Goal: Communication & Community: Answer question/provide support

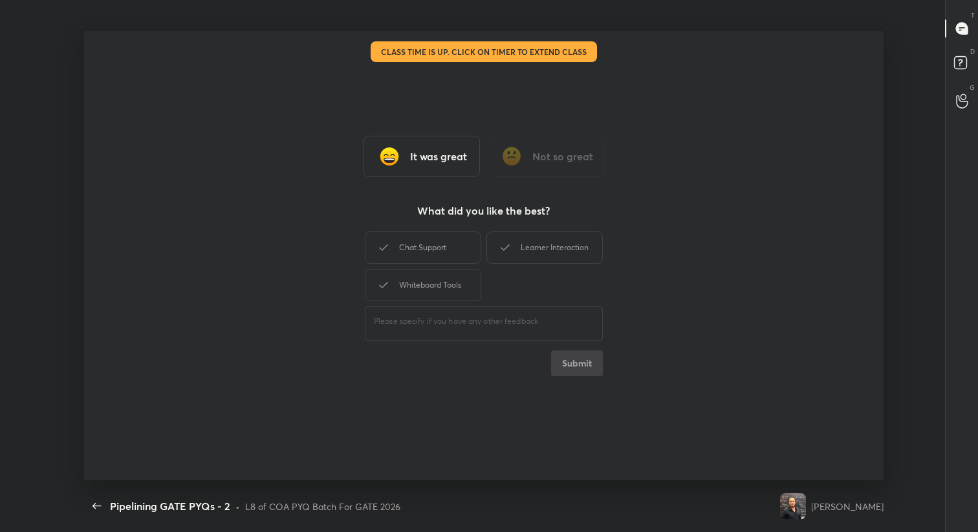
scroll to position [5, 1]
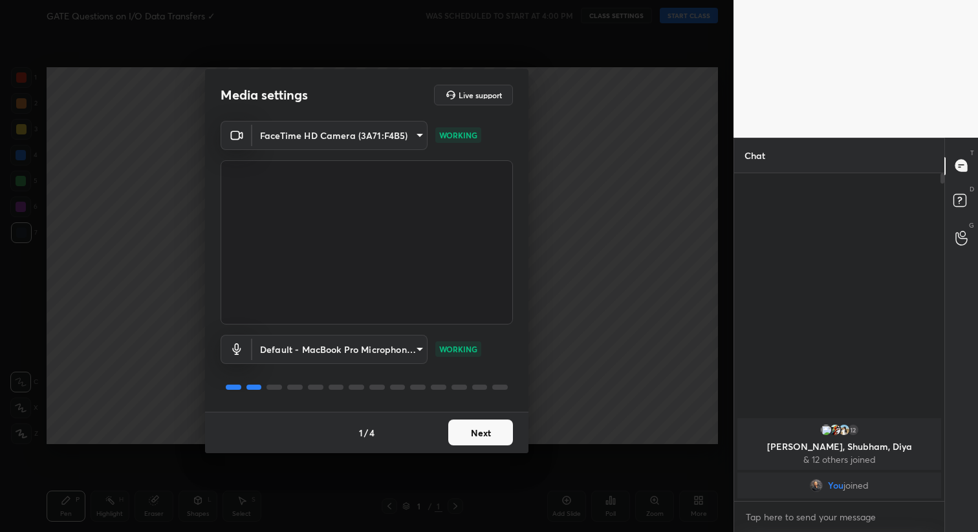
click at [501, 422] on button "Next" at bounding box center [480, 433] width 65 height 26
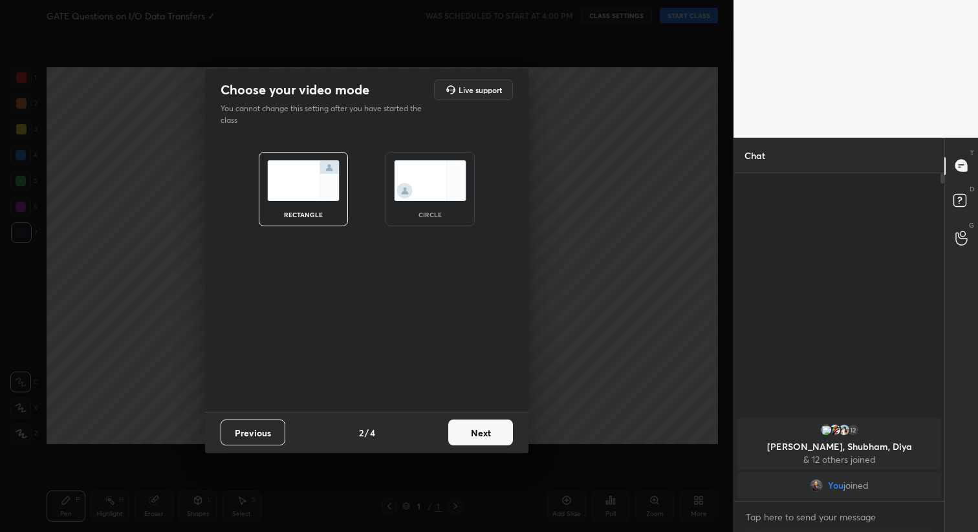
click at [501, 422] on button "Next" at bounding box center [480, 433] width 65 height 26
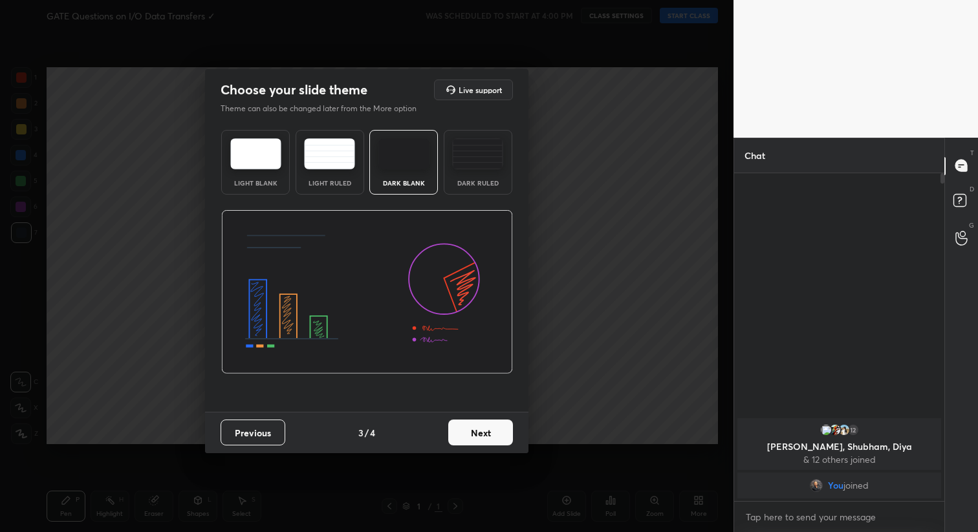
click at [501, 422] on button "Next" at bounding box center [480, 433] width 65 height 26
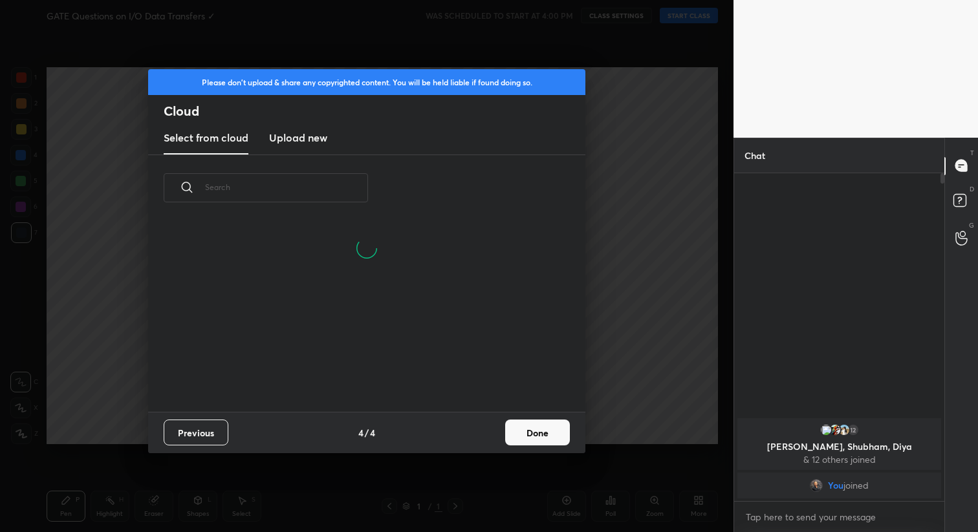
scroll to position [129, 415]
click at [533, 436] on button "Done" at bounding box center [537, 433] width 65 height 26
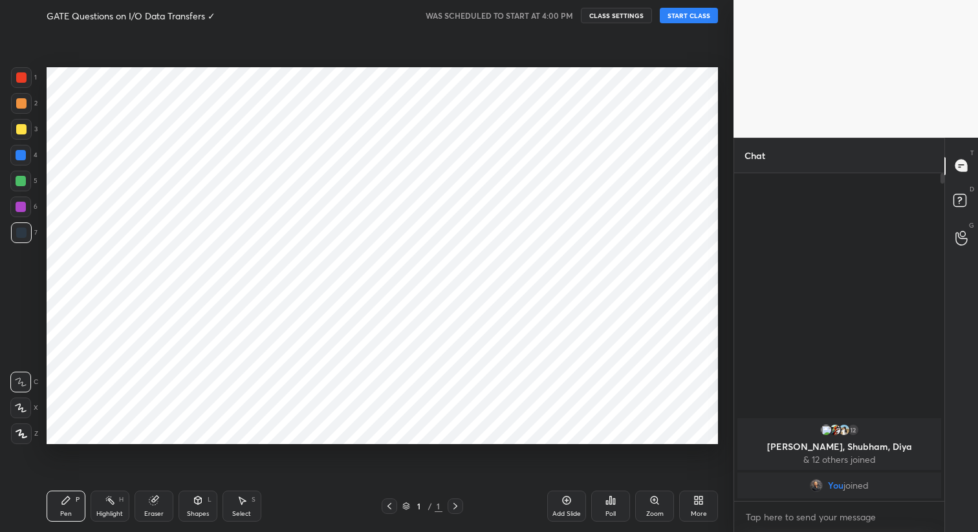
click at [694, 16] on button "START CLASS" at bounding box center [689, 16] width 58 height 16
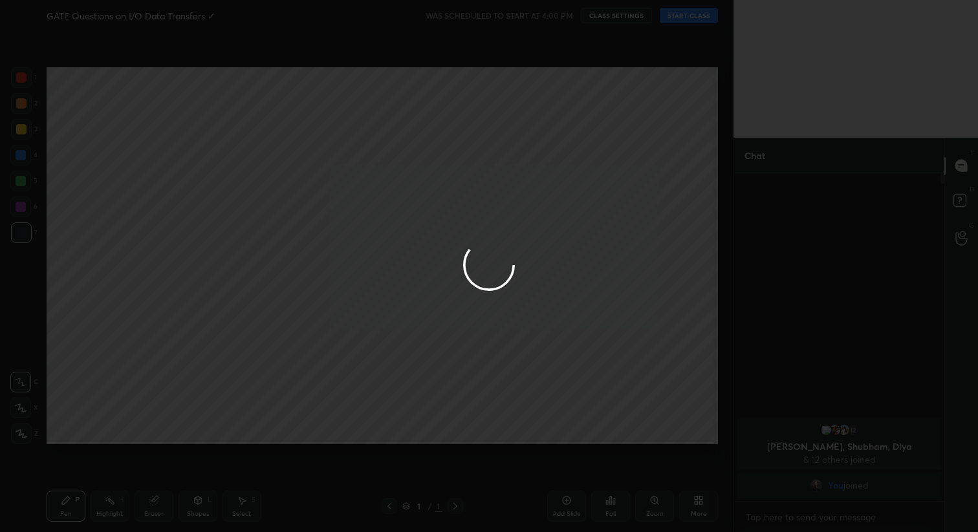
type textarea "x"
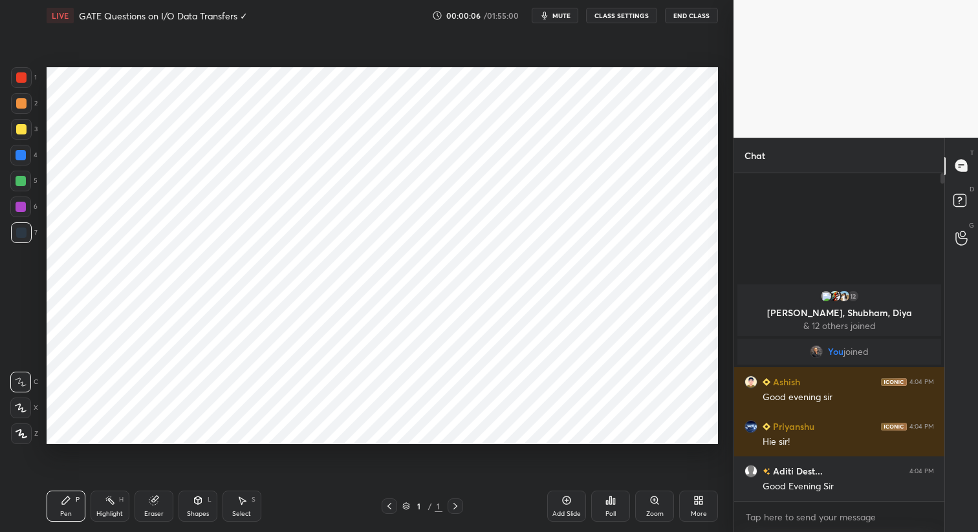
click at [618, 14] on button "CLASS SETTINGS" at bounding box center [621, 16] width 71 height 16
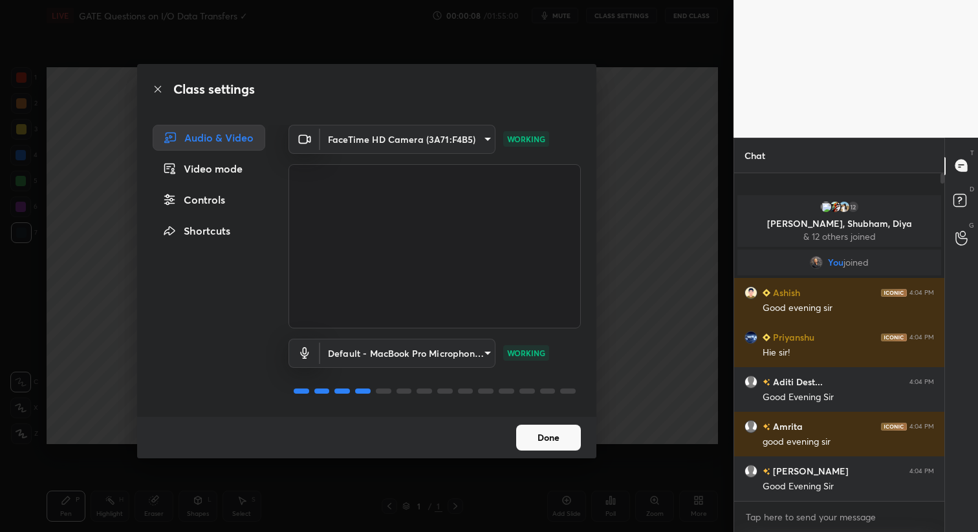
click at [416, 132] on body "1 2 3 4 5 6 7 C X Z C X Z E E Erase all H H LIVE GATE Questions on I/O Data Tra…" at bounding box center [489, 266] width 978 height 532
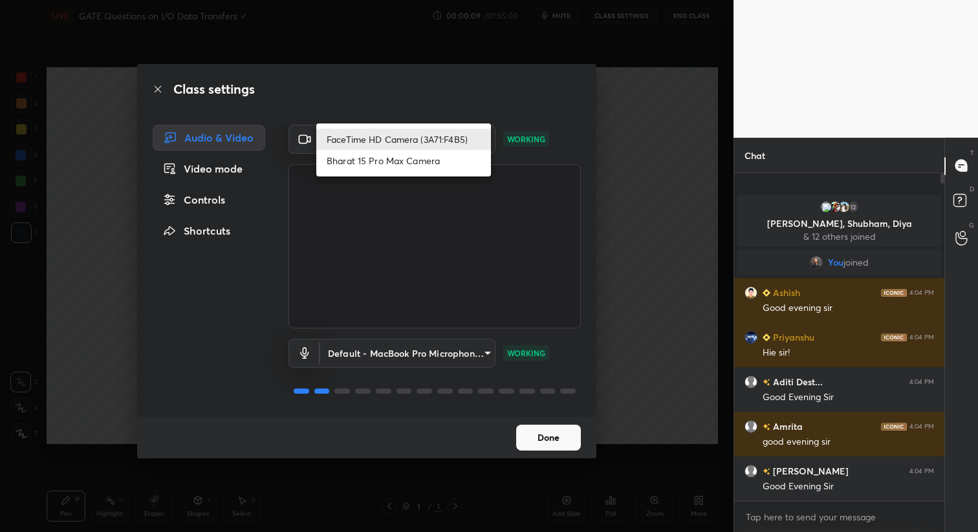
click at [402, 162] on li "Bharat 15 Pro Max Camera" at bounding box center [403, 160] width 175 height 21
type input "5d4e9b852d9e7f3e6dc3206bac3f9d42bdc36b117ec35ef6235f459e6b2b71c7"
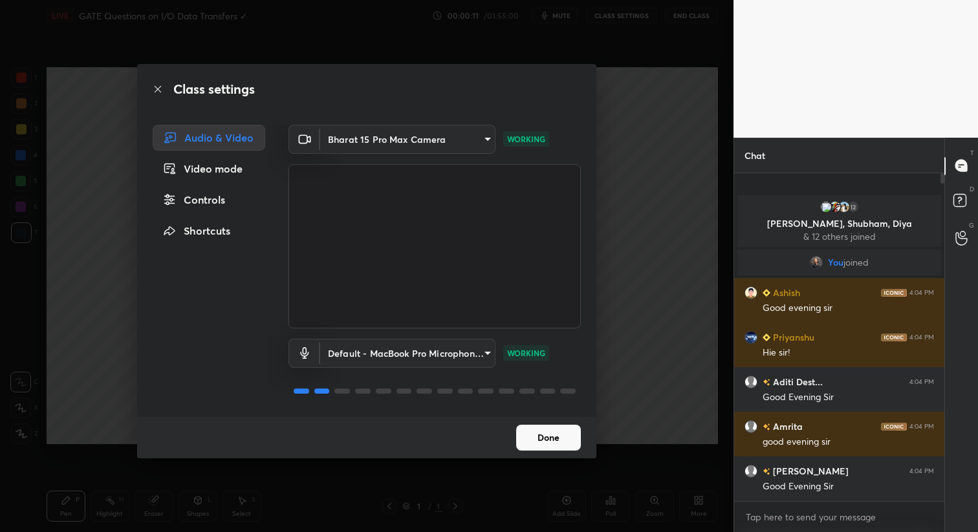
click at [553, 444] on button "Done" at bounding box center [548, 438] width 65 height 26
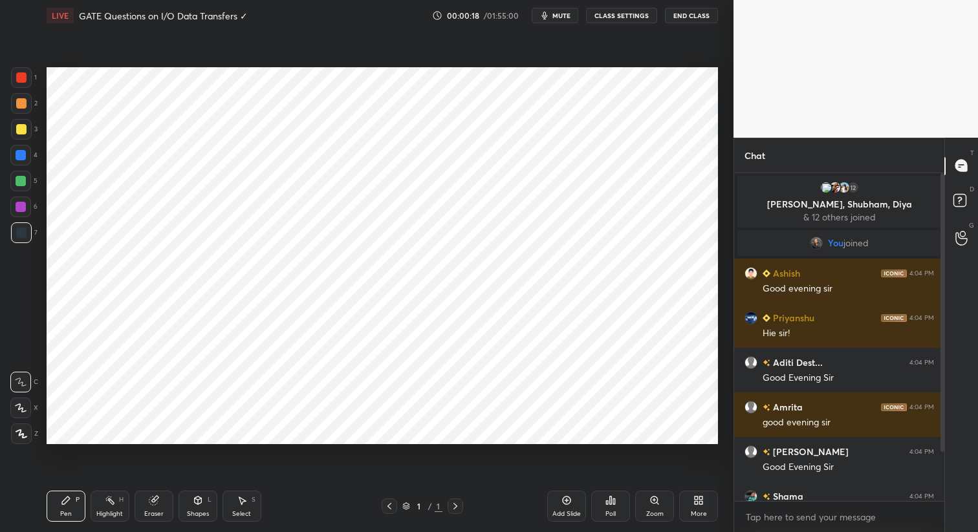
click at [450, 506] on icon at bounding box center [455, 506] width 10 height 10
click at [579, 511] on div "Add Slide" at bounding box center [566, 514] width 28 height 6
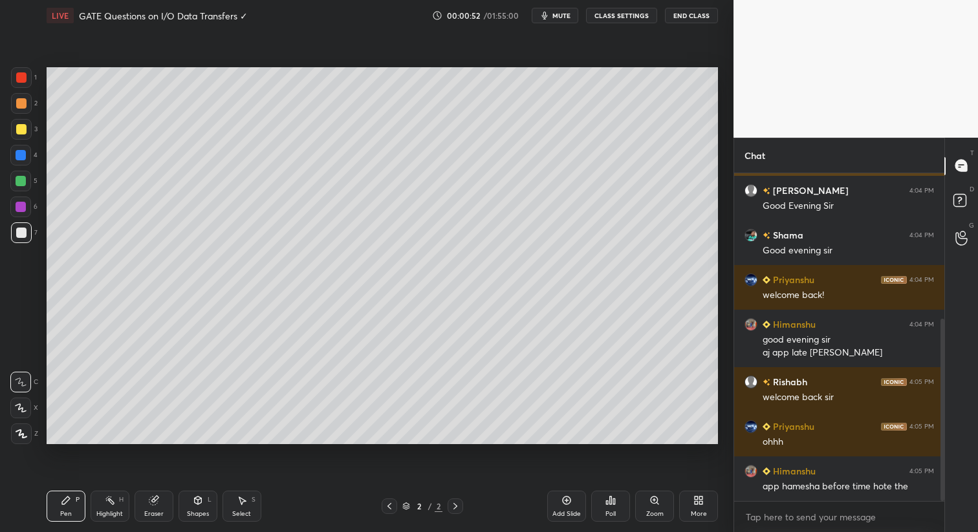
scroll to position [274, 0]
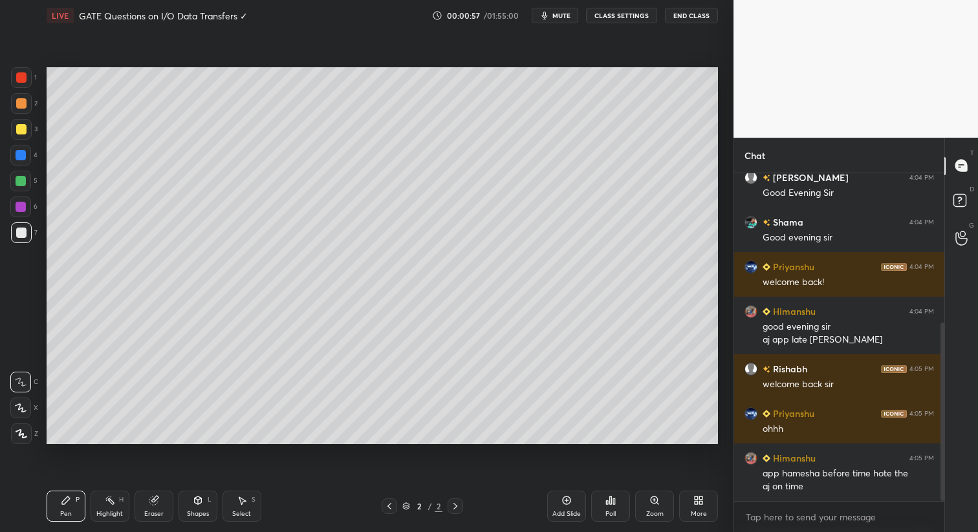
click at [883, 66] on video at bounding box center [855, 69] width 244 height 138
click at [871, 127] on video at bounding box center [855, 69] width 244 height 138
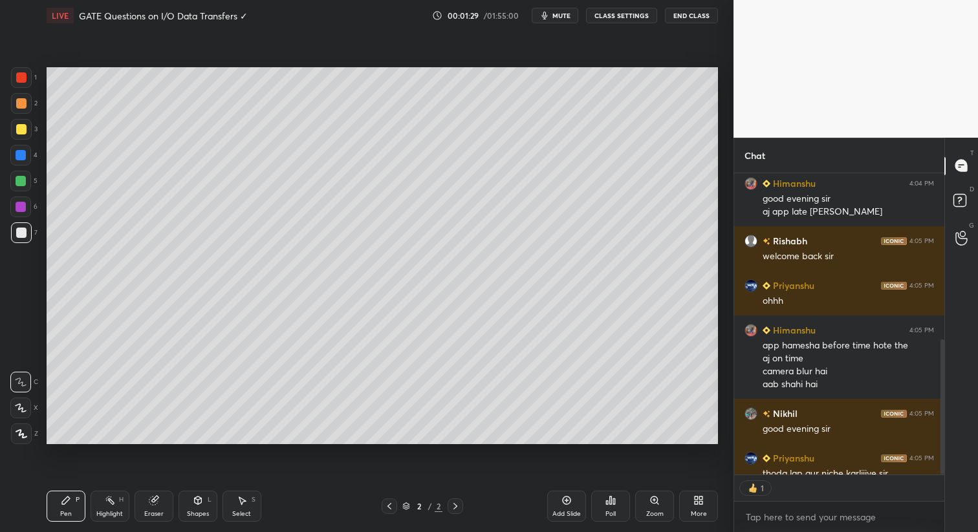
scroll to position [4, 5]
click at [758, 492] on img at bounding box center [752, 488] width 13 height 13
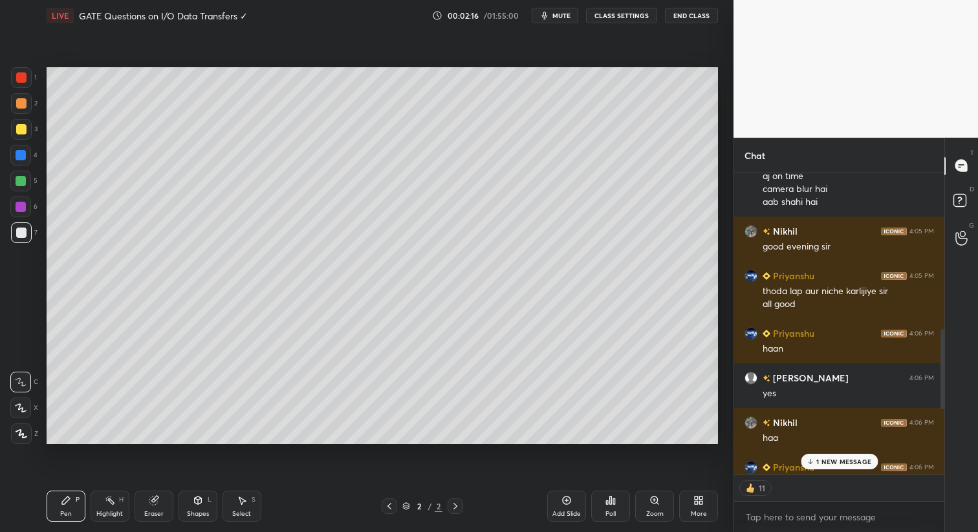
click at [844, 463] on p "1 NEW MESSAGE" at bounding box center [843, 462] width 55 height 8
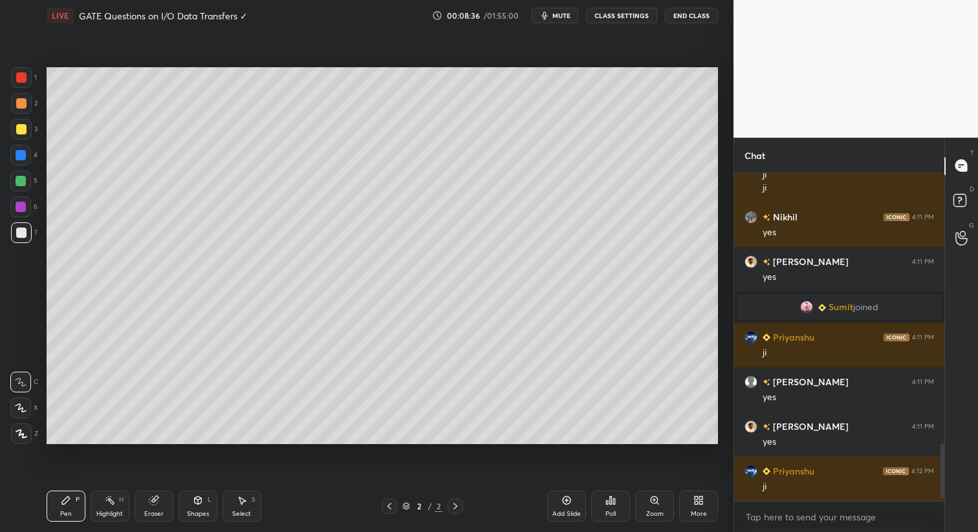
scroll to position [1583, 0]
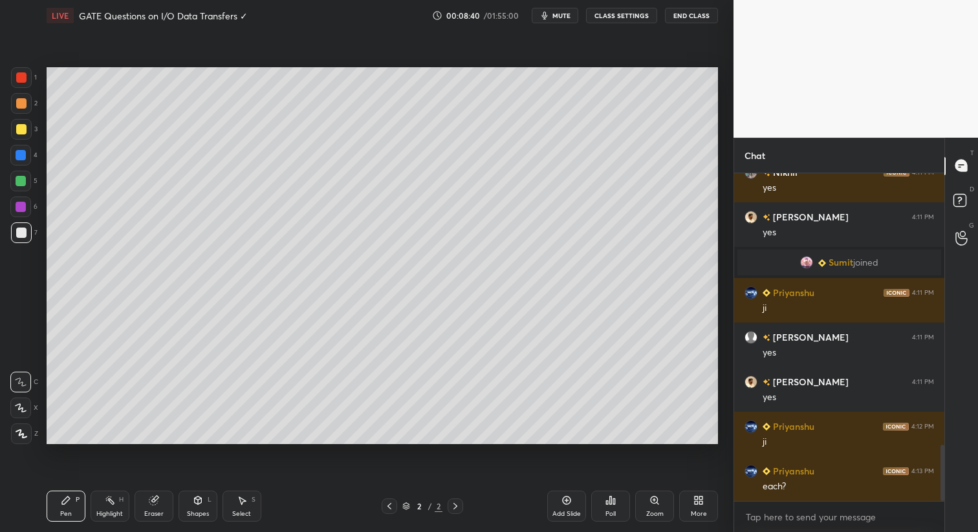
click at [242, 512] on div "Select" at bounding box center [241, 514] width 19 height 6
drag, startPoint x: 193, startPoint y: 508, endPoint x: 195, endPoint y: 495, distance: 13.1
click at [193, 508] on div "Shapes L" at bounding box center [197, 506] width 39 height 31
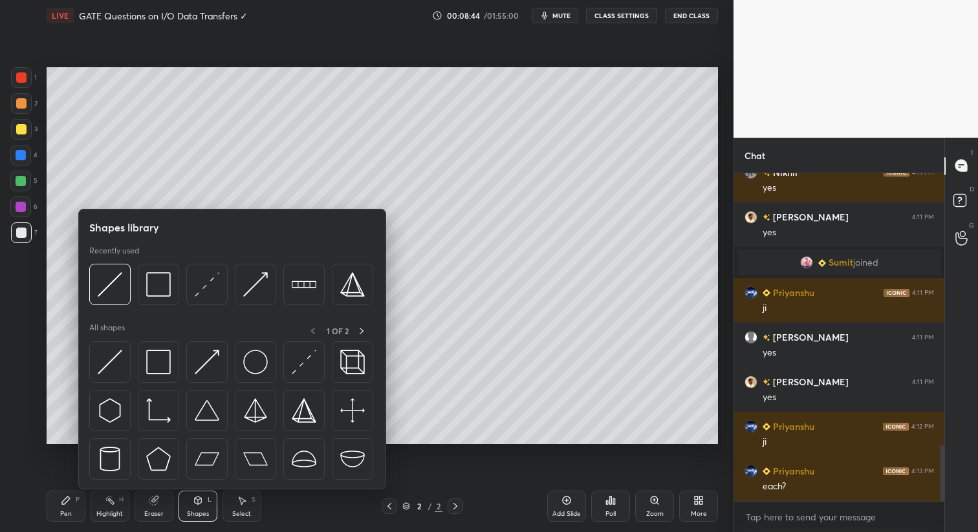
click at [199, 496] on icon at bounding box center [198, 500] width 10 height 10
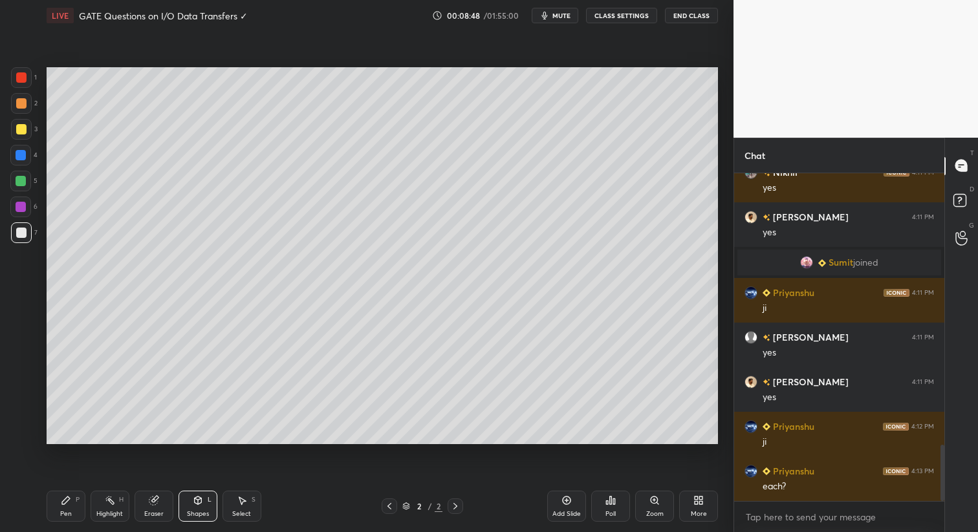
click at [195, 490] on div "Pen P Highlight H Eraser Shapes L Select S 2 / 2 Add Slide Poll Zoom More" at bounding box center [382, 506] width 671 height 52
click at [199, 485] on div "Pen P Highlight H Eraser Shapes L Select S 2 / 2 Add Slide Poll Zoom More" at bounding box center [382, 506] width 671 height 52
drag, startPoint x: 189, startPoint y: 508, endPoint x: 190, endPoint y: 496, distance: 11.7
click at [191, 511] on div "Shapes" at bounding box center [198, 514] width 22 height 6
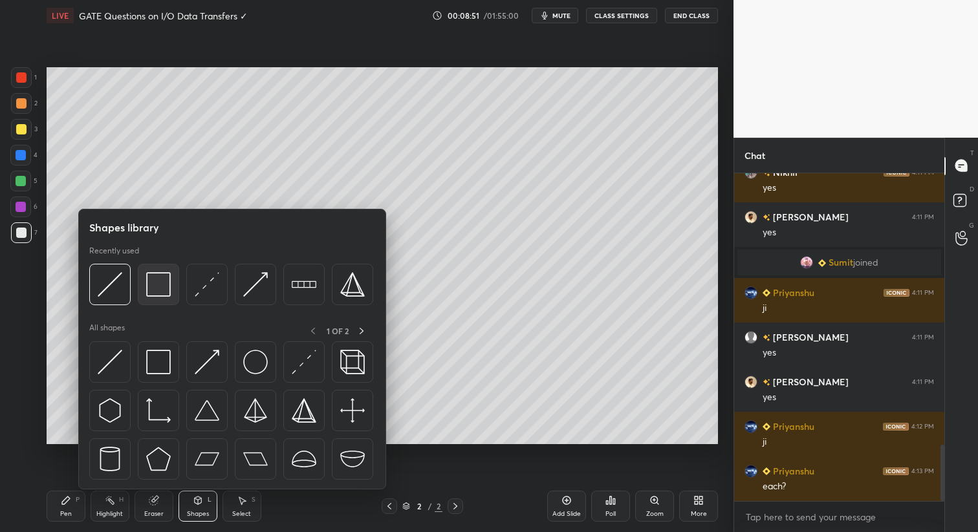
click at [156, 297] on div at bounding box center [158, 284] width 41 height 41
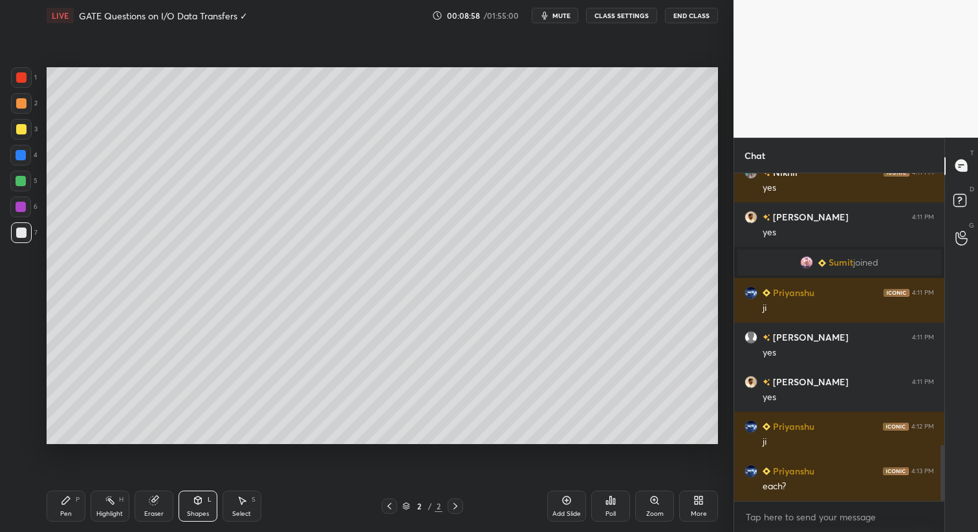
drag, startPoint x: 60, startPoint y: 513, endPoint x: 72, endPoint y: 491, distance: 24.6
click at [60, 513] on div "Pen" at bounding box center [66, 514] width 12 height 6
drag, startPoint x: 19, startPoint y: 128, endPoint x: 36, endPoint y: 134, distance: 17.8
click at [19, 129] on div at bounding box center [21, 129] width 10 height 10
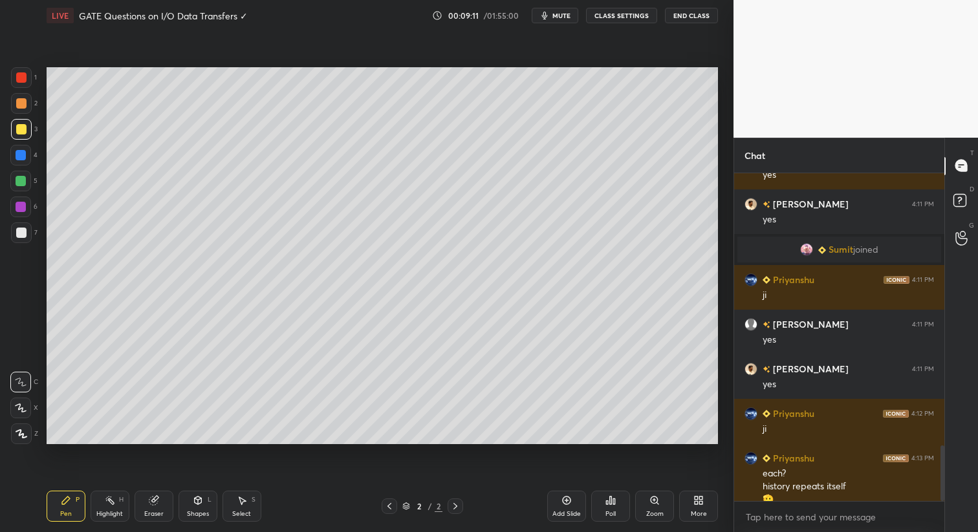
scroll to position [1609, 0]
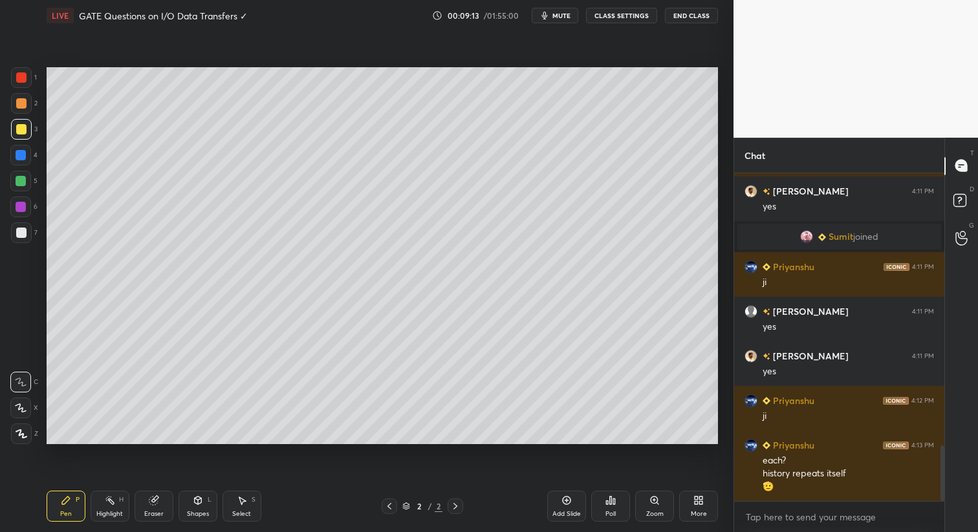
click at [243, 506] on div "Select S" at bounding box center [241, 506] width 39 height 31
click at [204, 504] on div "Shapes L" at bounding box center [197, 506] width 39 height 31
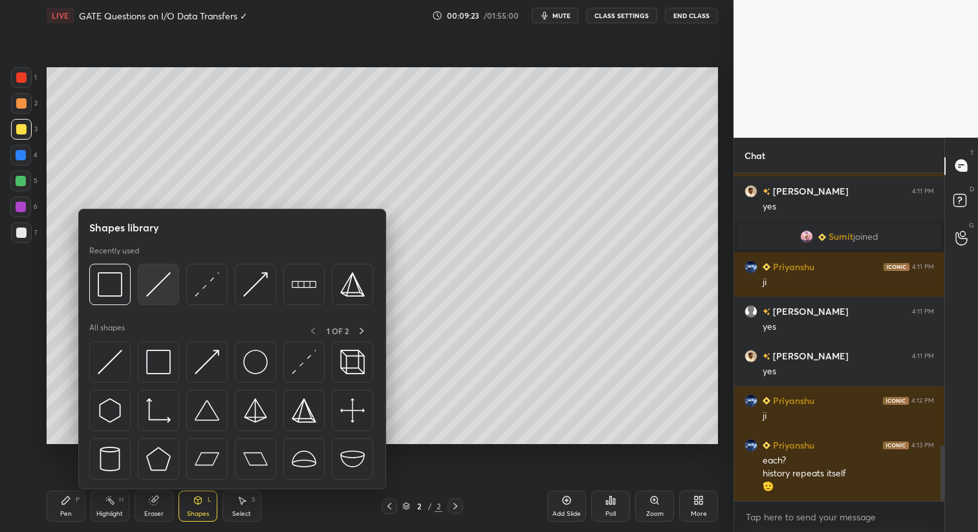
click at [157, 281] on img at bounding box center [158, 284] width 25 height 25
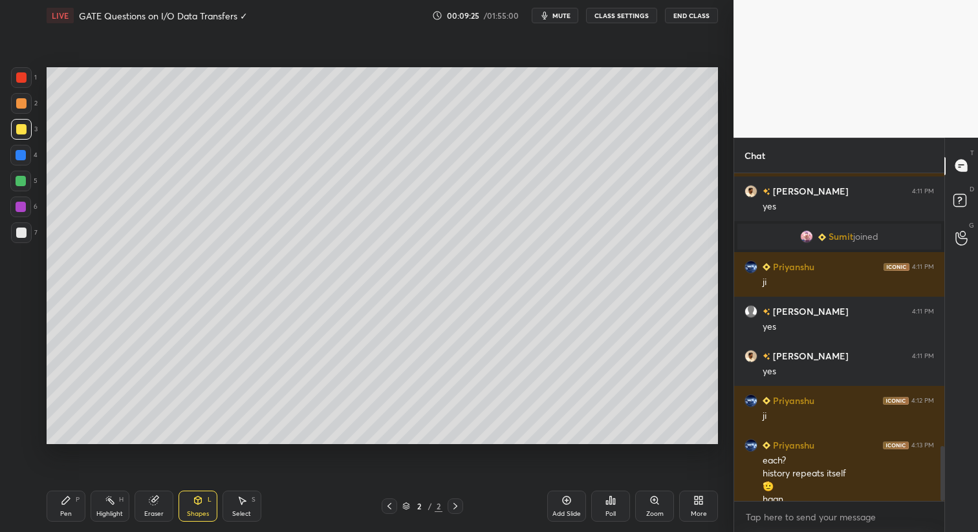
scroll to position [1622, 0]
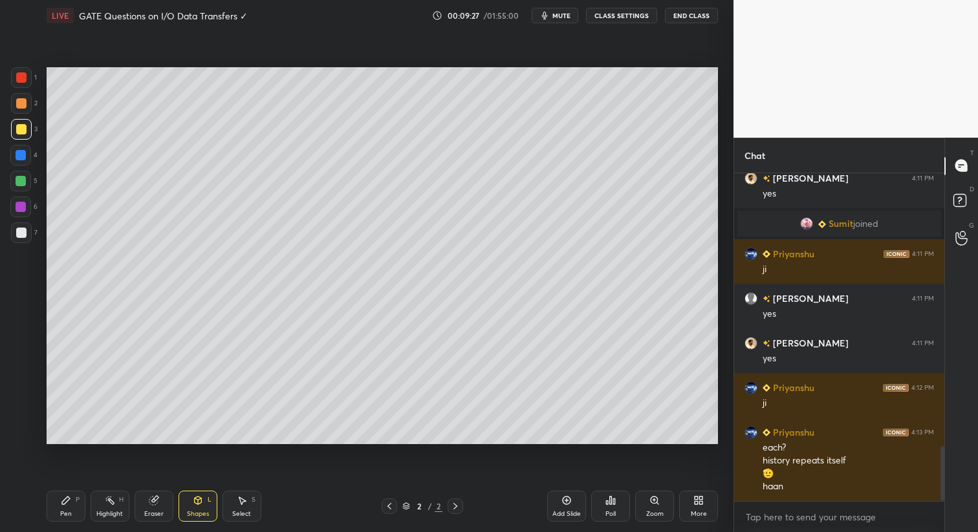
drag, startPoint x: 20, startPoint y: 233, endPoint x: 42, endPoint y: 226, distance: 23.1
click at [20, 233] on div at bounding box center [21, 233] width 10 height 10
click at [65, 510] on div "Pen P" at bounding box center [66, 506] width 39 height 31
drag, startPoint x: 244, startPoint y: 504, endPoint x: 233, endPoint y: 449, distance: 55.4
click at [244, 501] on icon at bounding box center [242, 500] width 10 height 10
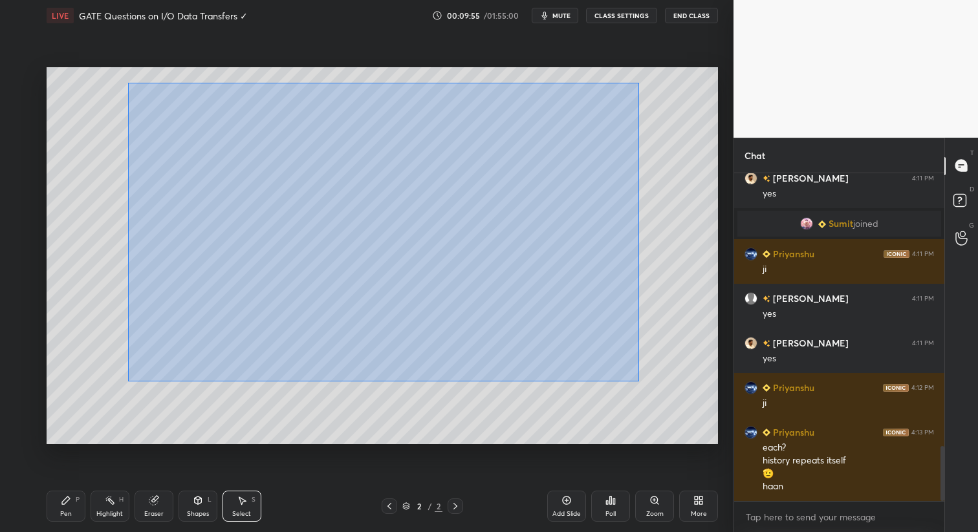
drag, startPoint x: 128, startPoint y: 81, endPoint x: 636, endPoint y: 380, distance: 589.2
click at [639, 382] on div "0 ° Undo Copy Duplicate Duplicate to new slide Delete" at bounding box center [382, 256] width 671 height 378
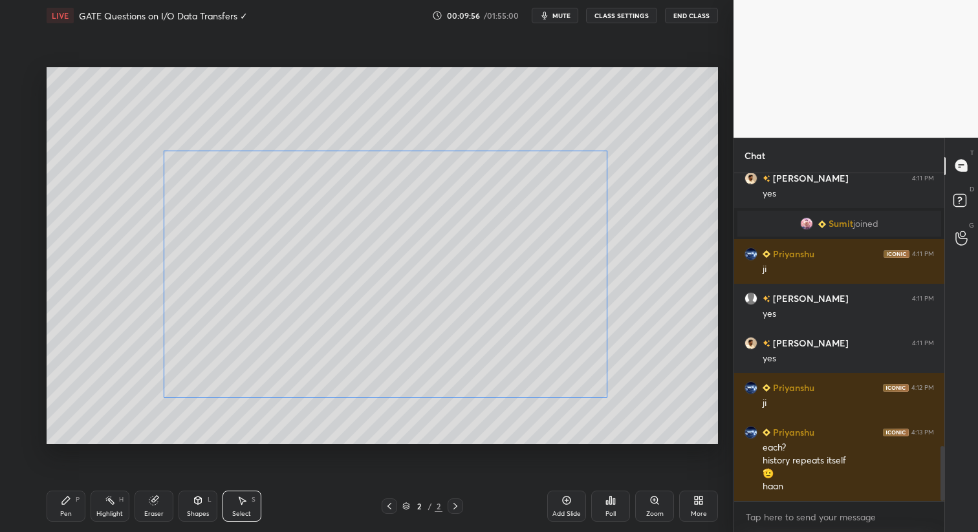
drag, startPoint x: 462, startPoint y: 287, endPoint x: 413, endPoint y: 374, distance: 99.9
click at [472, 328] on div "0 ° Undo Copy Duplicate Duplicate to new slide Delete" at bounding box center [382, 256] width 671 height 378
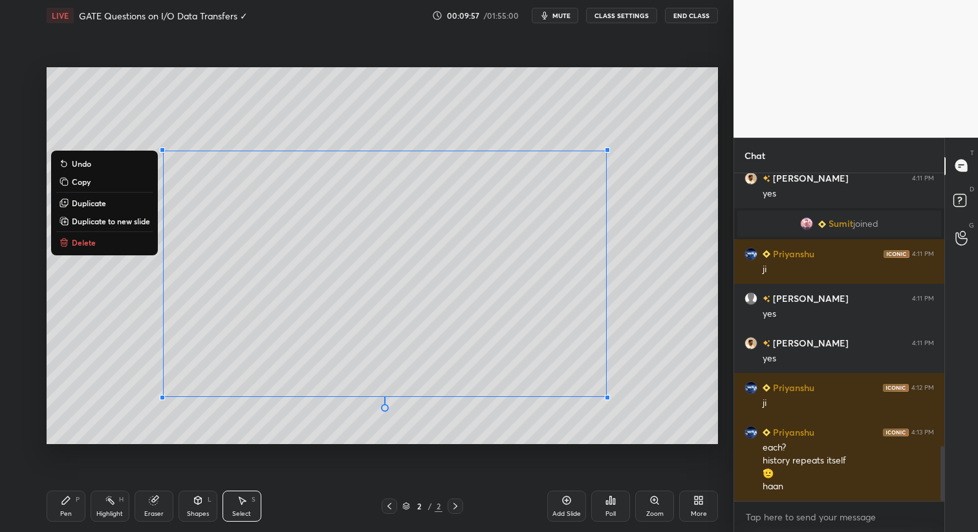
drag, startPoint x: 71, startPoint y: 507, endPoint x: 74, endPoint y: 495, distance: 12.6
click at [71, 506] on div "Pen P" at bounding box center [66, 506] width 39 height 31
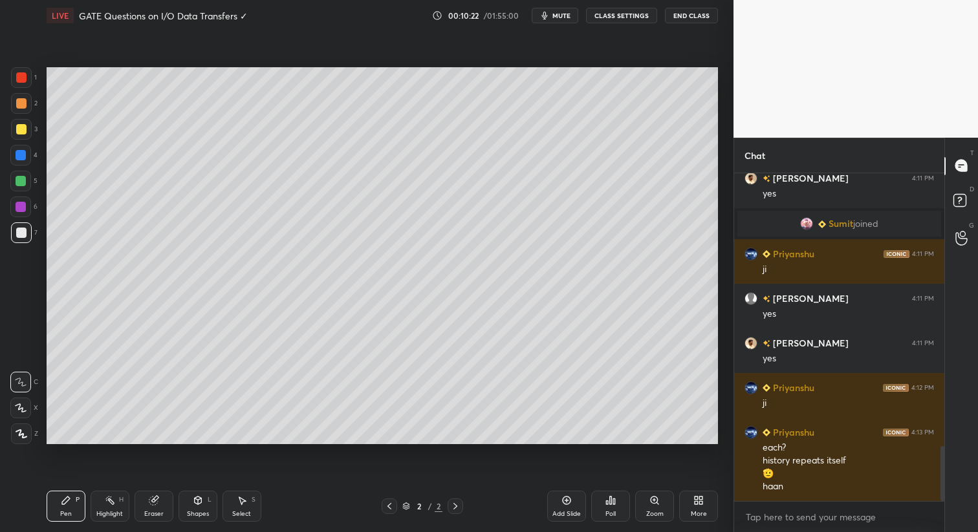
click at [244, 505] on icon at bounding box center [242, 500] width 10 height 10
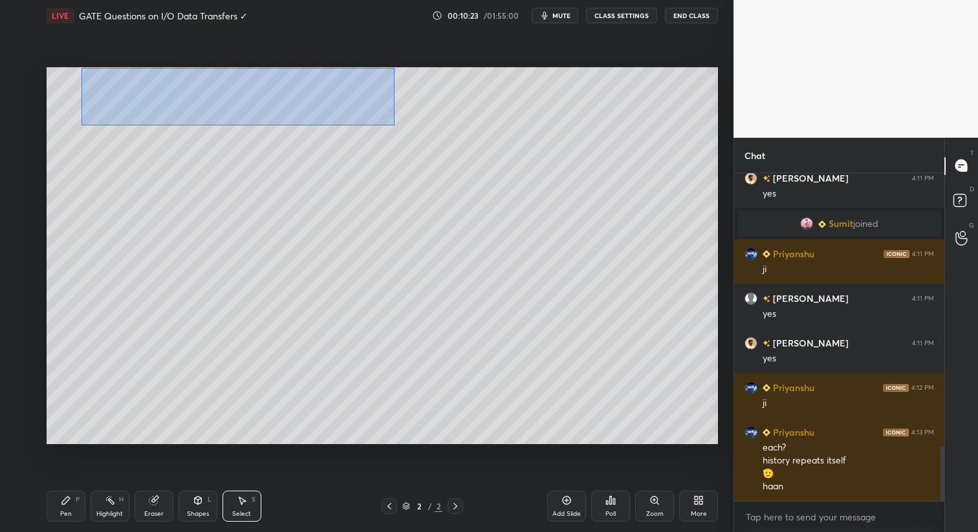
drag, startPoint x: 83, startPoint y: 67, endPoint x: 397, endPoint y: 124, distance: 319.3
click at [397, 124] on div "0 ° Undo Copy Duplicate Duplicate to new slide Delete" at bounding box center [382, 256] width 671 height 378
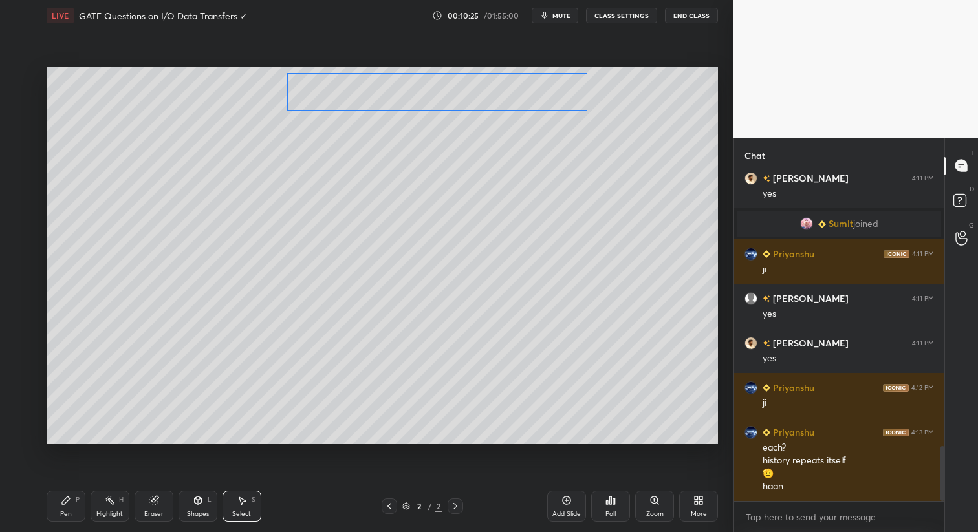
drag, startPoint x: 301, startPoint y: 99, endPoint x: 503, endPoint y: 98, distance: 201.7
click at [503, 98] on div "0 ° Undo Copy Duplicate Duplicate to new slide Delete" at bounding box center [382, 256] width 671 height 378
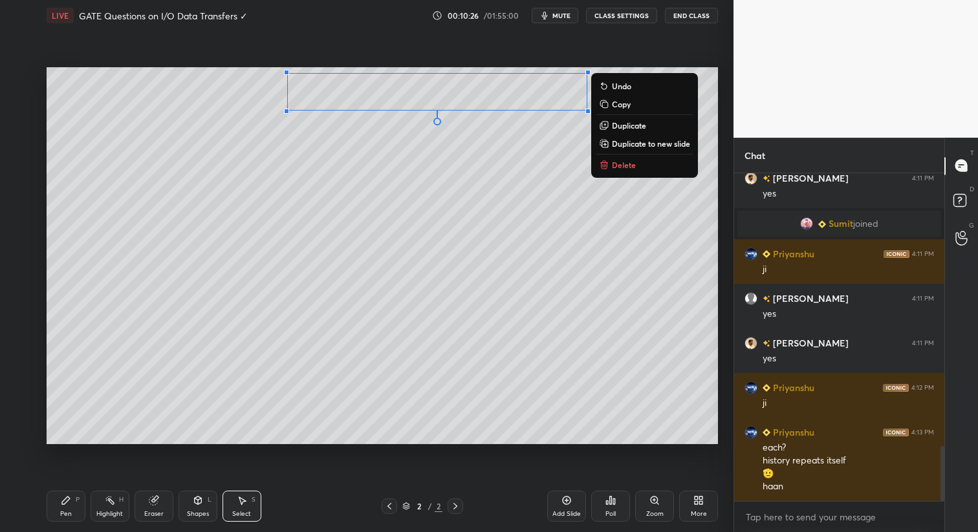
drag, startPoint x: 67, startPoint y: 511, endPoint x: 70, endPoint y: 491, distance: 19.7
click at [67, 511] on div "Pen" at bounding box center [66, 514] width 12 height 6
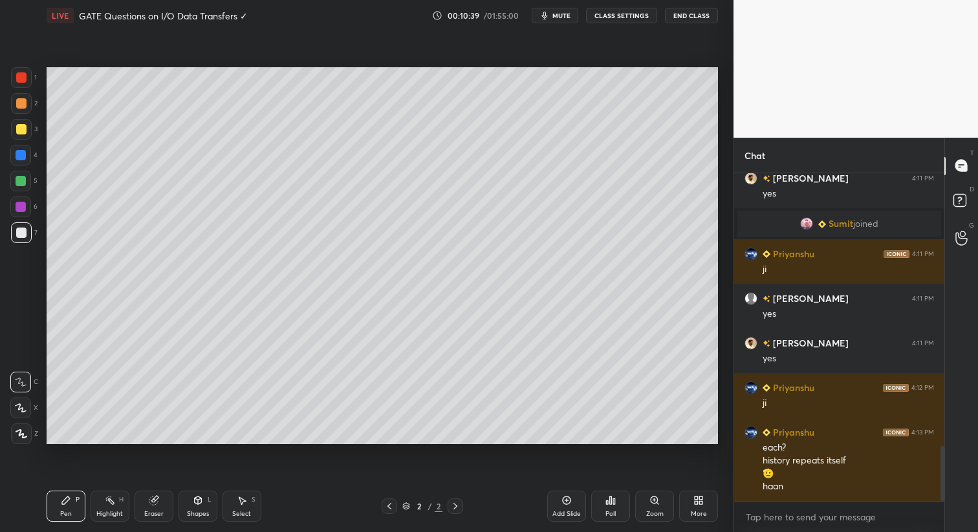
drag, startPoint x: 195, startPoint y: 509, endPoint x: 192, endPoint y: 489, distance: 19.7
click at [195, 508] on div "Shapes L" at bounding box center [197, 506] width 39 height 31
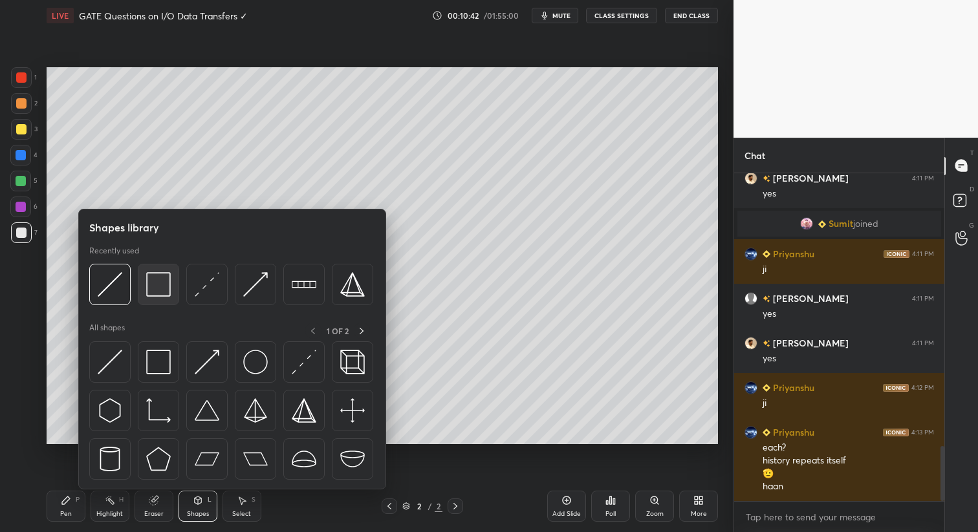
click at [162, 283] on img at bounding box center [158, 284] width 25 height 25
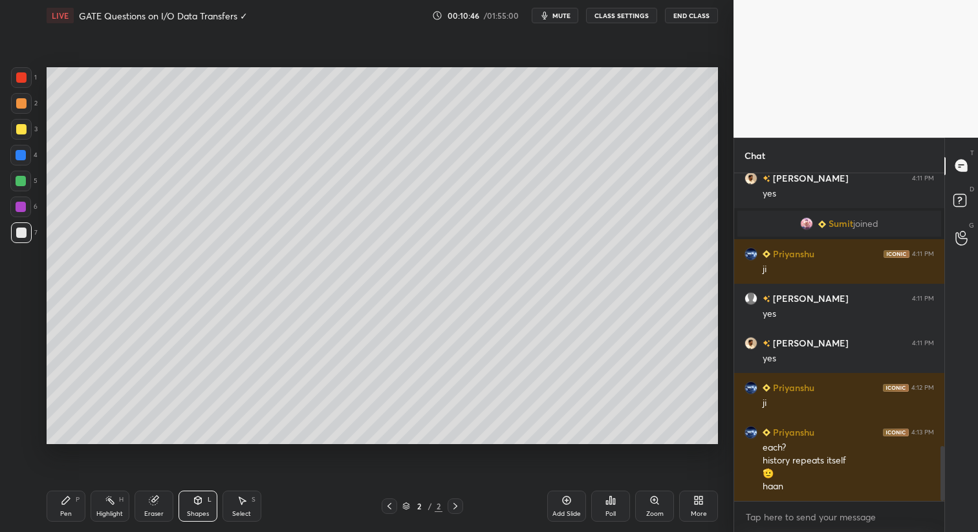
click at [66, 507] on div "Pen P" at bounding box center [66, 506] width 39 height 31
click at [194, 513] on div "Shapes" at bounding box center [198, 514] width 22 height 6
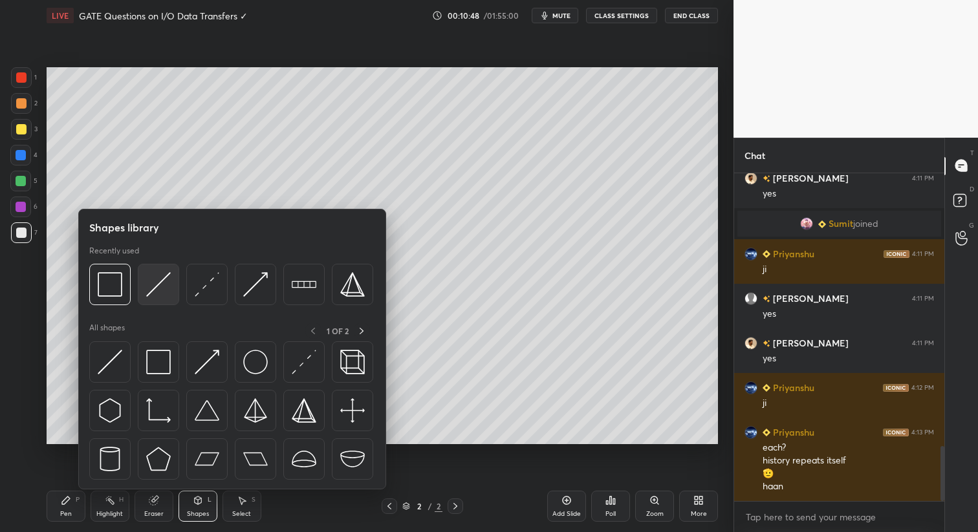
click at [169, 283] on div at bounding box center [158, 284] width 41 height 41
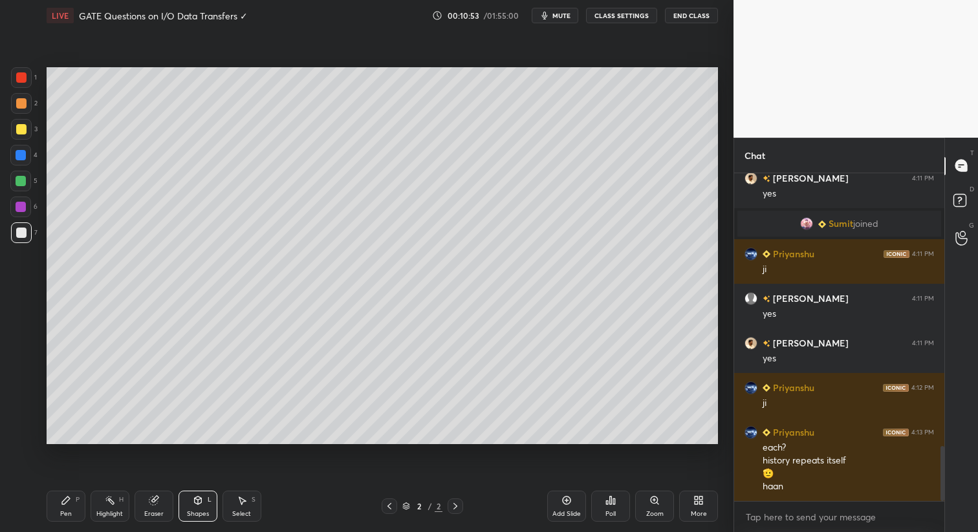
click at [66, 505] on icon at bounding box center [66, 500] width 10 height 10
click at [200, 504] on icon at bounding box center [198, 500] width 10 height 10
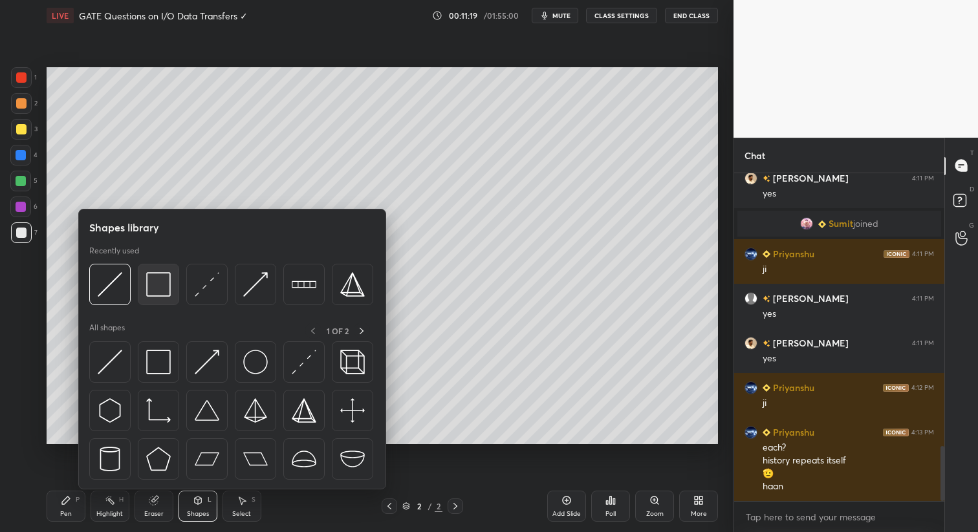
click at [160, 284] on img at bounding box center [158, 284] width 25 height 25
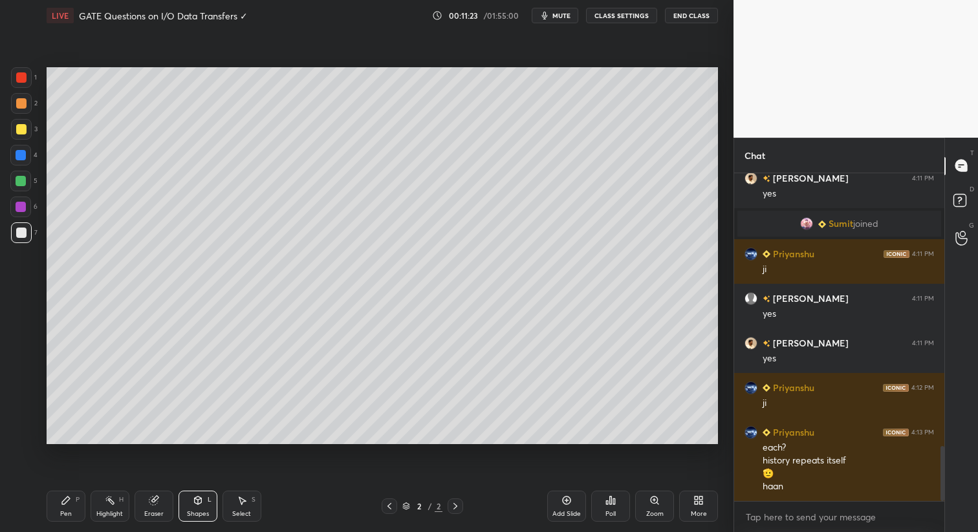
click at [62, 511] on div "Pen" at bounding box center [66, 514] width 12 height 6
click at [233, 504] on div "Select S" at bounding box center [241, 506] width 39 height 31
drag, startPoint x: 122, startPoint y: 316, endPoint x: 142, endPoint y: 327, distance: 22.6
click at [142, 328] on div "0 ° Undo Copy Duplicate Duplicate to new slide Delete" at bounding box center [382, 256] width 671 height 378
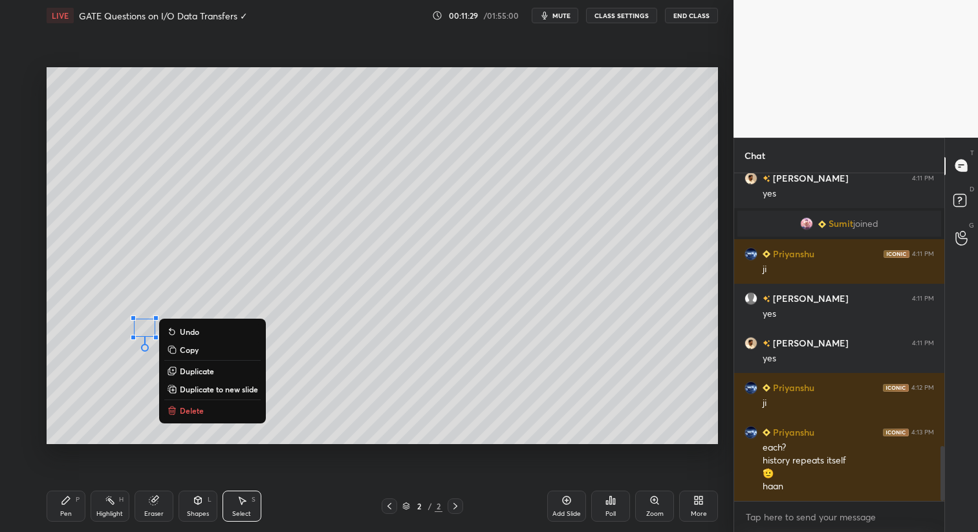
click at [204, 373] on p "Duplicate" at bounding box center [197, 371] width 34 height 10
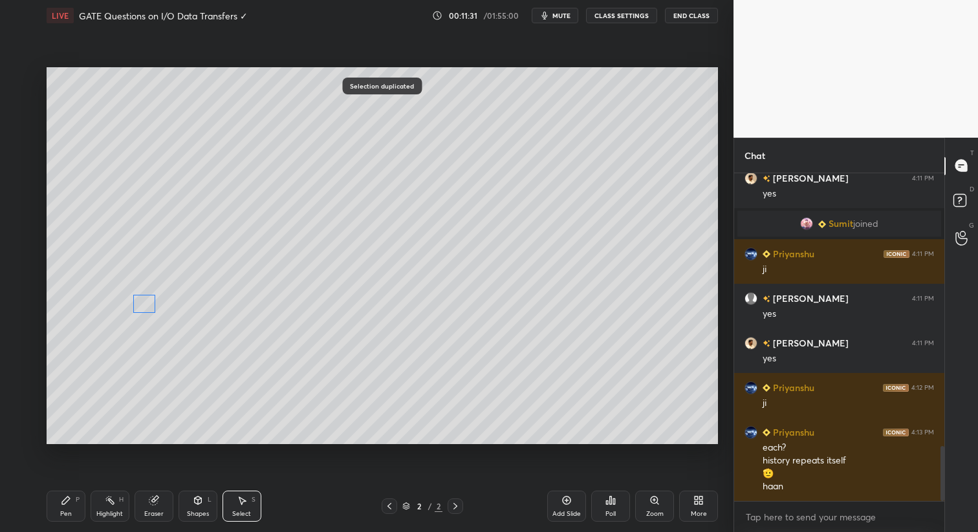
drag, startPoint x: 158, startPoint y: 346, endPoint x: 155, endPoint y: 320, distance: 26.2
click at [145, 309] on div "0 ° Undo Copy Duplicate Duplicate to new slide Delete" at bounding box center [382, 256] width 671 height 378
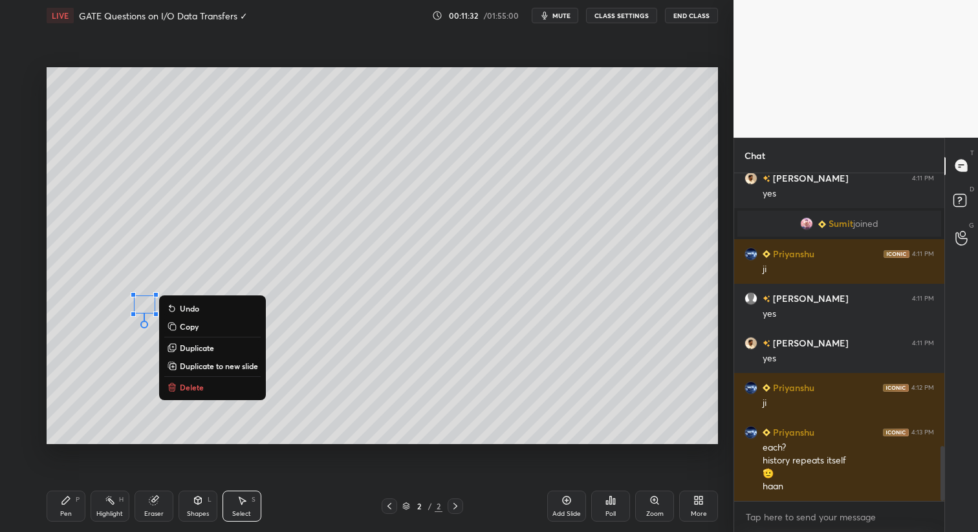
click at [194, 352] on p "Duplicate" at bounding box center [197, 348] width 34 height 10
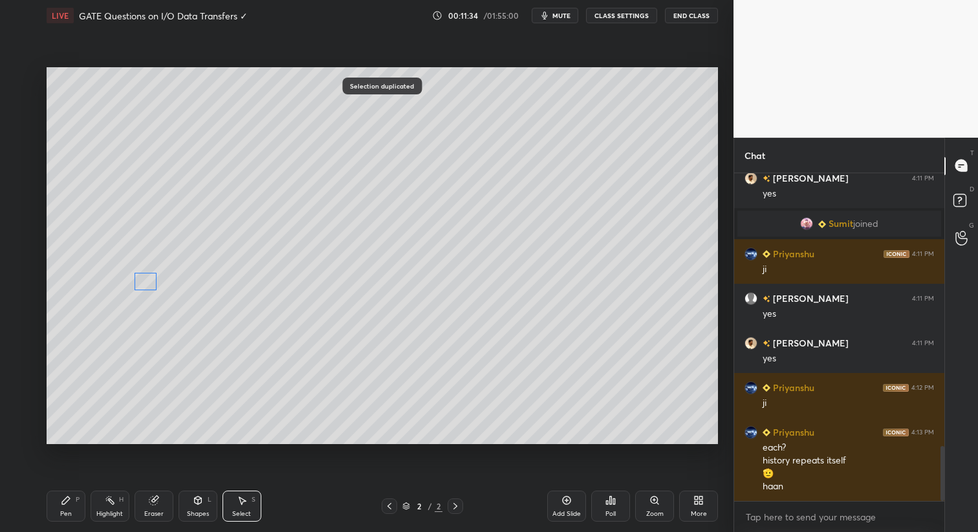
drag, startPoint x: 154, startPoint y: 321, endPoint x: 141, endPoint y: 284, distance: 39.1
click at [140, 284] on div "0 ° Undo Copy Duplicate Duplicate to new slide Delete" at bounding box center [382, 256] width 671 height 378
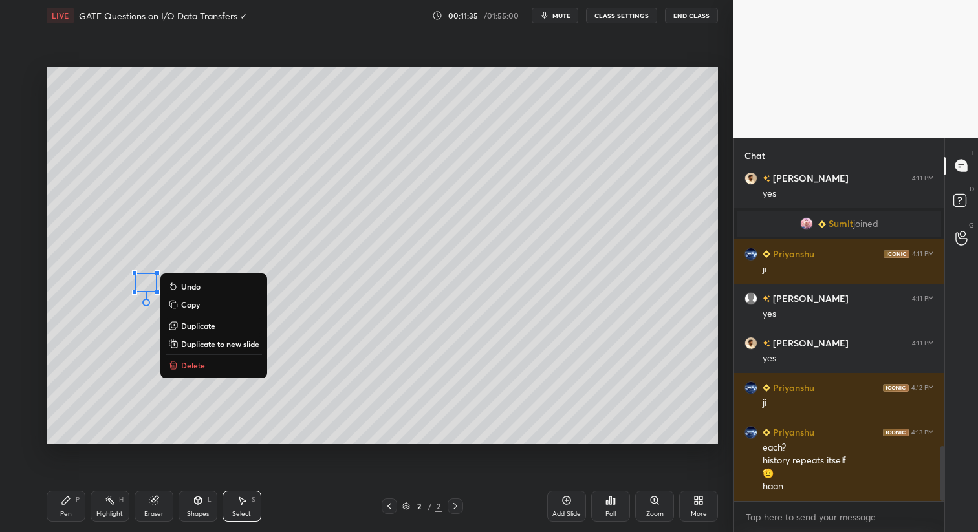
click at [193, 323] on p "Duplicate" at bounding box center [198, 326] width 34 height 10
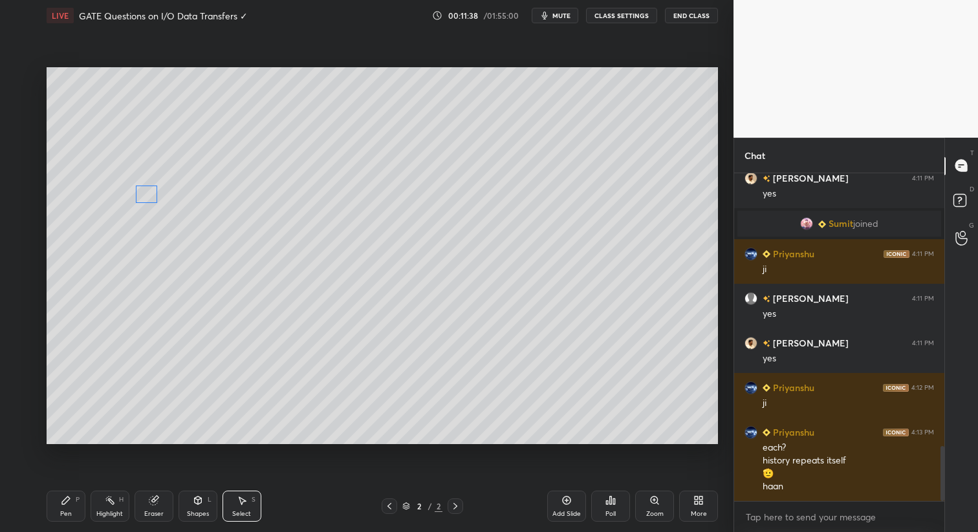
drag, startPoint x: 162, startPoint y: 305, endPoint x: 147, endPoint y: 202, distance: 103.9
click at [147, 201] on div "0 ° Undo Copy Duplicate Duplicate to new slide Delete" at bounding box center [382, 256] width 671 height 378
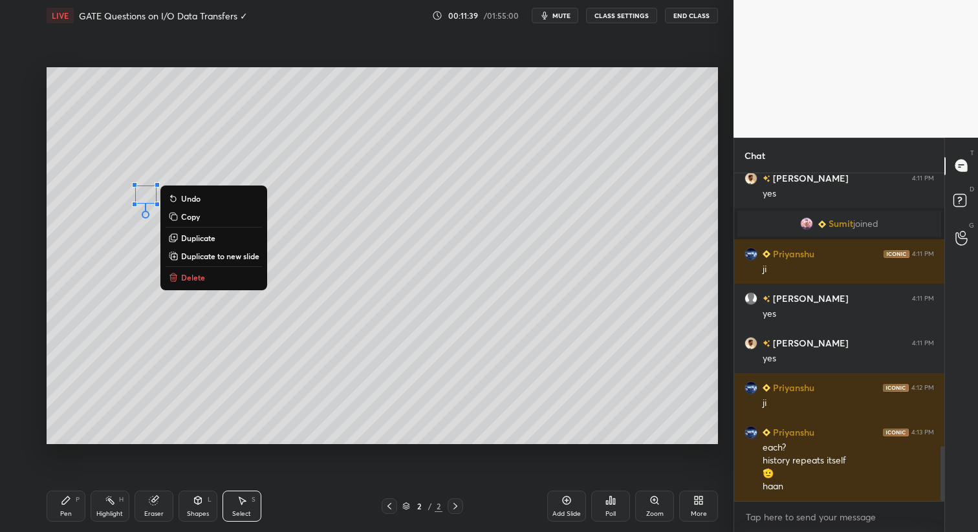
drag, startPoint x: 58, startPoint y: 498, endPoint x: 65, endPoint y: 465, distance: 33.7
click at [59, 498] on div "Pen P" at bounding box center [66, 506] width 39 height 31
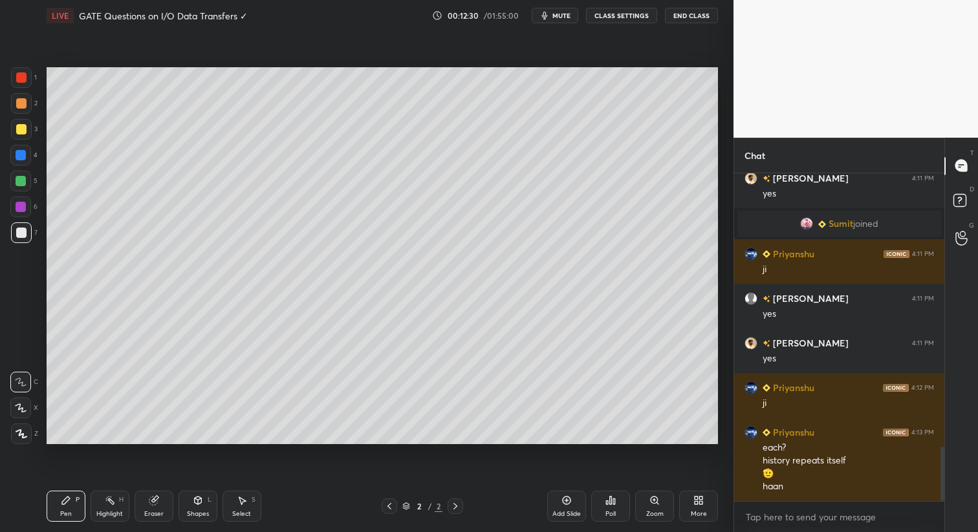
scroll to position [1653, 0]
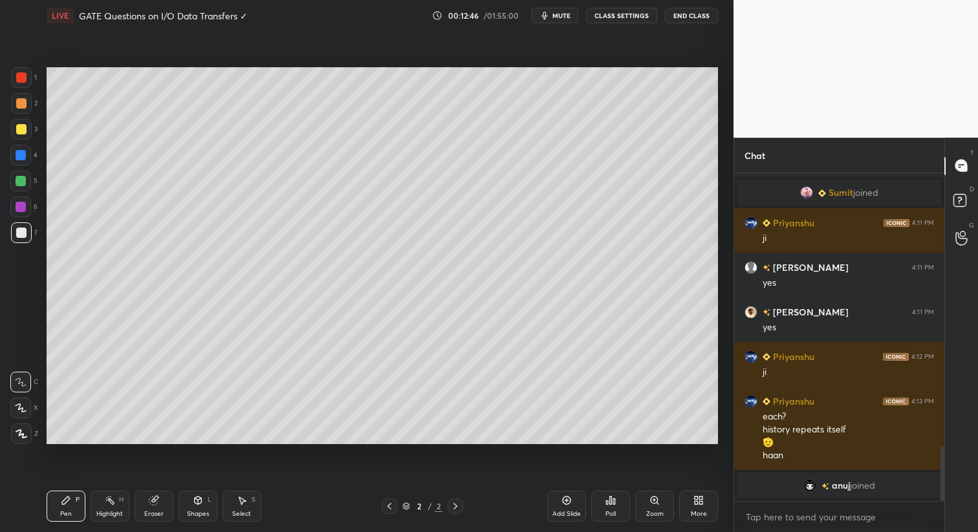
click at [252, 506] on div "Select S" at bounding box center [241, 506] width 39 height 31
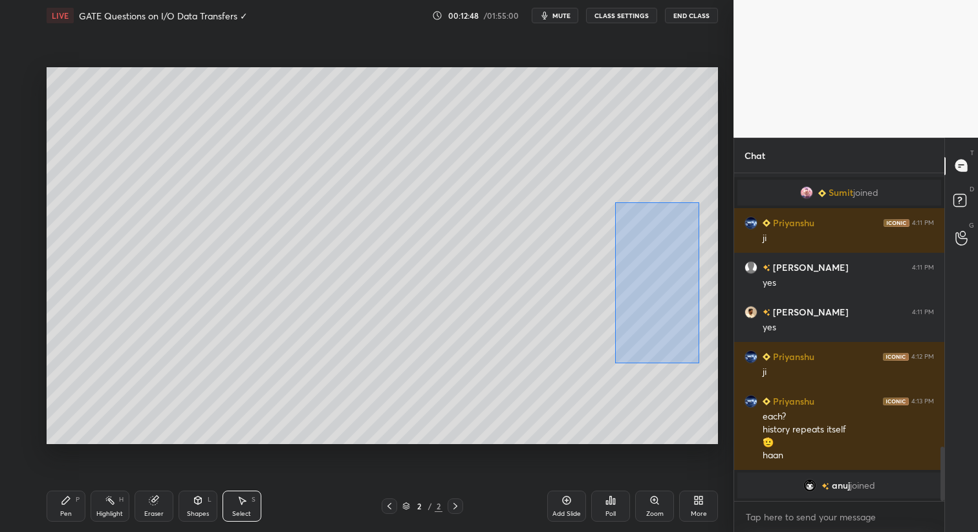
drag, startPoint x: 614, startPoint y: 202, endPoint x: 700, endPoint y: 356, distance: 176.5
click at [698, 363] on div "0 ° Undo Copy Duplicate Duplicate to new slide Delete" at bounding box center [382, 256] width 671 height 378
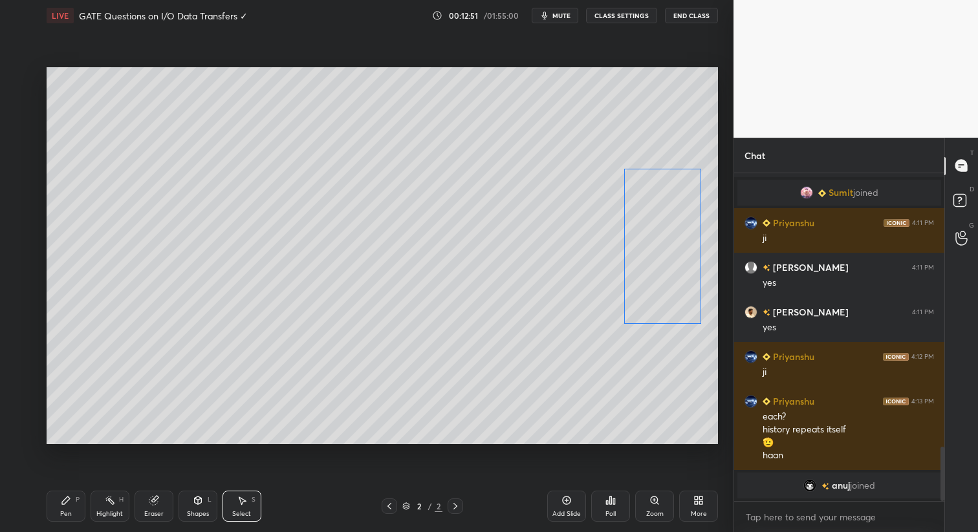
drag, startPoint x: 672, startPoint y: 329, endPoint x: 661, endPoint y: 296, distance: 34.8
click at [671, 289] on div "0 ° Undo Copy Duplicate Duplicate to new slide Delete" at bounding box center [382, 256] width 671 height 378
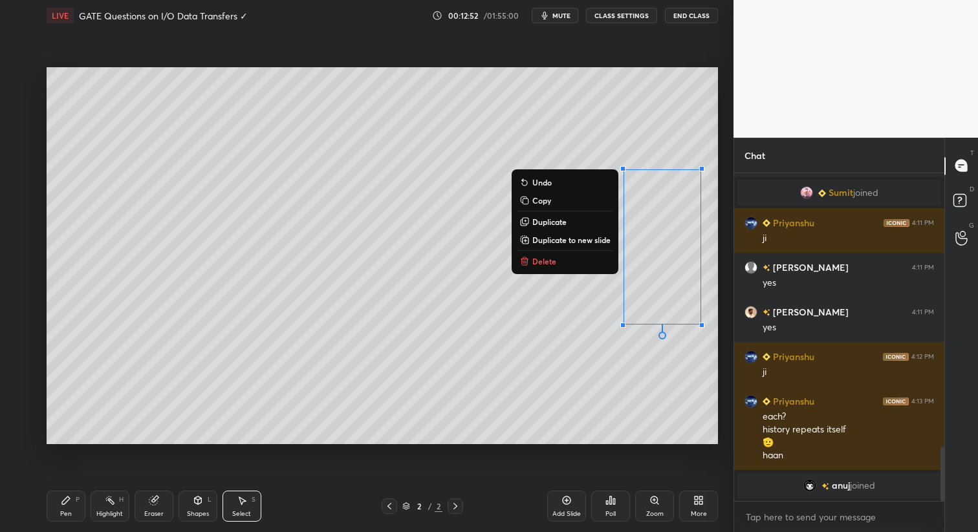
drag, startPoint x: 67, startPoint y: 510, endPoint x: 71, endPoint y: 499, distance: 11.9
click at [65, 511] on div "Pen" at bounding box center [66, 514] width 12 height 6
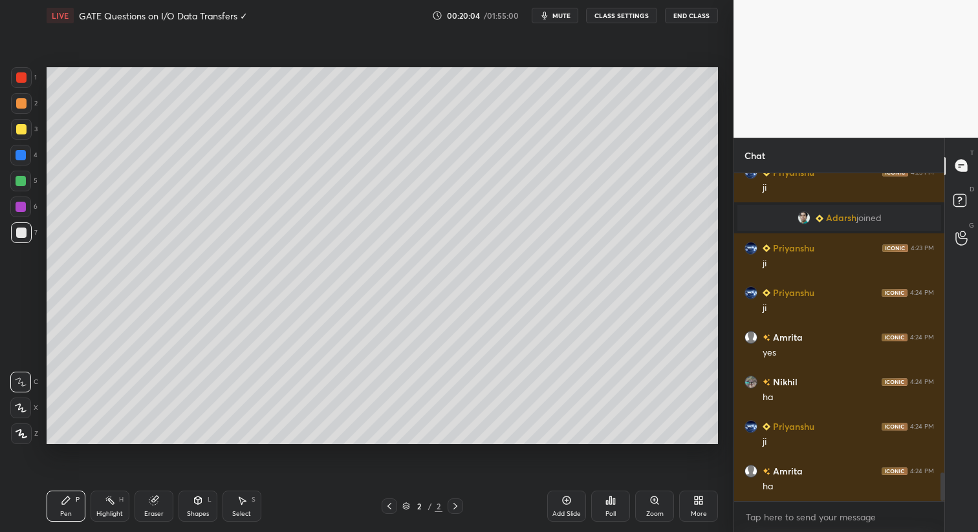
scroll to position [3411, 0]
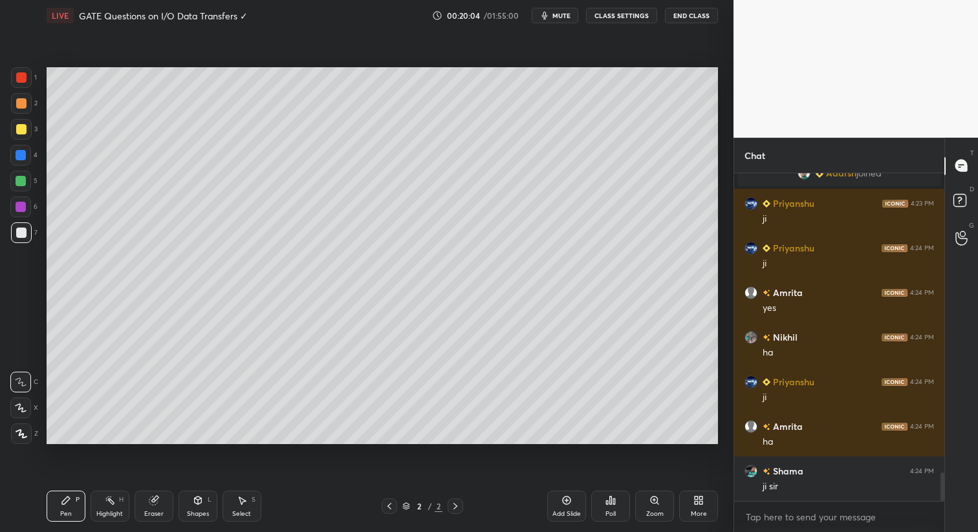
click at [657, 508] on div "Zoom" at bounding box center [654, 506] width 39 height 31
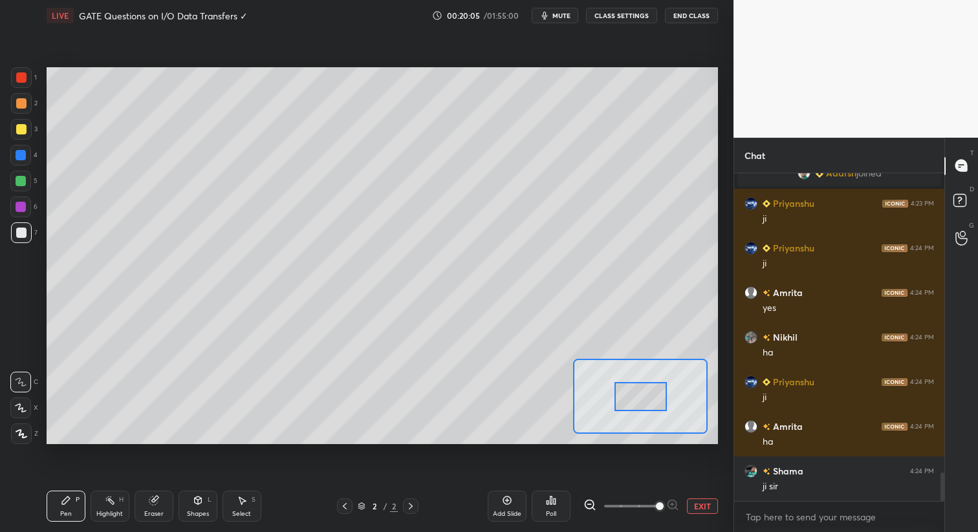
click at [658, 506] on span at bounding box center [631, 506] width 54 height 19
drag, startPoint x: 635, startPoint y: 391, endPoint x: 664, endPoint y: 413, distance: 36.1
click at [664, 413] on div at bounding box center [669, 418] width 52 height 29
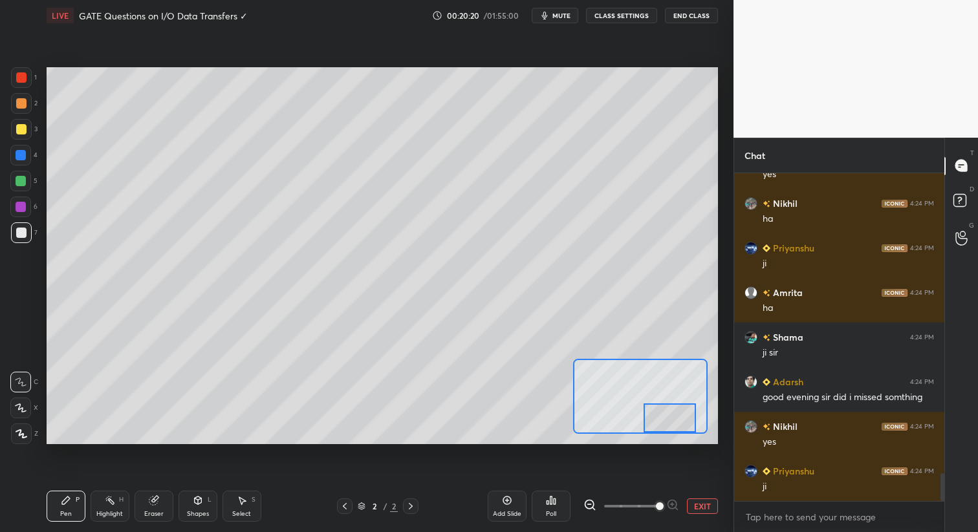
scroll to position [3590, 0]
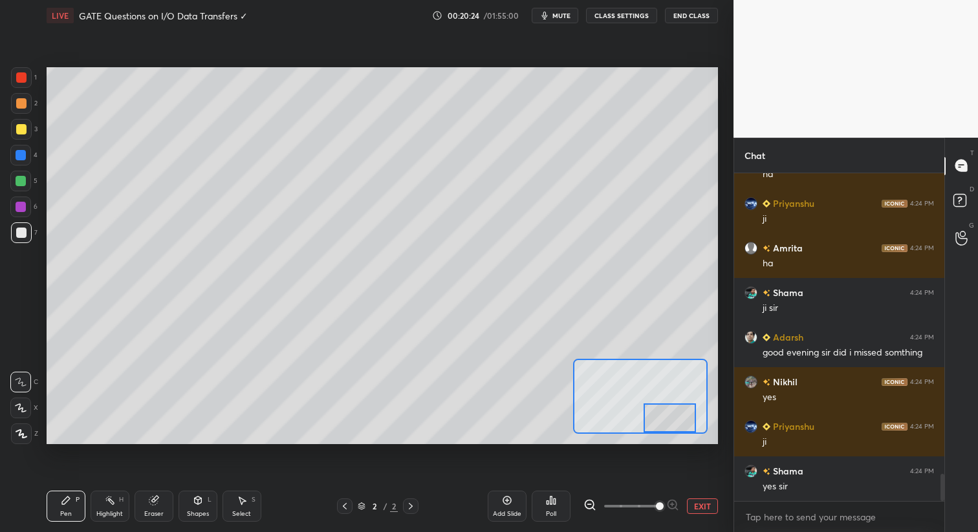
click at [702, 508] on button "EXIT" at bounding box center [702, 507] width 31 height 16
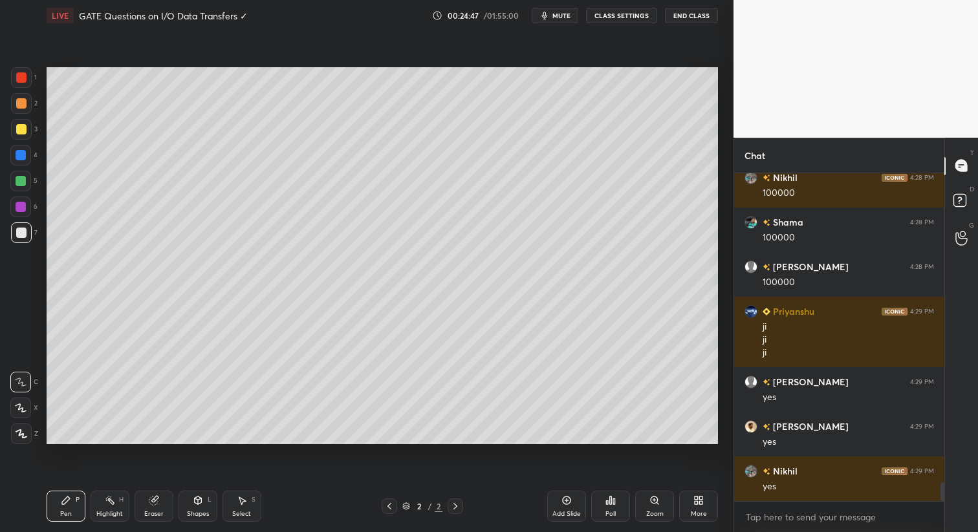
scroll to position [5471, 0]
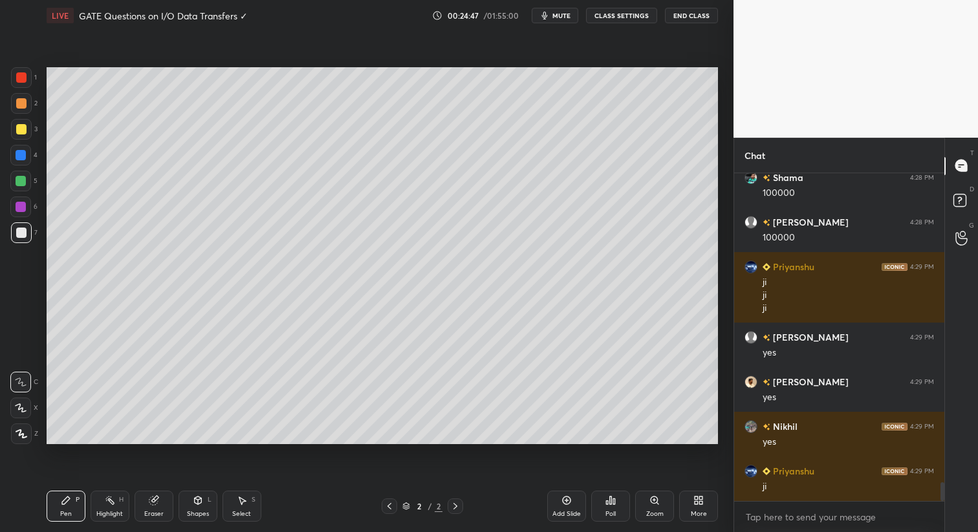
drag, startPoint x: 240, startPoint y: 509, endPoint x: 257, endPoint y: 454, distance: 57.7
click at [241, 509] on div "Select S" at bounding box center [241, 506] width 39 height 31
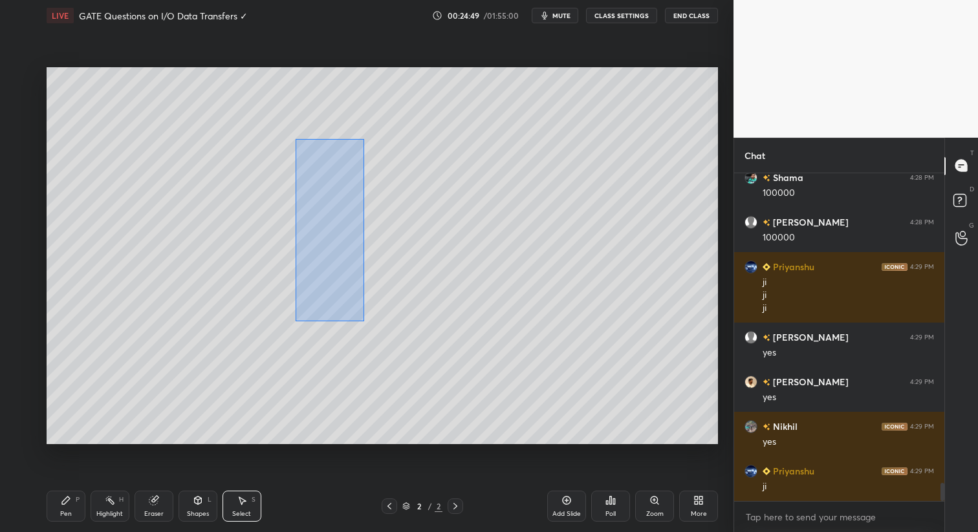
scroll to position [5515, 0]
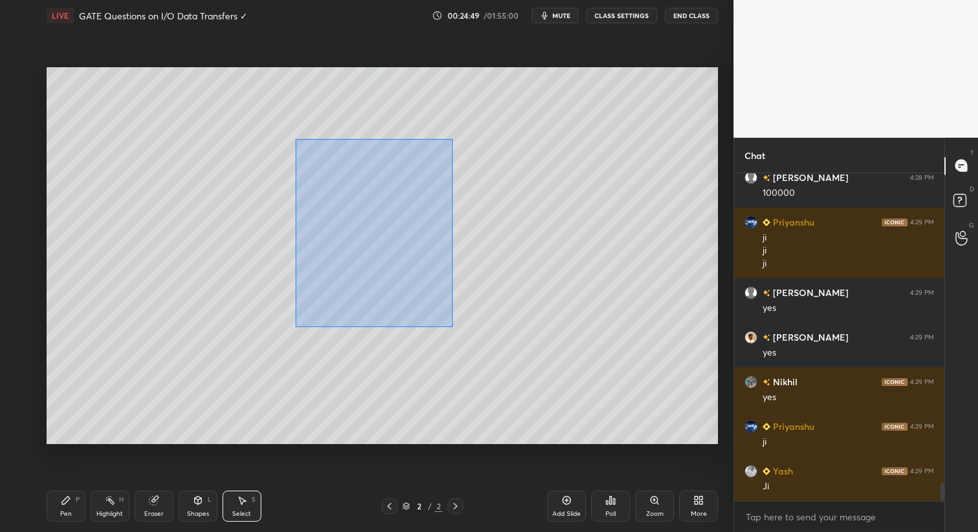
drag, startPoint x: 294, startPoint y: 136, endPoint x: 453, endPoint y: 327, distance: 247.9
click at [453, 327] on div "0 ° Undo Copy Duplicate Duplicate to new slide Delete" at bounding box center [382, 256] width 671 height 378
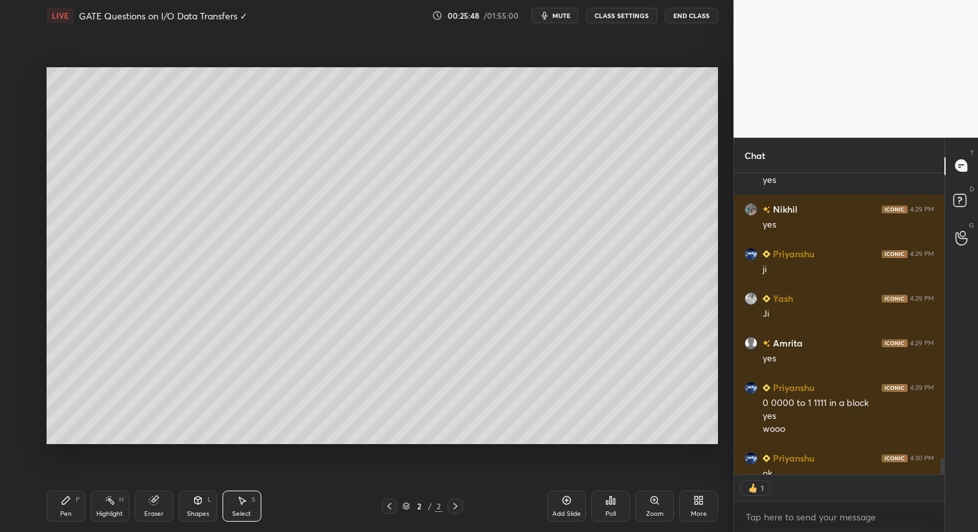
scroll to position [4, 5]
click at [63, 515] on div "Pen" at bounding box center [66, 514] width 12 height 6
click at [16, 131] on div at bounding box center [21, 129] width 10 height 10
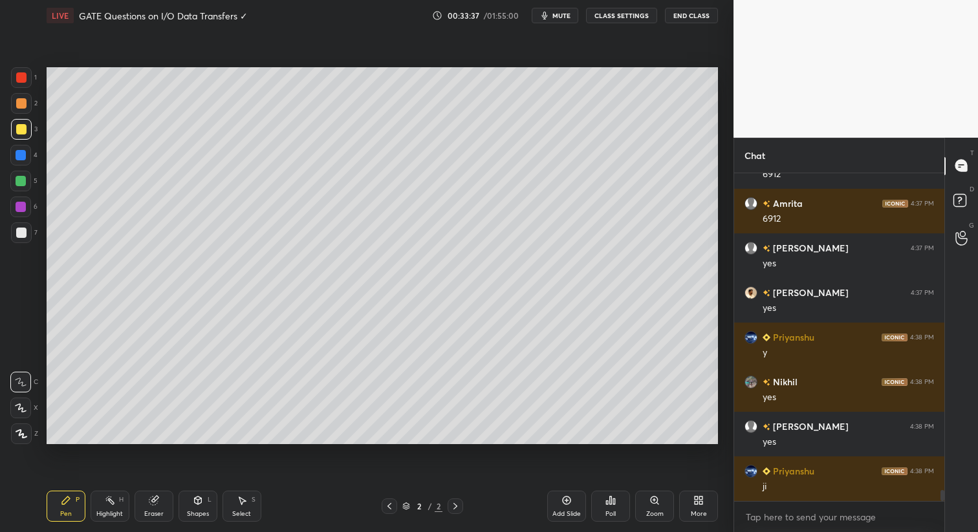
scroll to position [9552, 0]
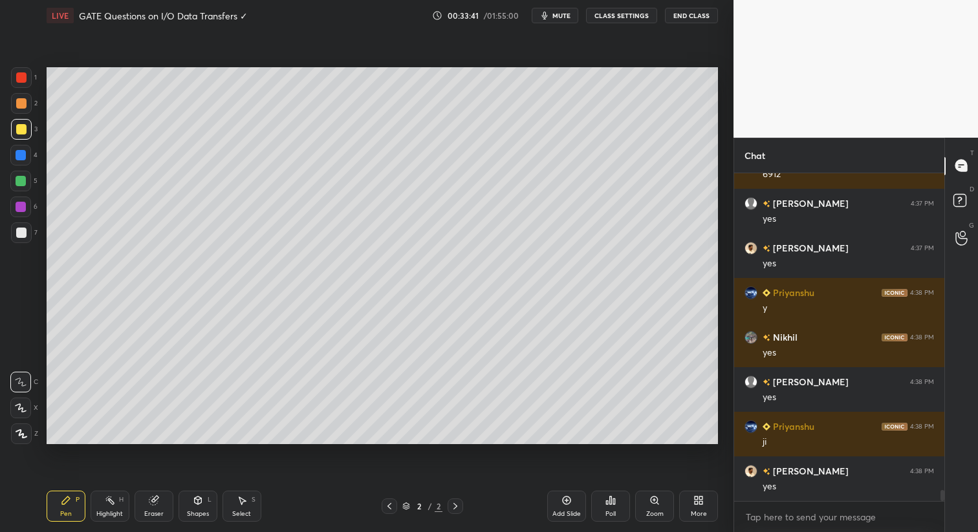
drag, startPoint x: 245, startPoint y: 511, endPoint x: 250, endPoint y: 502, distance: 10.1
click at [250, 512] on div "Select S" at bounding box center [241, 506] width 39 height 31
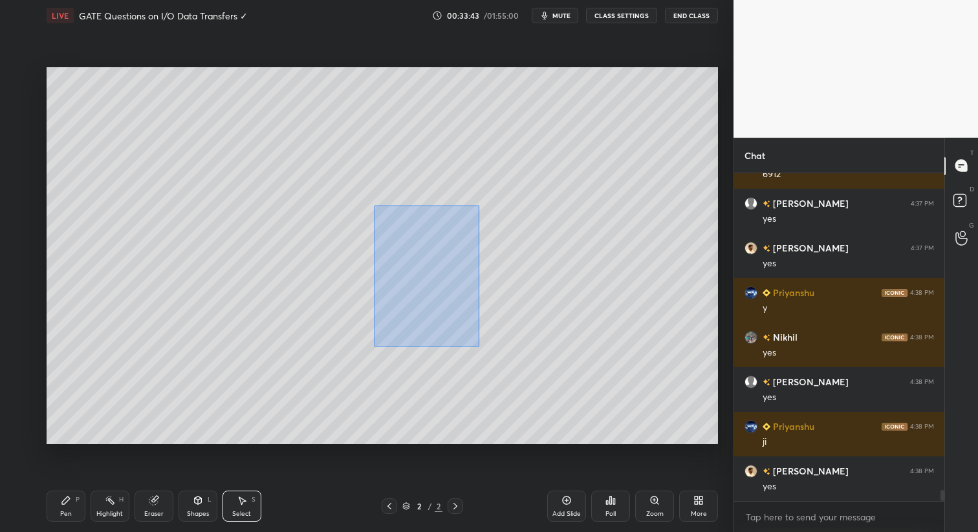
drag, startPoint x: 372, startPoint y: 206, endPoint x: 473, endPoint y: 341, distance: 168.6
click at [478, 347] on div "0 ° Undo Copy Duplicate Duplicate to new slide Delete" at bounding box center [382, 256] width 671 height 378
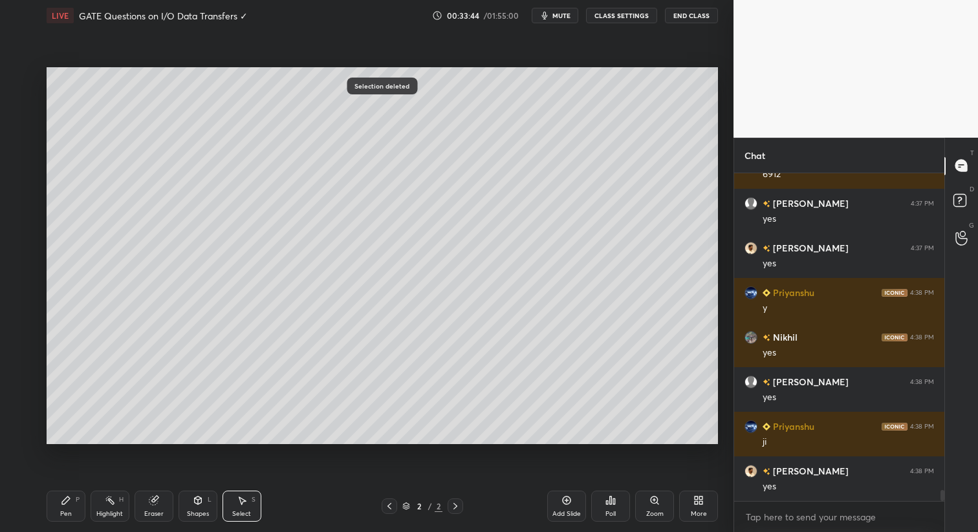
drag, startPoint x: 69, startPoint y: 502, endPoint x: 95, endPoint y: 457, distance: 51.9
click at [72, 500] on div "Pen P" at bounding box center [66, 506] width 39 height 31
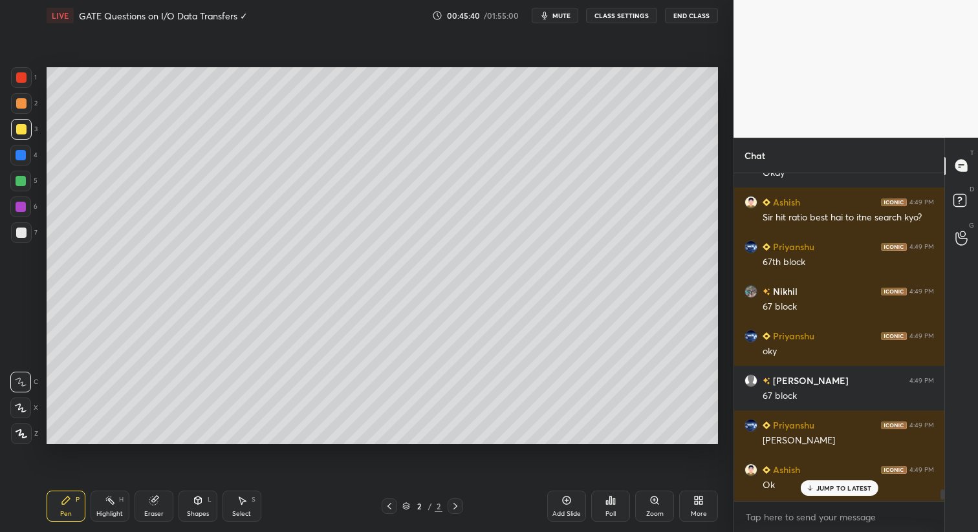
scroll to position [12256, 0]
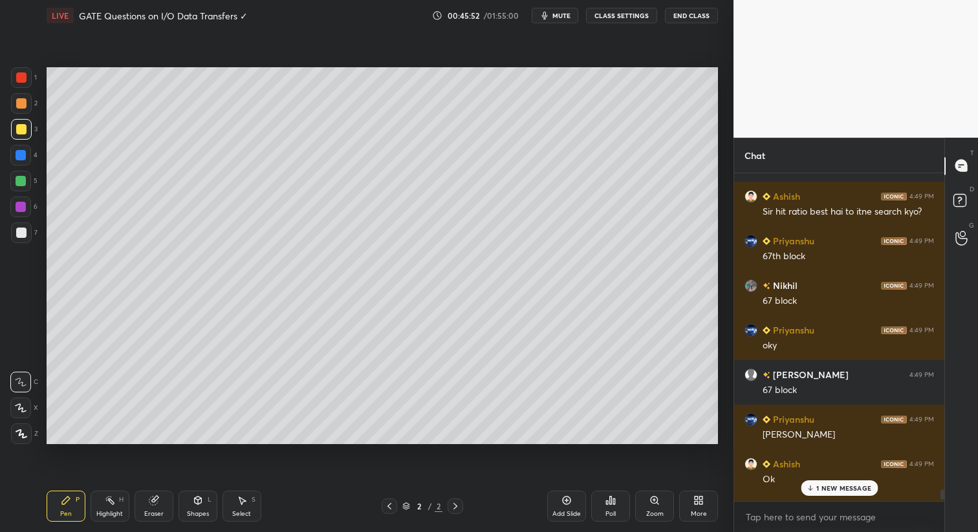
click at [840, 487] on p "1 NEW MESSAGE" at bounding box center [843, 488] width 55 height 8
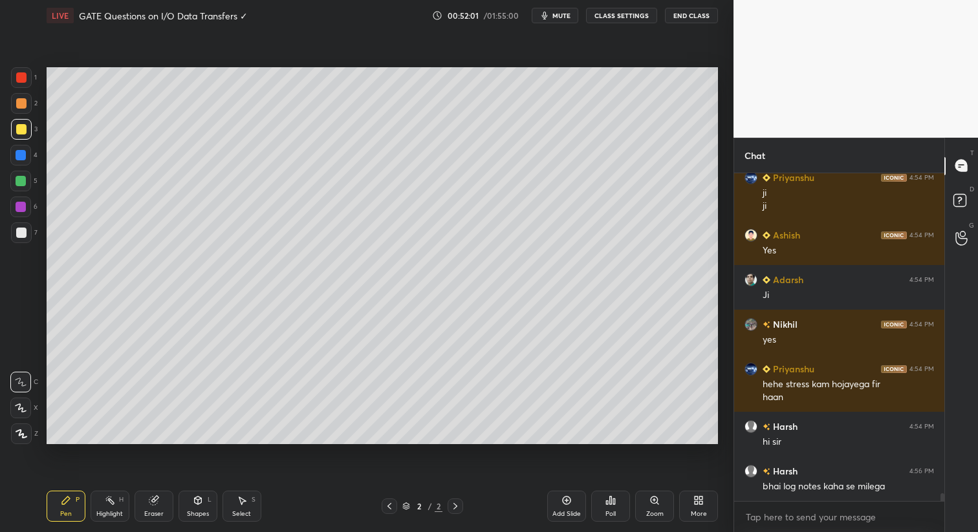
scroll to position [13004, 0]
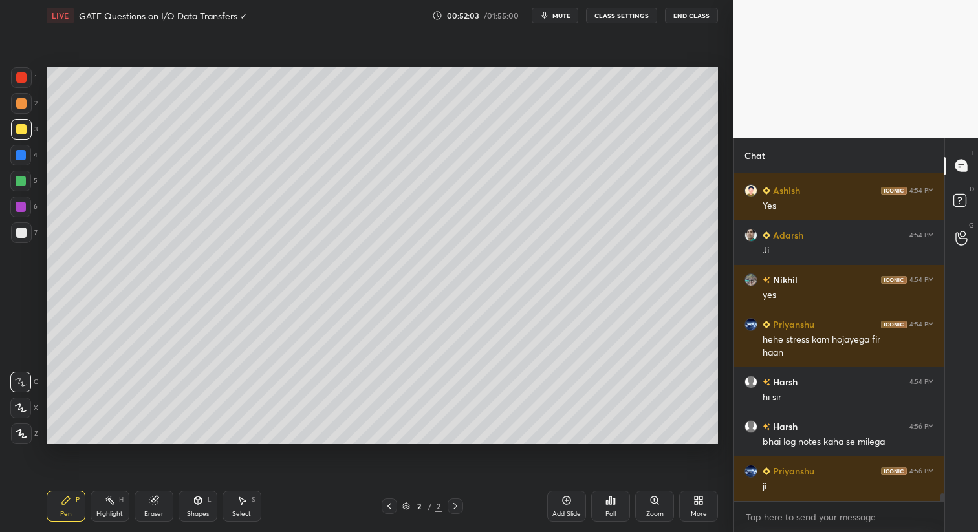
click at [567, 509] on div "Add Slide" at bounding box center [566, 506] width 39 height 31
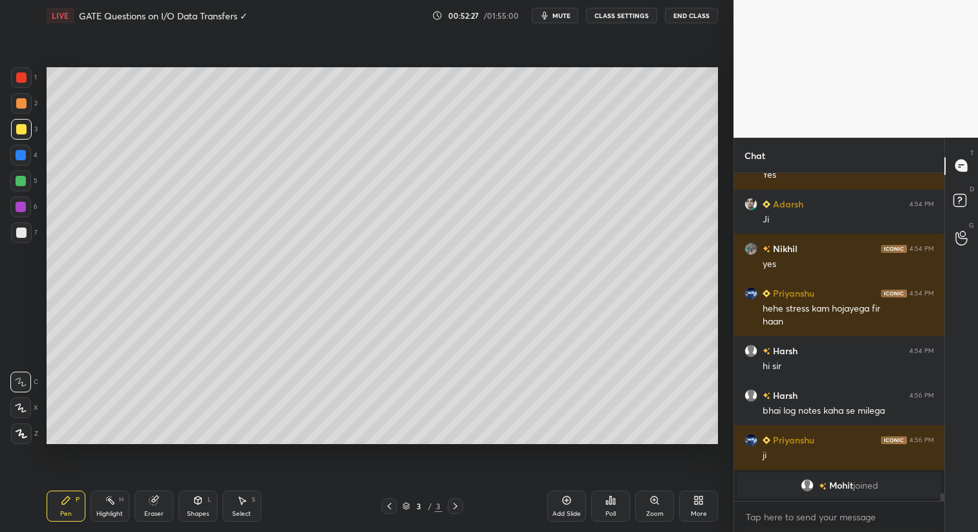
click at [383, 502] on div at bounding box center [389, 507] width 16 height 16
drag, startPoint x: 241, startPoint y: 506, endPoint x: 245, endPoint y: 489, distance: 17.3
click at [244, 504] on icon at bounding box center [242, 500] width 10 height 10
click at [453, 506] on icon at bounding box center [455, 506] width 10 height 10
click at [195, 513] on div "Shapes" at bounding box center [198, 514] width 22 height 6
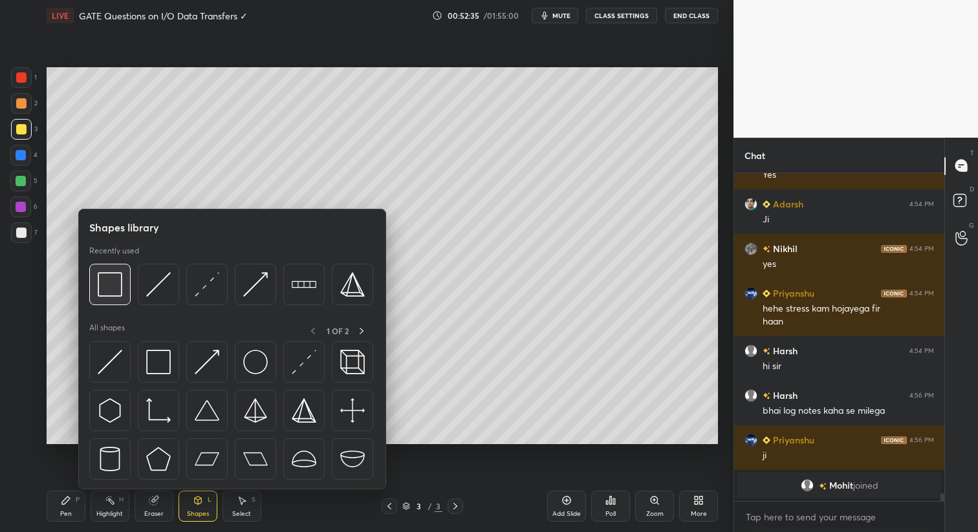
click at [111, 285] on img at bounding box center [110, 284] width 25 height 25
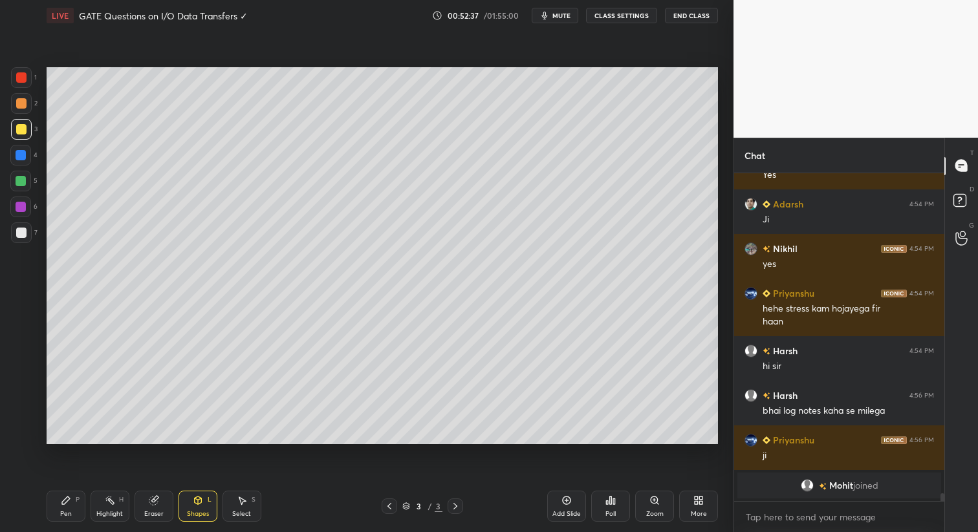
click at [17, 228] on div at bounding box center [21, 233] width 10 height 10
click at [63, 514] on div "Pen" at bounding box center [66, 514] width 12 height 6
click at [20, 154] on div at bounding box center [21, 155] width 10 height 10
drag, startPoint x: 19, startPoint y: 436, endPoint x: 25, endPoint y: 434, distance: 6.8
click at [18, 438] on icon at bounding box center [22, 433] width 12 height 9
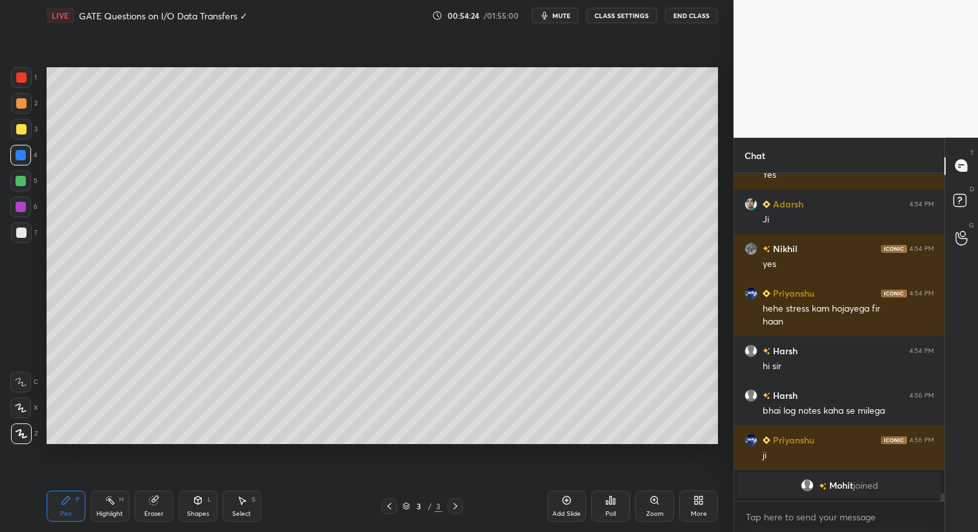
click at [16, 383] on icon at bounding box center [21, 382] width 12 height 9
click at [19, 233] on div at bounding box center [21, 233] width 10 height 10
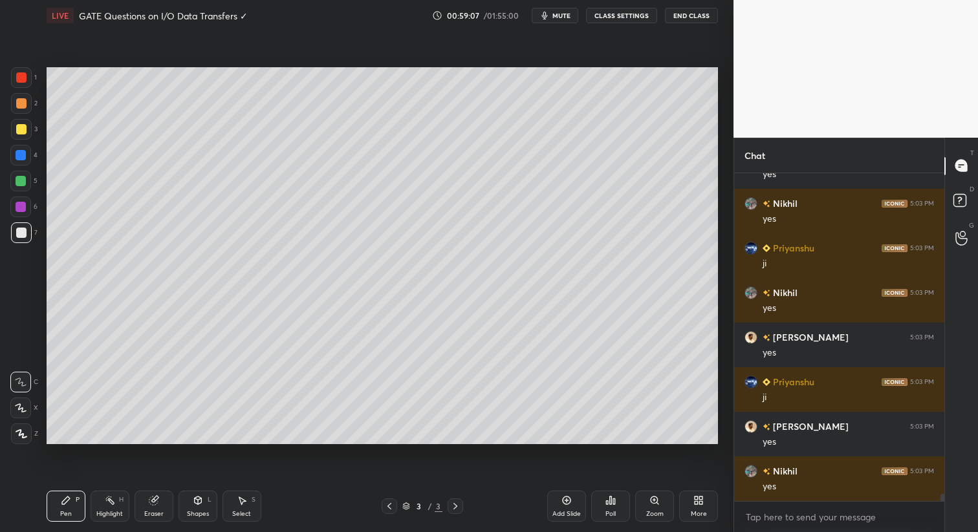
scroll to position [14435, 0]
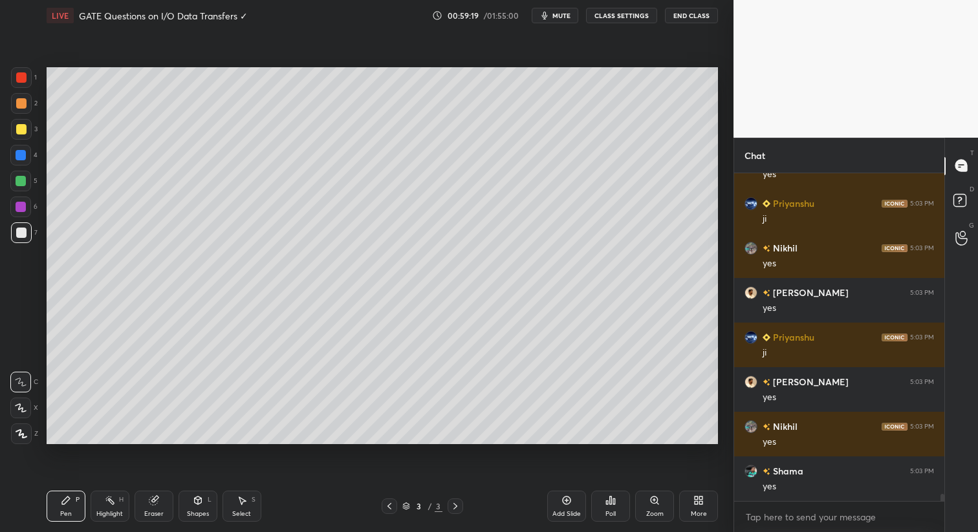
click at [652, 505] on icon at bounding box center [654, 500] width 10 height 10
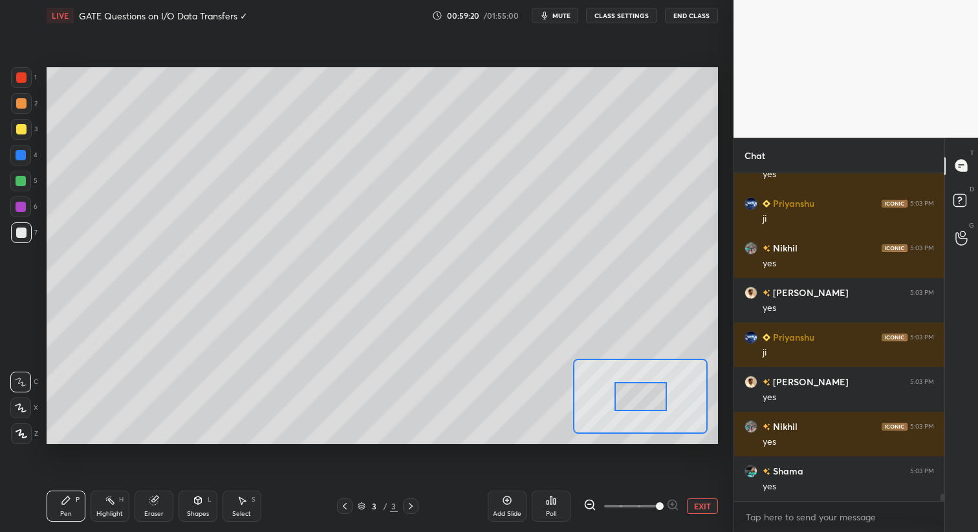
click at [651, 504] on span at bounding box center [631, 506] width 54 height 19
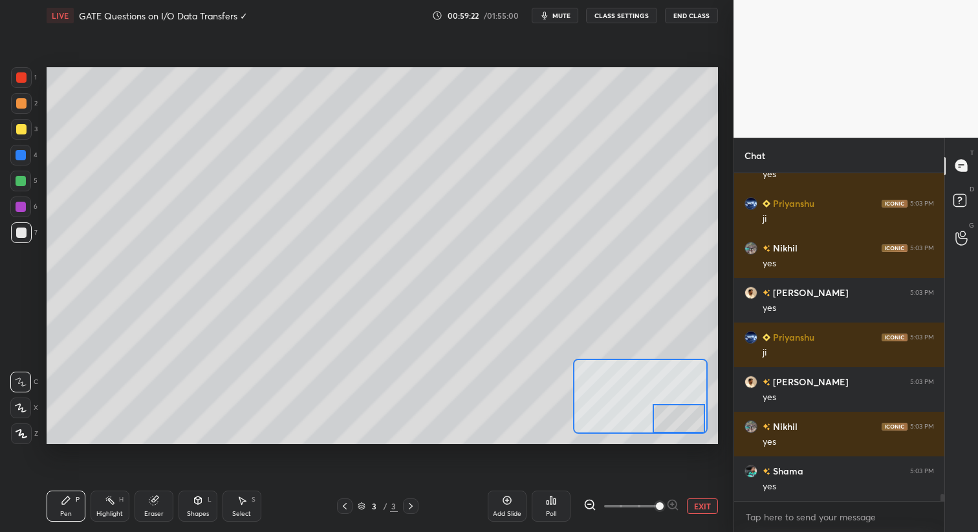
drag, startPoint x: 643, startPoint y: 395, endPoint x: 681, endPoint y: 424, distance: 48.0
click at [681, 424] on div at bounding box center [678, 418] width 52 height 29
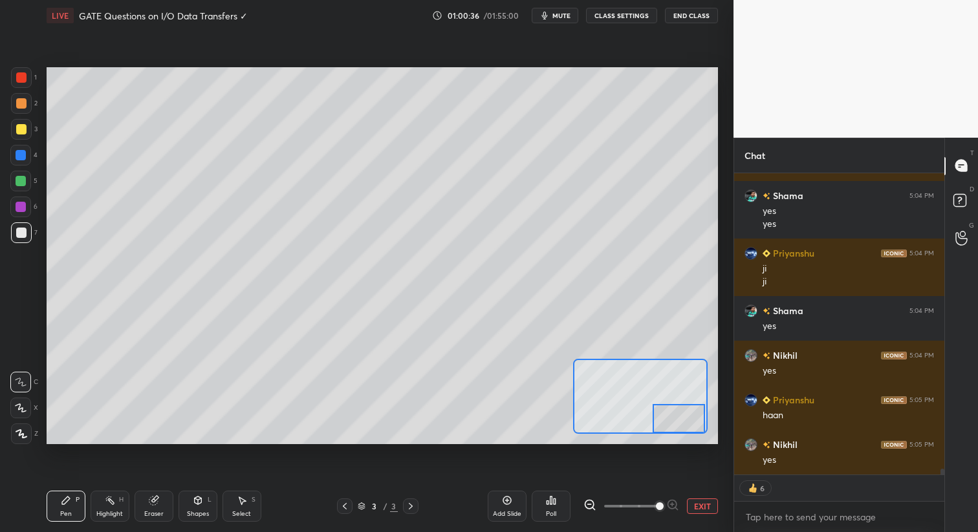
scroll to position [15067, 0]
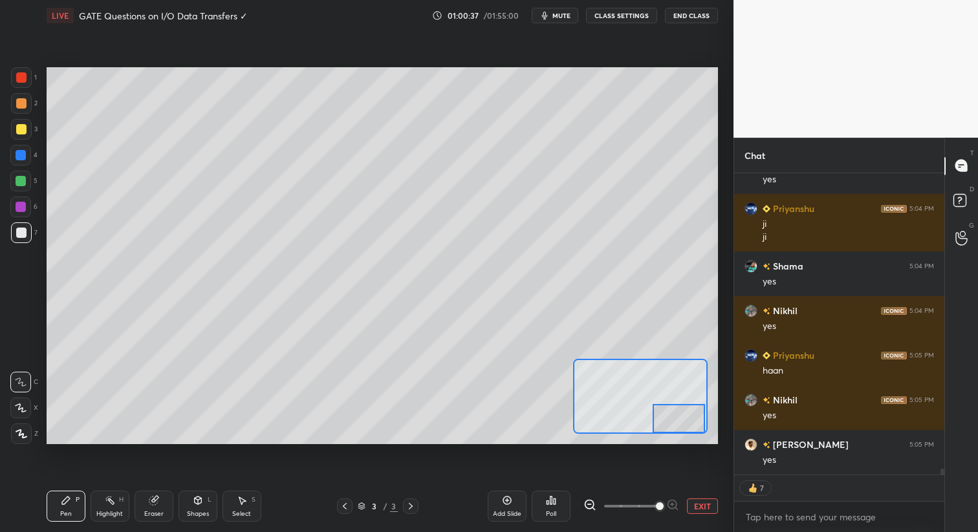
click at [703, 506] on button "EXIT" at bounding box center [702, 507] width 31 height 16
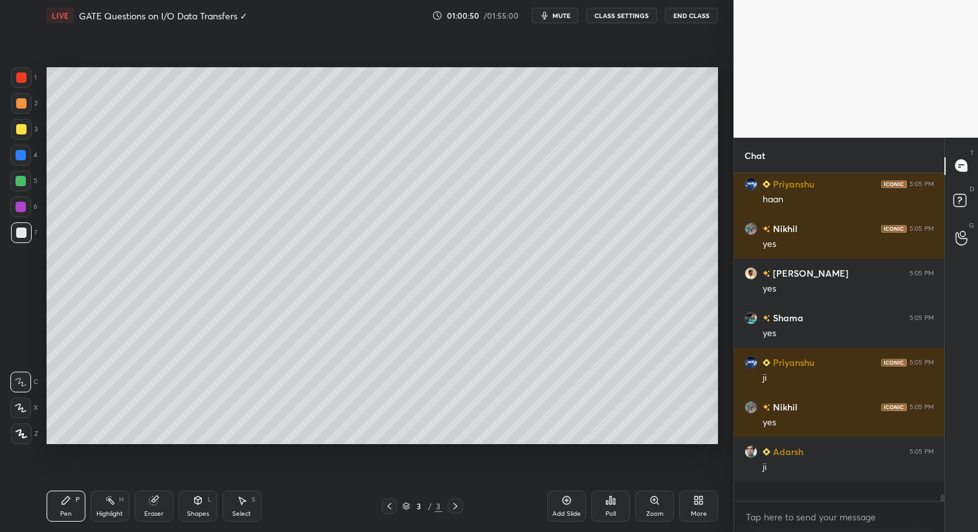
scroll to position [15219, 0]
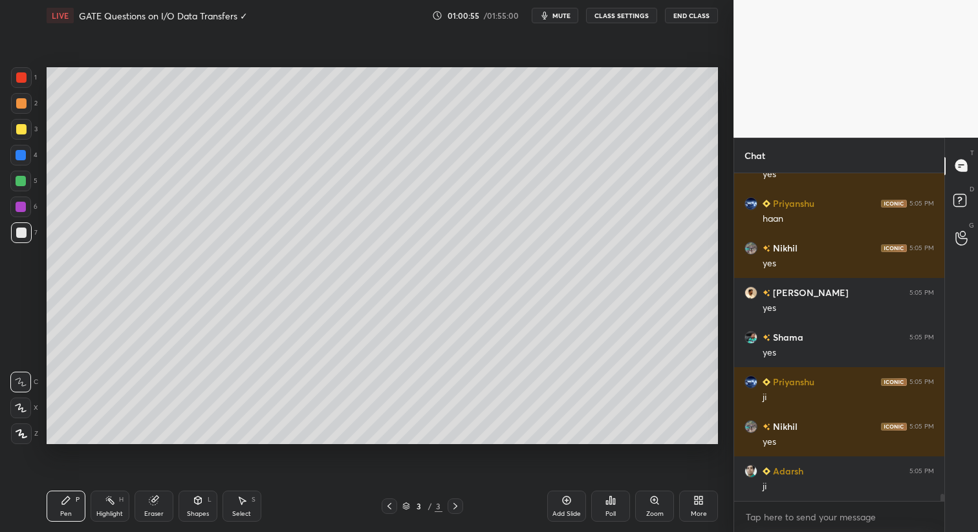
click at [656, 499] on div "Zoom" at bounding box center [654, 506] width 39 height 31
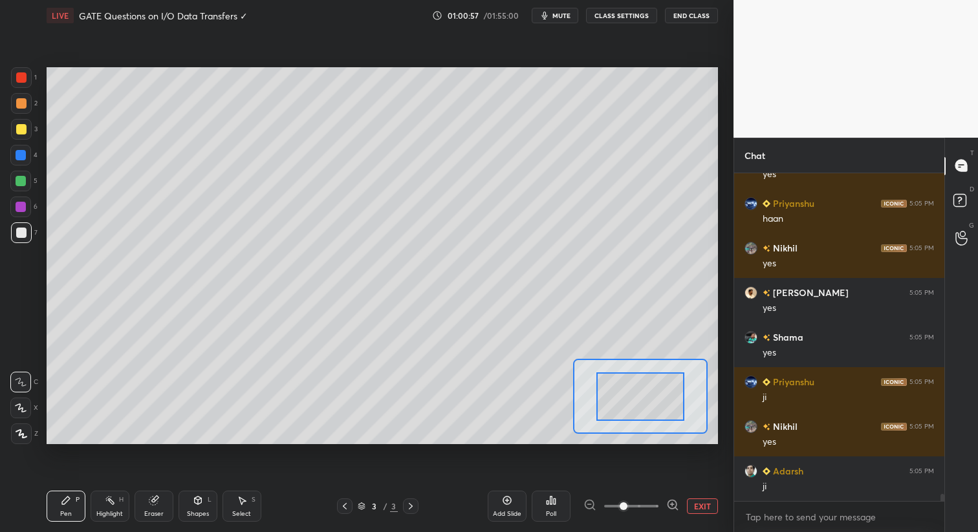
click at [670, 502] on icon at bounding box center [672, 505] width 13 height 13
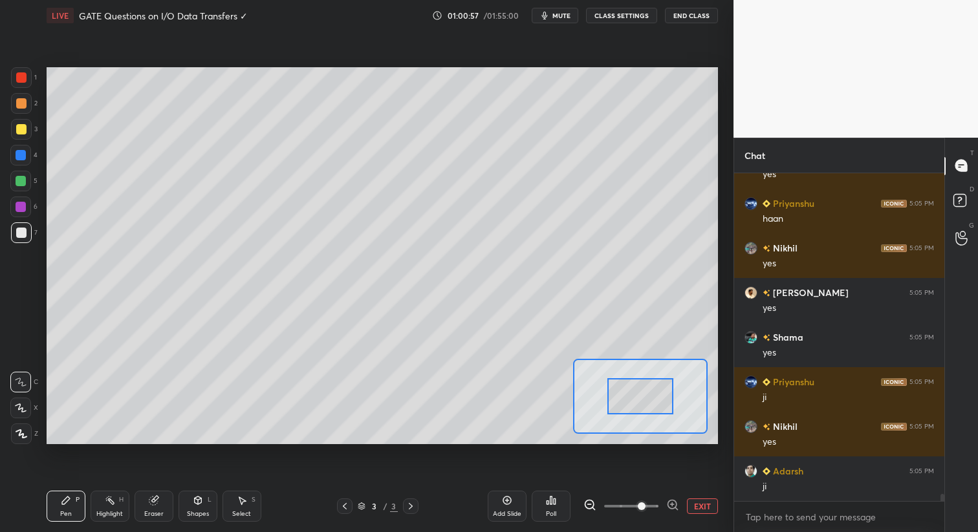
click at [672, 504] on icon at bounding box center [671, 504] width 3 height 0
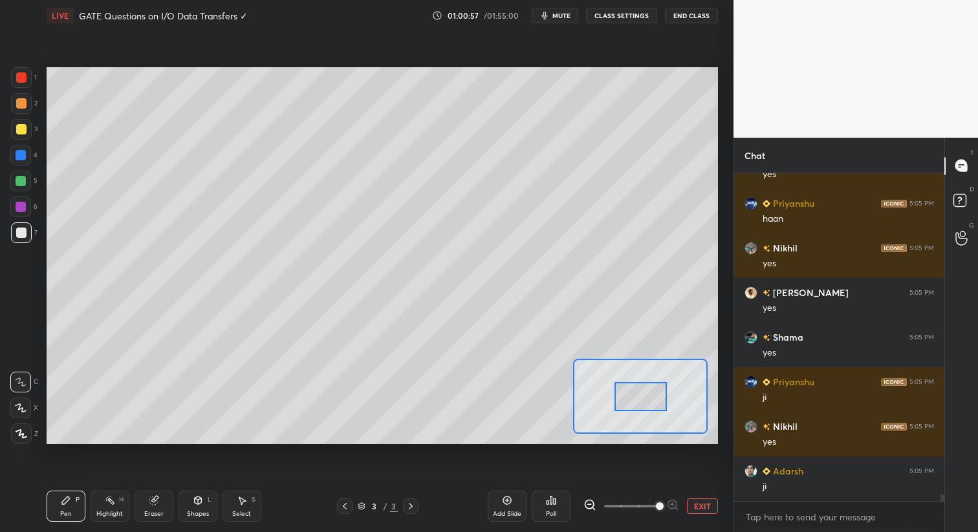
scroll to position [15264, 0]
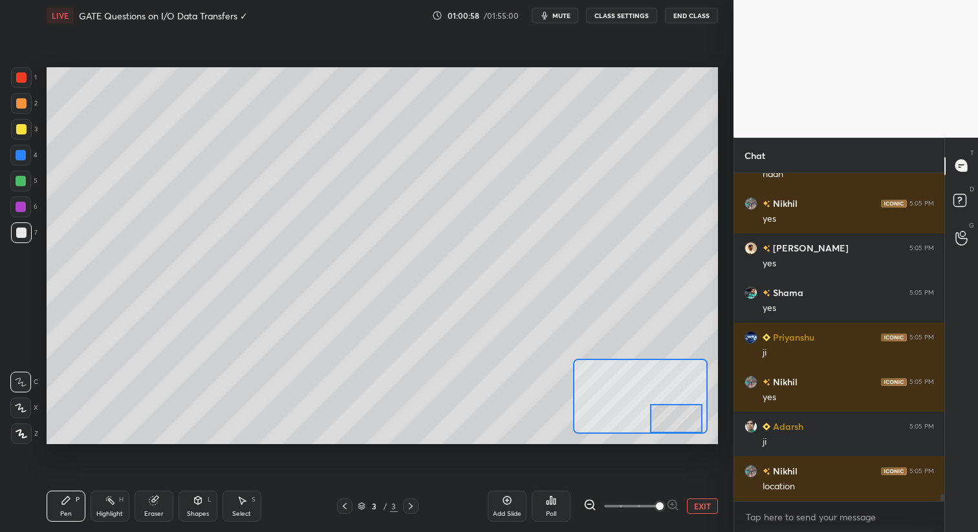
drag, startPoint x: 650, startPoint y: 410, endPoint x: 665, endPoint y: 431, distance: 26.4
click at [665, 431] on div at bounding box center [676, 418] width 52 height 29
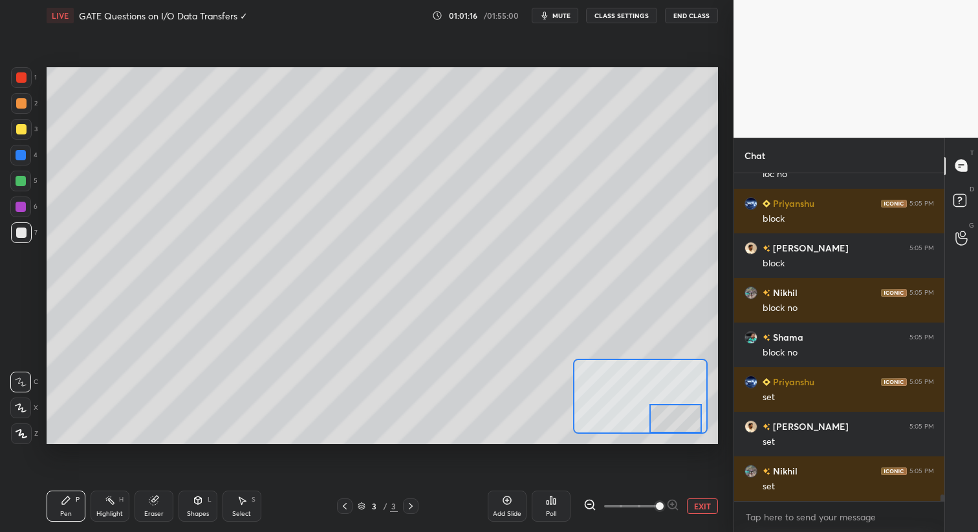
scroll to position [15844, 0]
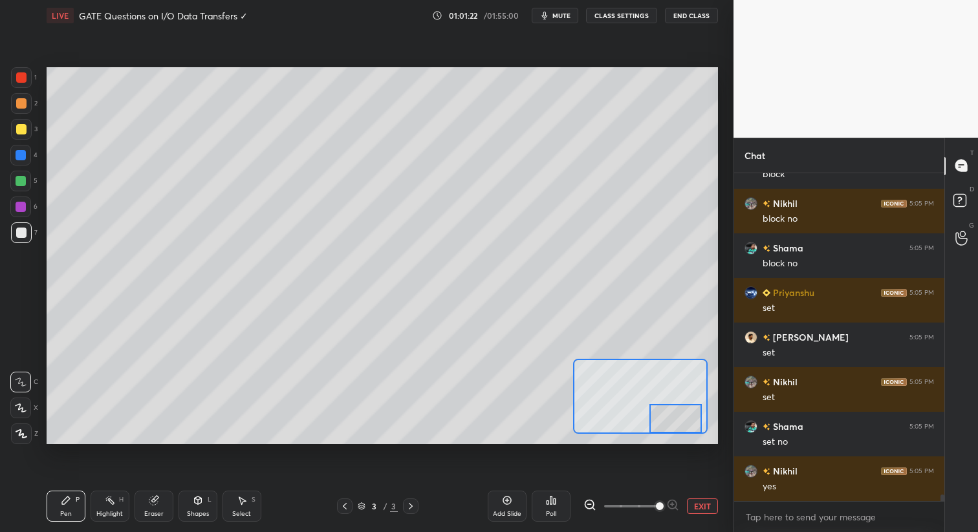
drag, startPoint x: 702, startPoint y: 509, endPoint x: 631, endPoint y: 480, distance: 76.0
click at [702, 508] on button "EXIT" at bounding box center [702, 507] width 31 height 16
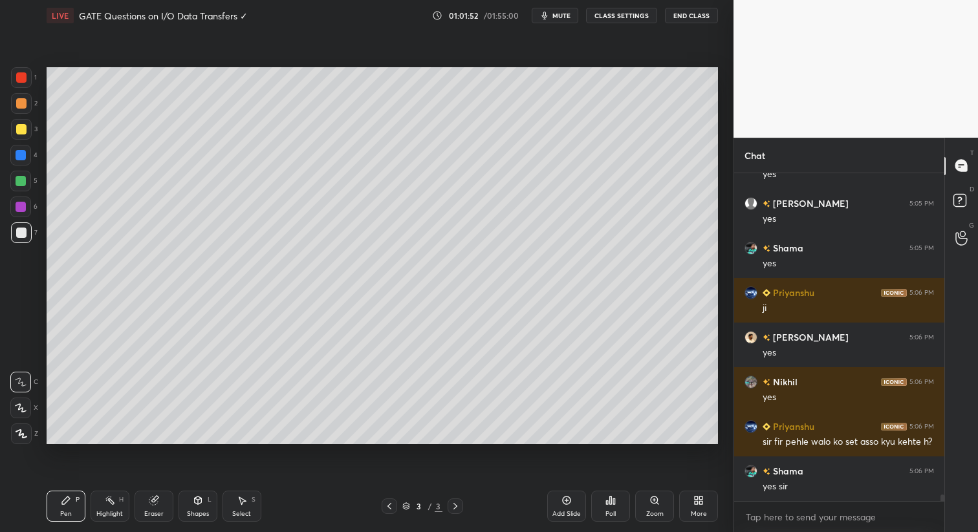
scroll to position [16290, 0]
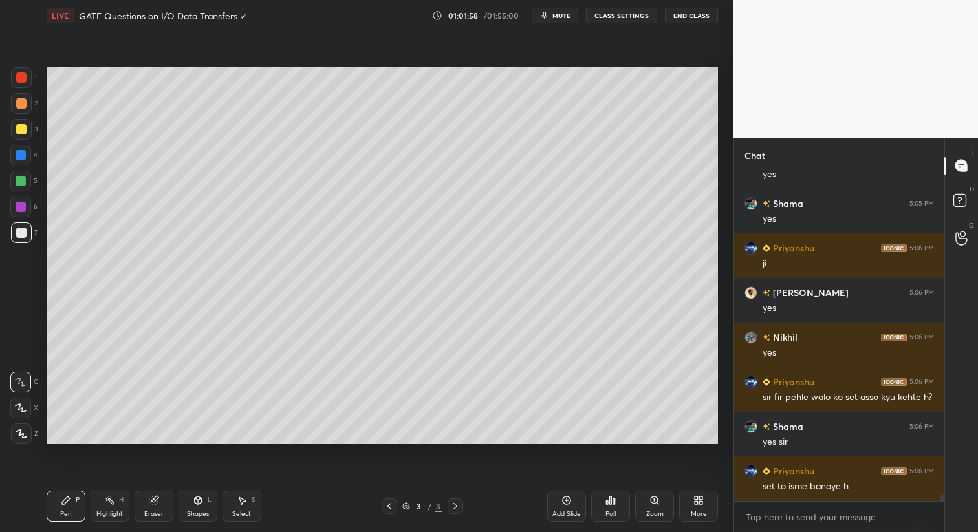
drag, startPoint x: 391, startPoint y: 502, endPoint x: 395, endPoint y: 487, distance: 16.0
click at [391, 502] on icon at bounding box center [389, 506] width 10 height 10
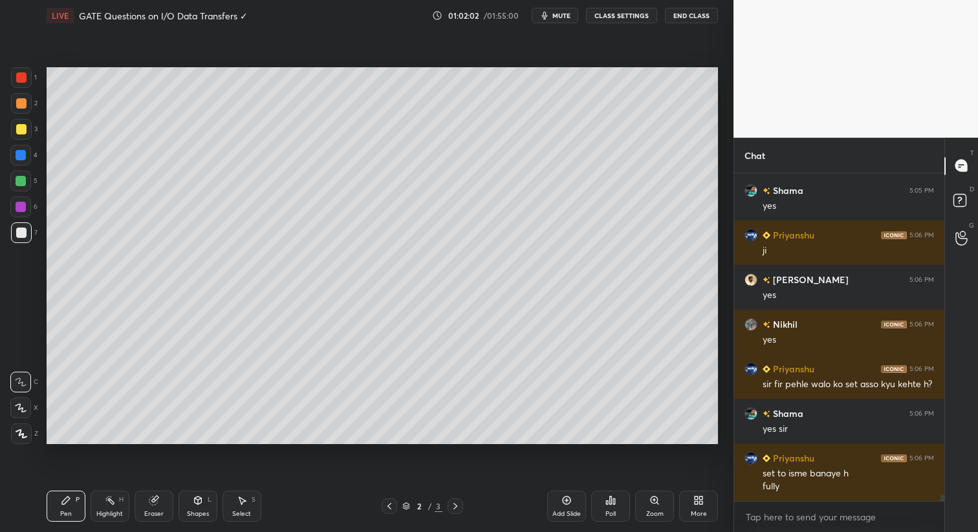
scroll to position [16316, 0]
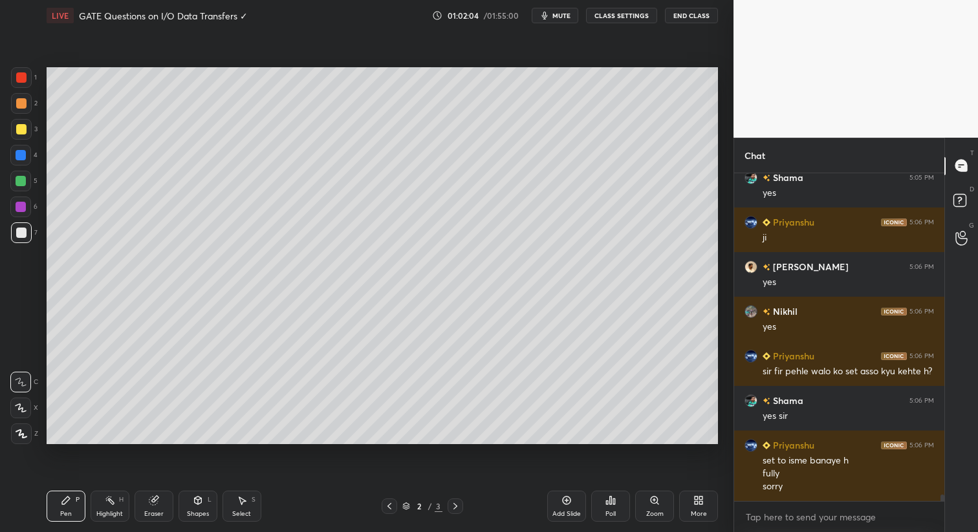
click at [455, 508] on icon at bounding box center [455, 506] width 10 height 10
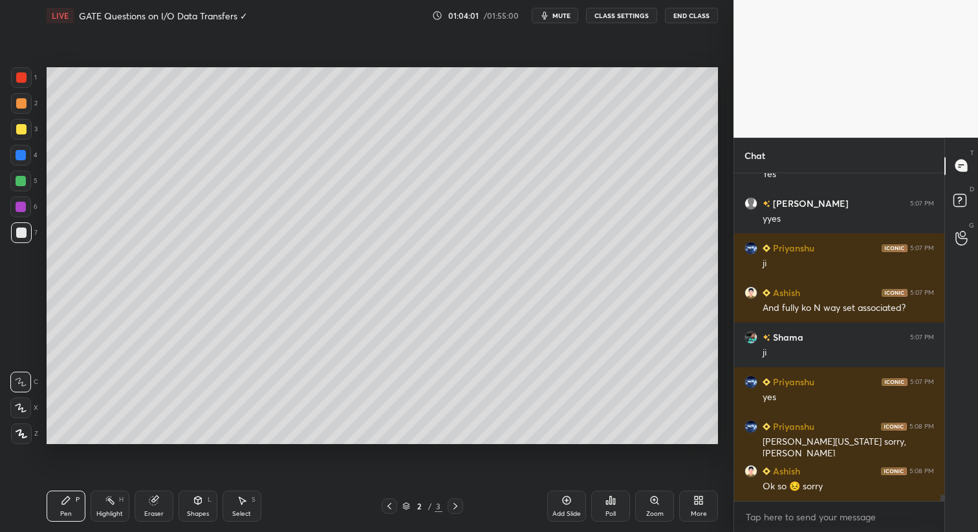
scroll to position [16966, 0]
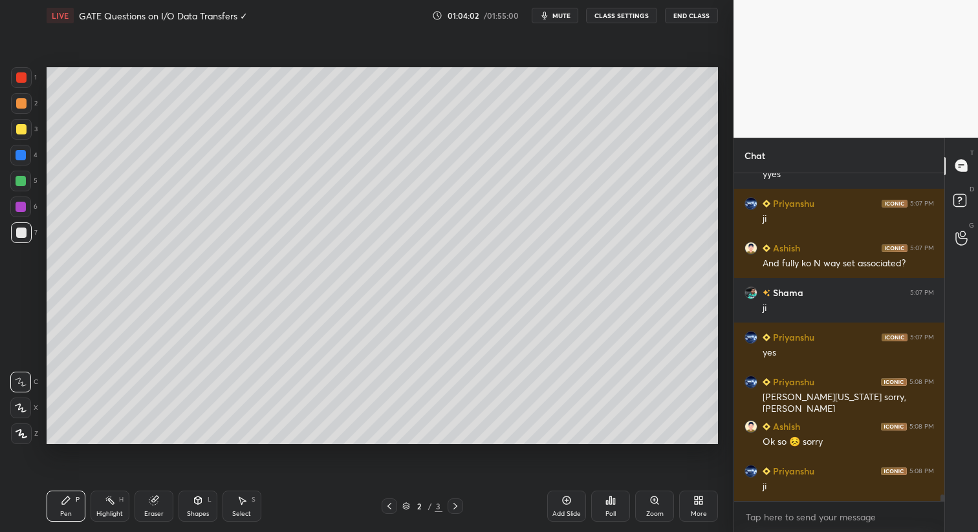
click at [454, 511] on icon at bounding box center [455, 506] width 10 height 10
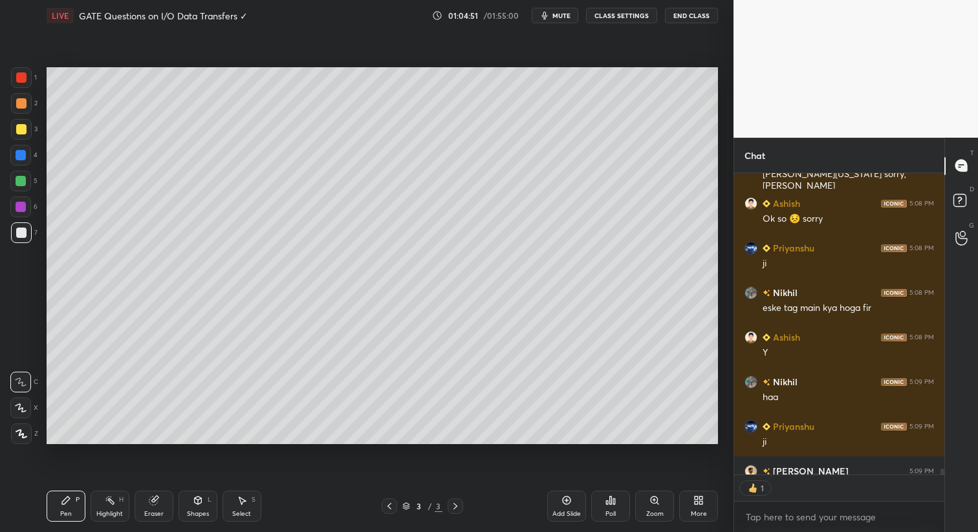
scroll to position [17189, 0]
click at [391, 507] on icon at bounding box center [389, 506] width 10 height 10
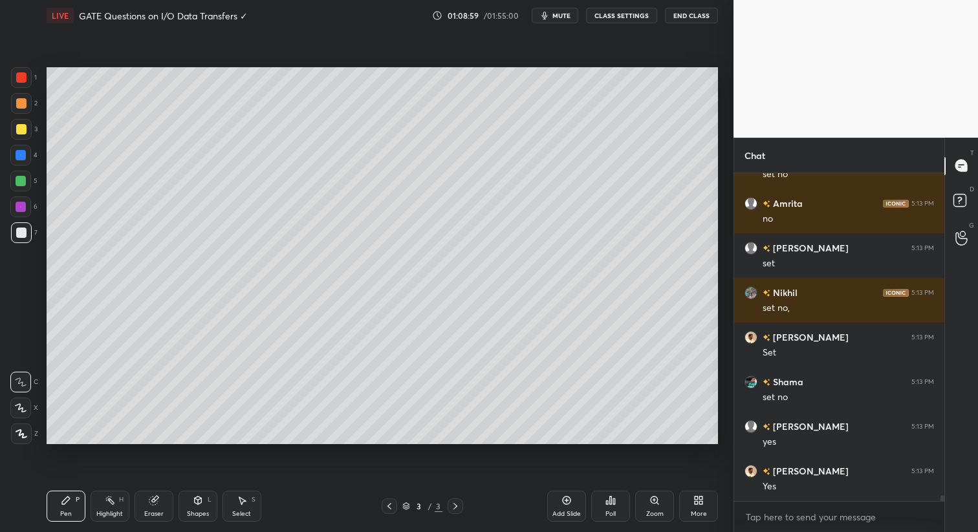
scroll to position [19184, 0]
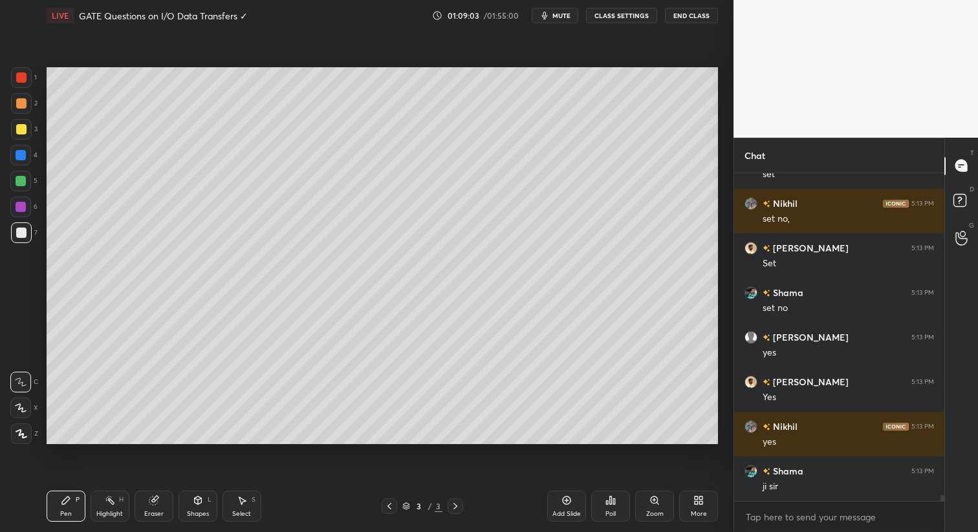
click at [17, 127] on div at bounding box center [21, 129] width 10 height 10
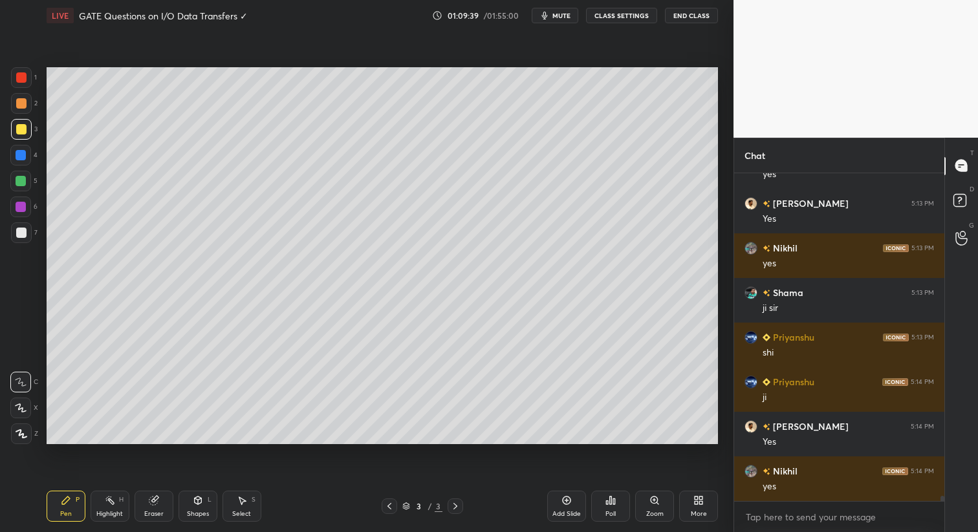
scroll to position [19407, 0]
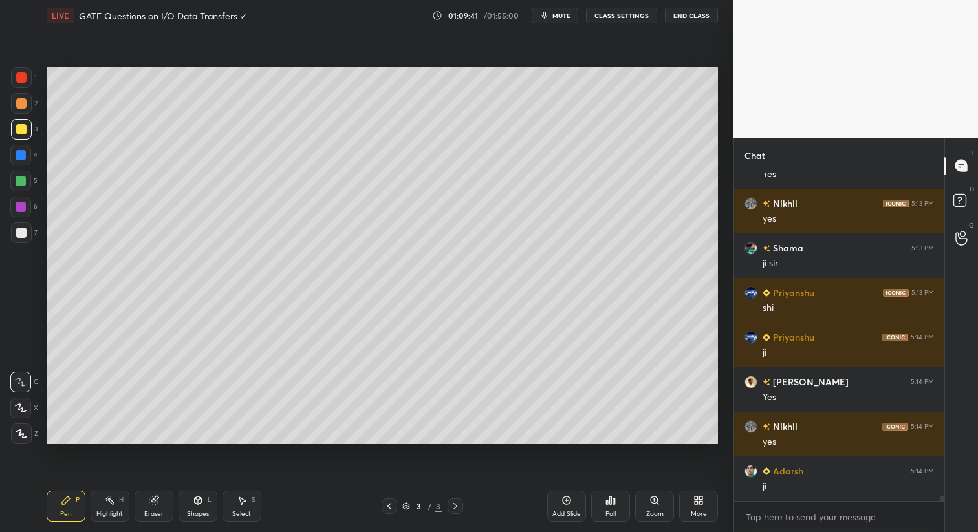
click at [239, 502] on icon at bounding box center [242, 500] width 10 height 10
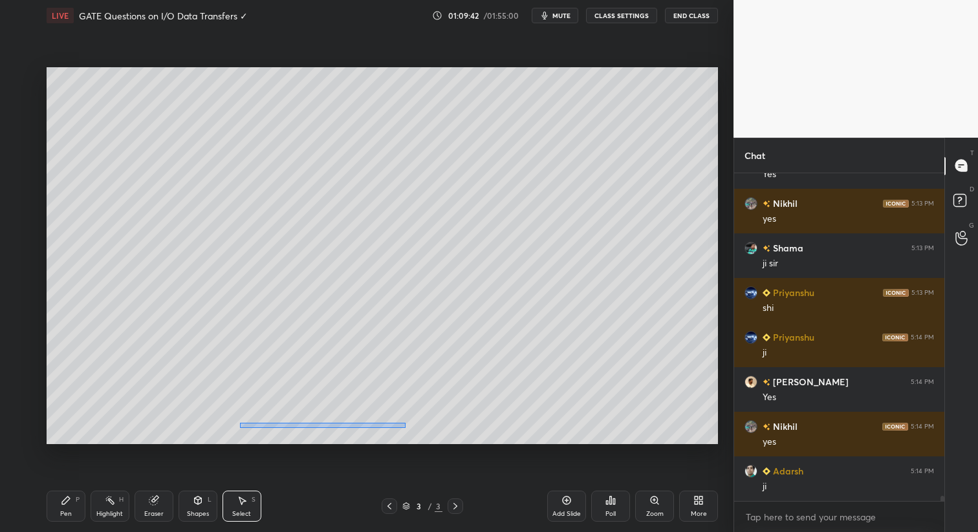
drag, startPoint x: 239, startPoint y: 427, endPoint x: 406, endPoint y: 424, distance: 166.9
click at [407, 424] on div "0 ° Undo Copy Duplicate Duplicate to new slide Delete" at bounding box center [382, 256] width 671 height 378
click at [63, 508] on div "Pen P" at bounding box center [66, 506] width 39 height 31
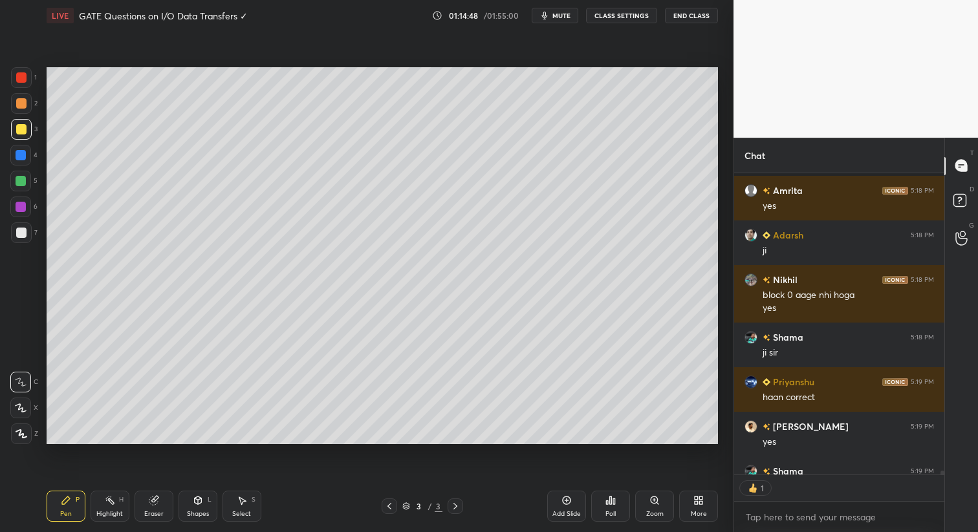
scroll to position [23335, 0]
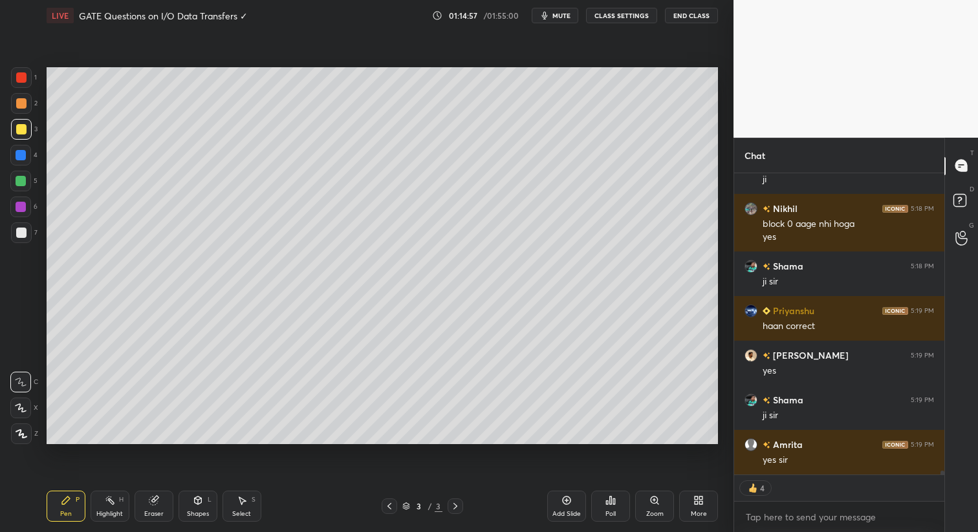
click at [239, 511] on div "Select" at bounding box center [241, 514] width 19 height 6
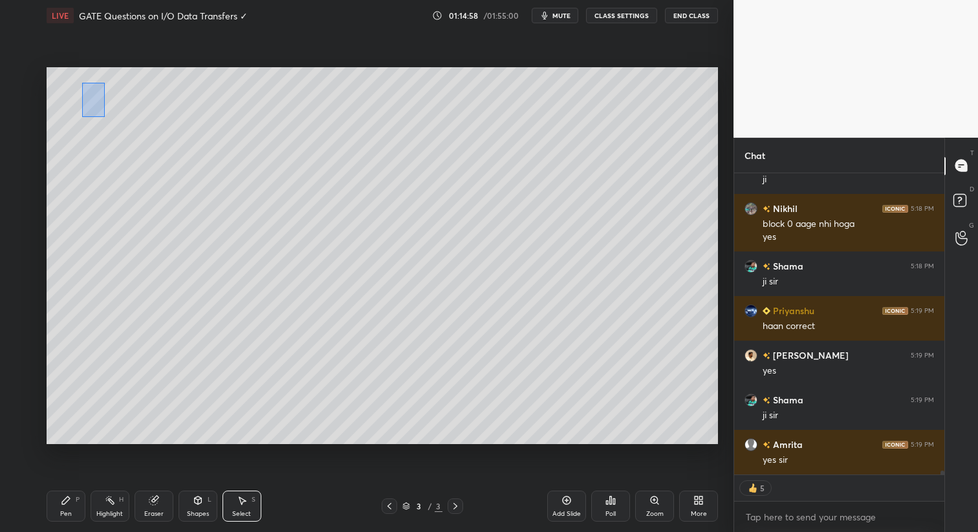
drag, startPoint x: 82, startPoint y: 82, endPoint x: 105, endPoint y: 112, distance: 37.4
click at [105, 116] on div "0 ° Undo Copy Duplicate Duplicate to new slide Delete" at bounding box center [382, 256] width 671 height 378
drag, startPoint x: 97, startPoint y: 101, endPoint x: 98, endPoint y: 117, distance: 16.2
click at [95, 116] on div "0 ° Undo Copy Duplicate Duplicate to new slide Delete" at bounding box center [382, 256] width 671 height 378
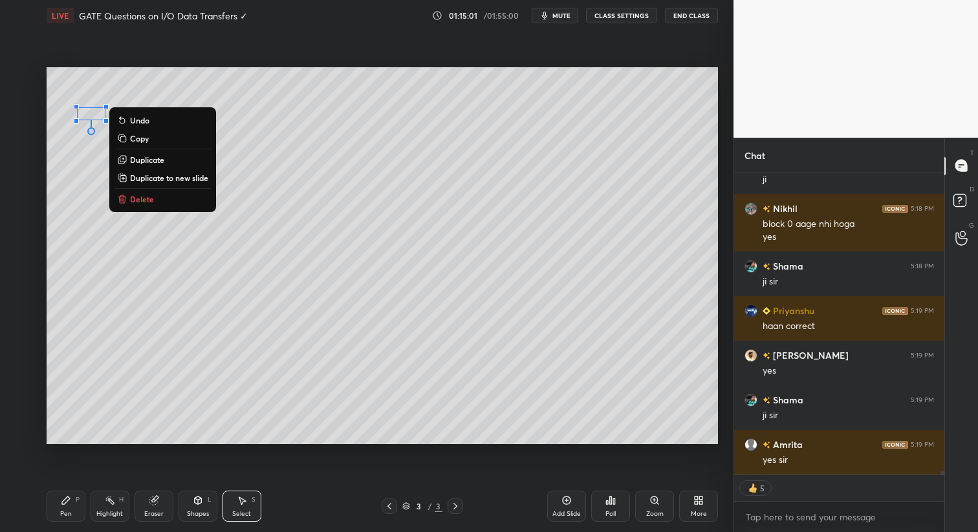
drag, startPoint x: 67, startPoint y: 510, endPoint x: 92, endPoint y: 510, distance: 25.9
click at [67, 511] on div "Pen" at bounding box center [66, 514] width 12 height 6
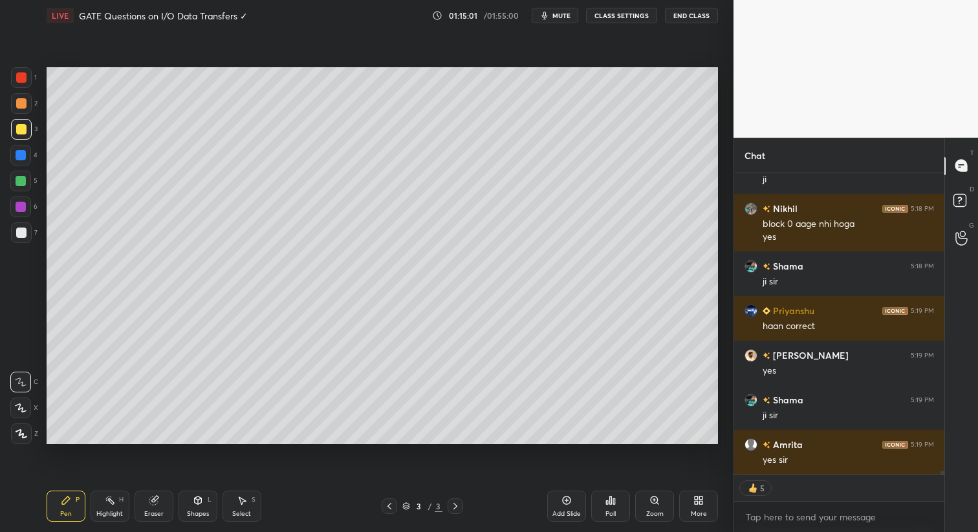
click at [110, 502] on rect at bounding box center [111, 502] width 6 height 6
drag, startPoint x: 155, startPoint y: 496, endPoint x: 141, endPoint y: 451, distance: 46.6
click at [155, 497] on icon at bounding box center [154, 500] width 10 height 10
drag, startPoint x: 66, startPoint y: 511, endPoint x: 64, endPoint y: 479, distance: 32.4
click at [65, 511] on div "Pen" at bounding box center [66, 514] width 12 height 6
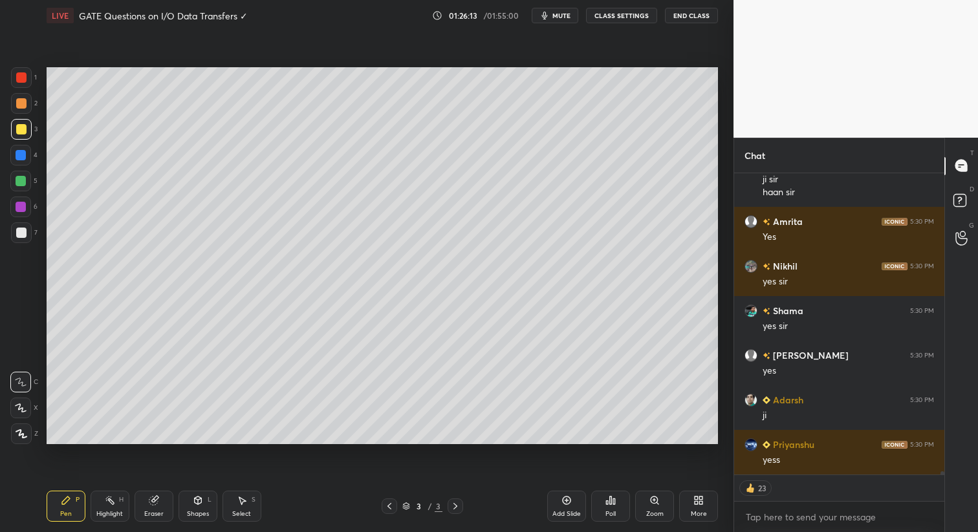
scroll to position [29028, 0]
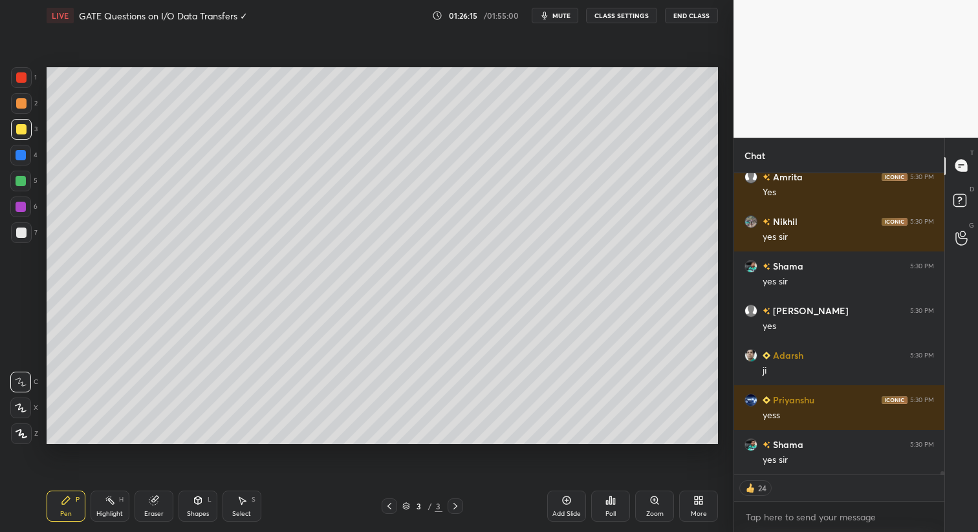
drag, startPoint x: 570, startPoint y: 507, endPoint x: 563, endPoint y: 503, distance: 8.7
click at [568, 510] on div "Add Slide" at bounding box center [566, 506] width 39 height 31
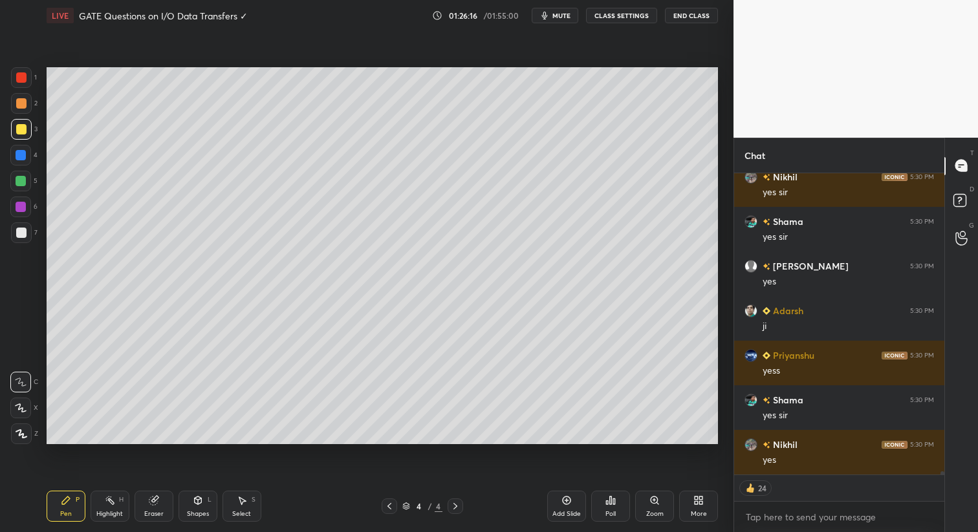
scroll to position [29117, 0]
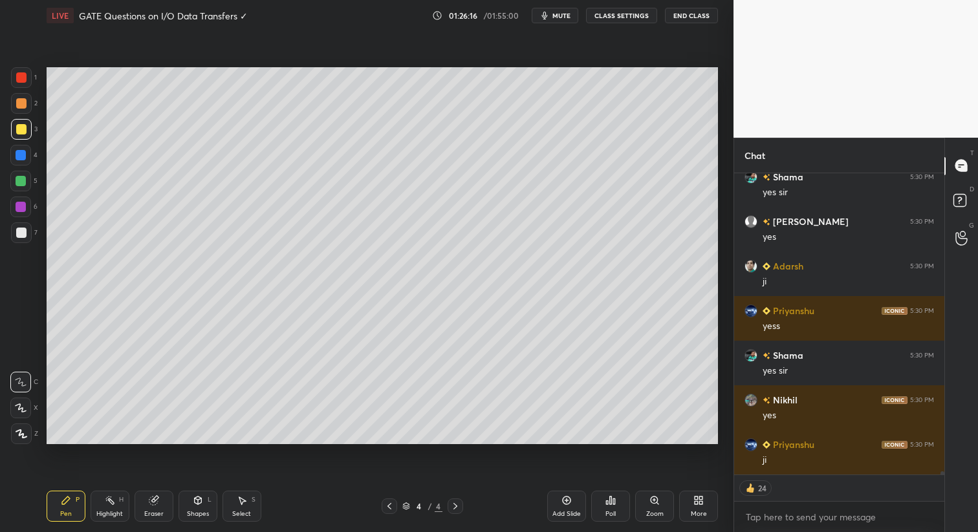
click at [197, 511] on div "Shapes" at bounding box center [198, 514] width 22 height 6
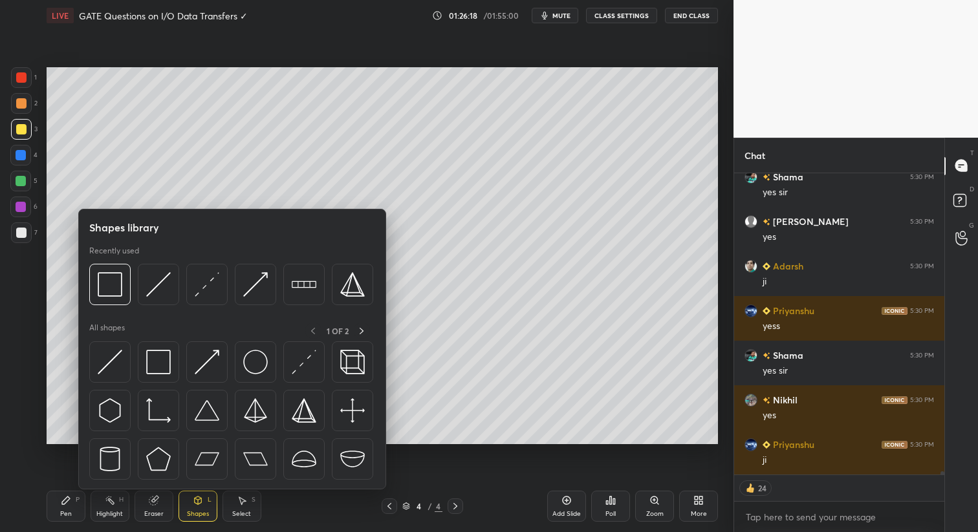
click at [184, 506] on div "Shapes L" at bounding box center [197, 506] width 39 height 31
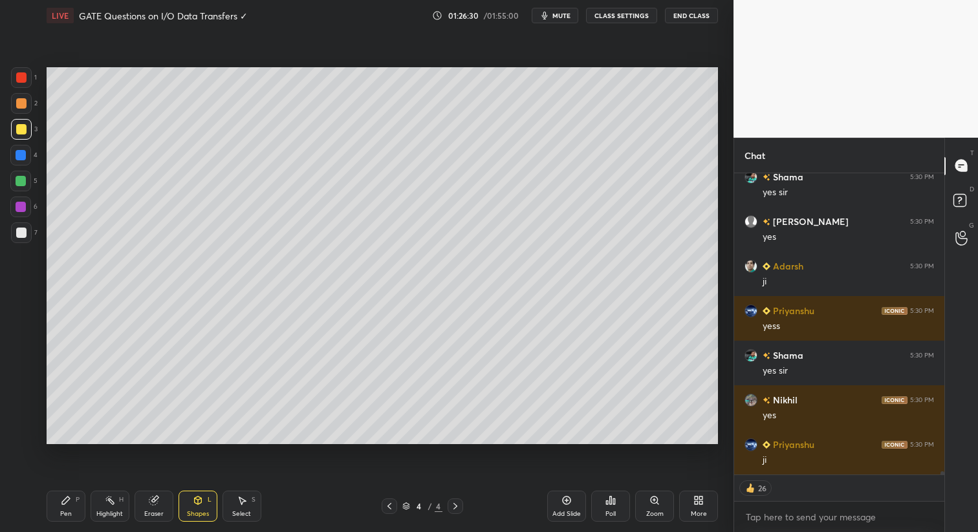
drag, startPoint x: 77, startPoint y: 504, endPoint x: 73, endPoint y: 448, distance: 56.4
click at [73, 505] on div "Pen P" at bounding box center [66, 506] width 39 height 31
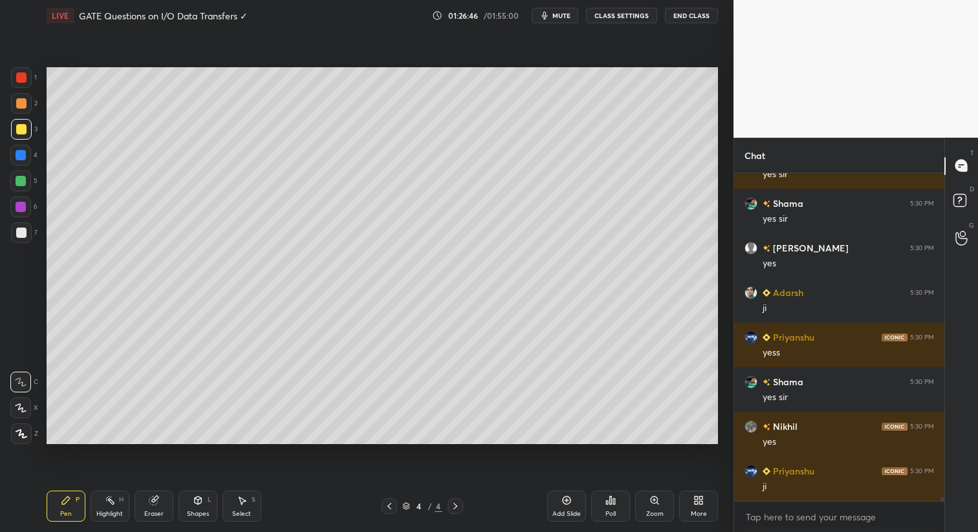
drag, startPoint x: 151, startPoint y: 499, endPoint x: 166, endPoint y: 454, distance: 47.0
click at [153, 497] on icon at bounding box center [154, 500] width 10 height 10
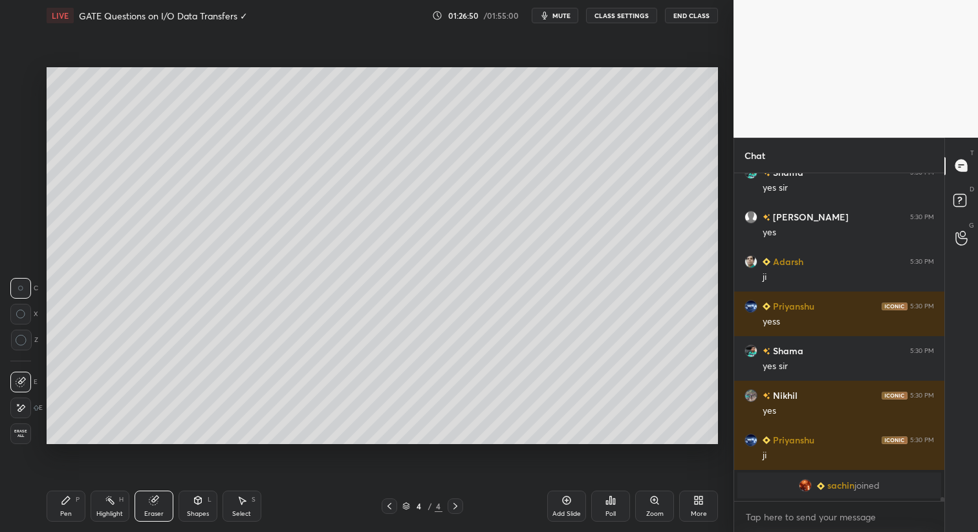
drag, startPoint x: 69, startPoint y: 504, endPoint x: 75, endPoint y: 454, distance: 50.8
click at [69, 504] on icon at bounding box center [66, 500] width 10 height 10
drag, startPoint x: 25, startPoint y: 442, endPoint x: 32, endPoint y: 427, distance: 15.9
click at [26, 445] on div "1 2 3 4 5 6 7 C X Z C X Z E E Erase all H H LIVE GATE Questions on I/O Data Tra…" at bounding box center [361, 266] width 723 height 532
drag, startPoint x: 12, startPoint y: 432, endPoint x: 34, endPoint y: 445, distance: 25.8
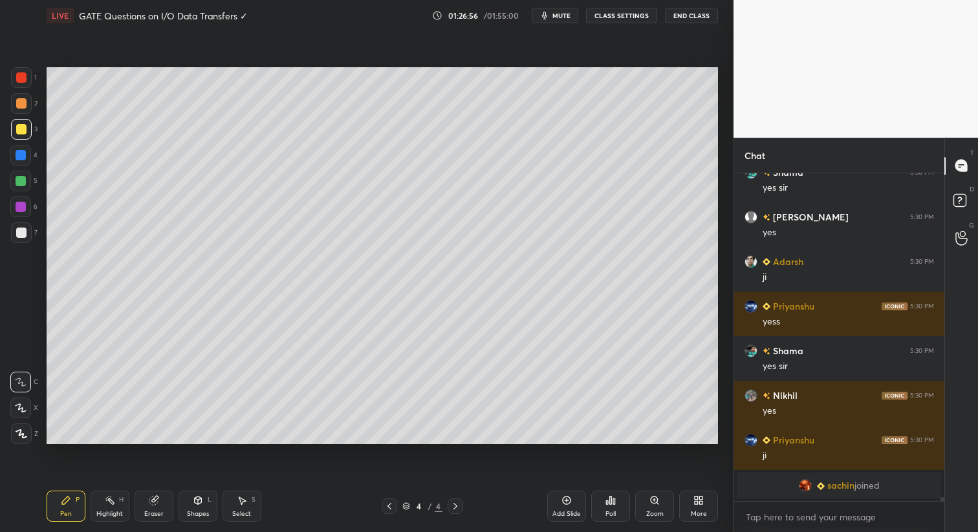
click at [16, 438] on div at bounding box center [21, 434] width 21 height 21
drag, startPoint x: 19, startPoint y: 237, endPoint x: 34, endPoint y: 319, distance: 84.2
click at [19, 237] on div at bounding box center [21, 233] width 10 height 10
click at [22, 379] on icon at bounding box center [21, 382] width 12 height 9
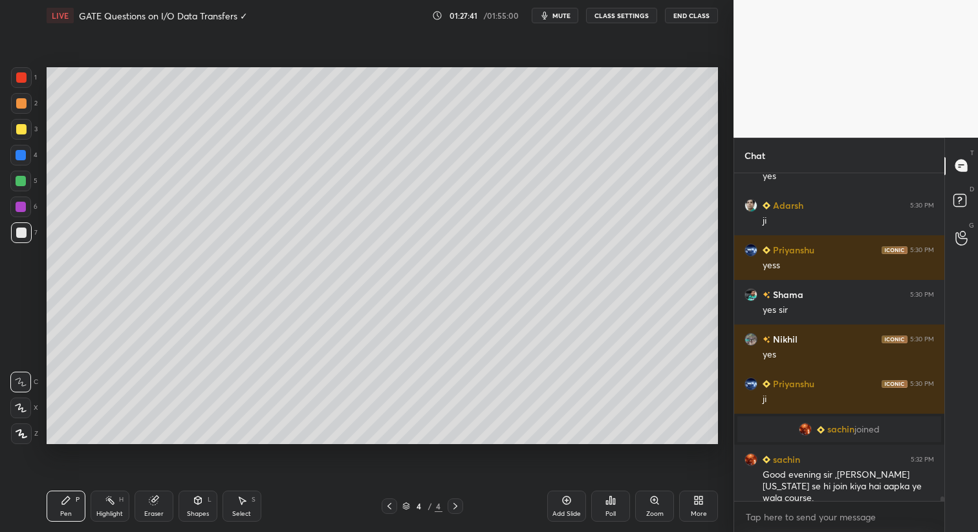
click at [245, 506] on div "Select S" at bounding box center [241, 506] width 39 height 31
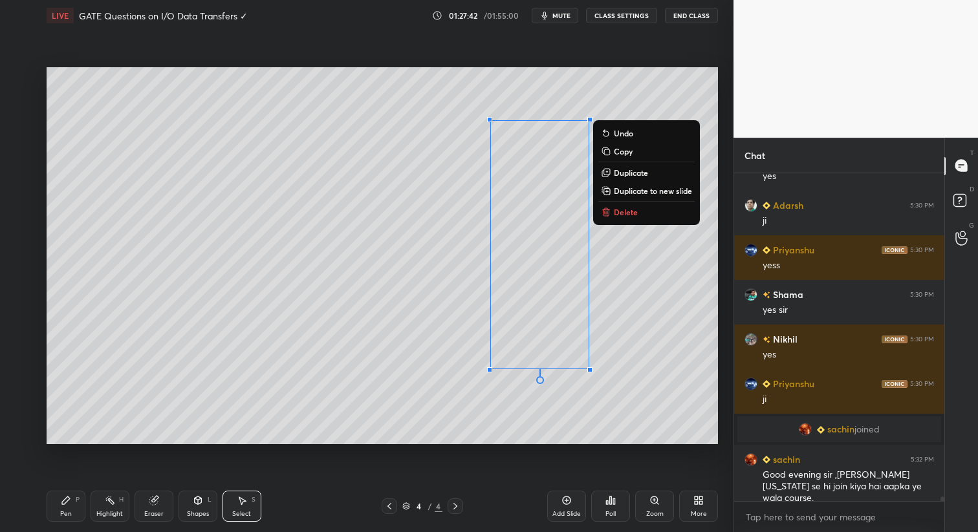
drag, startPoint x: 477, startPoint y: 169, endPoint x: 590, endPoint y: 416, distance: 271.7
click at [605, 438] on div "0 ° Undo Copy Duplicate Duplicate to new slide Delete" at bounding box center [382, 256] width 671 height 378
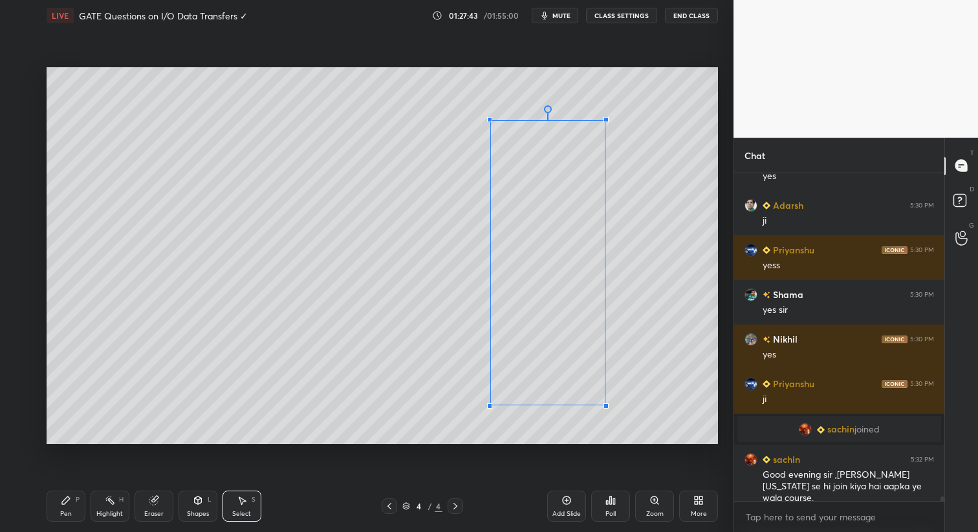
drag, startPoint x: 589, startPoint y: 370, endPoint x: 605, endPoint y: 406, distance: 39.7
click at [605, 406] on div at bounding box center [605, 405] width 5 height 5
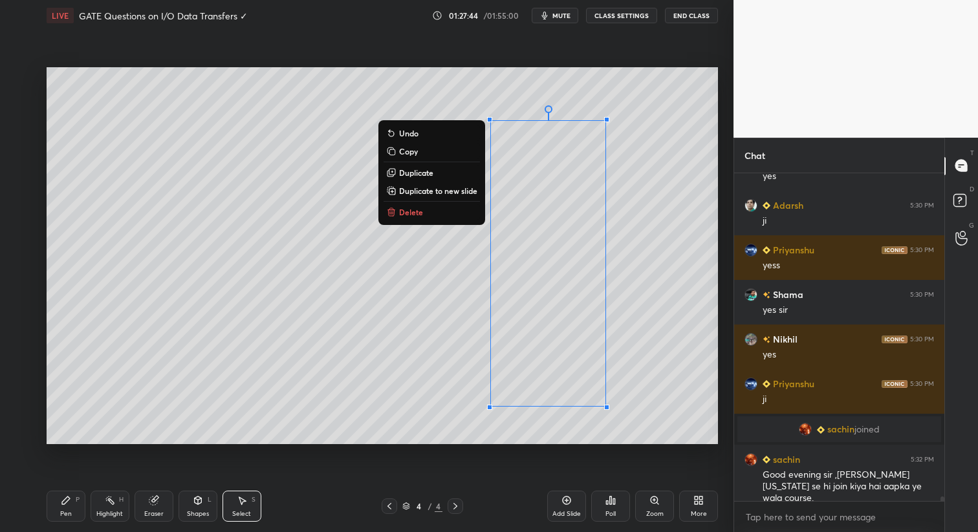
click at [63, 511] on div "Pen P" at bounding box center [66, 506] width 39 height 31
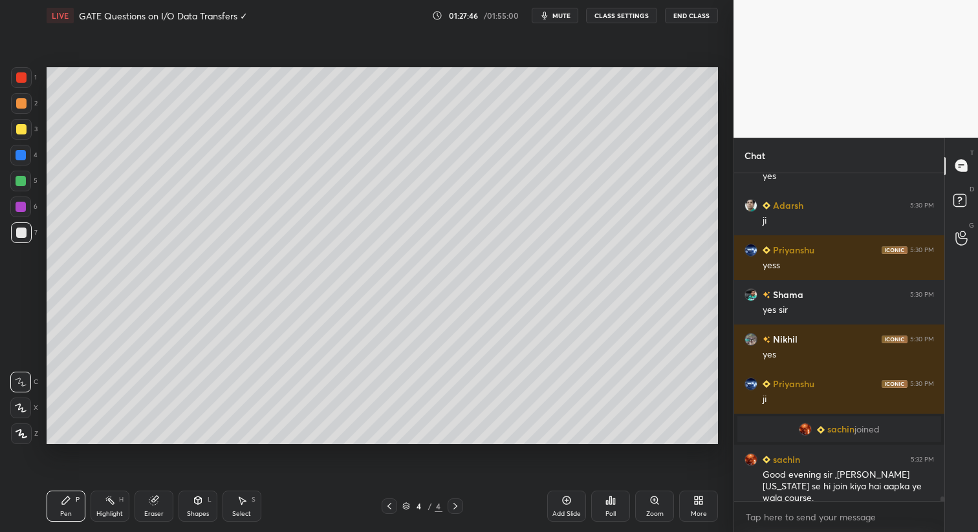
click at [22, 180] on div at bounding box center [21, 181] width 10 height 10
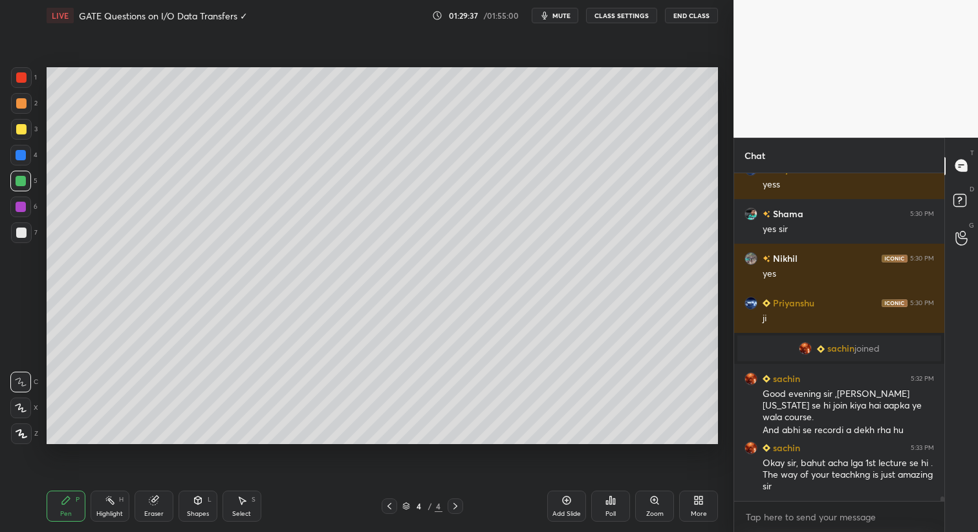
scroll to position [24559, 0]
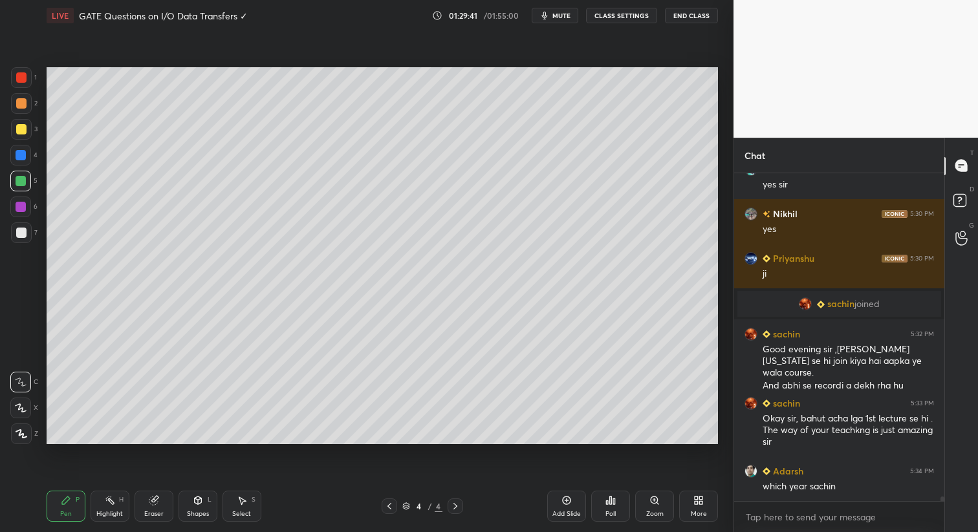
drag, startPoint x: 18, startPoint y: 239, endPoint x: 36, endPoint y: 261, distance: 28.1
click at [19, 241] on div at bounding box center [21, 232] width 21 height 21
click at [154, 507] on div "Eraser" at bounding box center [153, 506] width 39 height 31
click at [65, 502] on icon at bounding box center [66, 501] width 8 height 8
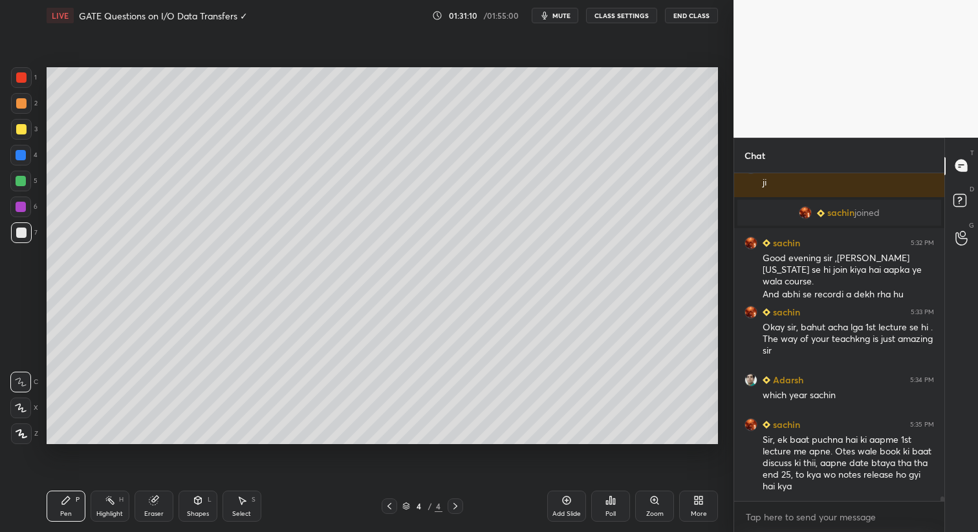
click at [453, 506] on icon at bounding box center [455, 506] width 10 height 10
drag, startPoint x: 552, startPoint y: 508, endPoint x: 539, endPoint y: 503, distance: 14.5
click at [550, 508] on div "Add Slide" at bounding box center [566, 506] width 39 height 31
click at [197, 445] on div "Setting up your live class Poll for secs No correct answer Start poll" at bounding box center [381, 255] width 681 height 449
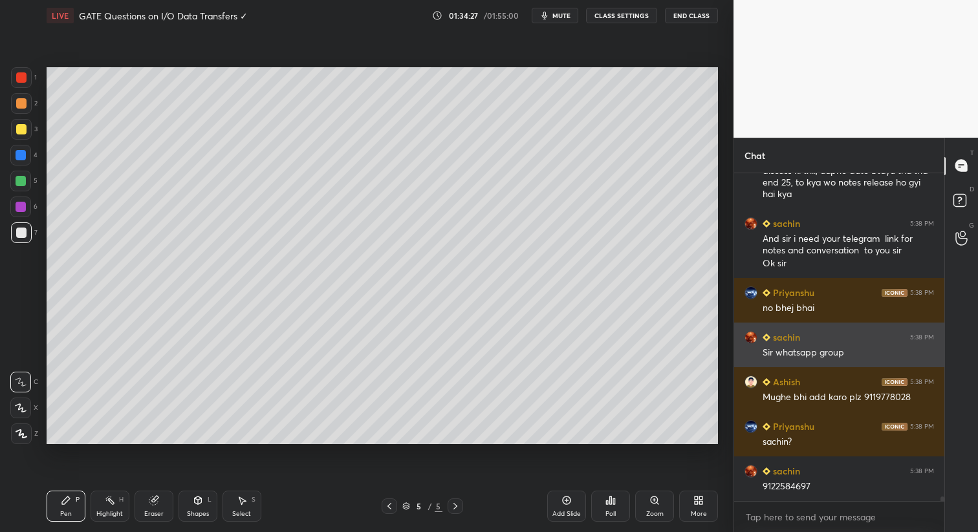
scroll to position [24998, 0]
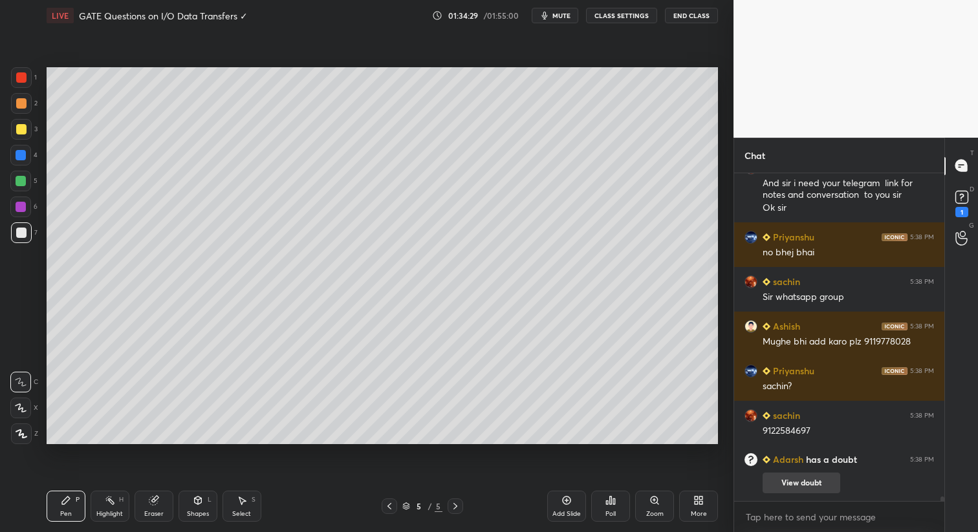
click at [804, 483] on button "View doubt" at bounding box center [801, 483] width 78 height 21
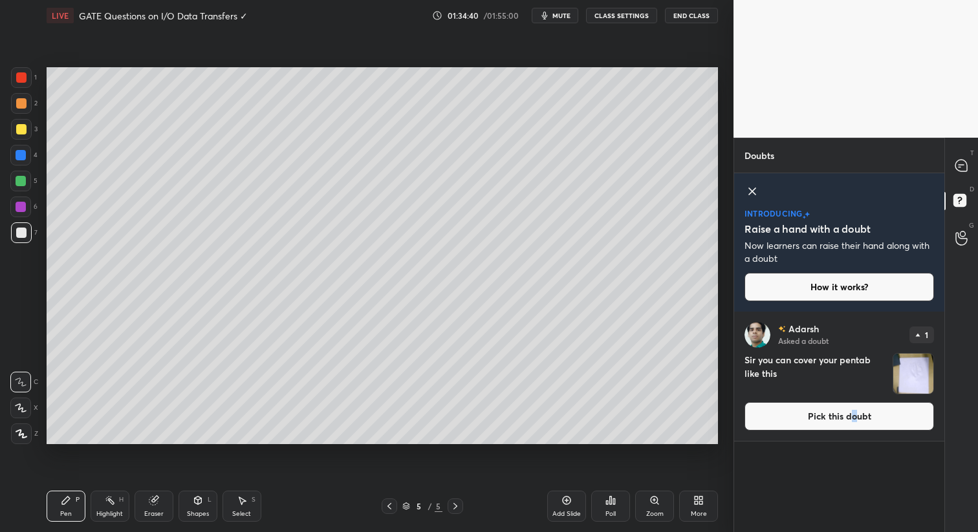
click at [852, 415] on button "Pick this doubt" at bounding box center [838, 416] width 189 height 28
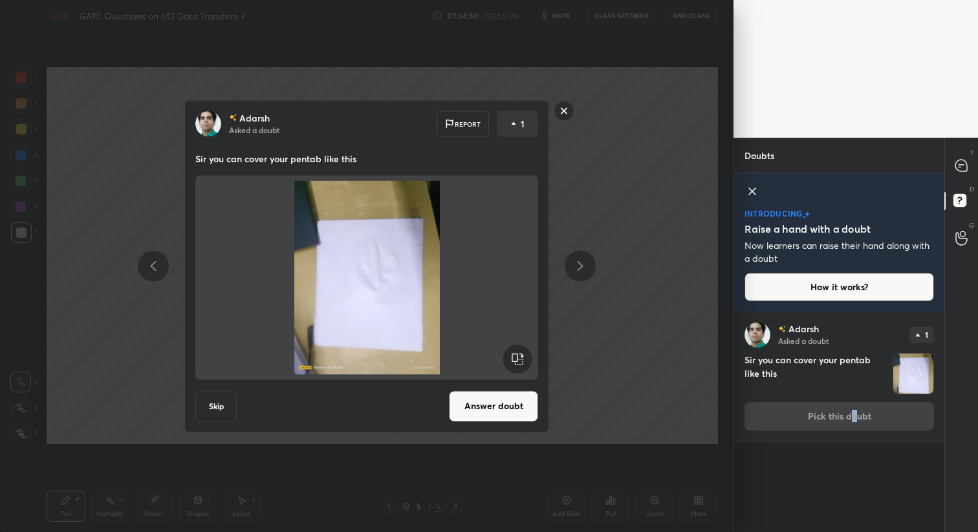
click at [570, 109] on rect at bounding box center [564, 111] width 20 height 20
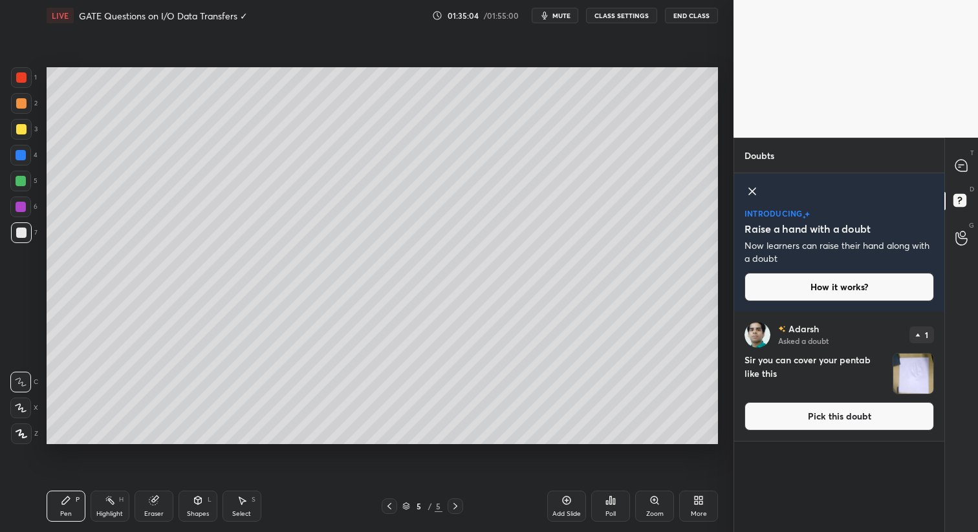
drag, startPoint x: 751, startPoint y: 186, endPoint x: 749, endPoint y: 193, distance: 7.2
click at [751, 186] on icon at bounding box center [752, 192] width 16 height 16
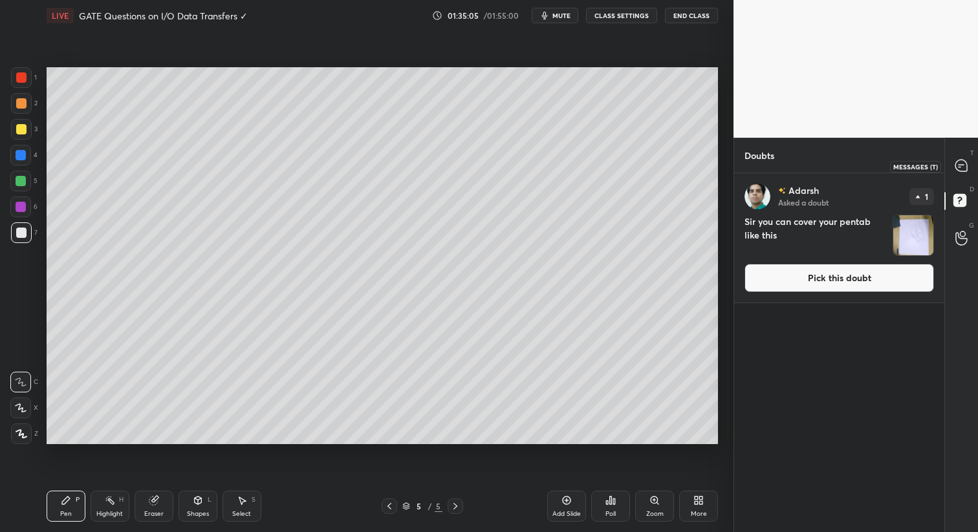
drag, startPoint x: 965, startPoint y: 167, endPoint x: 959, endPoint y: 168, distance: 6.5
click at [964, 167] on icon at bounding box center [961, 166] width 12 height 12
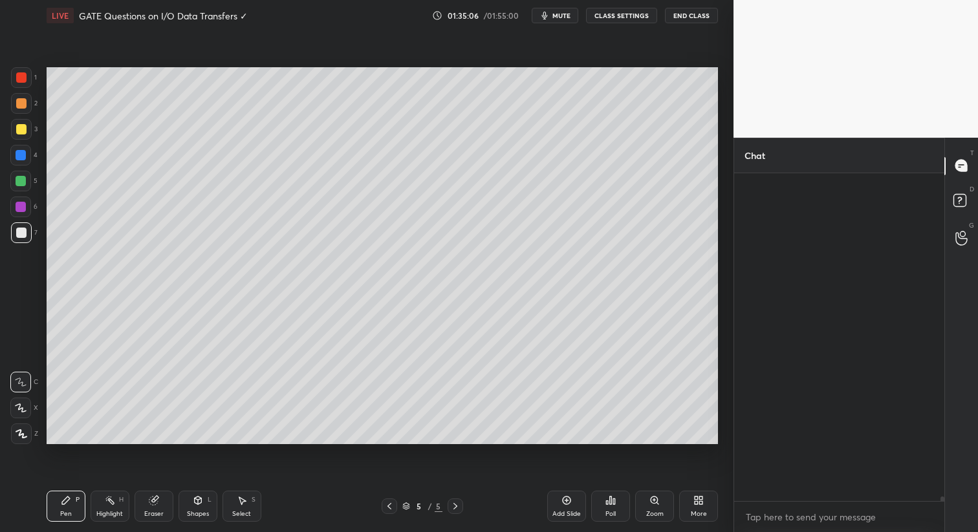
scroll to position [324, 206]
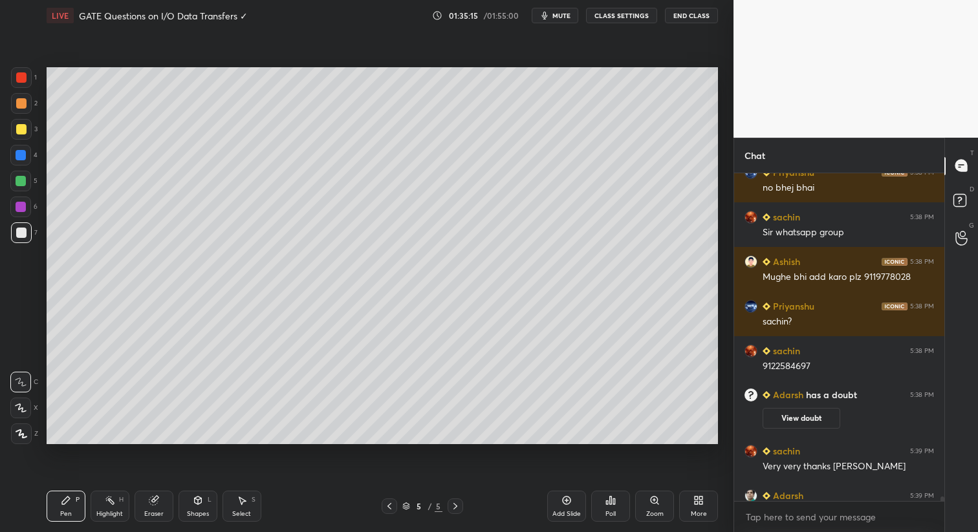
click at [568, 506] on div "Add Slide" at bounding box center [566, 506] width 39 height 31
click at [367, 502] on div "6 / 6" at bounding box center [422, 507] width 250 height 16
drag, startPoint x: 390, startPoint y: 509, endPoint x: 394, endPoint y: 519, distance: 9.8
click at [389, 511] on div at bounding box center [389, 507] width 16 height 16
drag, startPoint x: 388, startPoint y: 508, endPoint x: 391, endPoint y: 517, distance: 10.2
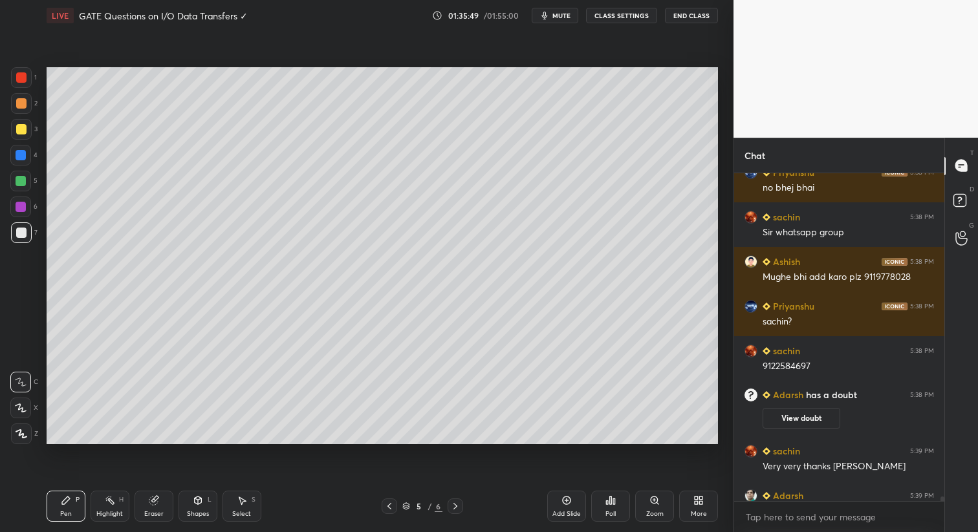
click at [387, 508] on icon at bounding box center [389, 506] width 10 height 10
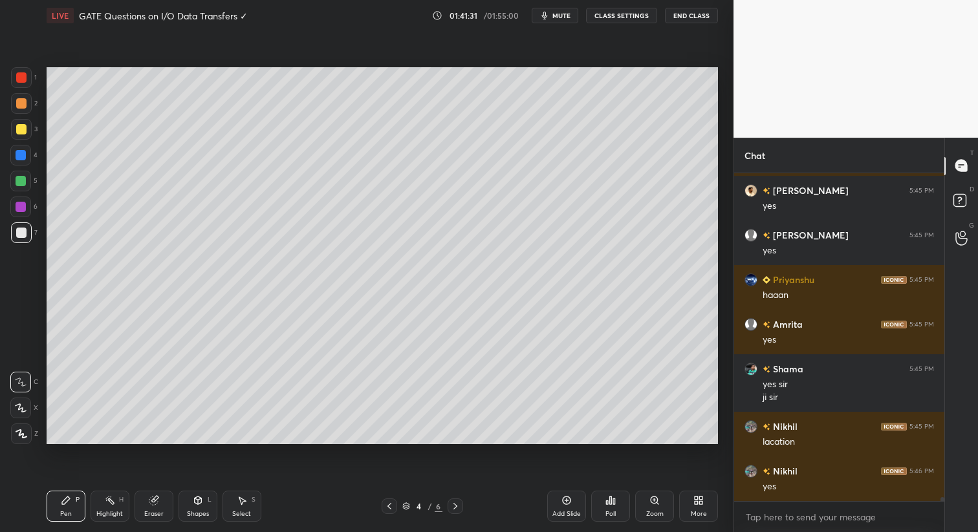
scroll to position [28421, 0]
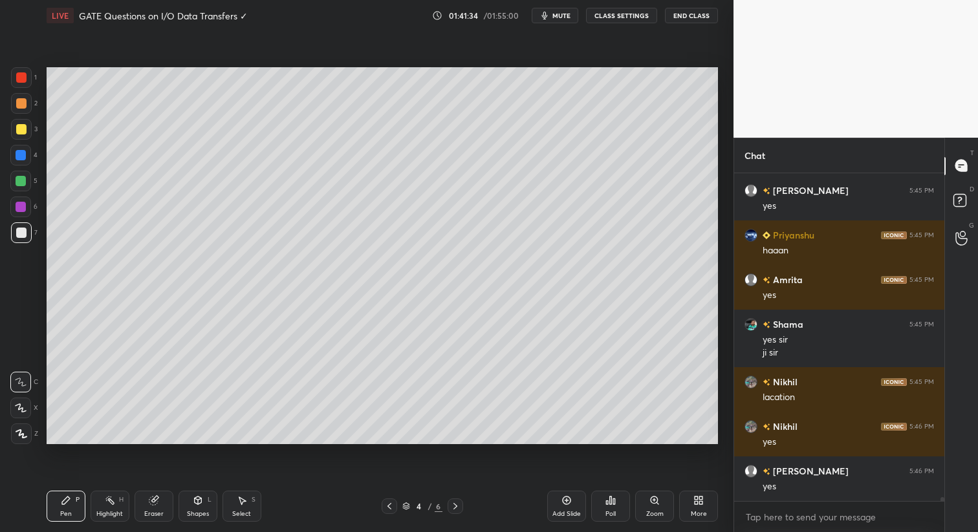
click at [654, 507] on div "Zoom" at bounding box center [654, 506] width 39 height 31
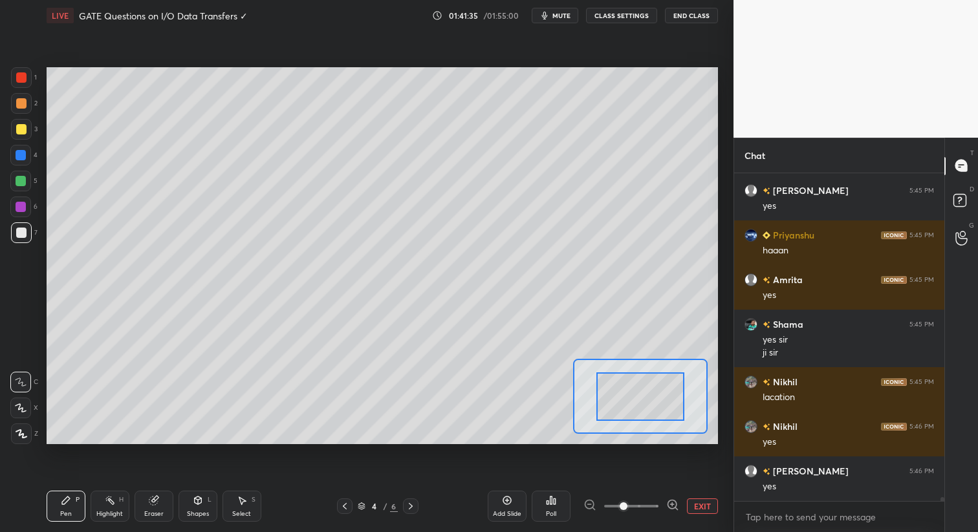
click at [657, 507] on span at bounding box center [631, 506] width 54 height 19
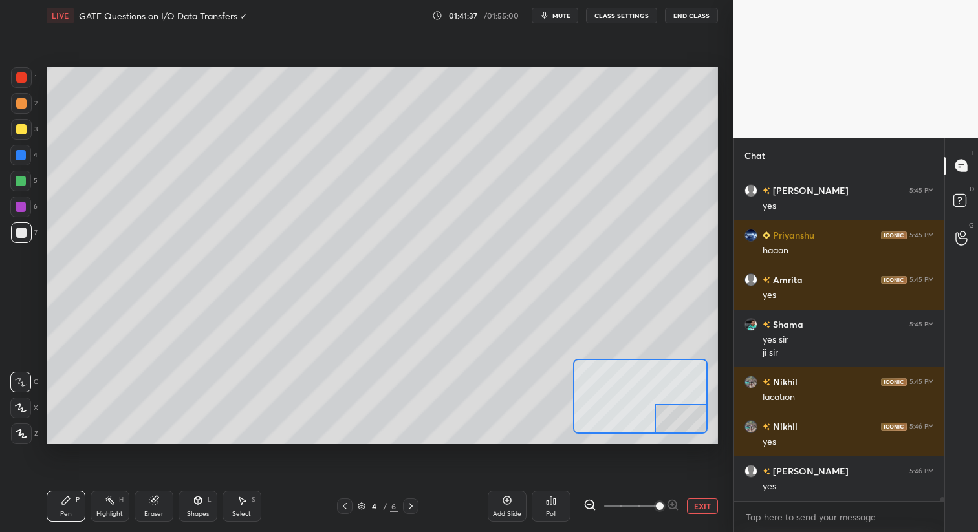
click at [711, 437] on div "Setting up your live class Poll for secs No correct answer Start poll" at bounding box center [382, 256] width 671 height 378
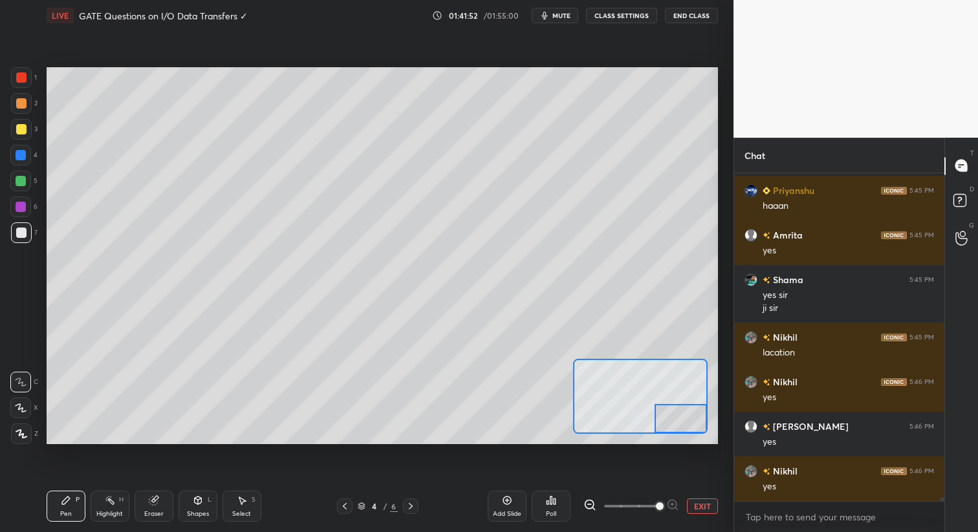
scroll to position [28555, 0]
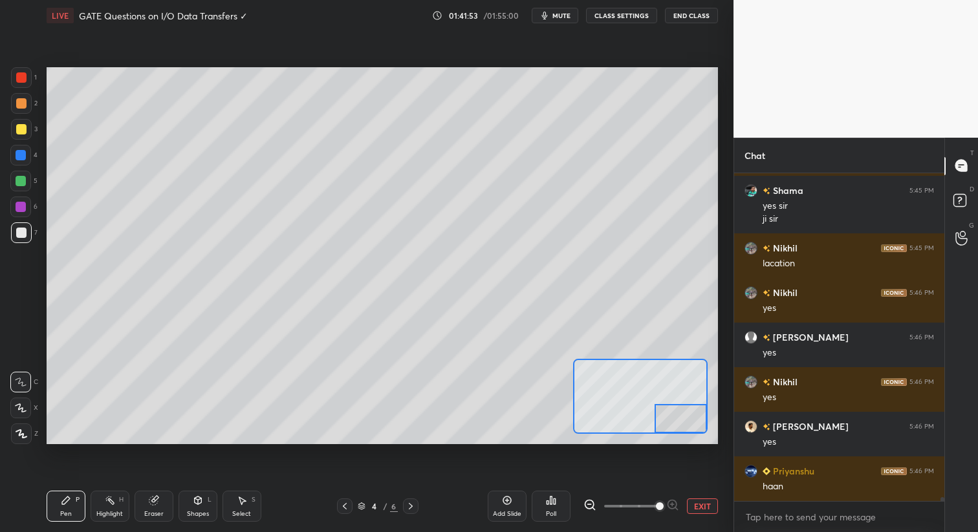
click at [697, 507] on button "EXIT" at bounding box center [702, 507] width 31 height 16
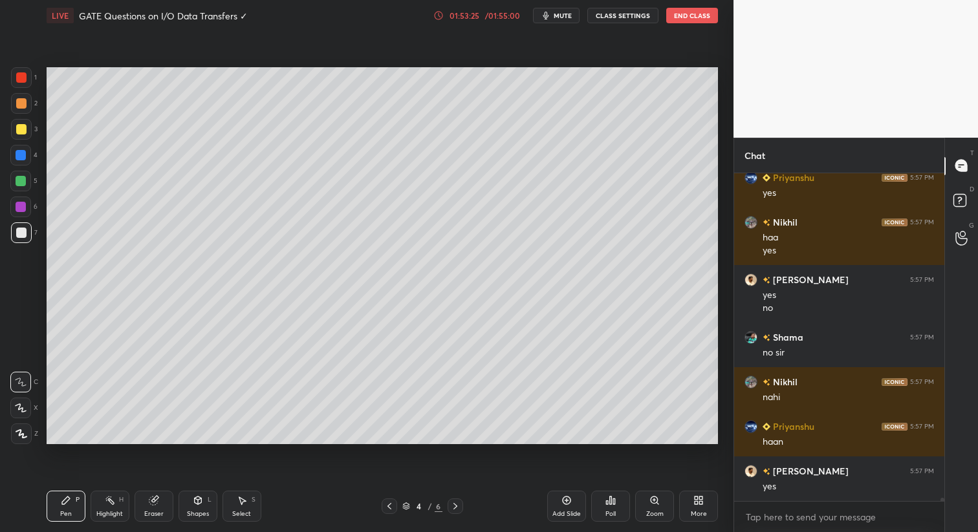
scroll to position [34866, 0]
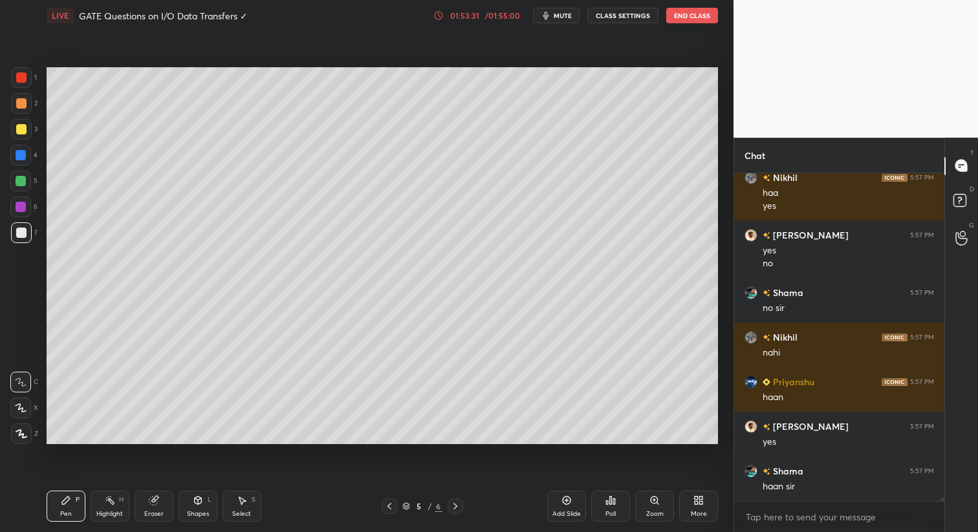
click at [471, 17] on div "01:53:31" at bounding box center [464, 16] width 36 height 8
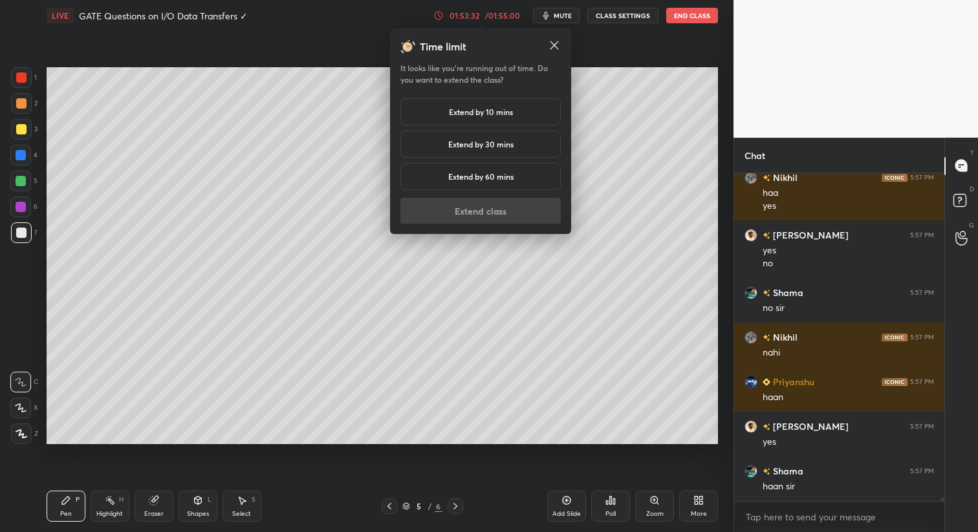
click at [477, 109] on h5 "Extend by 10 mins" at bounding box center [481, 112] width 64 height 12
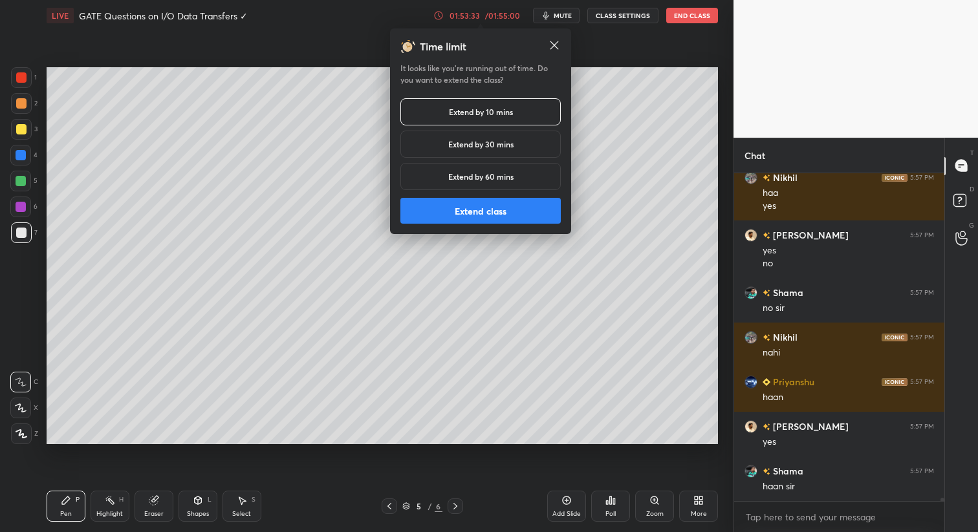
click at [481, 209] on button "Extend class" at bounding box center [480, 211] width 160 height 26
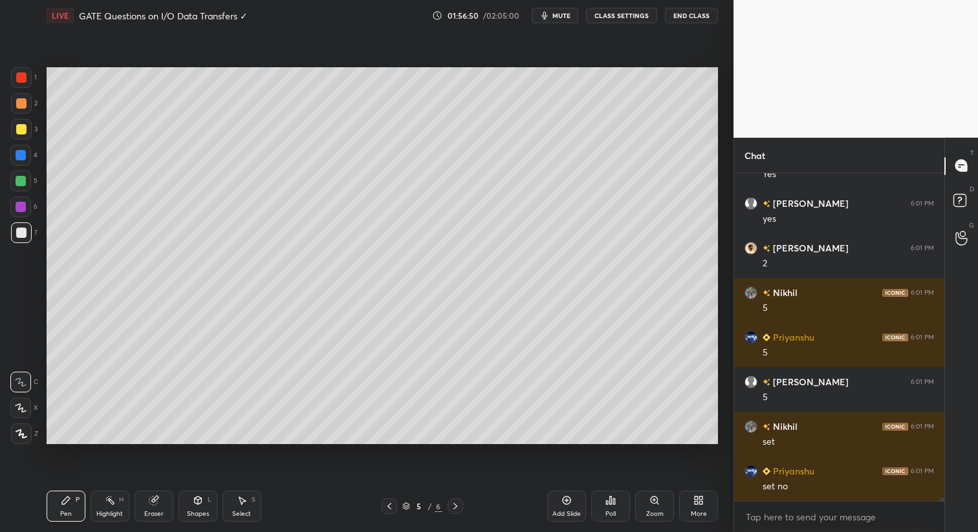
scroll to position [36137, 0]
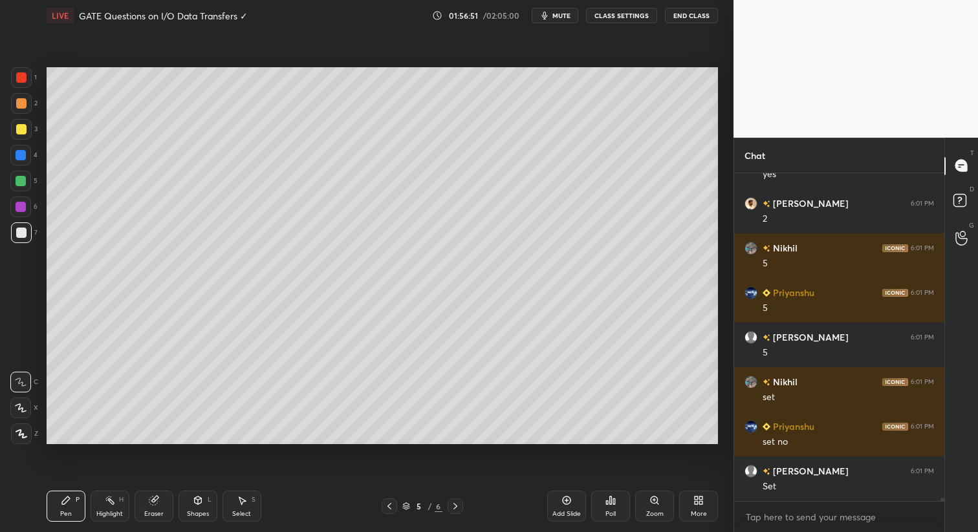
click at [137, 444] on div "Setting up your live class Poll for secs No correct answer Start poll" at bounding box center [381, 255] width 681 height 449
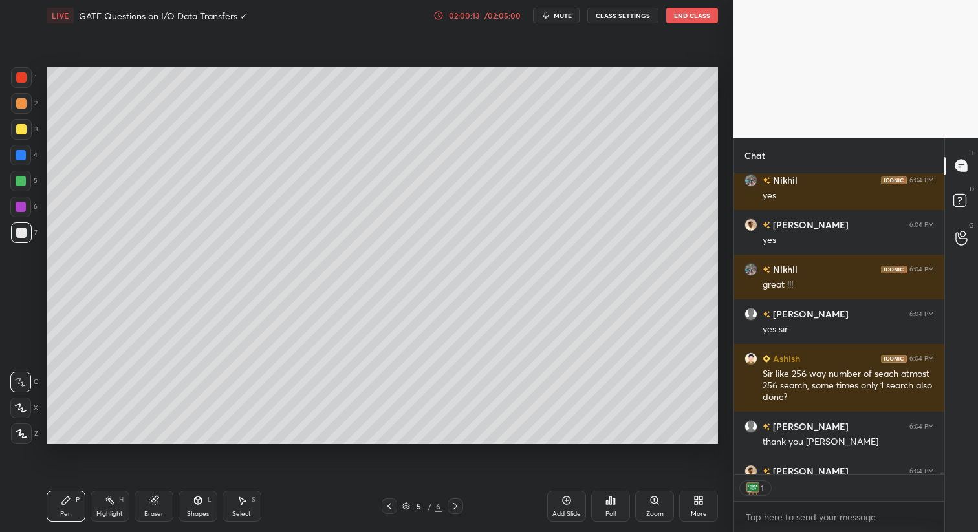
scroll to position [38927, 0]
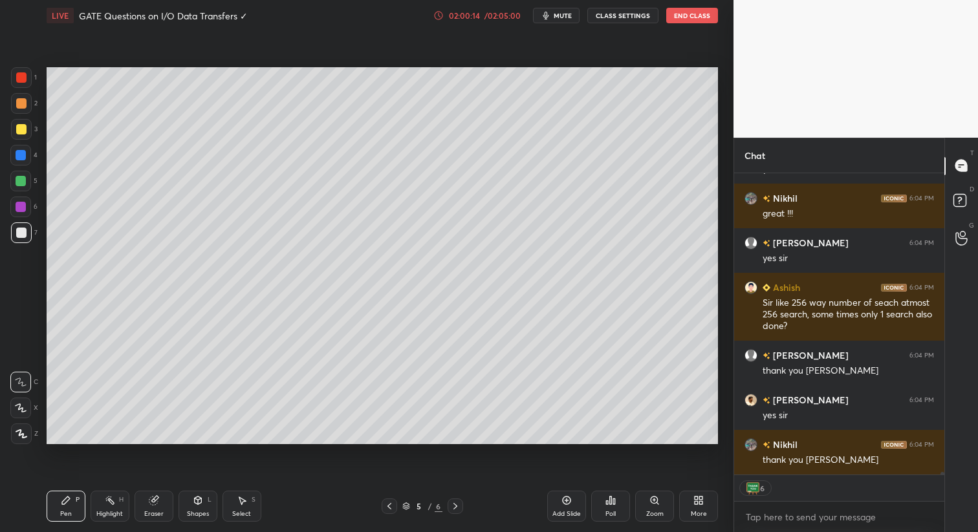
click at [691, 21] on button "End Class" at bounding box center [692, 16] width 52 height 16
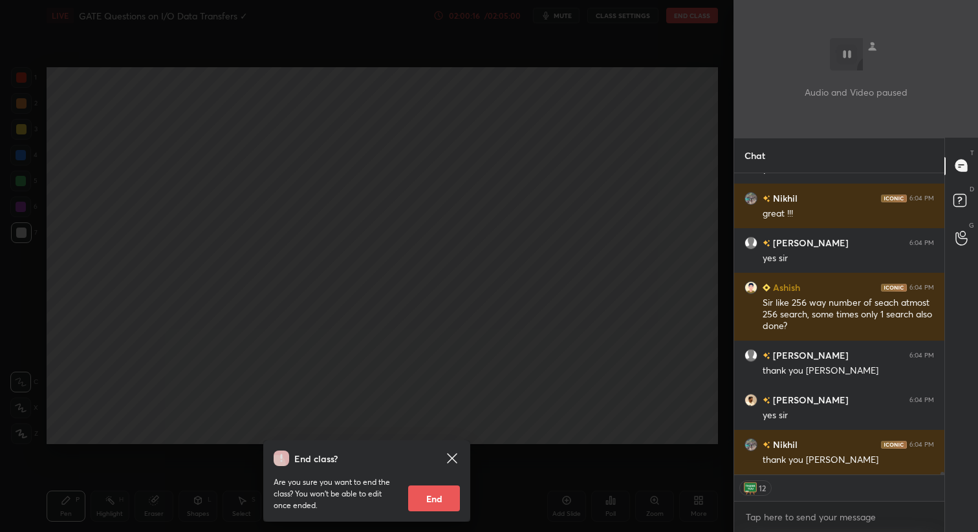
click at [449, 504] on button "End" at bounding box center [434, 499] width 52 height 26
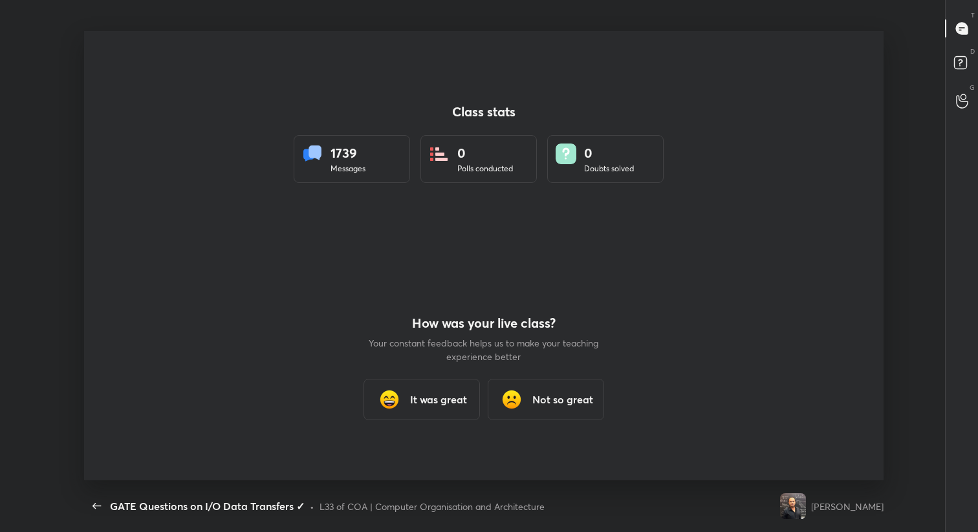
scroll to position [64208, 63701]
click at [438, 411] on div "It was great" at bounding box center [421, 399] width 116 height 41
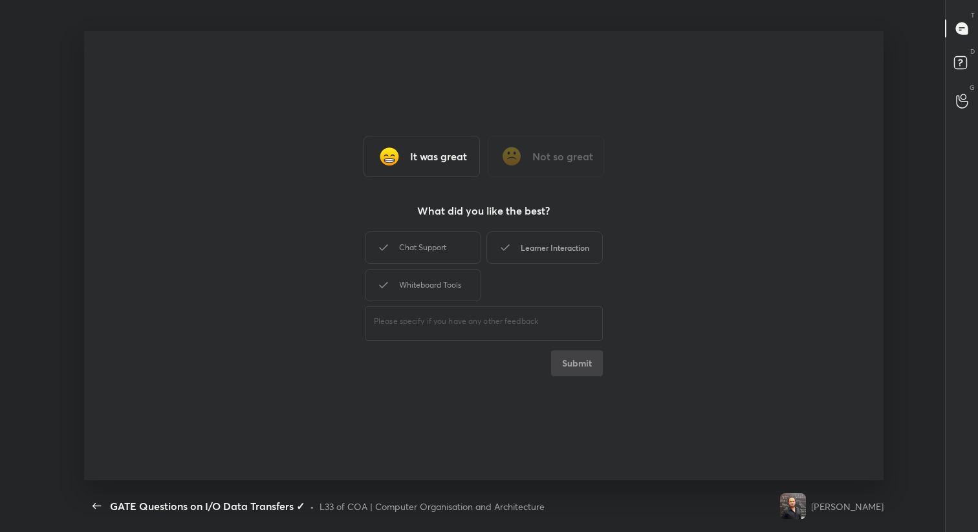
click at [551, 253] on div "Learner Interaction" at bounding box center [544, 247] width 116 height 32
click at [588, 363] on button "Submit" at bounding box center [577, 363] width 52 height 26
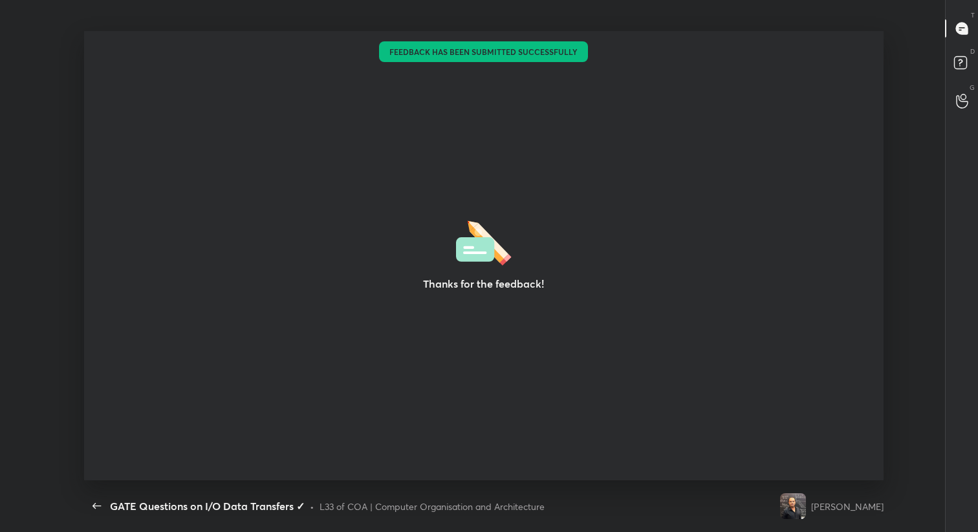
type textarea "x"
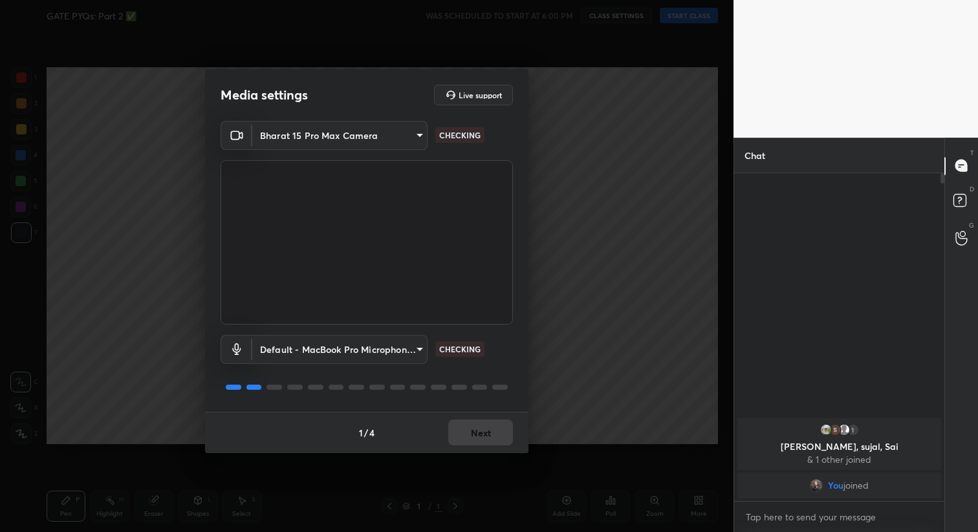
click at [490, 429] on div "1 / 4 Next" at bounding box center [366, 432] width 323 height 41
click at [490, 429] on button "Next" at bounding box center [480, 433] width 65 height 26
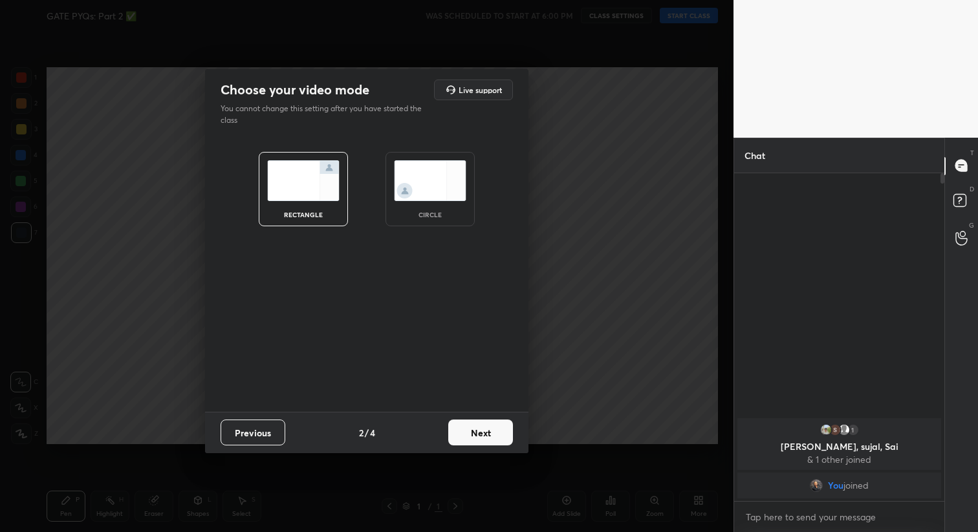
click at [490, 429] on button "Next" at bounding box center [480, 433] width 65 height 26
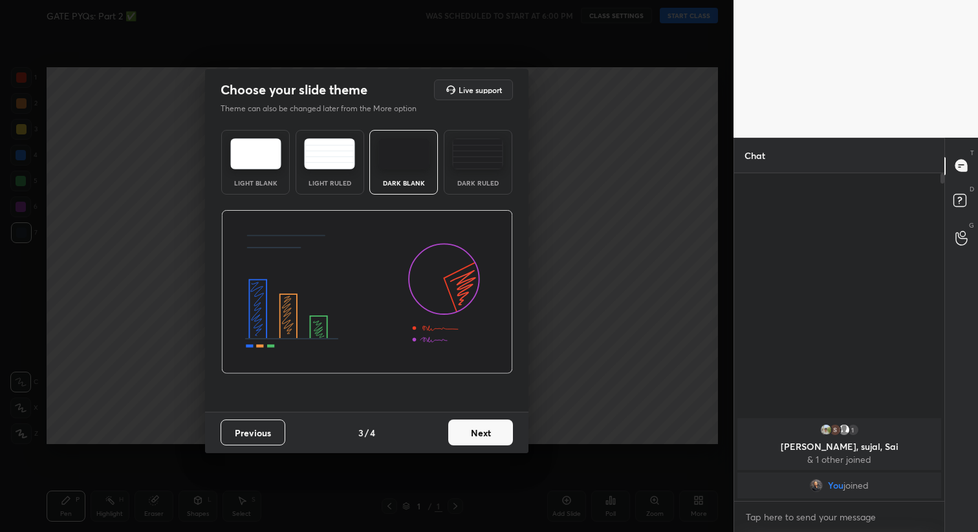
click at [490, 429] on button "Next" at bounding box center [480, 433] width 65 height 26
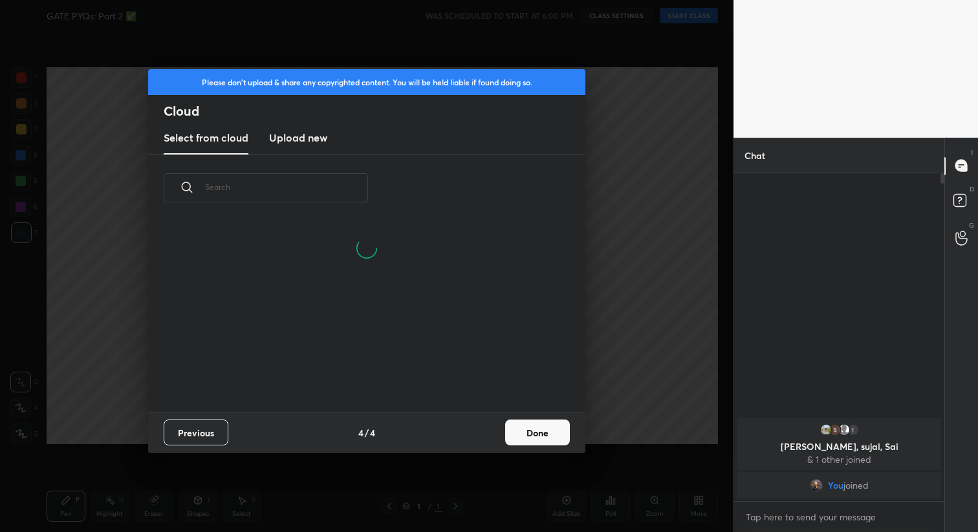
scroll to position [191, 415]
click at [544, 435] on button "Done" at bounding box center [537, 433] width 65 height 26
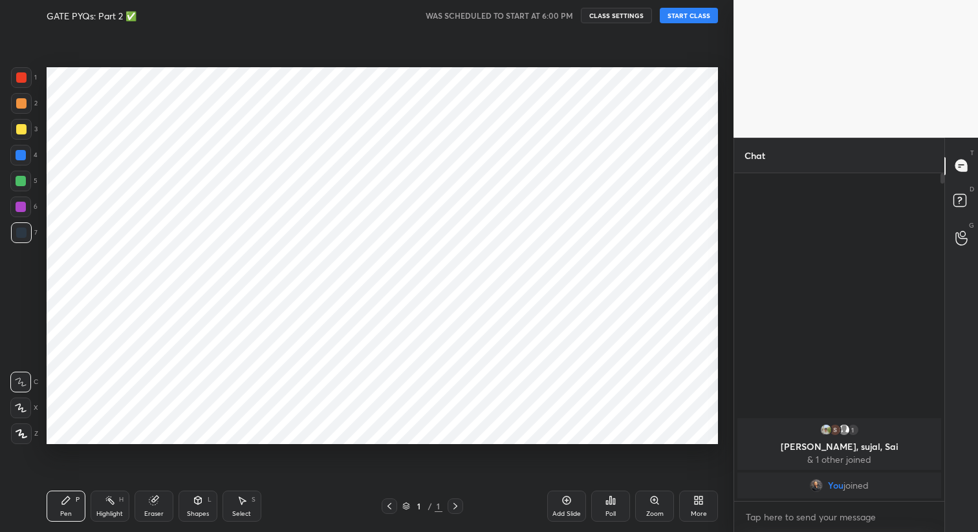
click at [685, 12] on button "START CLASS" at bounding box center [689, 16] width 58 height 16
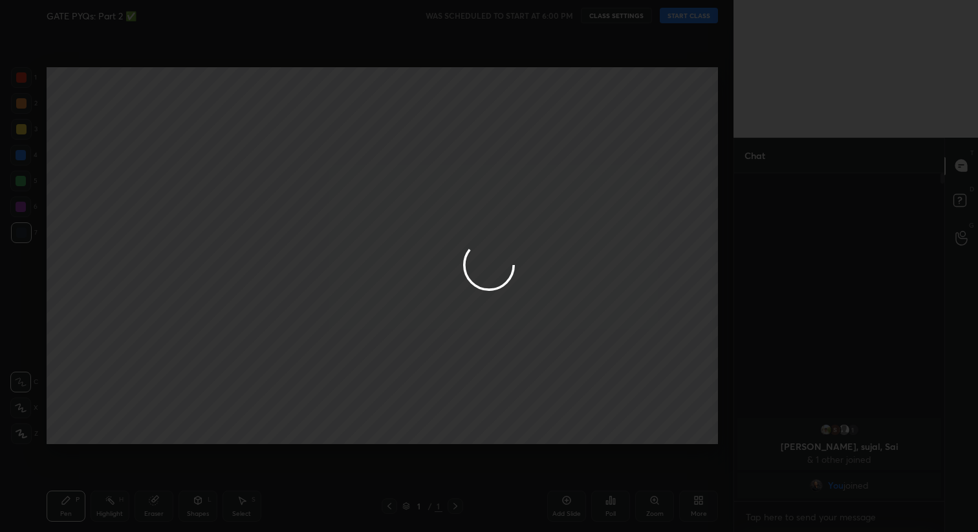
type textarea "x"
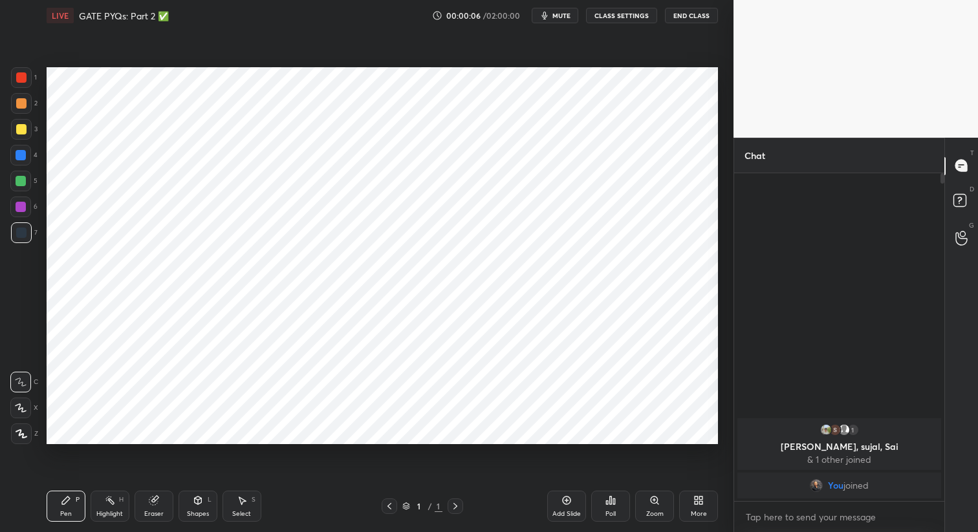
click at [559, 511] on div "Add Slide" at bounding box center [566, 514] width 28 height 6
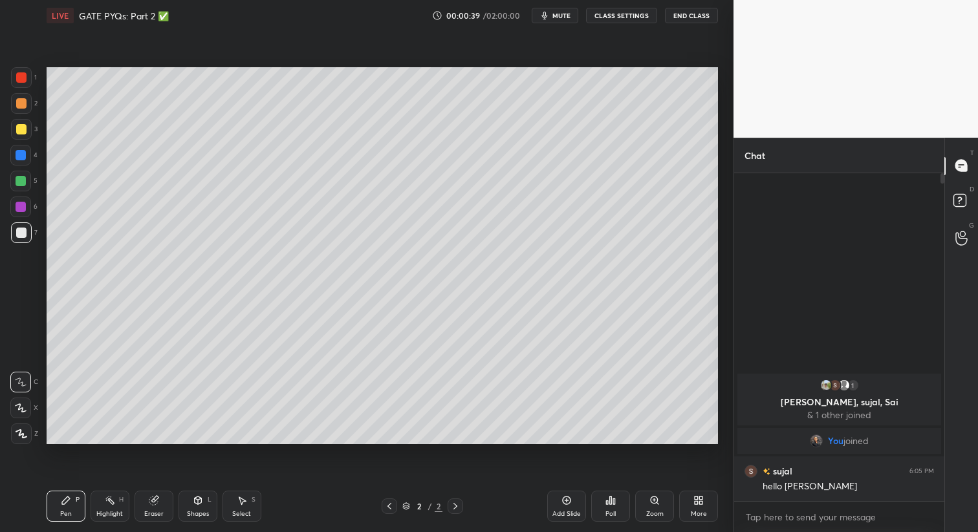
click at [704, 513] on div "More" at bounding box center [699, 514] width 16 height 6
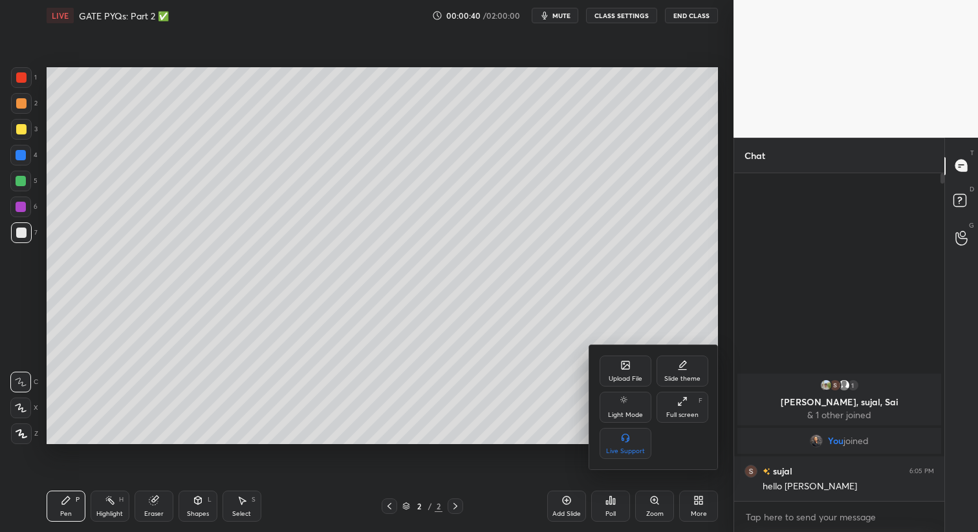
click at [630, 367] on div "Upload File" at bounding box center [625, 371] width 52 height 31
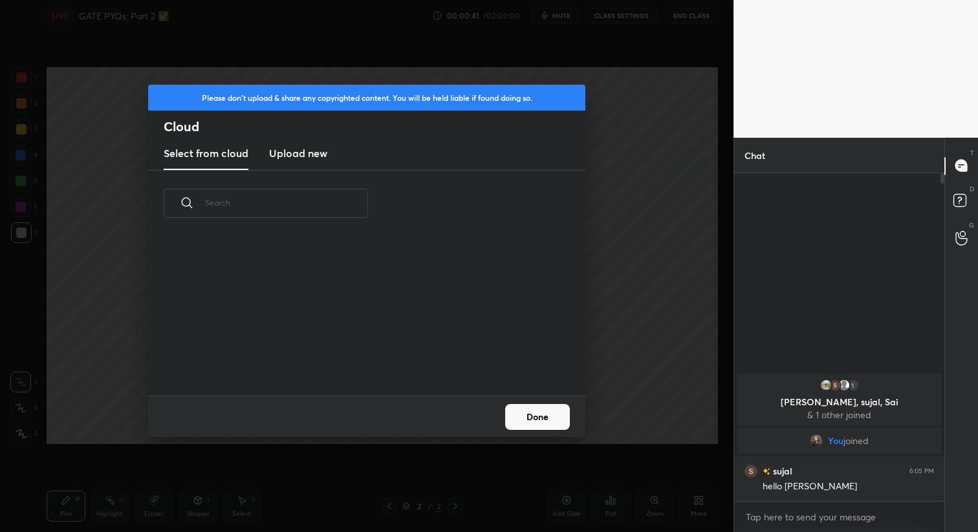
scroll to position [159, 415]
click at [306, 158] on h3 "Upload new" at bounding box center [298, 153] width 58 height 16
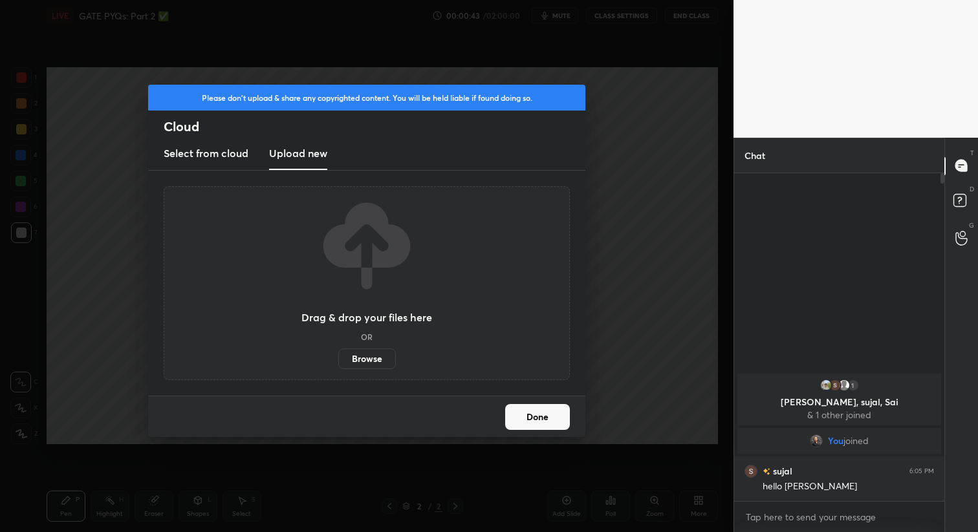
click at [369, 359] on label "Browse" at bounding box center [367, 359] width 58 height 21
click at [338, 359] on input "Browse" at bounding box center [338, 359] width 0 height 21
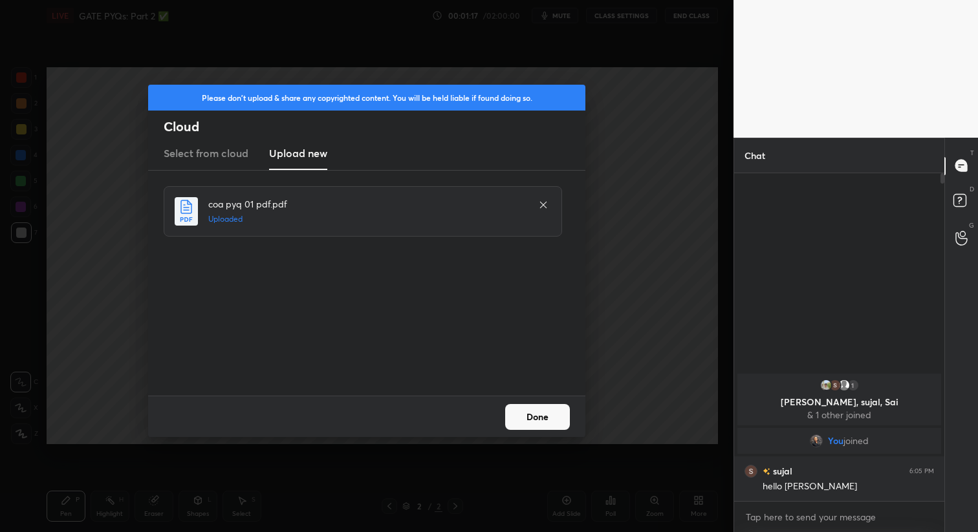
click at [537, 413] on button "Done" at bounding box center [537, 417] width 65 height 26
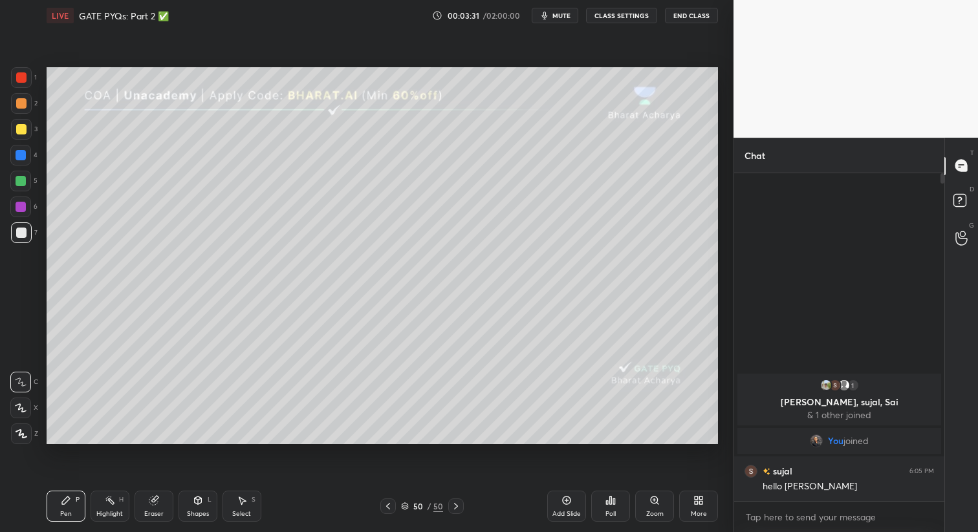
click at [694, 502] on icon at bounding box center [695, 502] width 3 height 3
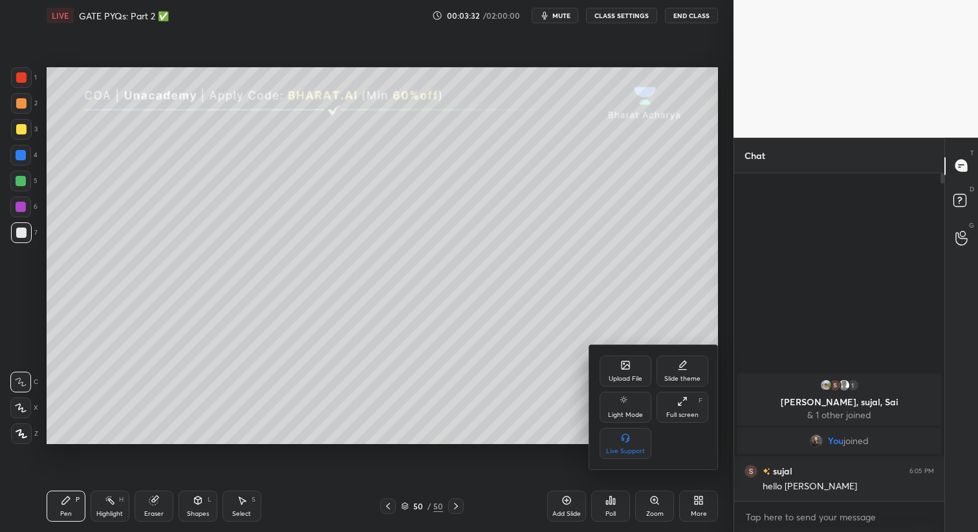
click at [606, 370] on div "Upload File" at bounding box center [625, 371] width 52 height 31
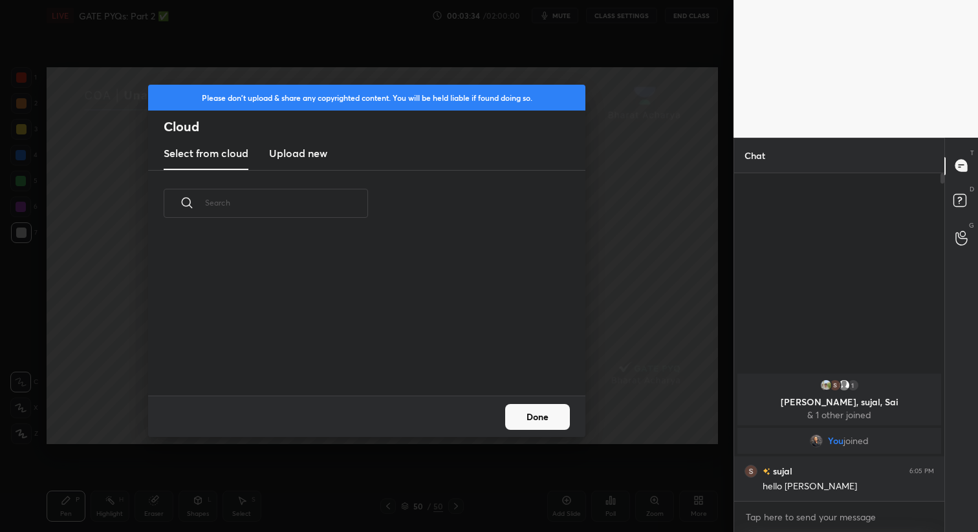
click at [299, 162] on new "Upload new" at bounding box center [298, 154] width 58 height 32
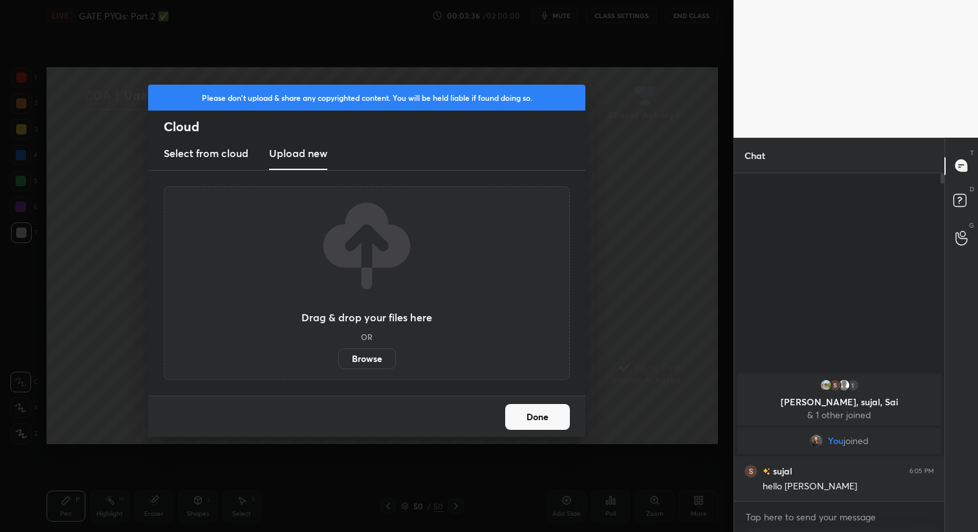
click at [373, 355] on label "Browse" at bounding box center [367, 359] width 58 height 21
click at [338, 355] on input "Browse" at bounding box center [338, 359] width 0 height 21
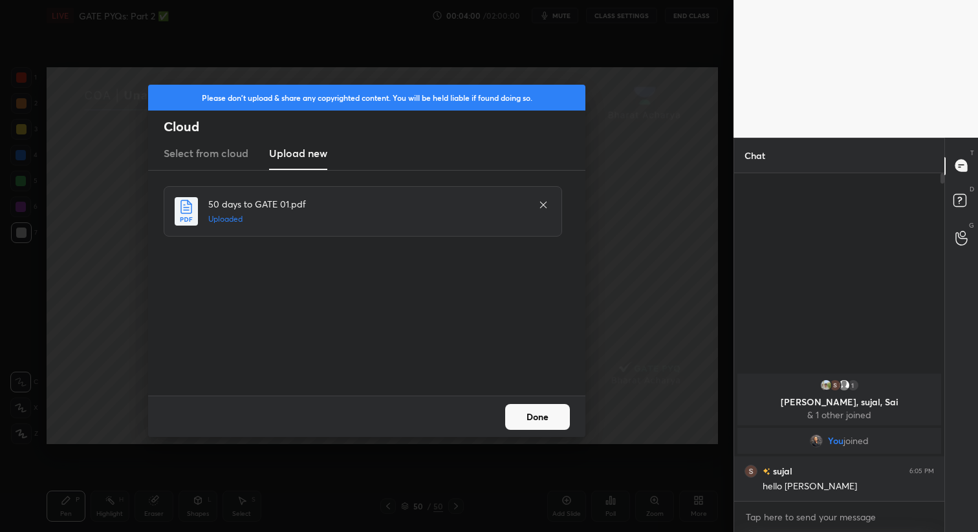
click at [537, 420] on button "Done" at bounding box center [537, 417] width 65 height 26
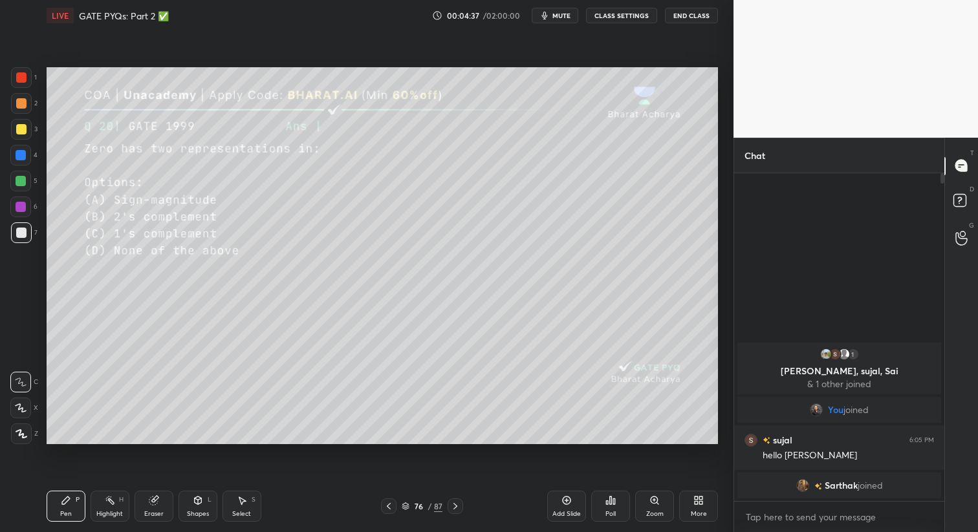
click at [844, 354] on img "grid" at bounding box center [843, 354] width 13 height 13
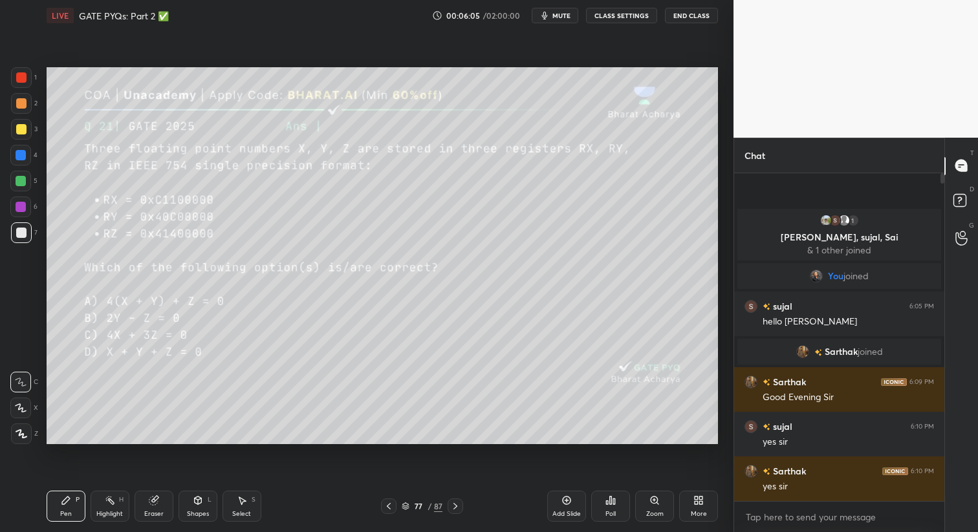
click at [607, 504] on icon at bounding box center [610, 500] width 10 height 10
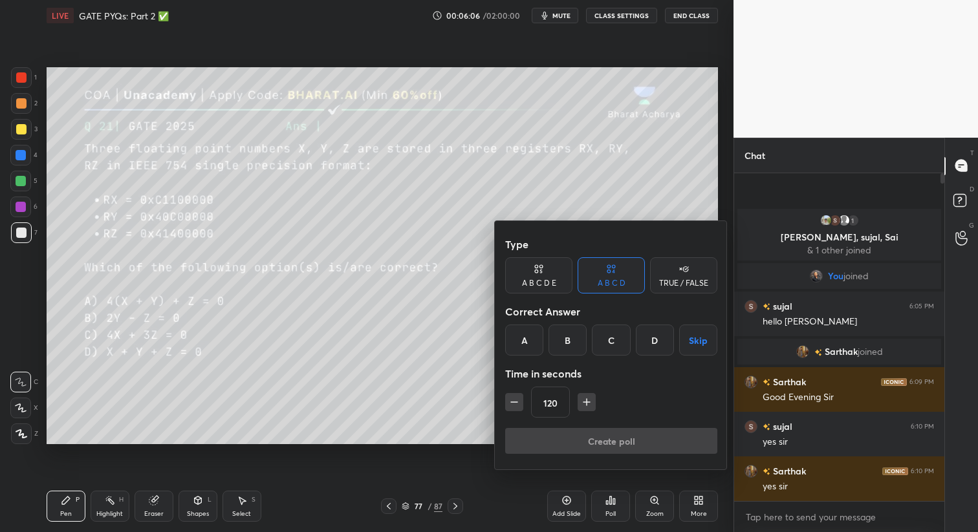
click at [586, 400] on icon "button" at bounding box center [586, 402] width 13 height 13
click at [588, 400] on icon "button" at bounding box center [586, 402] width 13 height 13
click at [587, 401] on icon "button" at bounding box center [586, 402] width 13 height 13
click at [588, 402] on icon "button" at bounding box center [586, 402] width 6 height 0
click at [588, 401] on icon "button" at bounding box center [586, 402] width 13 height 13
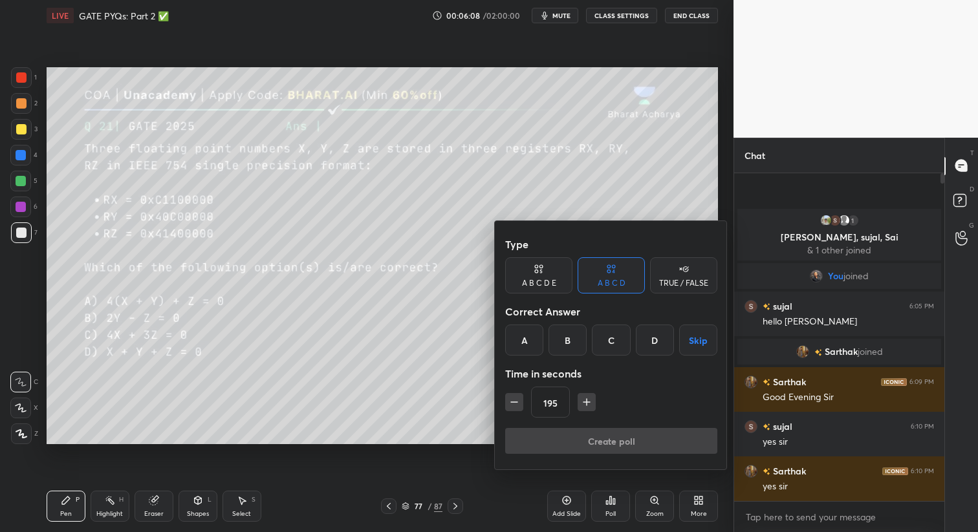
click at [516, 406] on icon "button" at bounding box center [514, 402] width 13 height 13
type input "180"
drag, startPoint x: 613, startPoint y: 343, endPoint x: 614, endPoint y: 383, distance: 39.5
click at [612, 343] on div "C" at bounding box center [611, 340] width 38 height 31
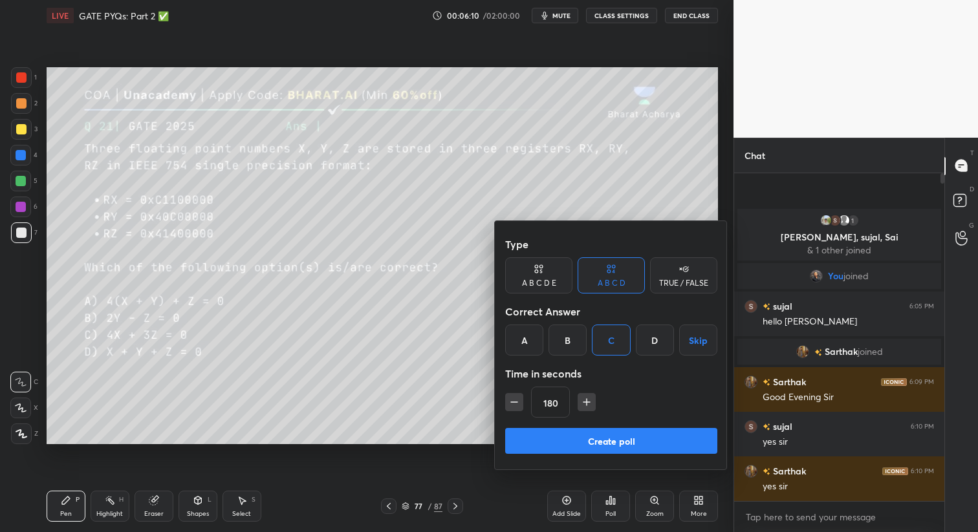
click at [623, 442] on button "Create poll" at bounding box center [611, 441] width 212 height 26
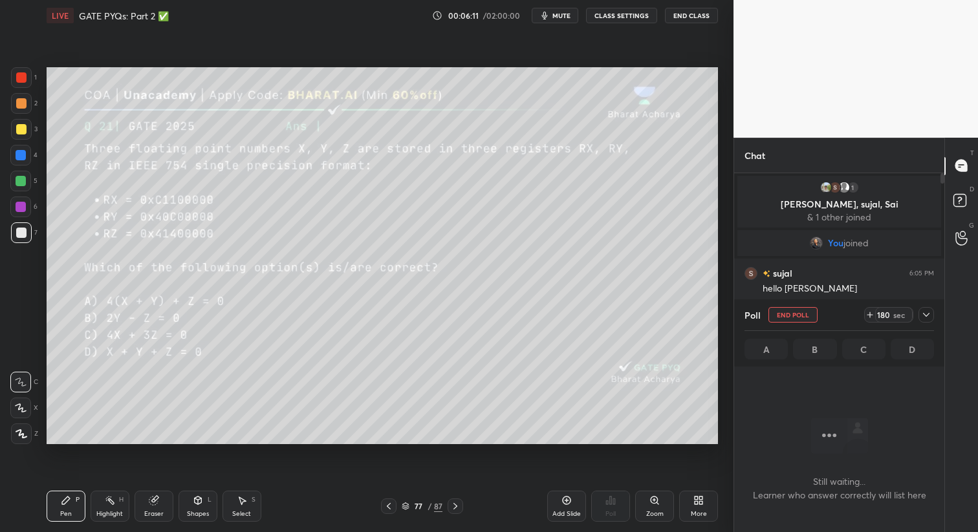
scroll to position [149, 206]
click at [244, 500] on icon at bounding box center [242, 500] width 10 height 10
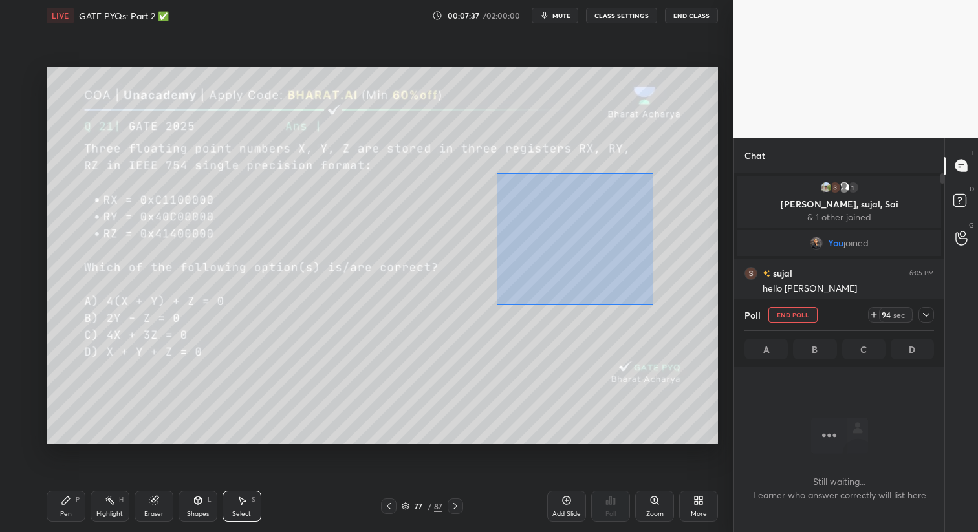
drag, startPoint x: 497, startPoint y: 173, endPoint x: 653, endPoint y: 305, distance: 204.6
click at [653, 305] on div "0 ° Undo Copy Duplicate Duplicate to new slide Delete" at bounding box center [382, 256] width 671 height 378
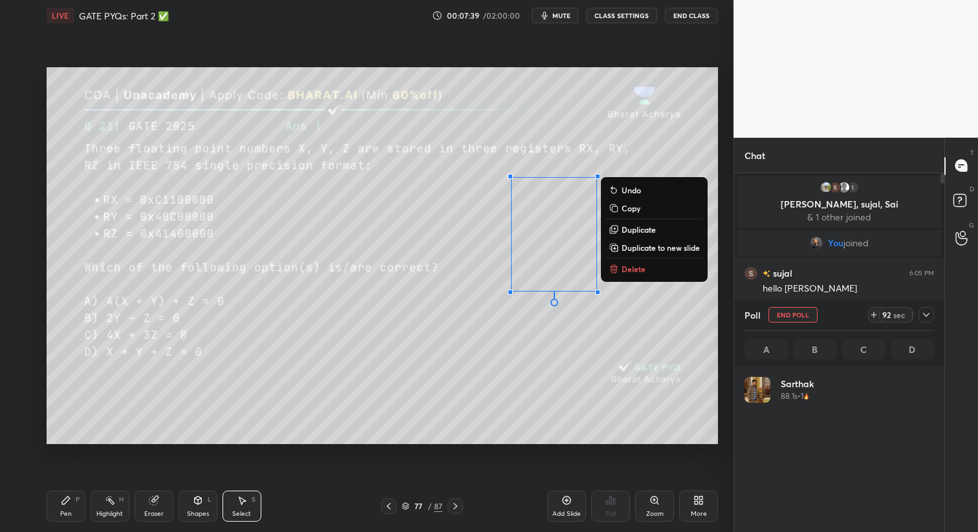
scroll to position [151, 186]
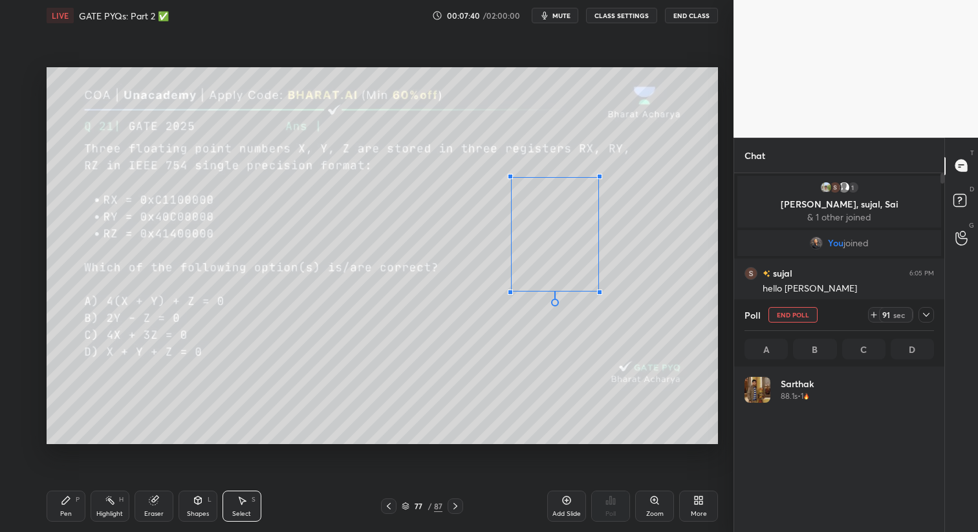
click at [597, 290] on div at bounding box center [599, 292] width 5 height 5
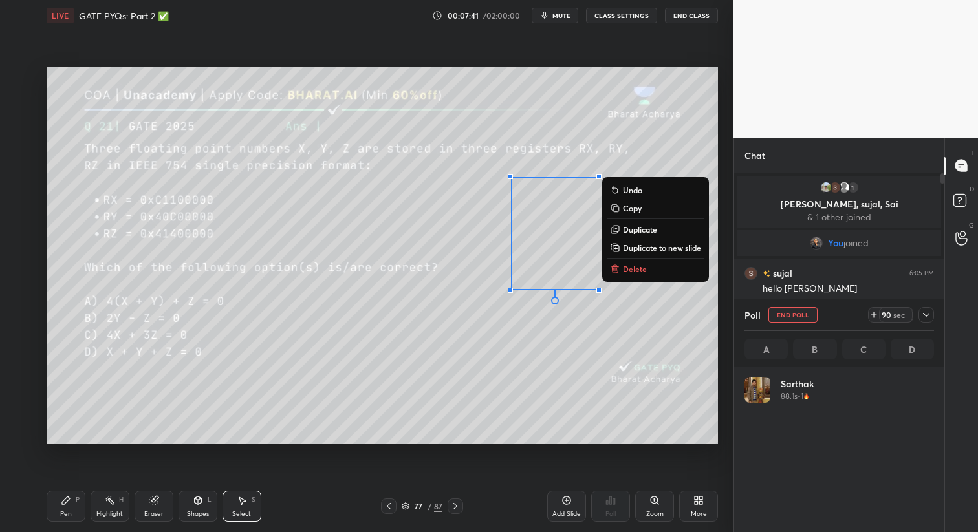
click at [595, 286] on div "0 ° Undo Copy Duplicate Duplicate to new slide Delete" at bounding box center [382, 256] width 671 height 378
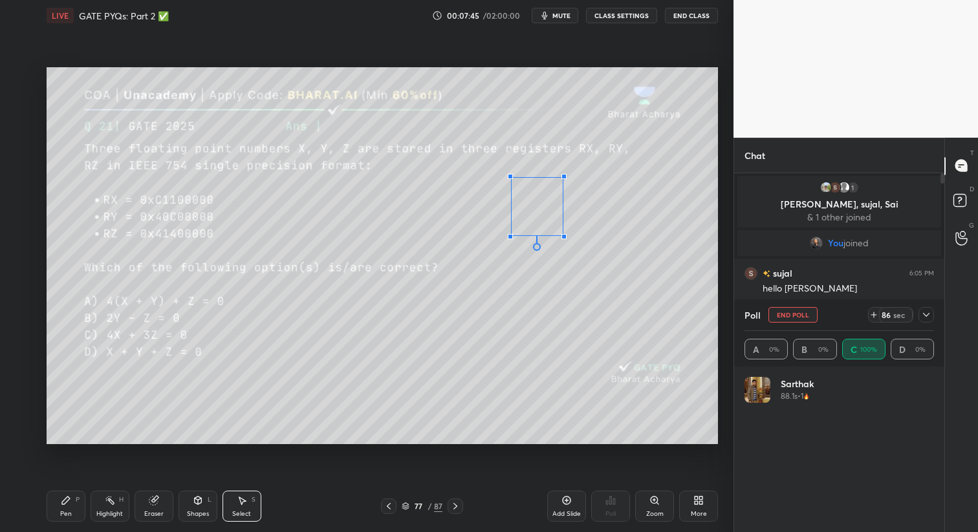
drag, startPoint x: 598, startPoint y: 292, endPoint x: 563, endPoint y: 235, distance: 67.1
click at [563, 235] on div at bounding box center [563, 236] width 5 height 5
drag, startPoint x: 549, startPoint y: 222, endPoint x: 681, endPoint y: 170, distance: 142.3
click at [681, 170] on div "0 ° Undo Copy Duplicate Duplicate to new slide Delete" at bounding box center [382, 256] width 671 height 378
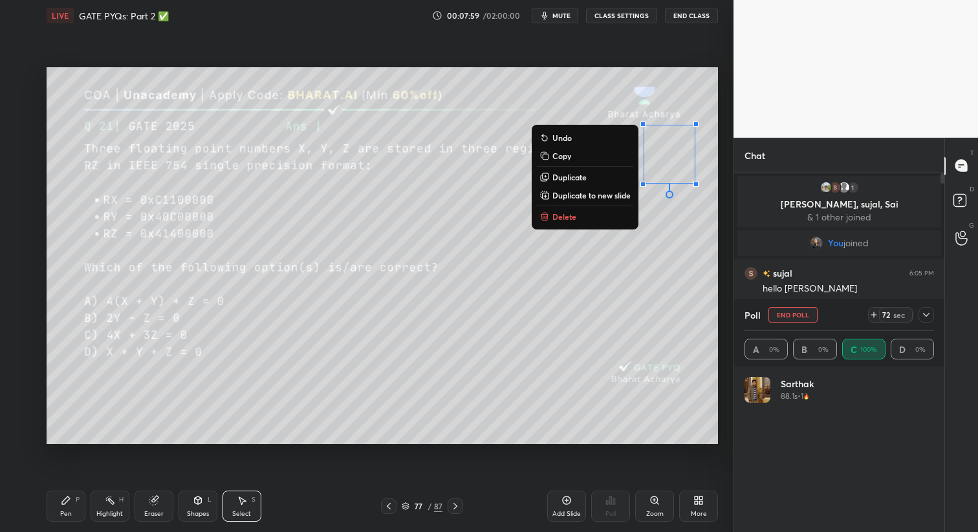
click at [59, 497] on div "Pen P" at bounding box center [66, 506] width 39 height 31
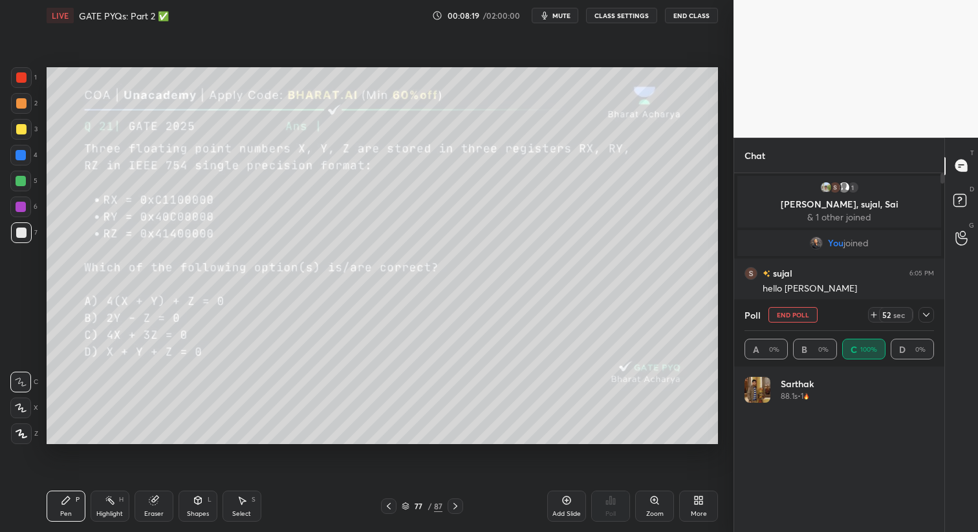
click at [19, 129] on div at bounding box center [21, 129] width 10 height 10
click at [200, 511] on div "Shapes" at bounding box center [198, 514] width 22 height 6
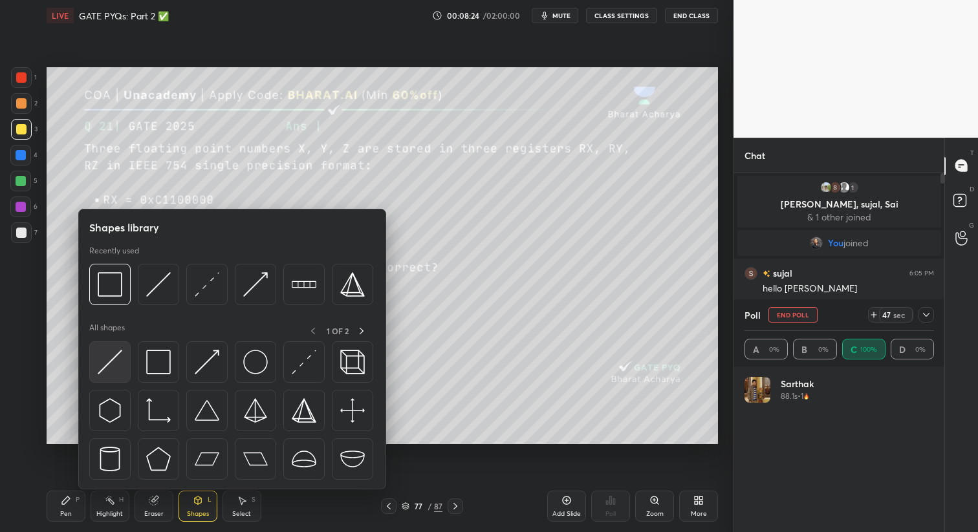
click at [114, 360] on img at bounding box center [110, 362] width 25 height 25
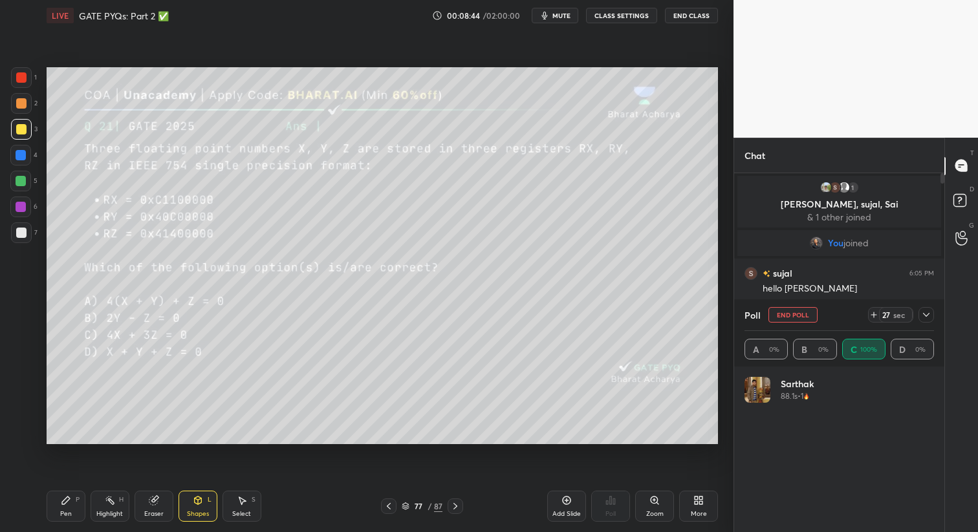
drag, startPoint x: 72, startPoint y: 504, endPoint x: 68, endPoint y: 463, distance: 41.6
click at [72, 505] on div "Pen P" at bounding box center [66, 506] width 39 height 31
drag, startPoint x: 239, startPoint y: 500, endPoint x: 230, endPoint y: 455, distance: 46.3
click at [238, 499] on icon at bounding box center [242, 500] width 10 height 10
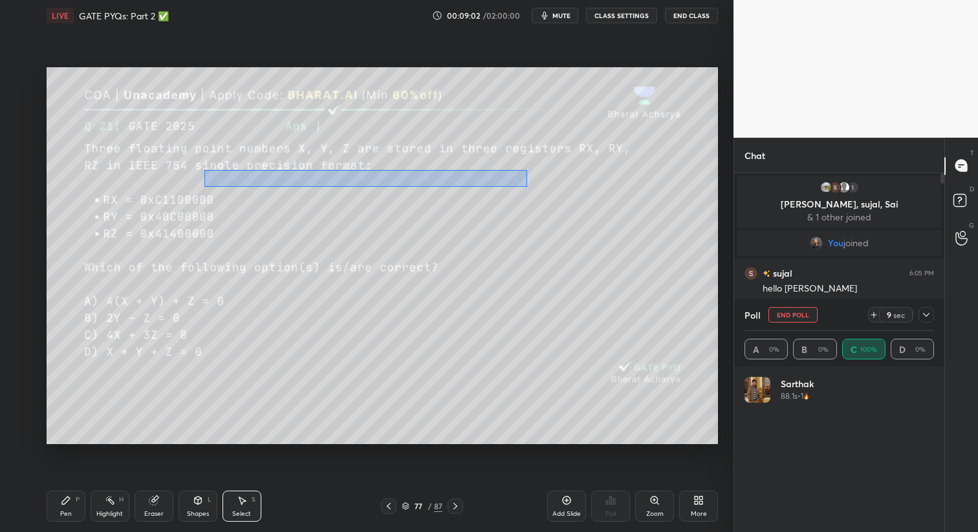
drag, startPoint x: 204, startPoint y: 169, endPoint x: 526, endPoint y: 186, distance: 323.1
click at [526, 186] on div "0 ° Undo Copy Duplicate Duplicate to new slide Delete" at bounding box center [382, 256] width 671 height 378
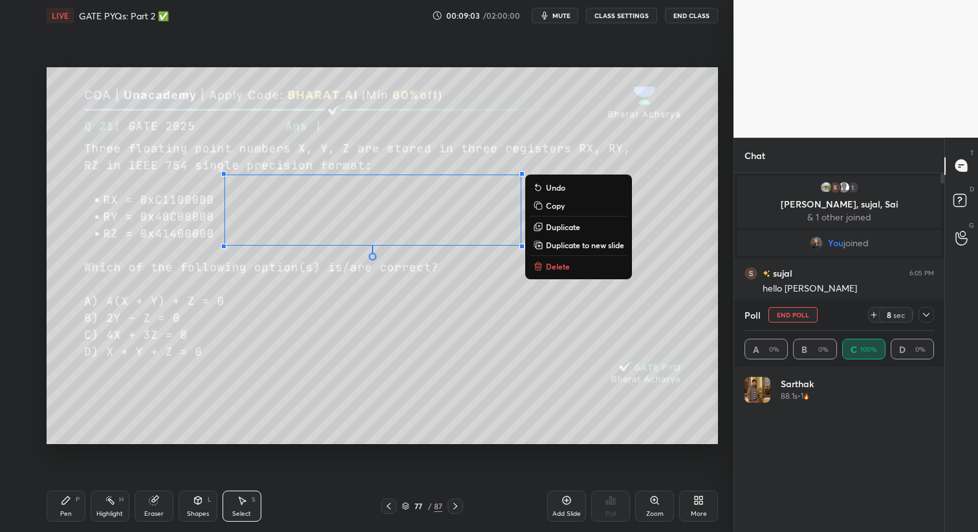
click at [558, 206] on p "Copy" at bounding box center [555, 205] width 19 height 10
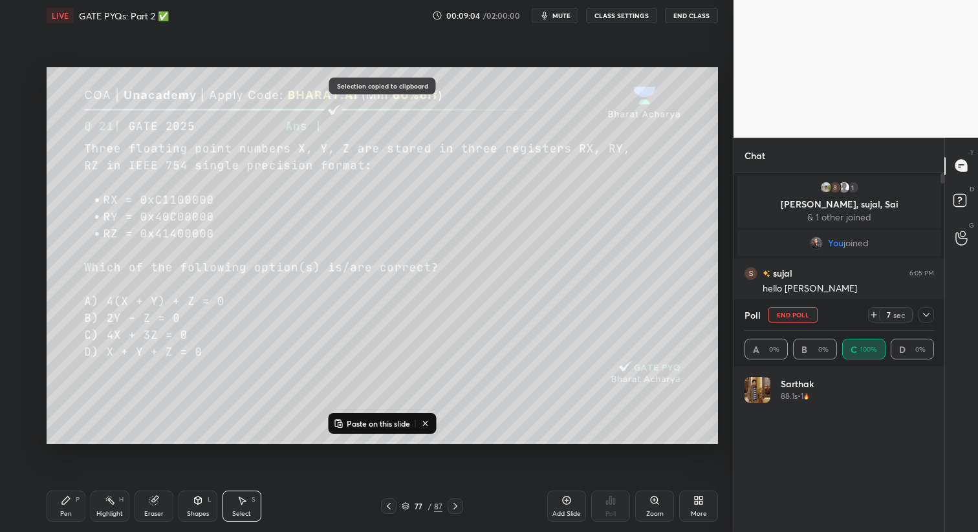
click at [453, 511] on icon at bounding box center [455, 506] width 10 height 10
click at [456, 504] on icon at bounding box center [455, 506] width 10 height 10
click at [365, 423] on p "Paste on this slide" at bounding box center [378, 423] width 63 height 10
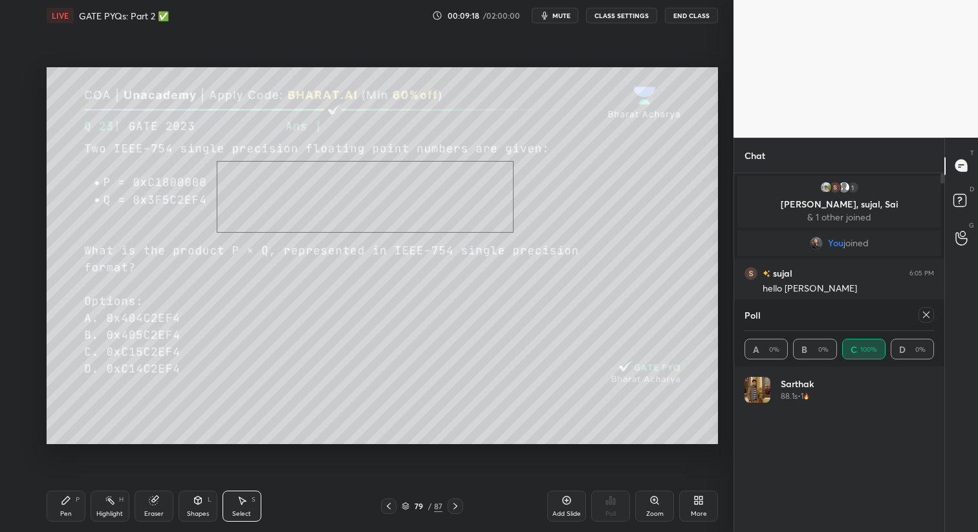
drag, startPoint x: 360, startPoint y: 219, endPoint x: 353, endPoint y: 206, distance: 14.8
click at [353, 206] on div "0 ° Undo Copy Paste here Duplicate Duplicate to new slide Delete" at bounding box center [382, 256] width 671 height 378
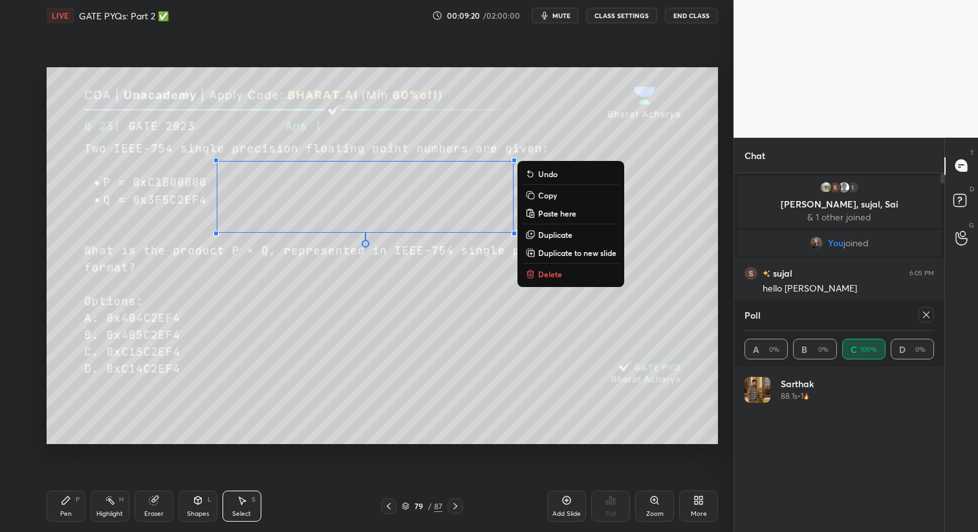
click at [546, 197] on p "Copy" at bounding box center [547, 195] width 19 height 10
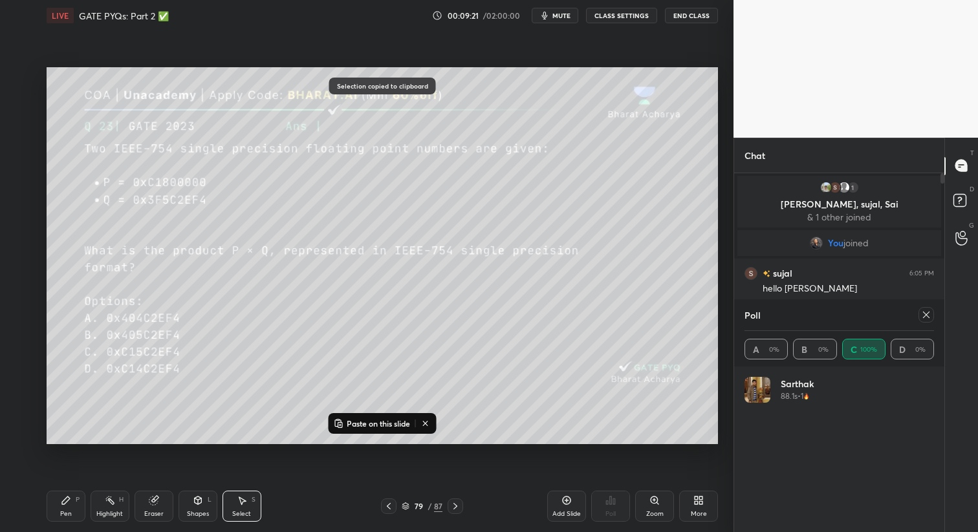
click at [456, 502] on icon at bounding box center [455, 506] width 10 height 10
click at [391, 506] on icon at bounding box center [388, 506] width 10 height 10
click at [454, 508] on icon at bounding box center [455, 506] width 10 height 10
drag, startPoint x: 371, startPoint y: 427, endPoint x: 373, endPoint y: 421, distance: 6.8
click at [371, 430] on button "Paste on this slide" at bounding box center [371, 424] width 81 height 16
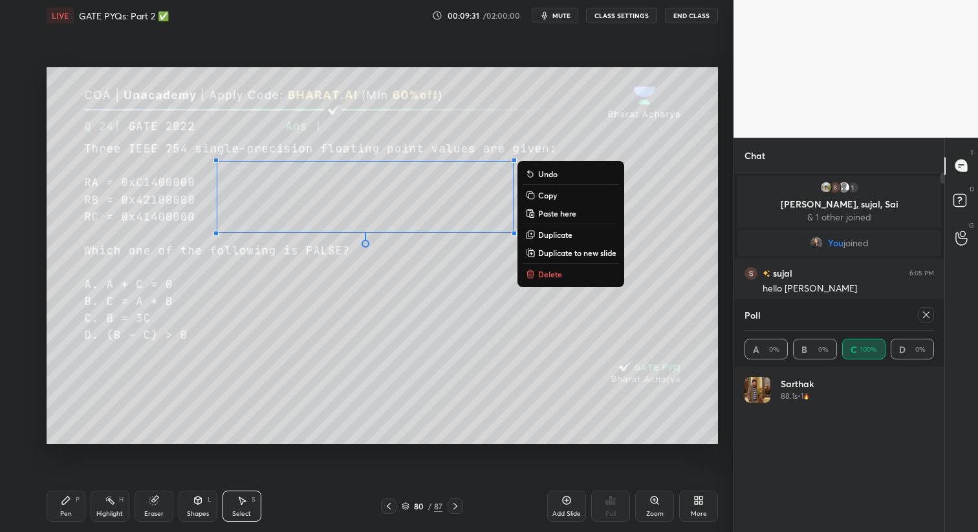
click at [553, 197] on p "Copy" at bounding box center [547, 195] width 19 height 10
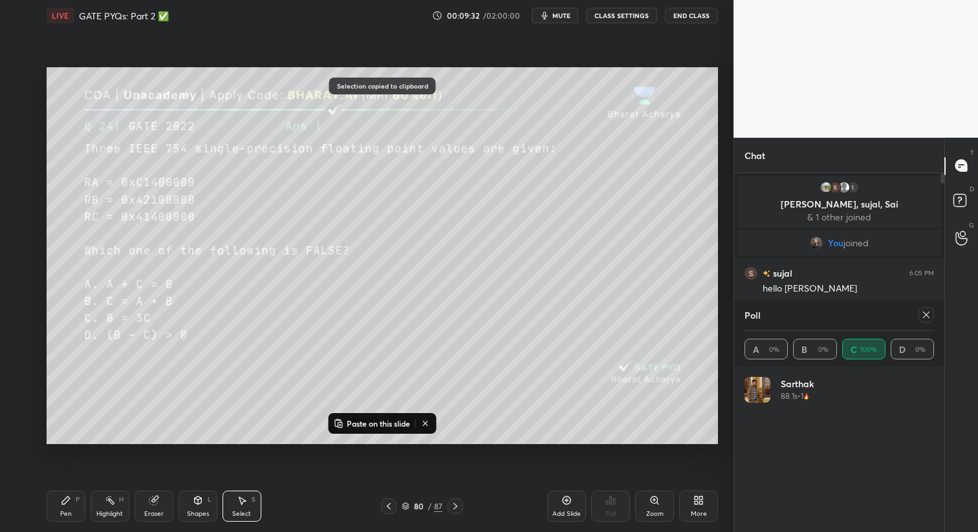
click at [458, 509] on icon at bounding box center [455, 506] width 10 height 10
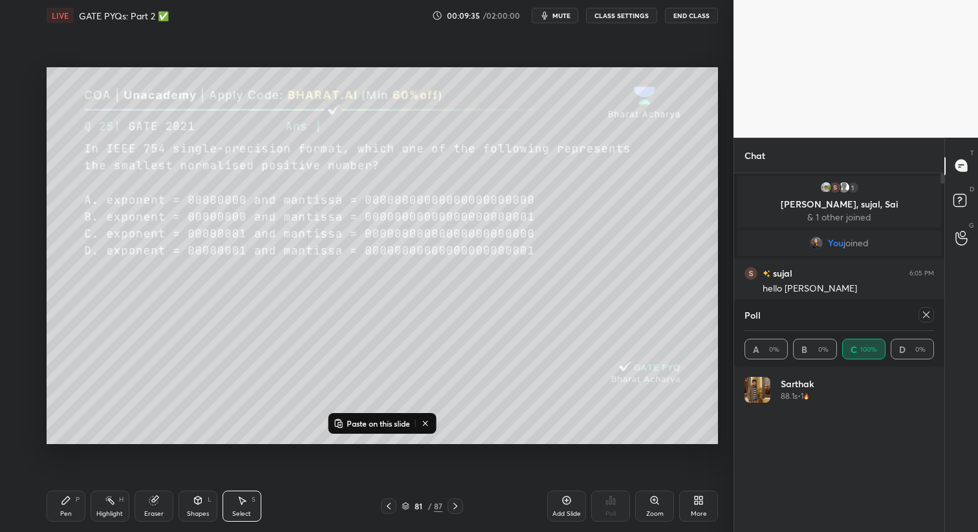
click at [456, 508] on icon at bounding box center [455, 506] width 10 height 10
click at [382, 197] on div "0 ° Undo Copy Paste here Duplicate Duplicate to new slide Delete" at bounding box center [382, 256] width 671 height 378
click at [381, 423] on p "Paste on this slide" at bounding box center [378, 423] width 63 height 10
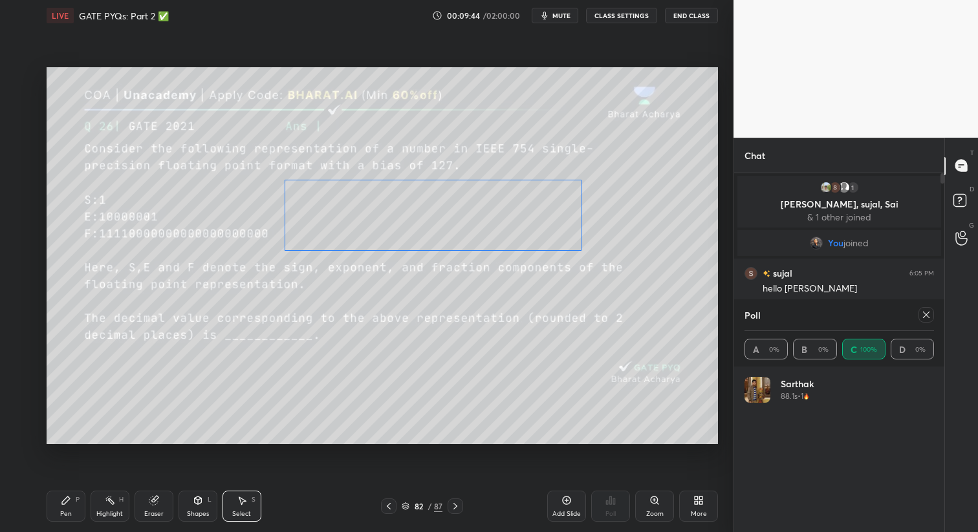
drag, startPoint x: 372, startPoint y: 201, endPoint x: 436, endPoint y: 220, distance: 66.1
click at [440, 219] on div "0 ° Undo Copy Paste here Duplicate Duplicate to new slide Delete" at bounding box center [382, 256] width 671 height 378
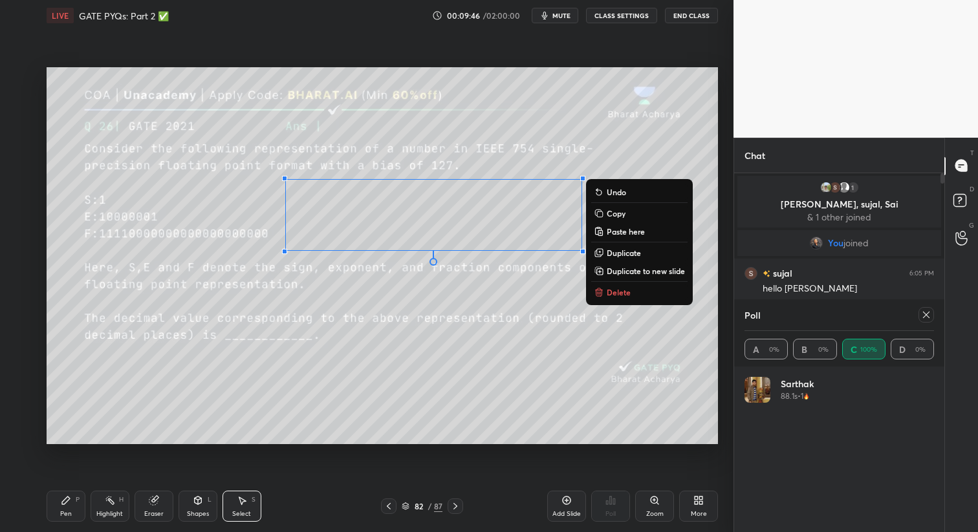
click at [627, 213] on button "Copy" at bounding box center [639, 214] width 96 height 16
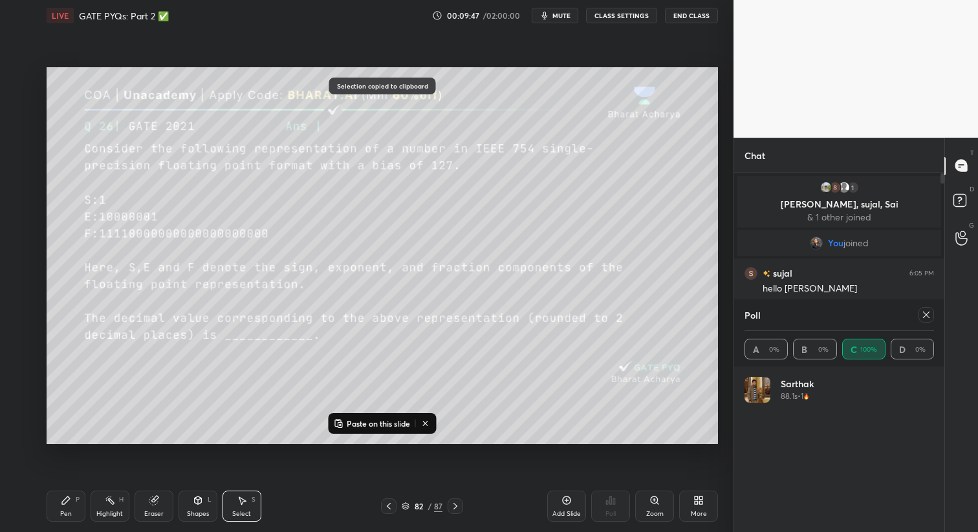
click at [457, 508] on icon at bounding box center [455, 506] width 10 height 10
click at [454, 508] on icon at bounding box center [455, 506] width 10 height 10
click at [458, 511] on icon at bounding box center [455, 506] width 10 height 10
click at [454, 509] on icon at bounding box center [455, 506] width 4 height 6
drag, startPoint x: 389, startPoint y: 508, endPoint x: 397, endPoint y: 485, distance: 24.5
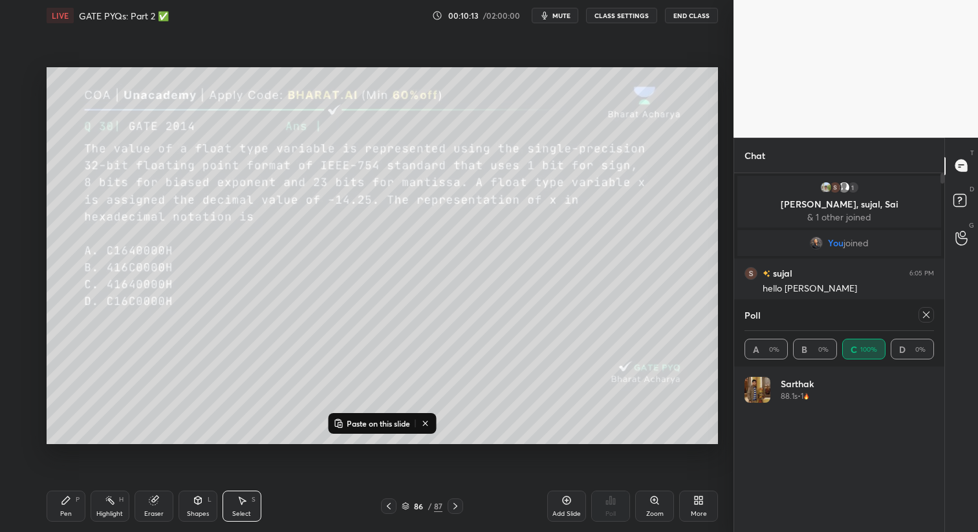
click at [389, 508] on icon at bounding box center [388, 506] width 10 height 10
click at [381, 422] on p "Paste on this slide" at bounding box center [378, 423] width 63 height 10
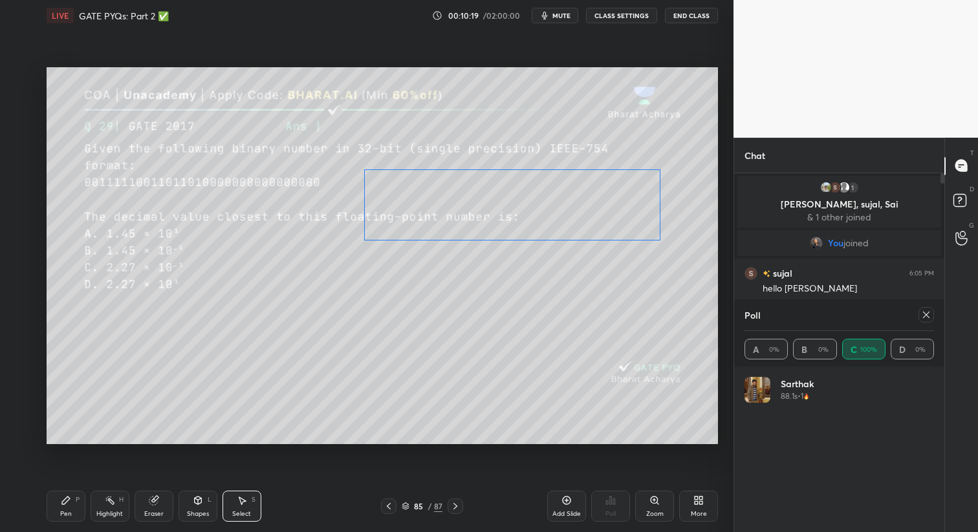
drag, startPoint x: 456, startPoint y: 235, endPoint x: 537, endPoint y: 224, distance: 82.1
click at [532, 218] on div "0 ° Undo Copy Paste here Duplicate Duplicate to new slide Delete" at bounding box center [382, 256] width 671 height 378
drag, startPoint x: 660, startPoint y: 242, endPoint x: 638, endPoint y: 250, distance: 24.1
click at [645, 249] on div at bounding box center [643, 250] width 5 height 5
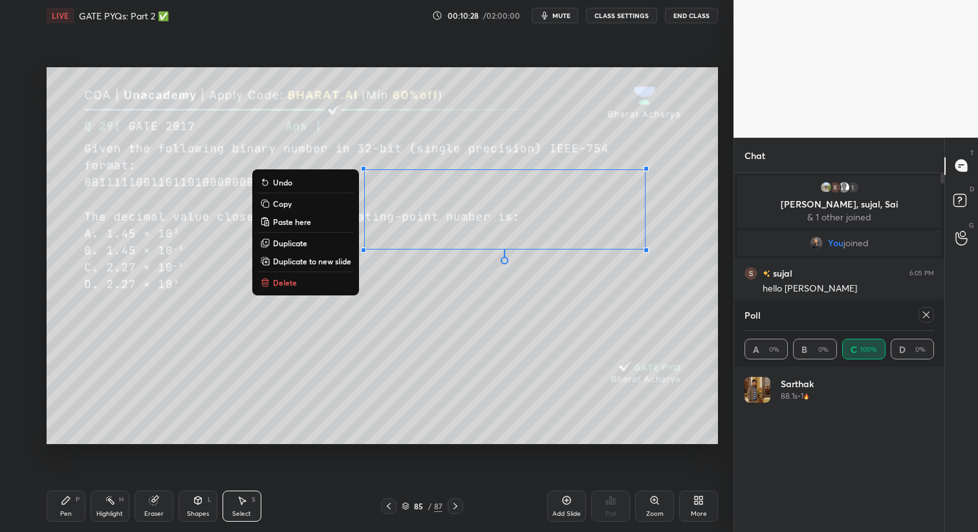
click at [293, 204] on button "Copy" at bounding box center [305, 204] width 96 height 16
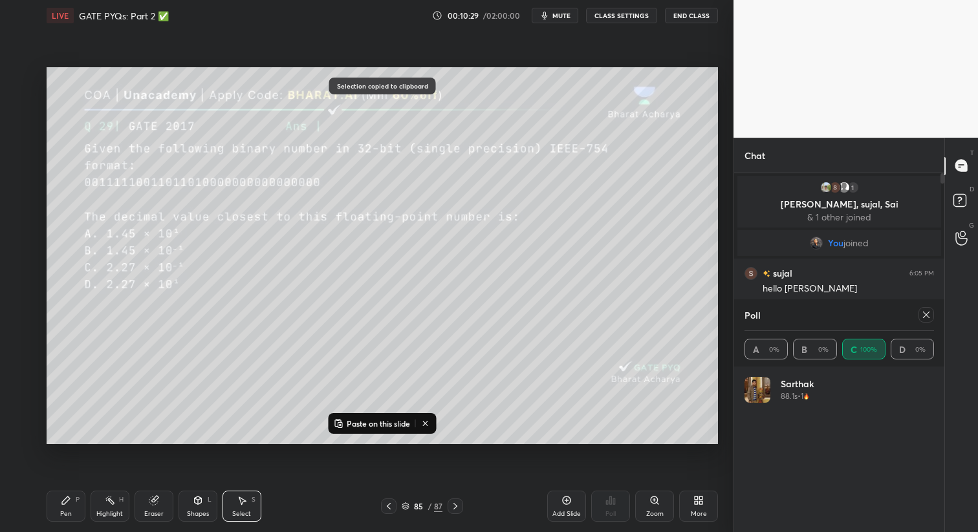
click at [455, 511] on div at bounding box center [455, 507] width 16 height 16
click at [451, 509] on icon at bounding box center [455, 506] width 10 height 10
click at [390, 506] on icon at bounding box center [388, 506] width 10 height 10
click at [392, 506] on icon at bounding box center [388, 506] width 10 height 10
click at [389, 508] on icon at bounding box center [388, 506] width 10 height 10
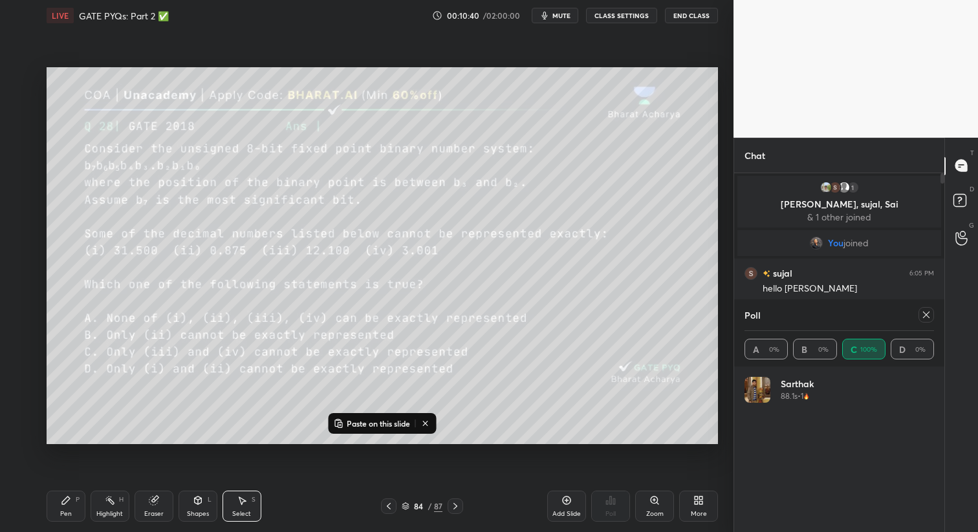
click at [389, 506] on icon at bounding box center [388, 506] width 10 height 10
click at [390, 504] on icon at bounding box center [388, 506] width 10 height 10
click at [389, 504] on icon at bounding box center [388, 506] width 10 height 10
click at [389, 504] on icon at bounding box center [389, 506] width 4 height 6
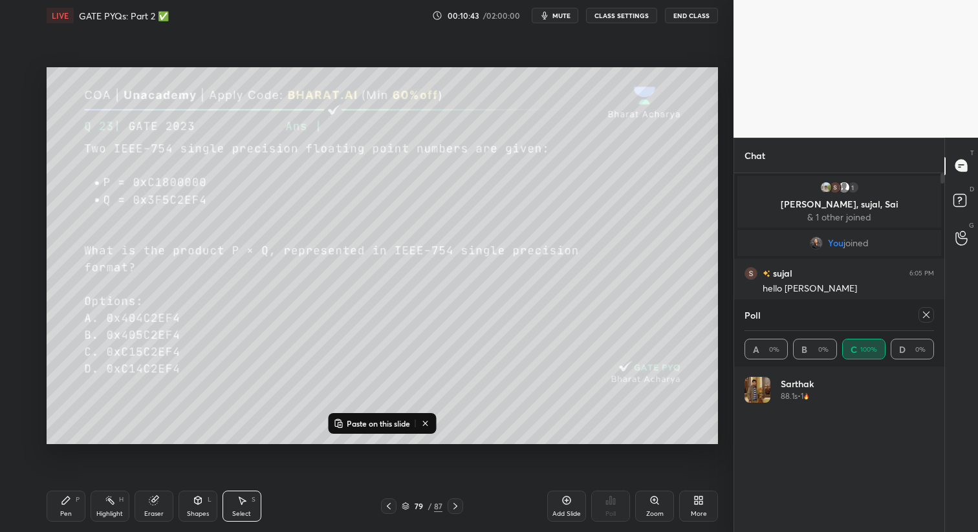
click at [449, 508] on div at bounding box center [455, 507] width 16 height 16
click at [449, 509] on div at bounding box center [455, 507] width 16 height 16
click at [447, 510] on div at bounding box center [455, 507] width 16 height 16
click at [446, 513] on div "82 / 87" at bounding box center [422, 507] width 82 height 16
click at [451, 505] on icon at bounding box center [455, 506] width 10 height 10
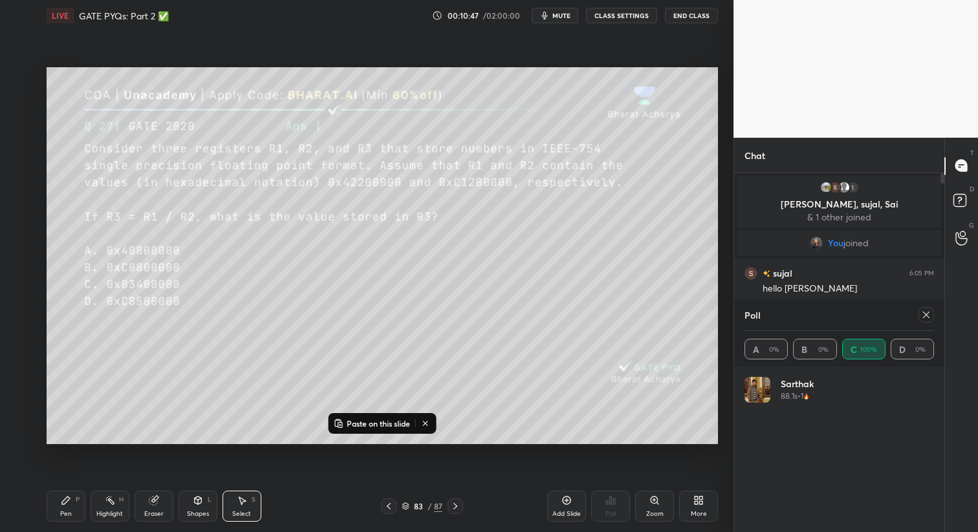
click at [451, 508] on icon at bounding box center [455, 506] width 10 height 10
click at [453, 509] on icon at bounding box center [455, 506] width 10 height 10
drag, startPoint x: 153, startPoint y: 503, endPoint x: 183, endPoint y: 446, distance: 64.5
click at [155, 500] on icon at bounding box center [153, 501] width 8 height 8
click at [382, 511] on div at bounding box center [389, 507] width 16 height 16
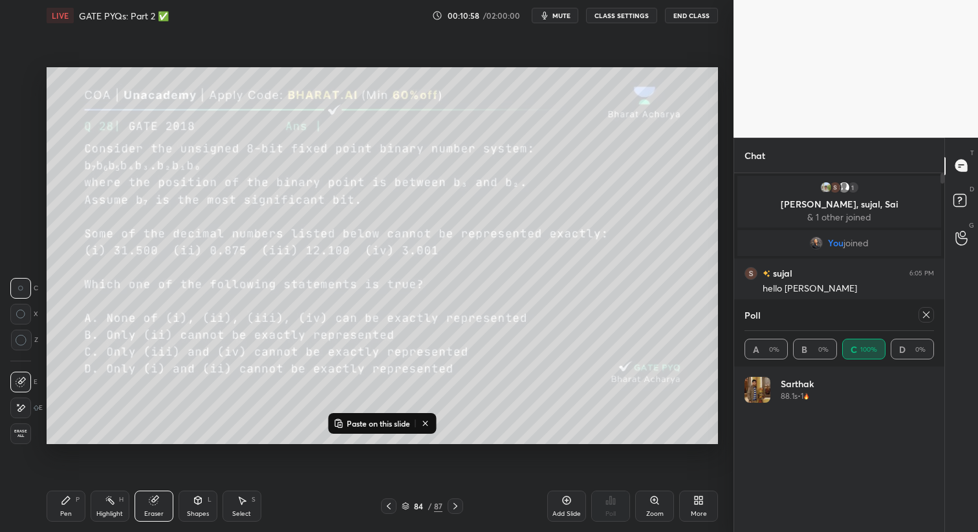
click at [385, 509] on icon at bounding box center [388, 506] width 10 height 10
click at [385, 508] on icon at bounding box center [388, 506] width 10 height 10
click at [386, 508] on icon at bounding box center [388, 506] width 10 height 10
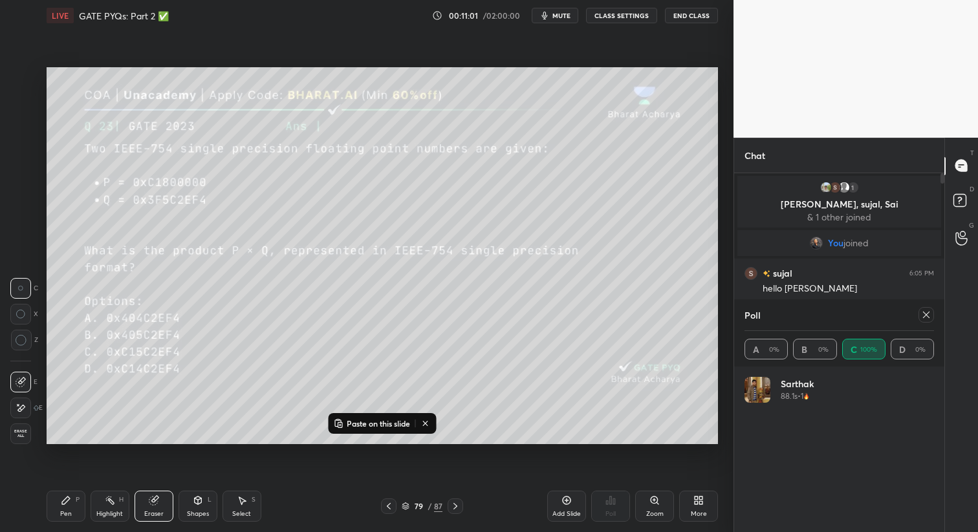
click at [387, 509] on icon at bounding box center [388, 506] width 10 height 10
click at [389, 509] on icon at bounding box center [388, 506] width 10 height 10
drag, startPoint x: 77, startPoint y: 504, endPoint x: 80, endPoint y: 490, distance: 14.5
click at [73, 505] on div "Pen P" at bounding box center [66, 506] width 39 height 31
click at [921, 316] on icon at bounding box center [926, 315] width 10 height 10
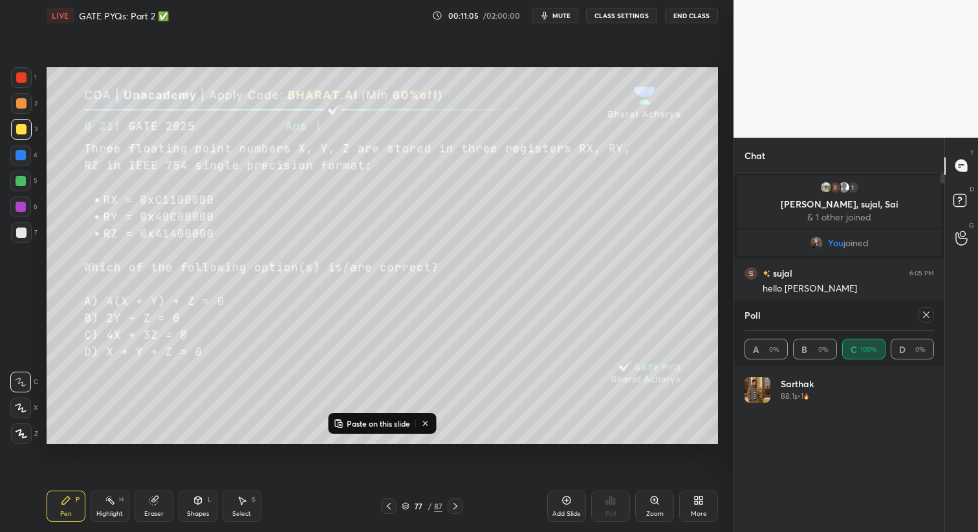
type textarea "x"
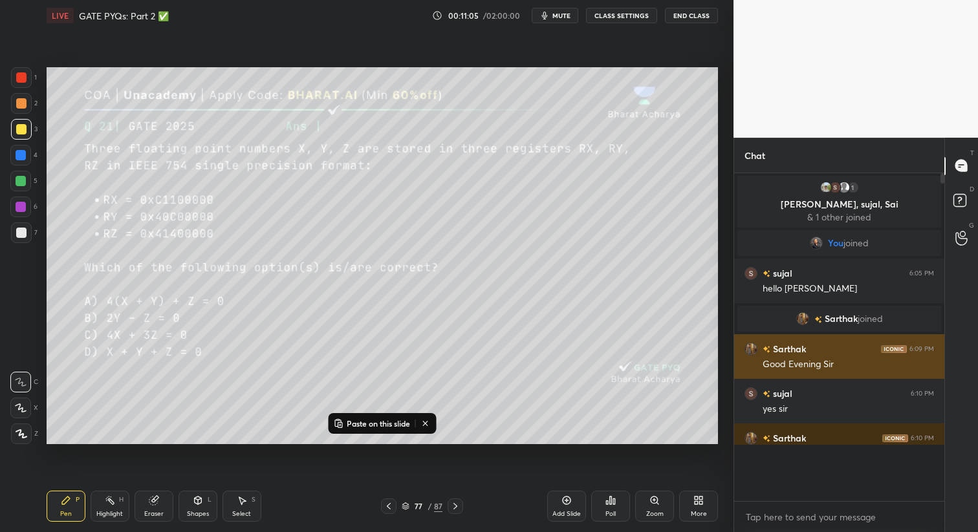
scroll to position [214, 206]
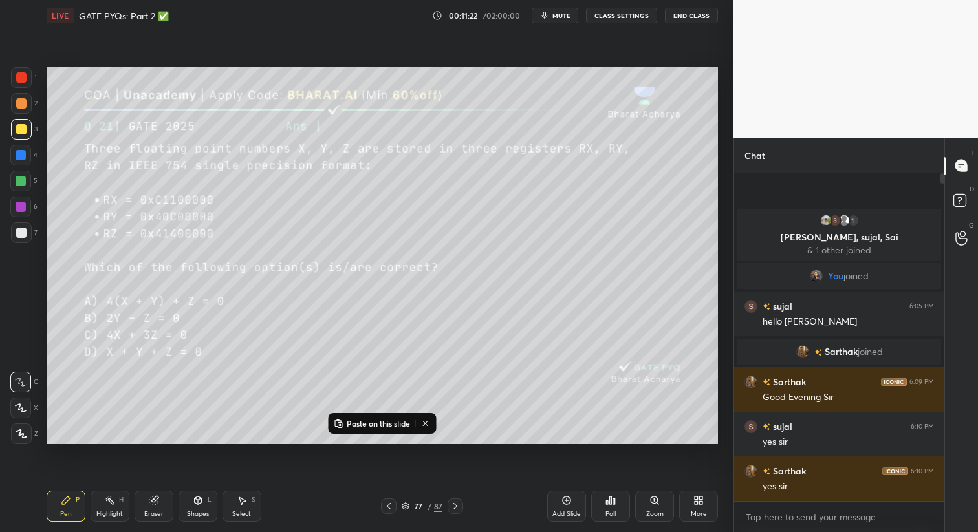
click at [21, 180] on div at bounding box center [21, 181] width 10 height 10
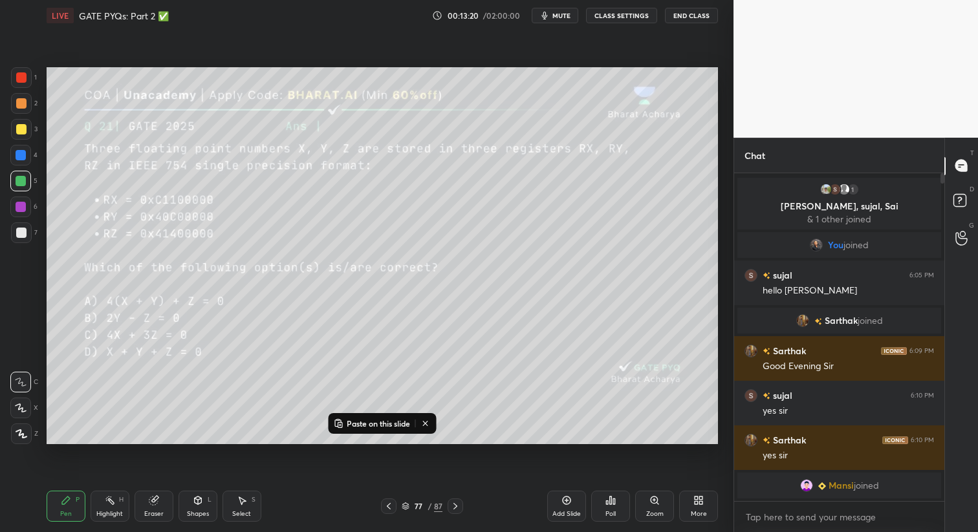
click at [656, 505] on div "Zoom" at bounding box center [654, 506] width 39 height 31
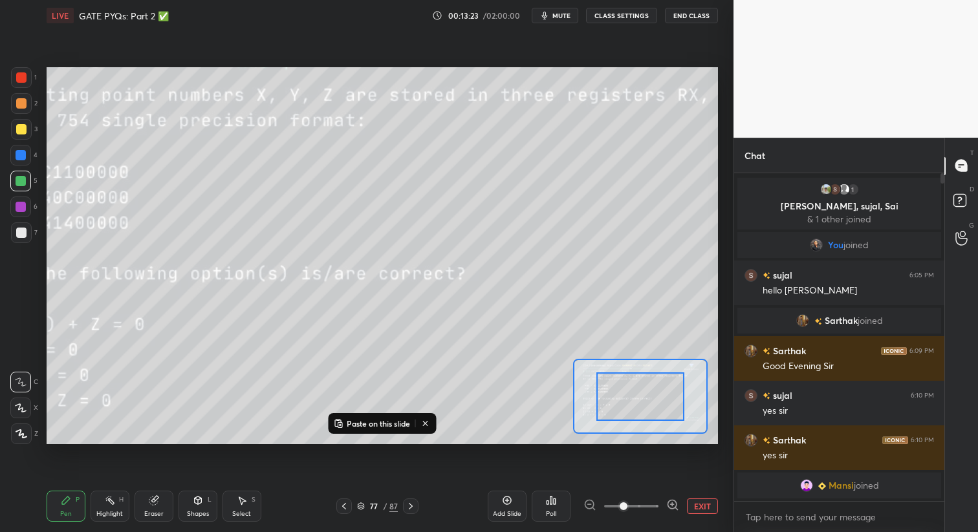
click at [588, 502] on div at bounding box center [631, 507] width 96 height 16
click at [702, 511] on button "EXIT" at bounding box center [702, 507] width 31 height 16
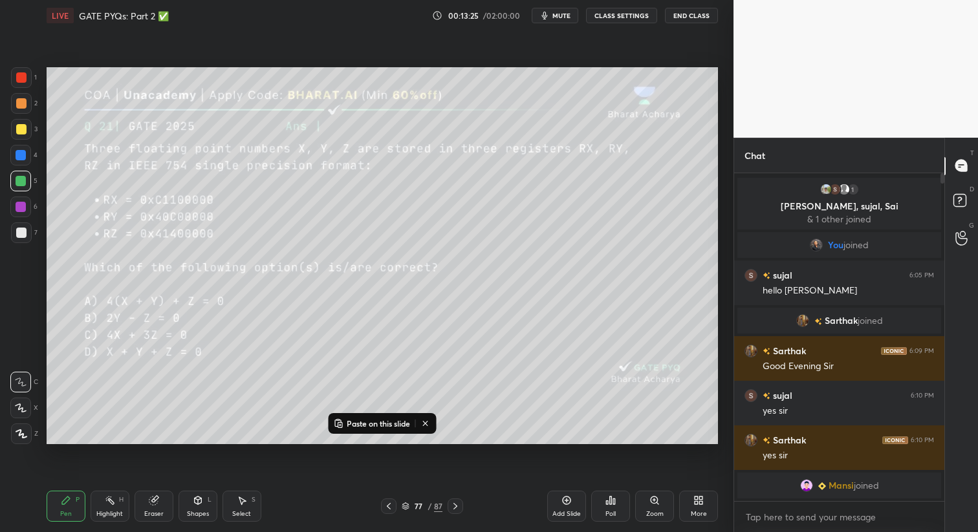
click at [246, 504] on div "Select S" at bounding box center [241, 506] width 39 height 31
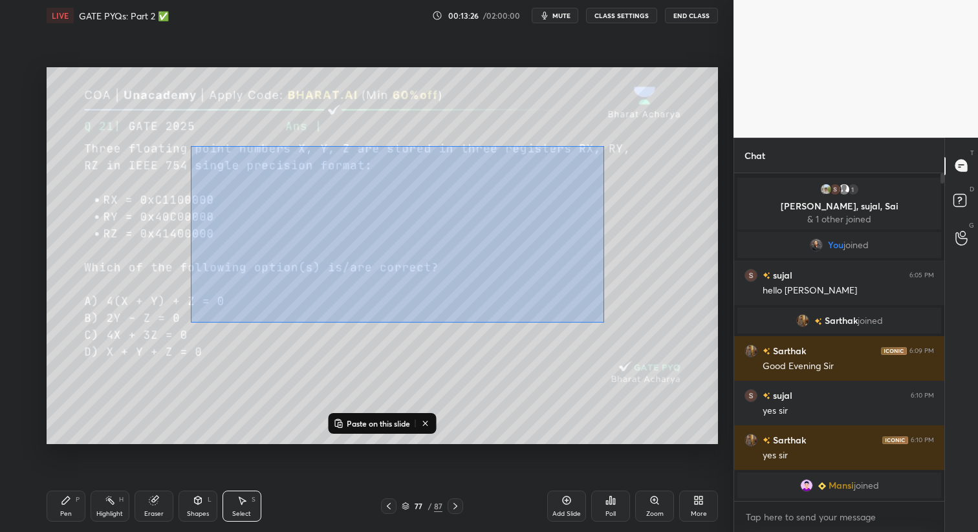
drag, startPoint x: 190, startPoint y: 145, endPoint x: 550, endPoint y: 292, distance: 388.3
click at [599, 321] on div "0 ° Undo Copy Paste here Duplicate Duplicate to new slide Delete" at bounding box center [382, 256] width 671 height 378
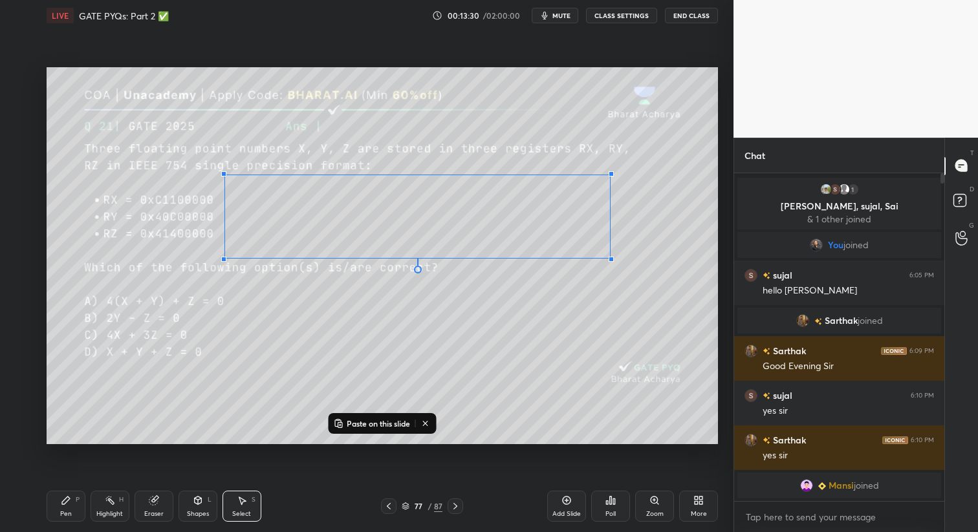
drag, startPoint x: 521, startPoint y: 244, endPoint x: 609, endPoint y: 257, distance: 88.9
click at [610, 258] on div at bounding box center [610, 259] width 5 height 5
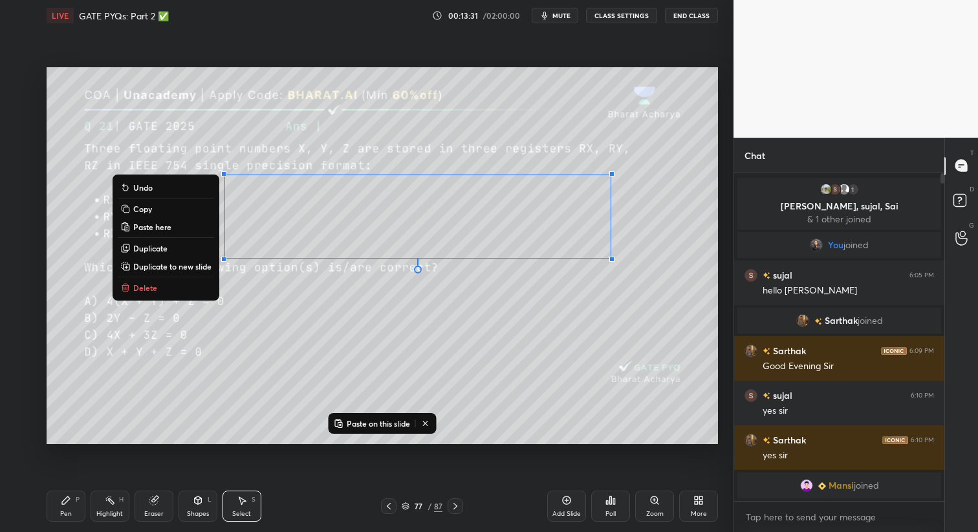
drag, startPoint x: 522, startPoint y: 341, endPoint x: 512, endPoint y: 350, distance: 13.7
click at [522, 341] on div "0 ° Undo Copy Paste here Duplicate Duplicate to new slide Delete" at bounding box center [382, 256] width 671 height 378
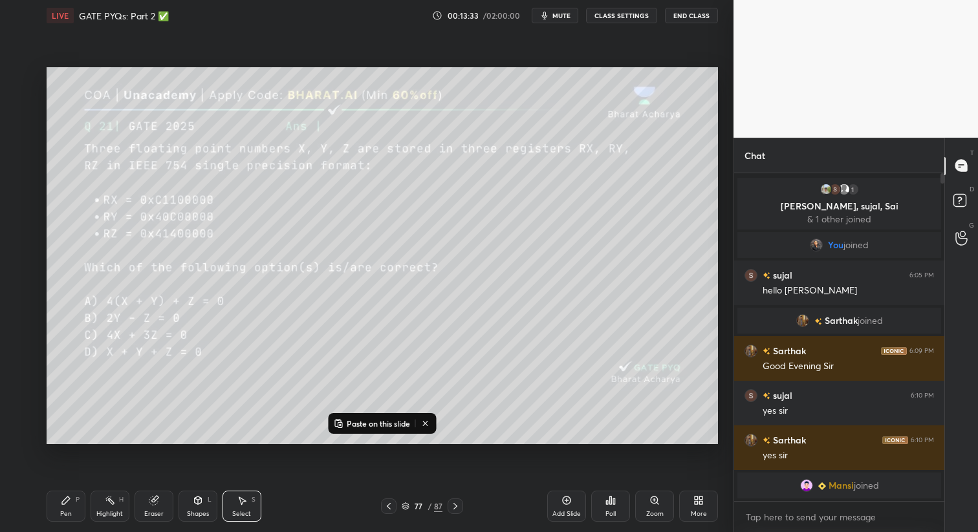
click at [61, 513] on div "Pen" at bounding box center [66, 514] width 12 height 6
drag, startPoint x: 241, startPoint y: 512, endPoint x: 235, endPoint y: 450, distance: 62.3
click at [242, 511] on div "Select" at bounding box center [241, 514] width 19 height 6
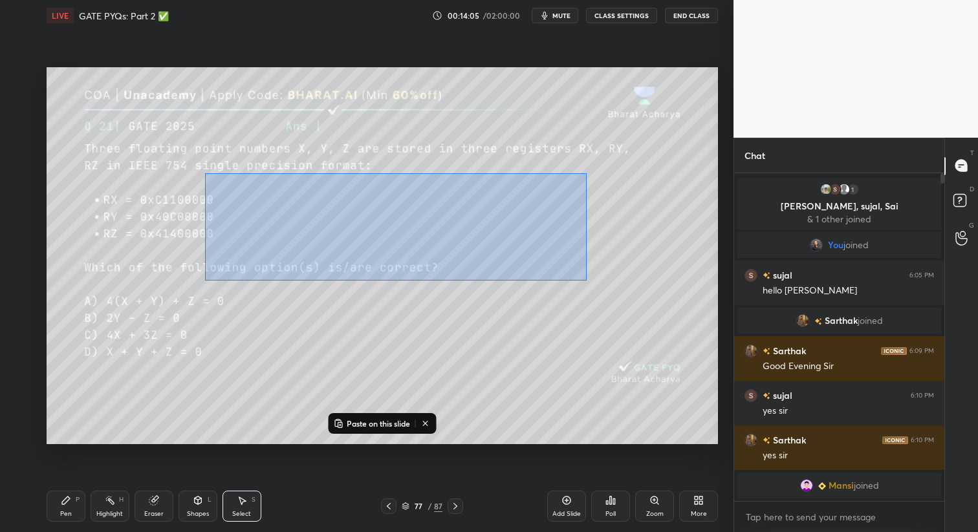
drag, startPoint x: 213, startPoint y: 173, endPoint x: 608, endPoint y: 284, distance: 410.4
click at [610, 287] on div "0 ° Undo Copy Paste here Duplicate Duplicate to new slide Delete" at bounding box center [382, 256] width 671 height 378
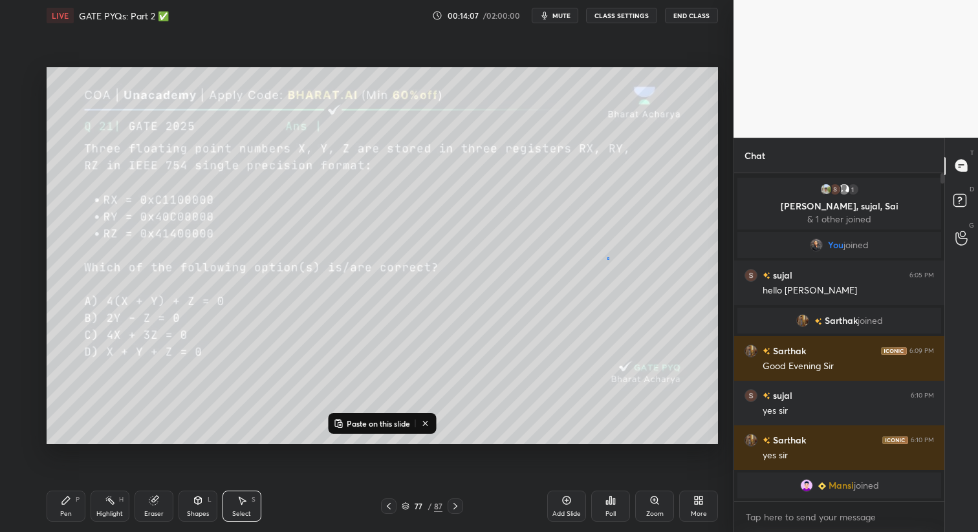
click at [607, 257] on div "0 ° Undo Copy Paste here Duplicate Duplicate to new slide Delete" at bounding box center [382, 256] width 671 height 378
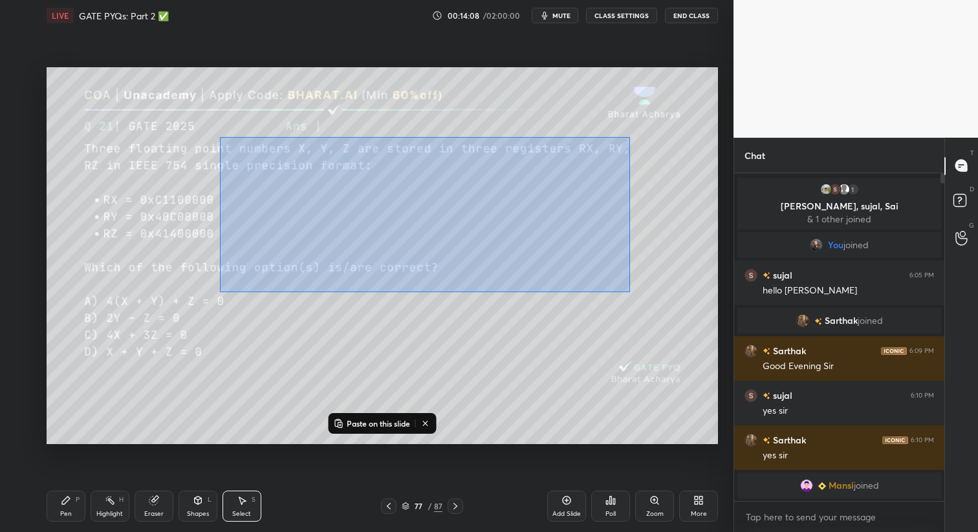
drag, startPoint x: 220, startPoint y: 138, endPoint x: 621, endPoint y: 284, distance: 426.9
click at [630, 290] on div "0 ° Undo Copy Paste here Duplicate Duplicate to new slide Delete" at bounding box center [382, 256] width 671 height 378
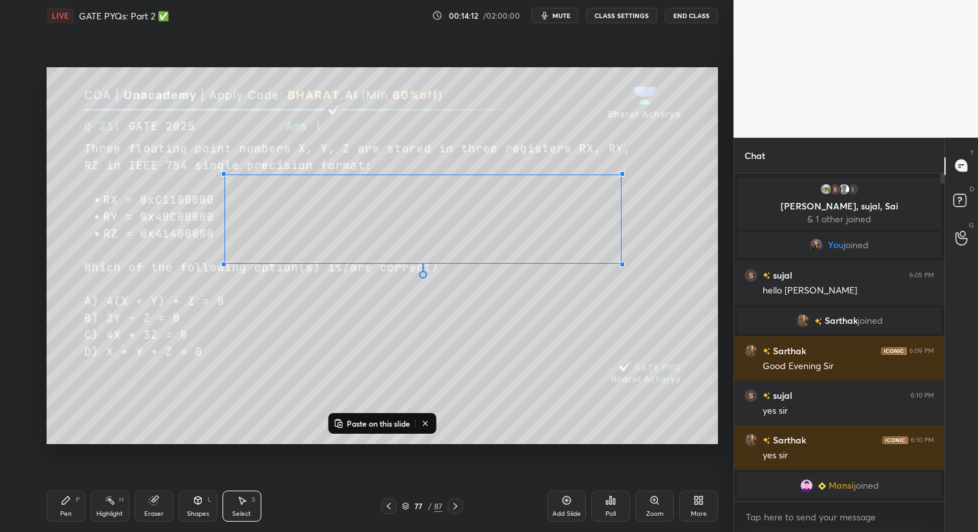
drag, startPoint x: 615, startPoint y: 263, endPoint x: 587, endPoint y: 281, distance: 33.5
click at [621, 264] on div at bounding box center [621, 264] width 5 height 5
click at [508, 338] on div "0 ° Undo Copy Paste here Duplicate Duplicate to new slide Delete" at bounding box center [382, 256] width 671 height 378
click at [69, 517] on div "Pen" at bounding box center [66, 514] width 12 height 6
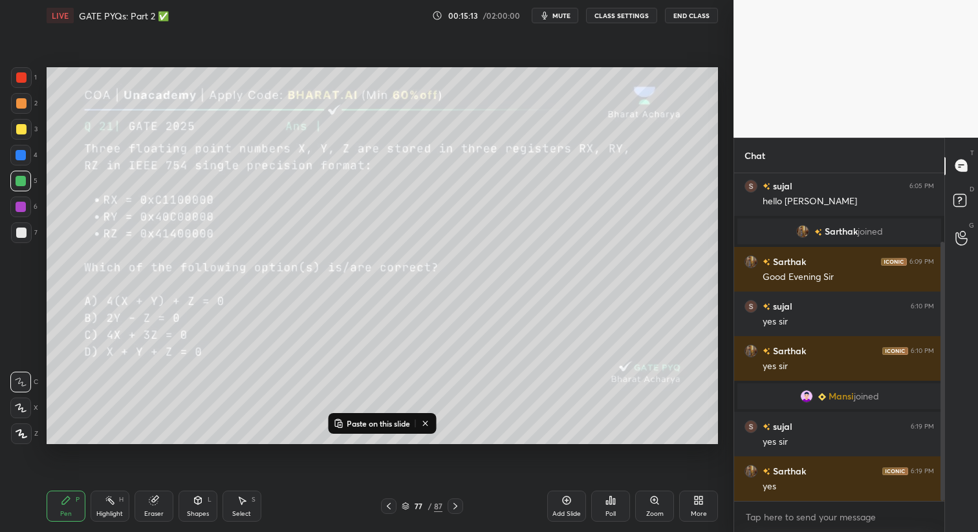
scroll to position [132, 0]
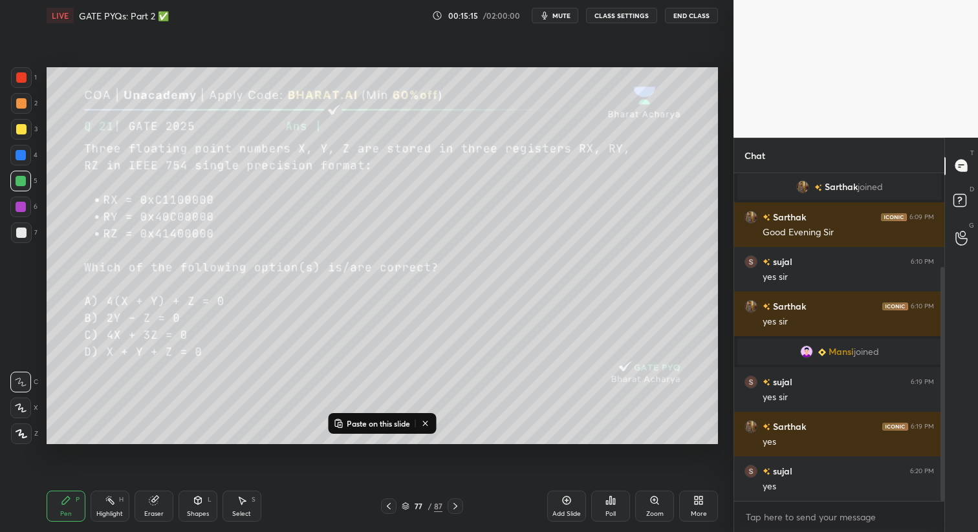
click at [241, 509] on div "Select S" at bounding box center [241, 506] width 39 height 31
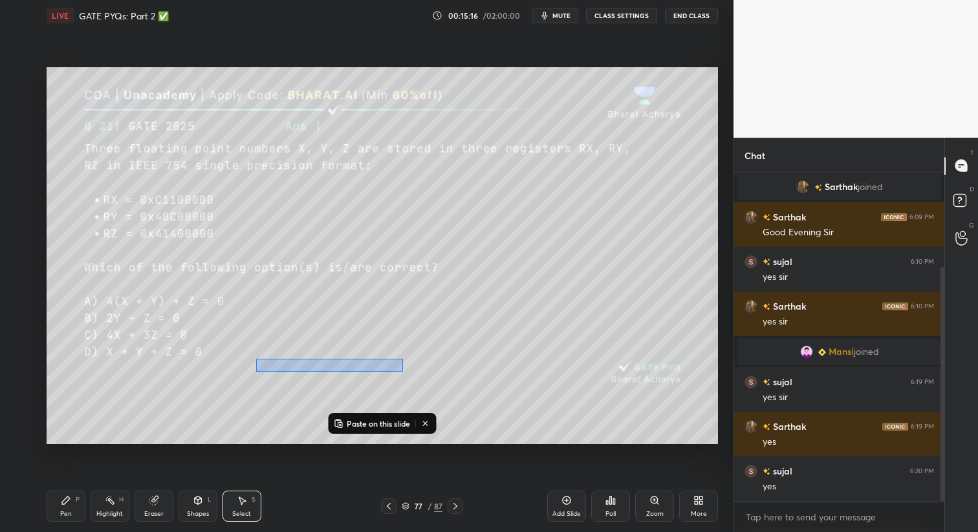
scroll to position [177, 0]
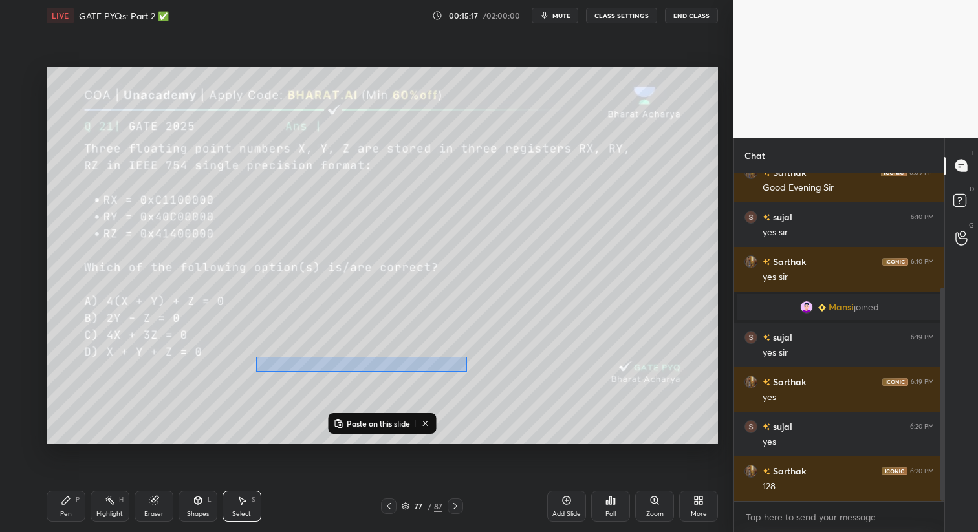
drag, startPoint x: 257, startPoint y: 373, endPoint x: 460, endPoint y: 356, distance: 204.4
click at [467, 357] on div "0 ° Undo Copy Paste here Duplicate Duplicate to new slide Delete" at bounding box center [382, 256] width 671 height 378
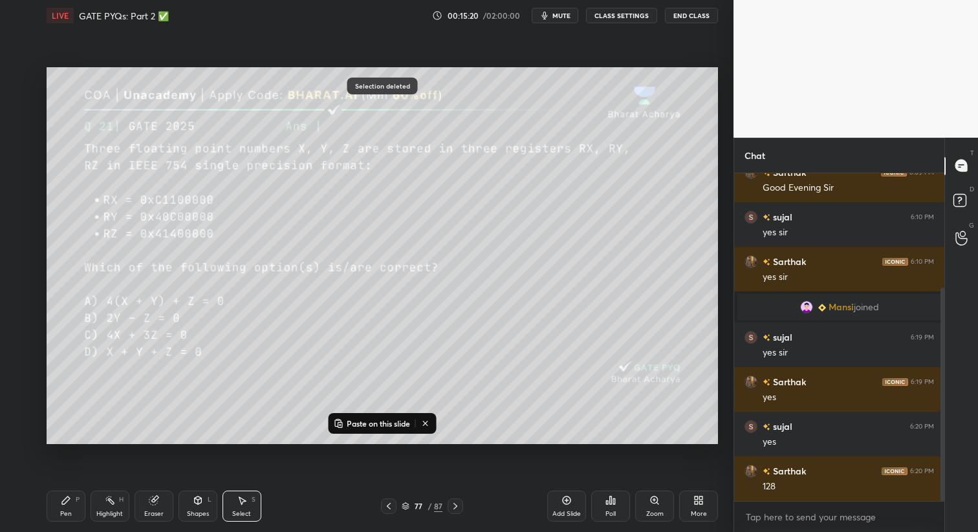
drag, startPoint x: 65, startPoint y: 503, endPoint x: 83, endPoint y: 491, distance: 22.1
click at [65, 506] on div "Pen P" at bounding box center [66, 506] width 39 height 31
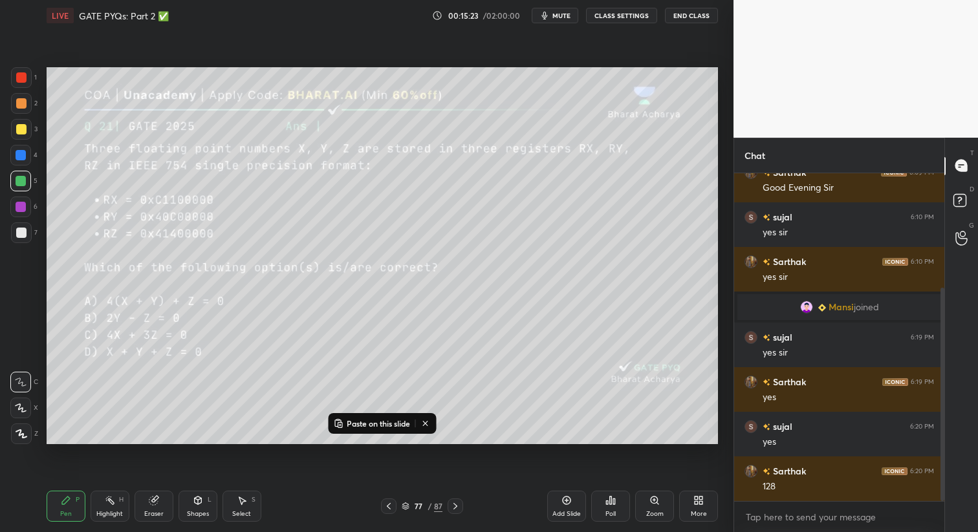
click at [156, 511] on div "Eraser" at bounding box center [153, 514] width 19 height 6
click at [73, 506] on div "Pen P" at bounding box center [66, 506] width 39 height 31
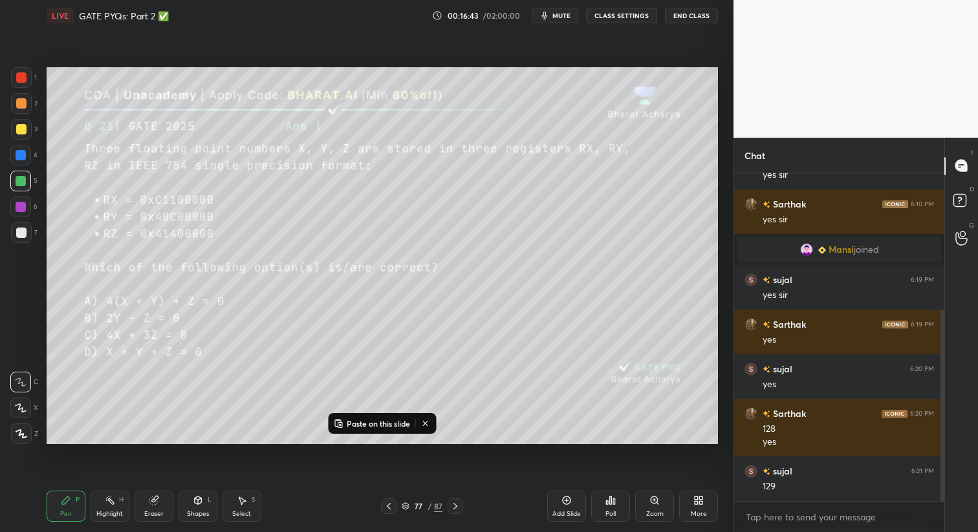
scroll to position [279, 0]
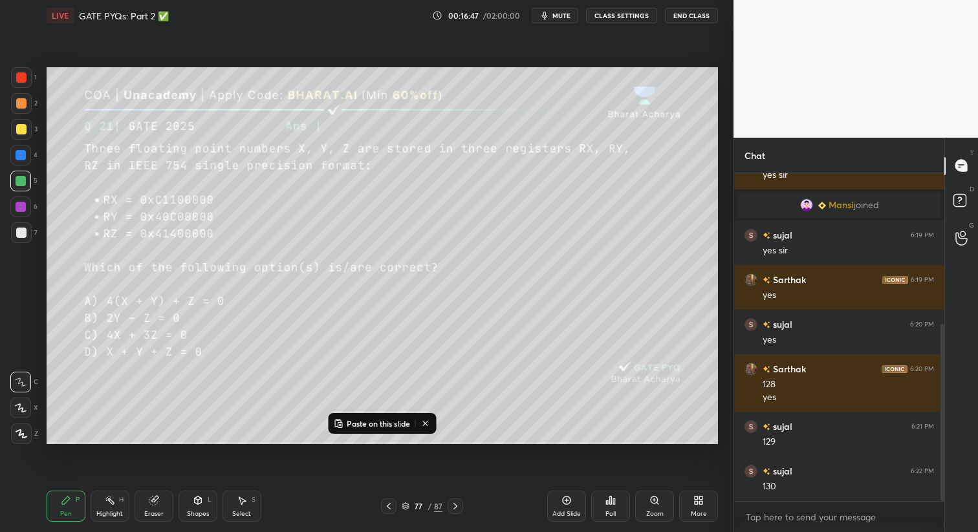
drag, startPoint x: 239, startPoint y: 512, endPoint x: 255, endPoint y: 451, distance: 63.1
click at [239, 511] on div "Select" at bounding box center [241, 514] width 19 height 6
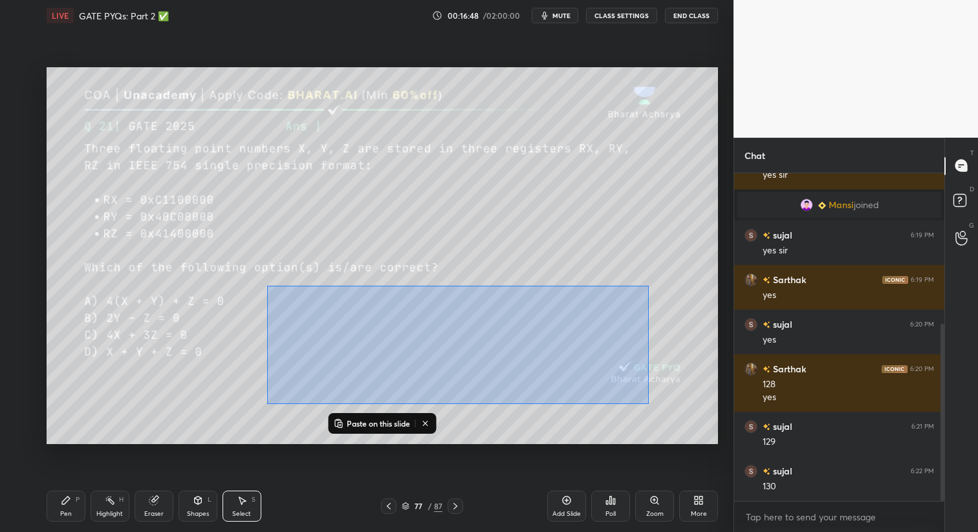
drag, startPoint x: 267, startPoint y: 285, endPoint x: 649, endPoint y: 405, distance: 399.8
click at [649, 405] on div "0 ° Undo Copy Paste here Duplicate Duplicate to new slide Delete" at bounding box center [382, 256] width 671 height 378
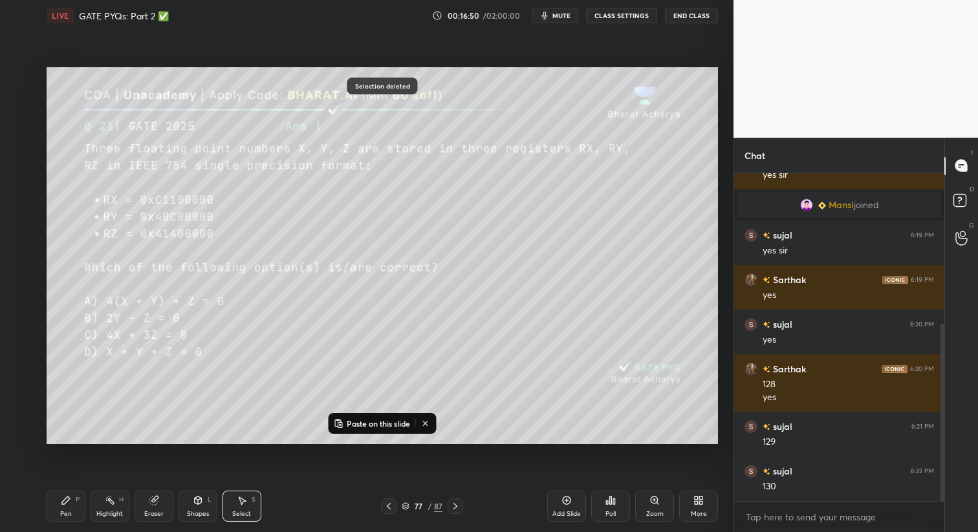
drag, startPoint x: 69, startPoint y: 510, endPoint x: 63, endPoint y: 445, distance: 64.9
click at [69, 512] on div "Pen" at bounding box center [66, 514] width 12 height 6
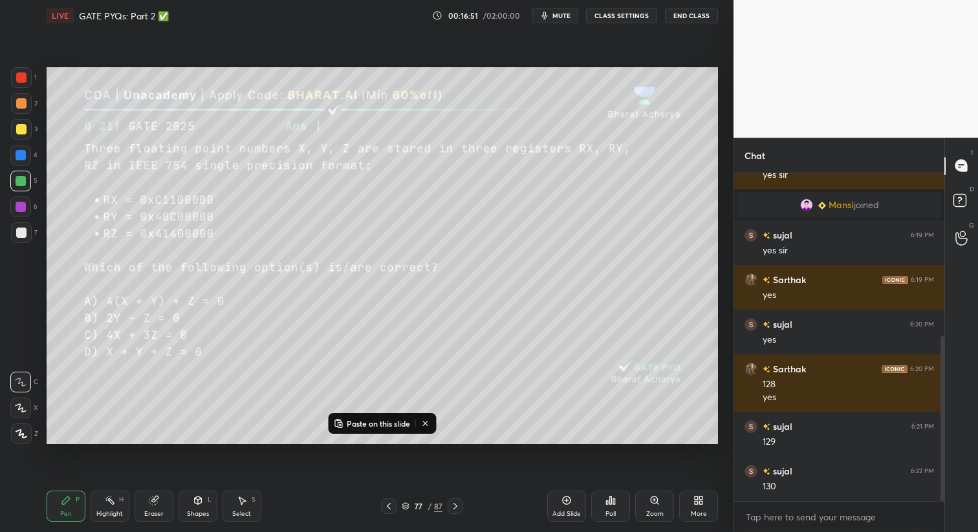
scroll to position [323, 0]
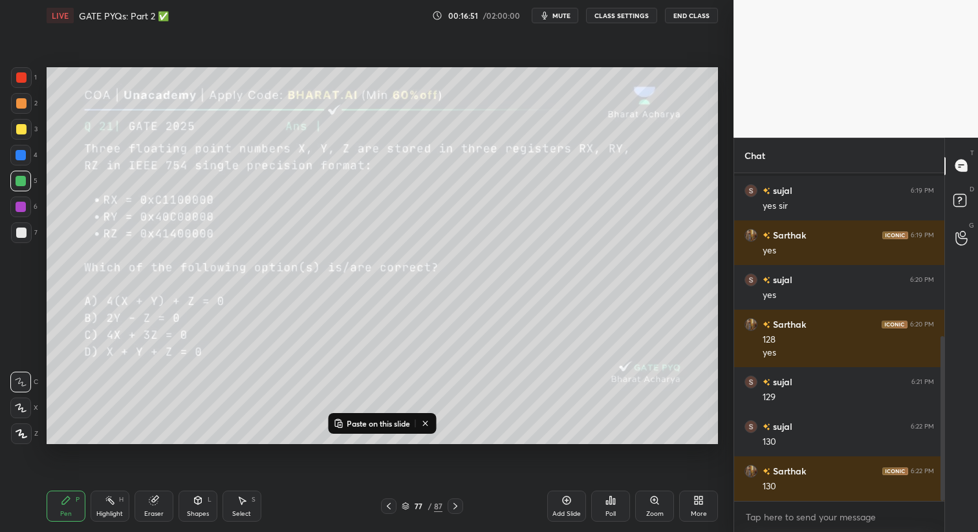
click at [14, 113] on div at bounding box center [21, 103] width 21 height 21
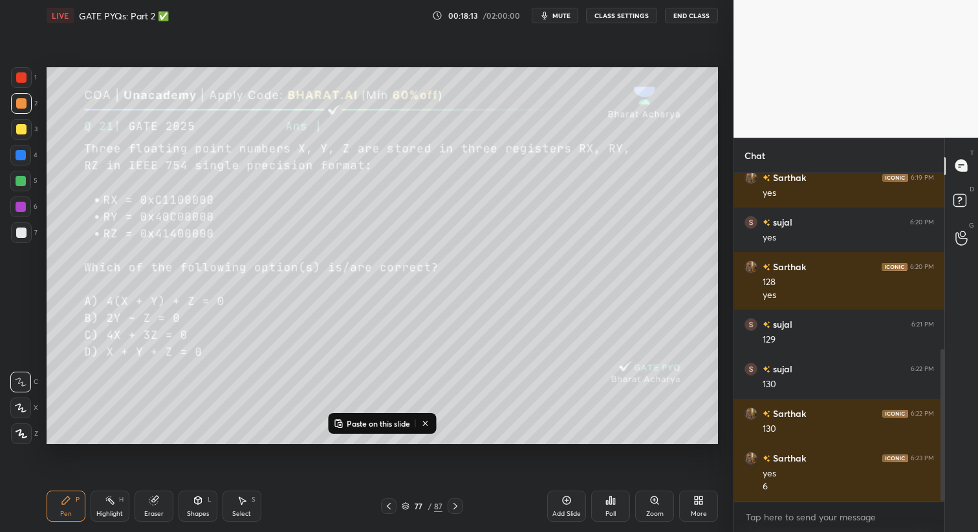
scroll to position [394, 0]
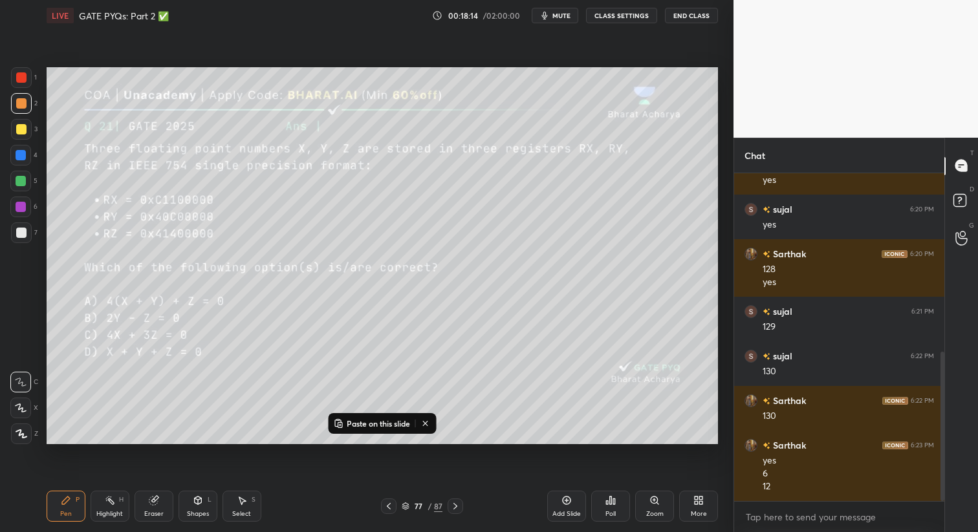
drag, startPoint x: 18, startPoint y: 160, endPoint x: 23, endPoint y: 169, distance: 10.4
click at [18, 160] on div at bounding box center [20, 155] width 21 height 21
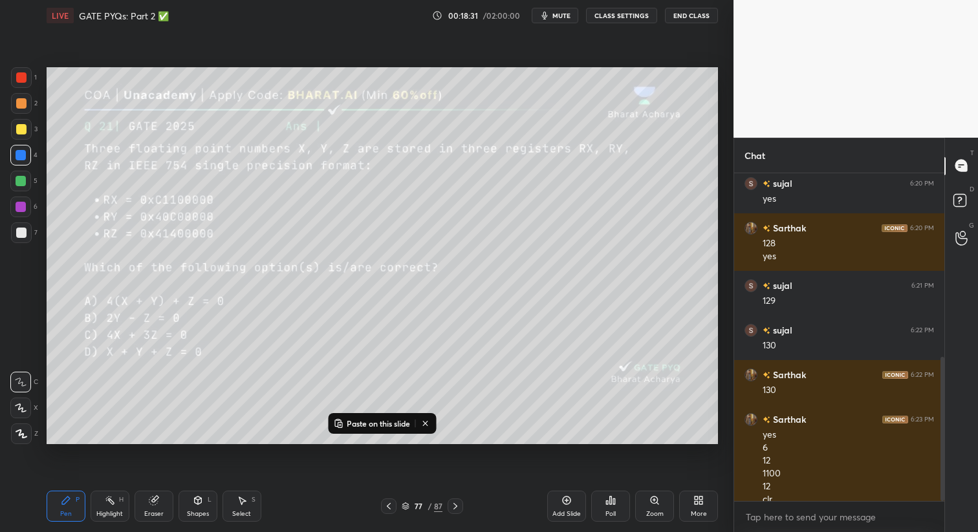
scroll to position [433, 0]
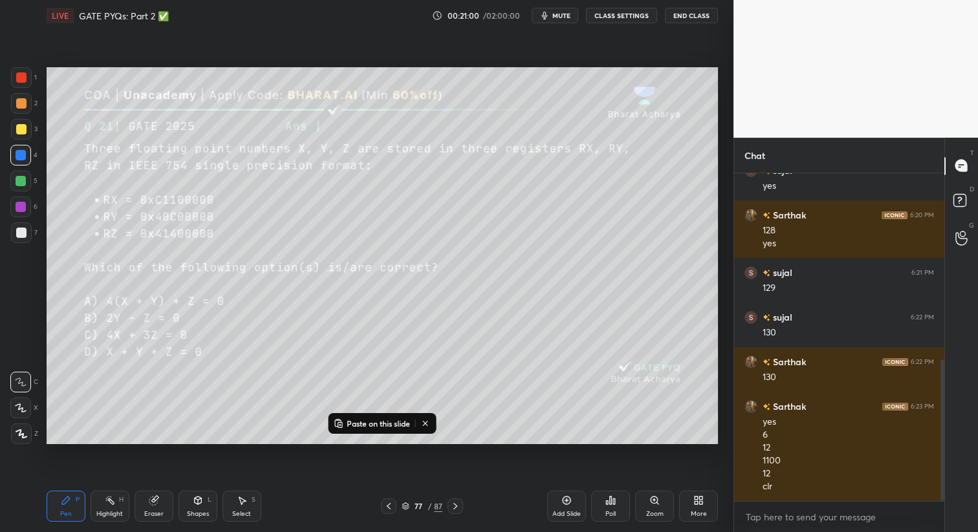
click at [25, 437] on icon at bounding box center [21, 434] width 10 height 8
drag, startPoint x: 17, startPoint y: 179, endPoint x: 37, endPoint y: 204, distance: 31.8
click at [17, 180] on div at bounding box center [21, 181] width 10 height 10
click at [614, 506] on div "Poll" at bounding box center [610, 506] width 39 height 31
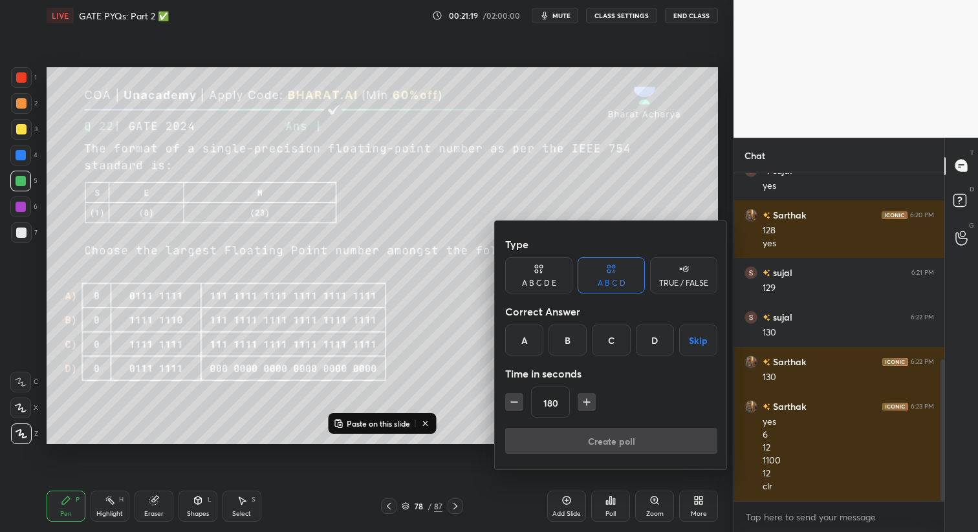
drag, startPoint x: 566, startPoint y: 340, endPoint x: 582, endPoint y: 372, distance: 35.9
click at [567, 343] on div "B" at bounding box center [567, 340] width 38 height 31
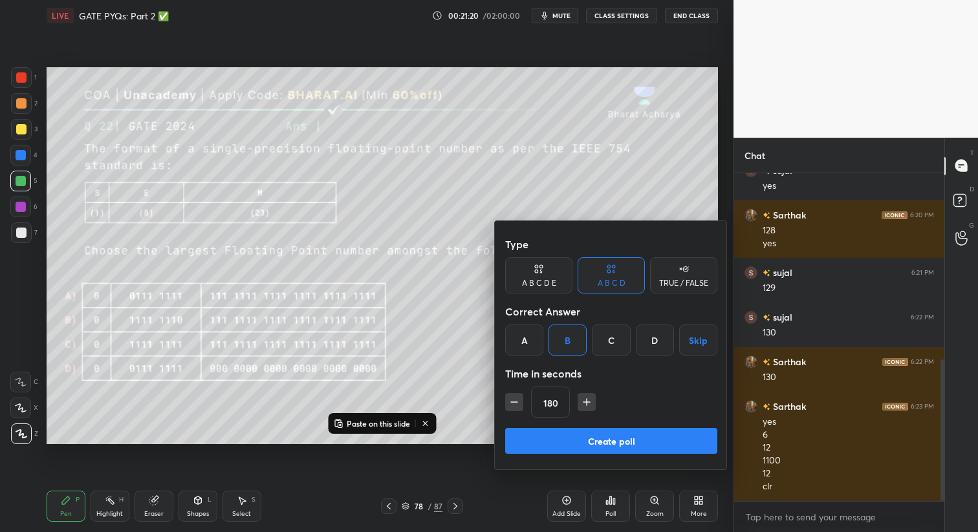
click at [512, 403] on icon "button" at bounding box center [514, 402] width 13 height 13
click at [513, 403] on icon "button" at bounding box center [514, 402] width 13 height 13
click at [514, 400] on icon "button" at bounding box center [514, 402] width 13 height 13
type input "120"
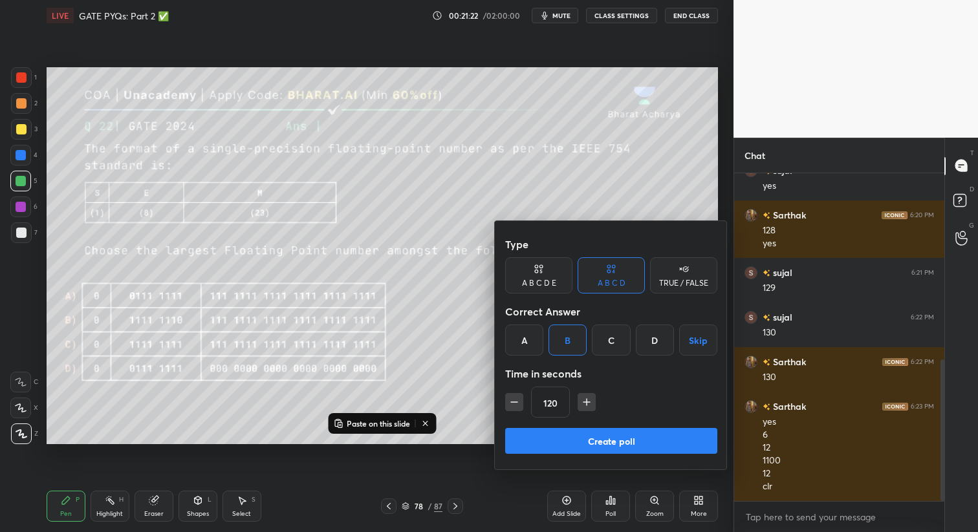
drag, startPoint x: 582, startPoint y: 437, endPoint x: 566, endPoint y: 437, distance: 15.5
click at [581, 436] on button "Create poll" at bounding box center [611, 441] width 212 height 26
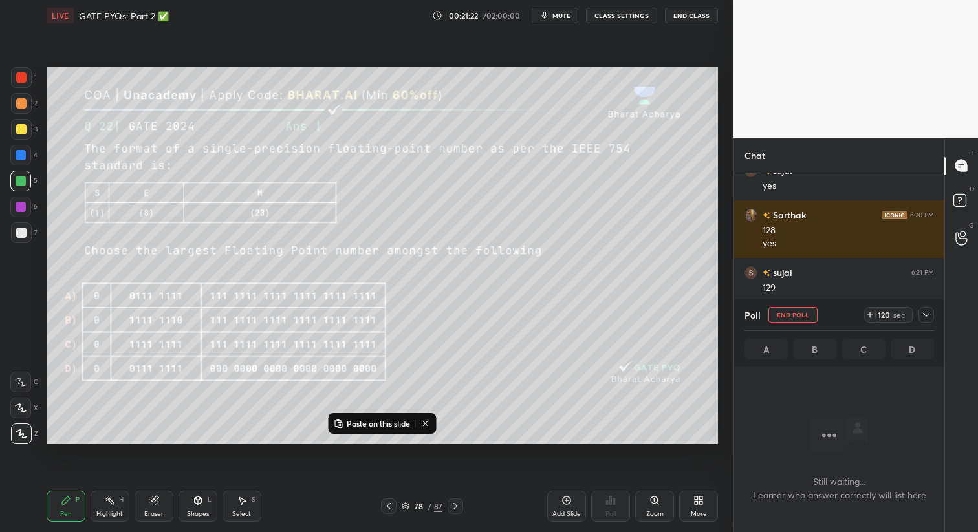
scroll to position [149, 206]
click at [429, 422] on icon at bounding box center [425, 423] width 10 height 10
click at [239, 511] on div "Select" at bounding box center [241, 514] width 19 height 6
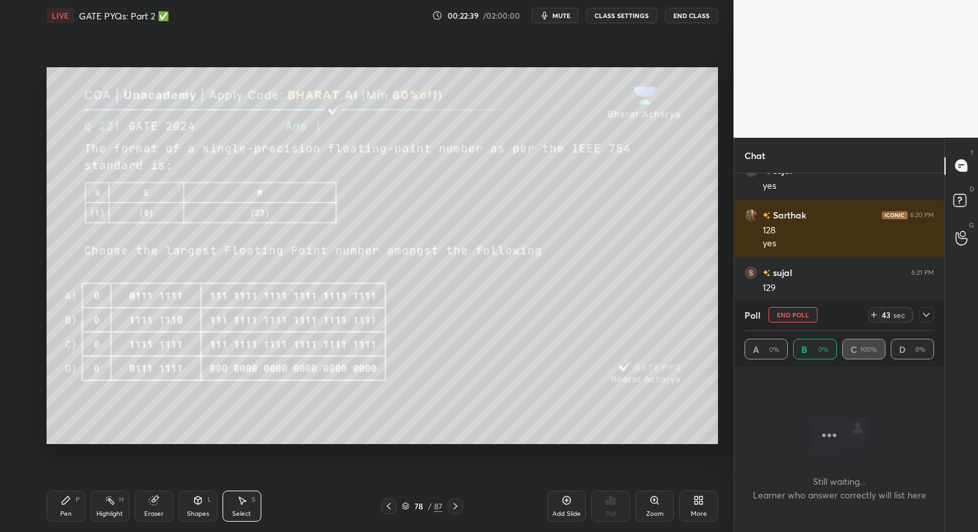
click at [76, 511] on div "Pen P" at bounding box center [66, 506] width 39 height 31
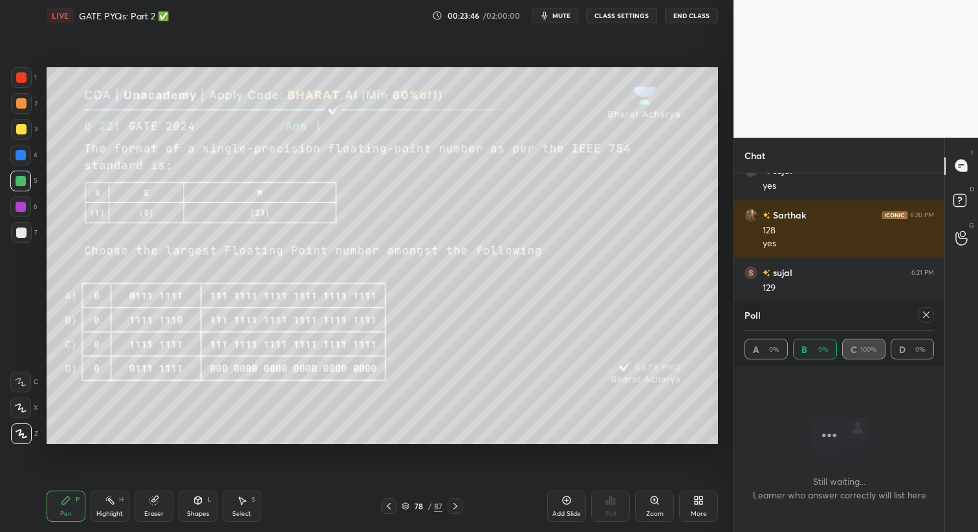
click at [926, 314] on icon at bounding box center [926, 315] width 10 height 10
type textarea "x"
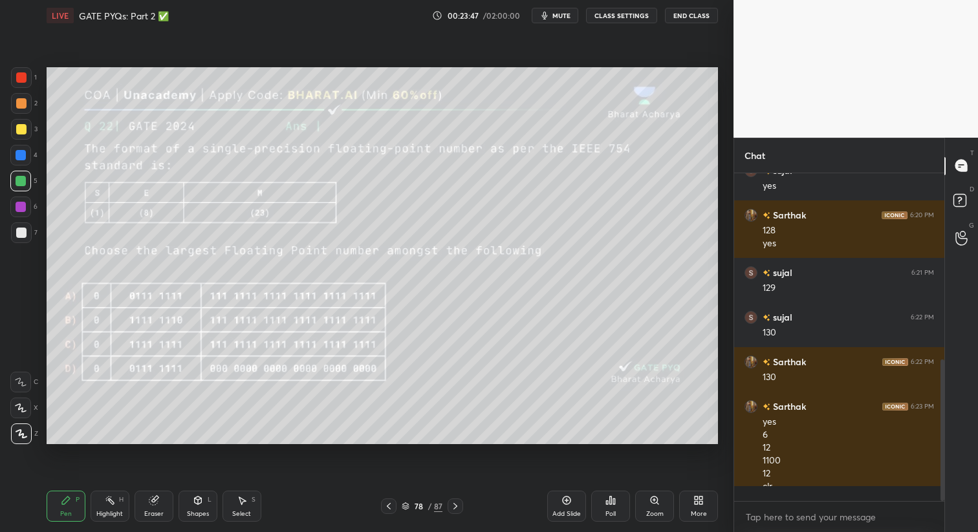
scroll to position [5, 5]
click at [561, 506] on div "Add Slide" at bounding box center [566, 506] width 39 height 31
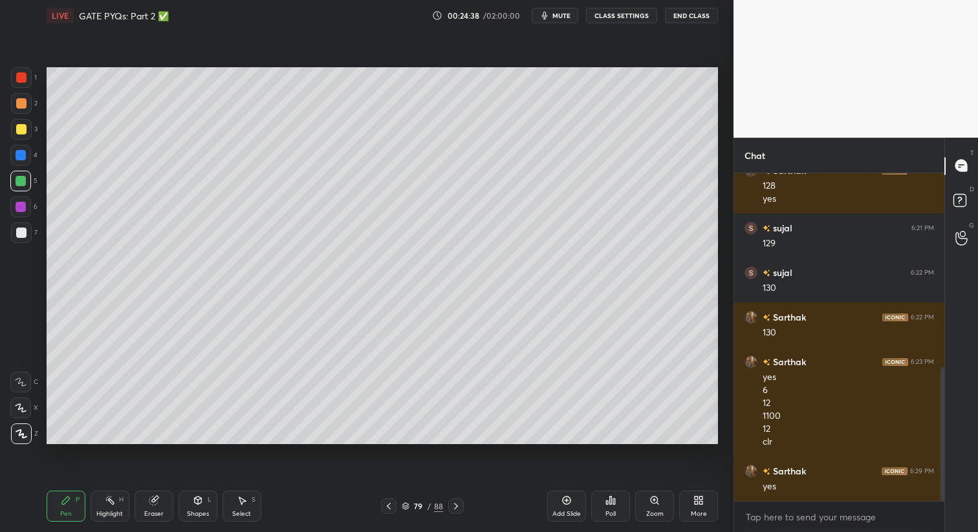
click at [19, 387] on div at bounding box center [20, 382] width 21 height 21
click at [23, 231] on div at bounding box center [21, 233] width 10 height 10
drag, startPoint x: 391, startPoint y: 504, endPoint x: 389, endPoint y: 498, distance: 6.6
click at [388, 504] on icon at bounding box center [388, 506] width 10 height 10
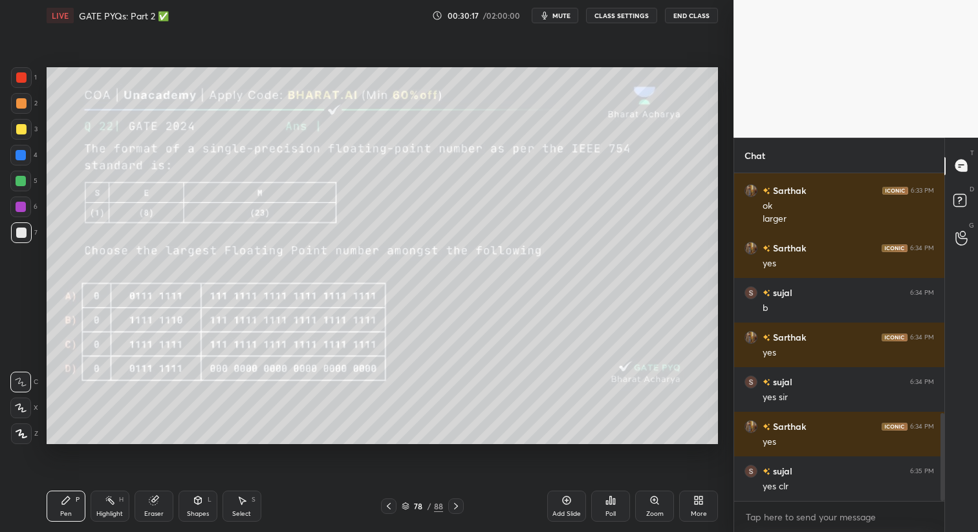
scroll to position [905, 0]
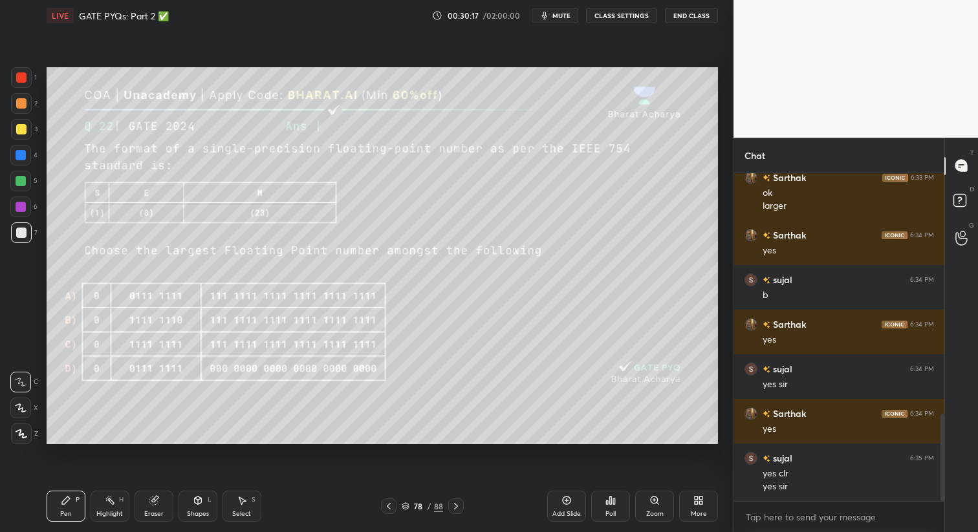
drag, startPoint x: 25, startPoint y: 432, endPoint x: 16, endPoint y: 388, distance: 45.0
click at [23, 433] on icon at bounding box center [22, 433] width 12 height 9
drag, startPoint x: 23, startPoint y: 175, endPoint x: 33, endPoint y: 182, distance: 12.6
click at [23, 176] on div at bounding box center [21, 181] width 10 height 10
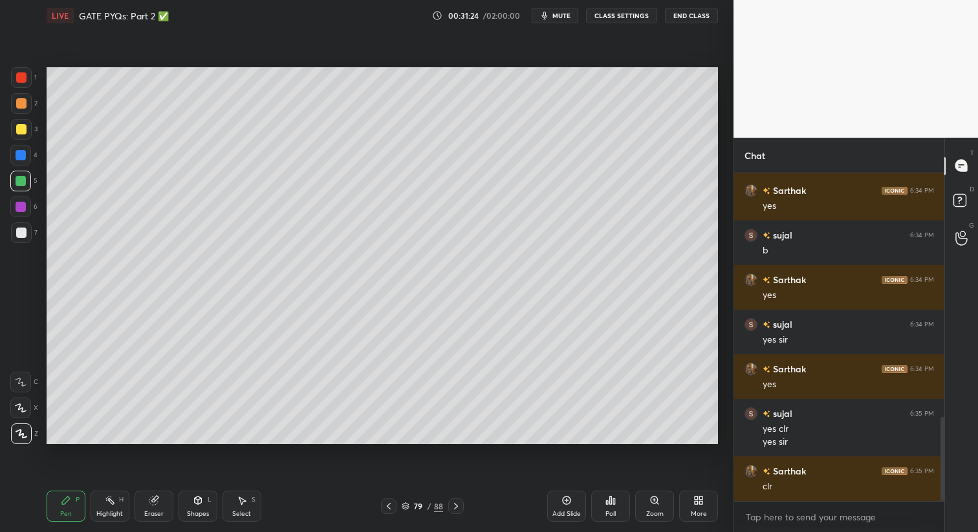
click at [460, 509] on icon at bounding box center [456, 506] width 10 height 10
click at [608, 509] on div "Poll" at bounding box center [610, 506] width 39 height 31
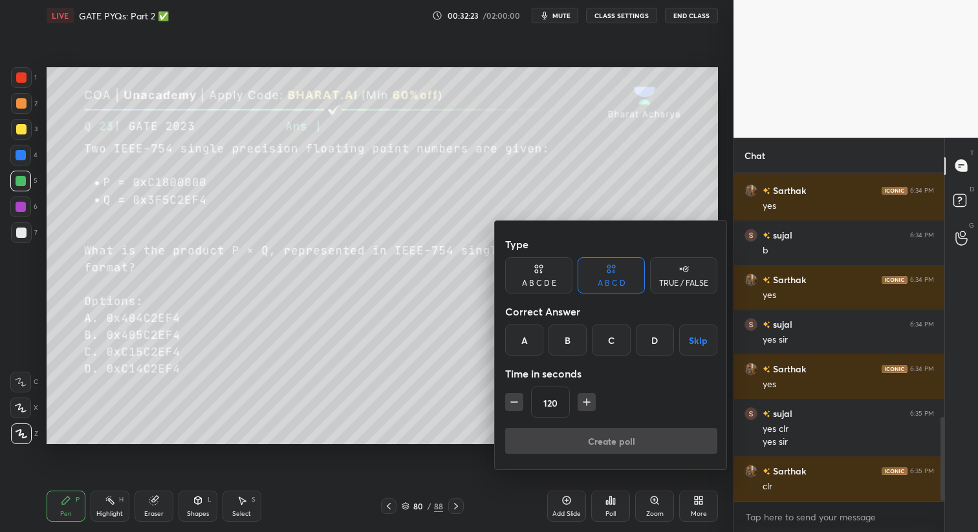
click at [610, 343] on div "C" at bounding box center [611, 340] width 38 height 31
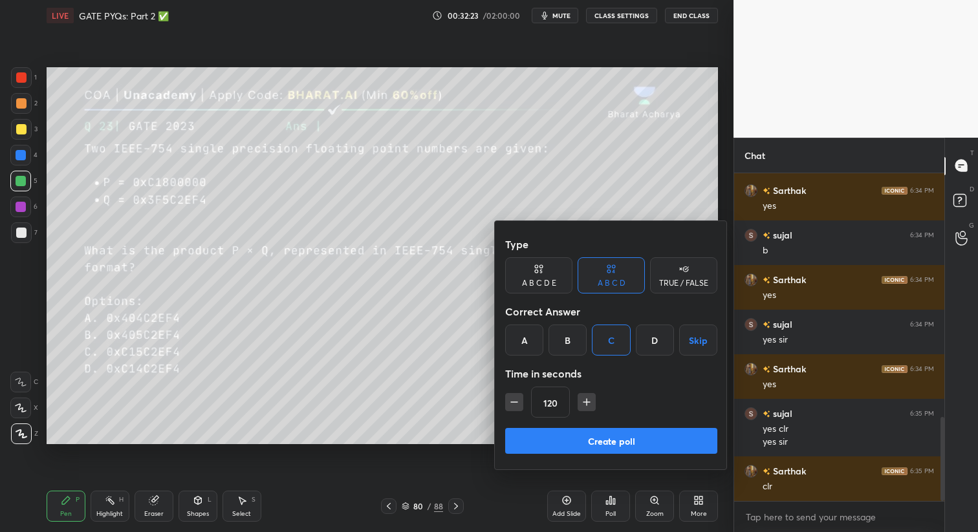
click at [588, 402] on icon "button" at bounding box center [586, 402] width 13 height 13
click at [587, 402] on icon "button" at bounding box center [586, 402] width 13 height 13
click at [588, 400] on icon "button" at bounding box center [586, 402] width 13 height 13
click at [589, 400] on icon "button" at bounding box center [586, 402] width 13 height 13
type input "180"
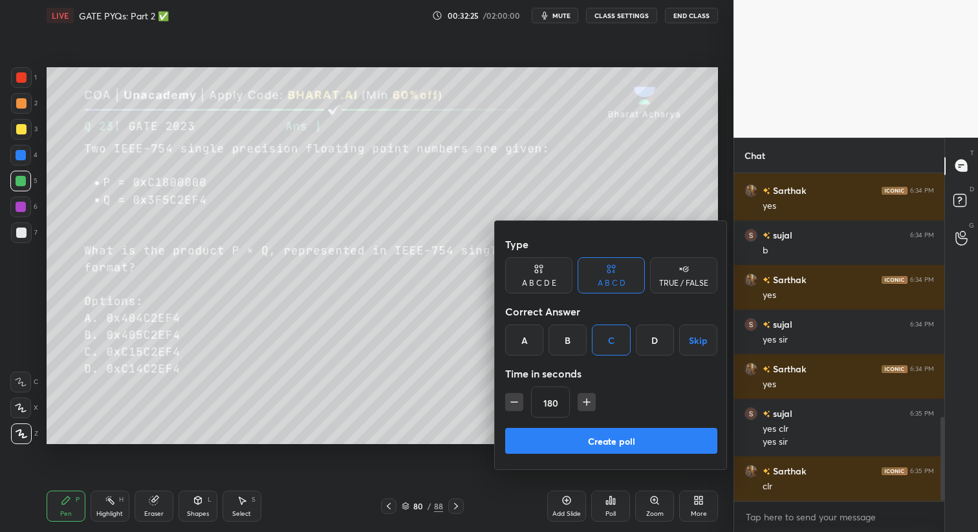
drag, startPoint x: 634, startPoint y: 444, endPoint x: 627, endPoint y: 441, distance: 8.2
click at [633, 443] on button "Create poll" at bounding box center [611, 441] width 212 height 26
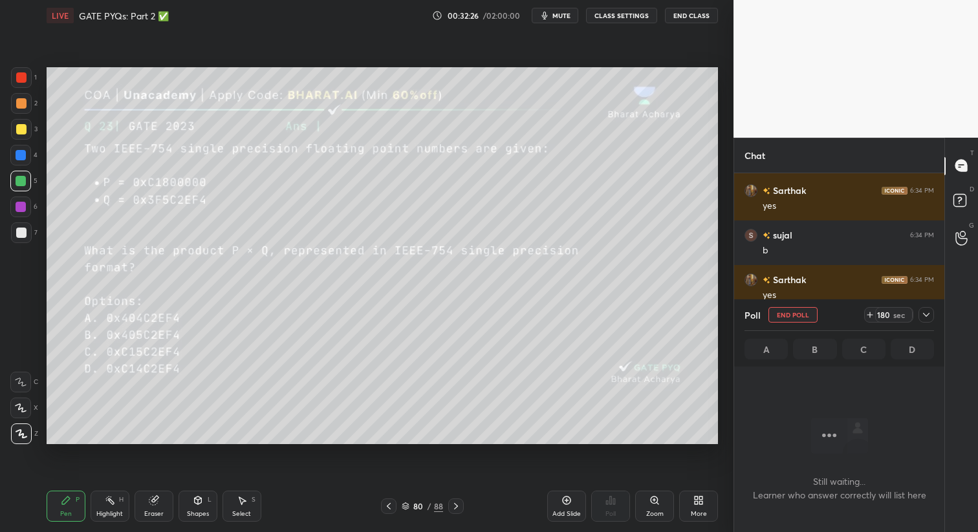
scroll to position [0, 0]
click at [250, 512] on div "Select" at bounding box center [241, 514] width 19 height 6
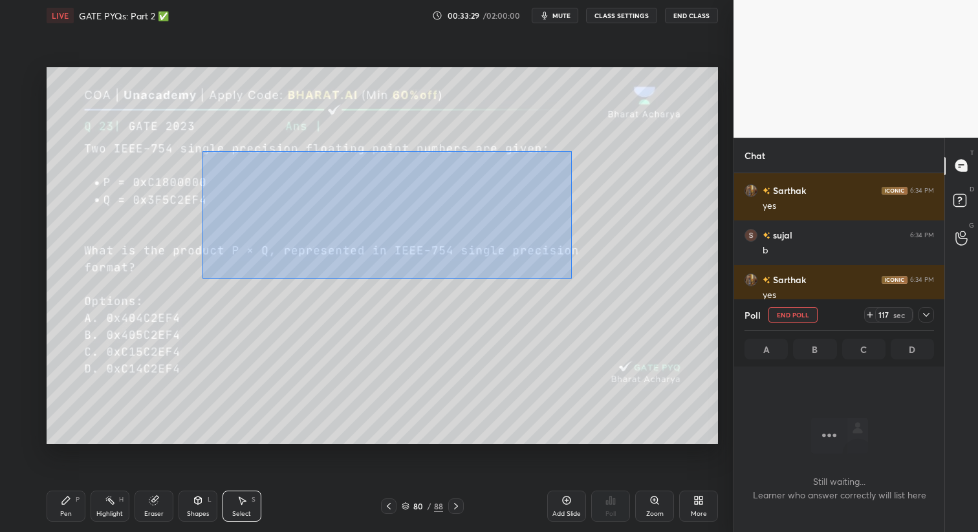
drag, startPoint x: 202, startPoint y: 151, endPoint x: 599, endPoint y: 273, distance: 416.2
click at [599, 273] on div "0 ° Undo Copy Duplicate Duplicate to new slide Delete" at bounding box center [382, 256] width 671 height 378
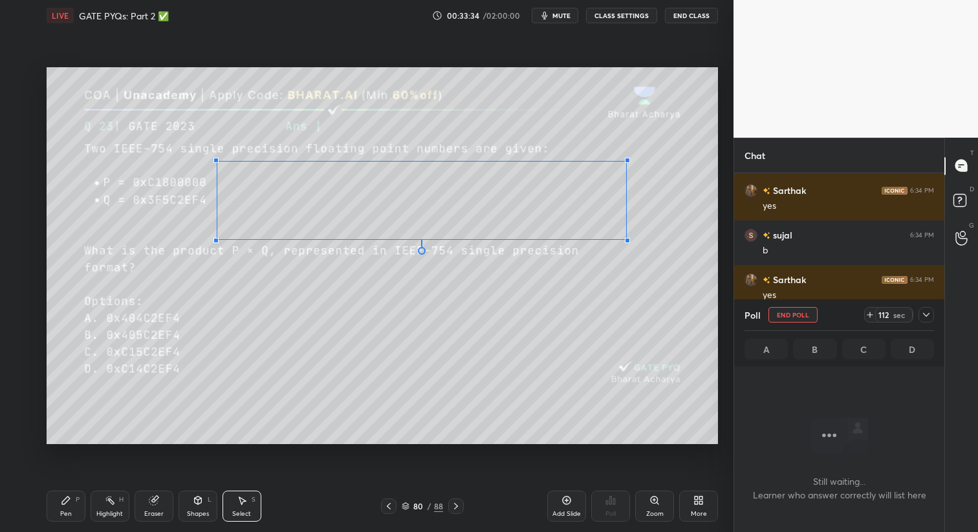
drag, startPoint x: 515, startPoint y: 232, endPoint x: 626, endPoint y: 239, distance: 110.8
click at [626, 239] on div at bounding box center [627, 240] width 5 height 5
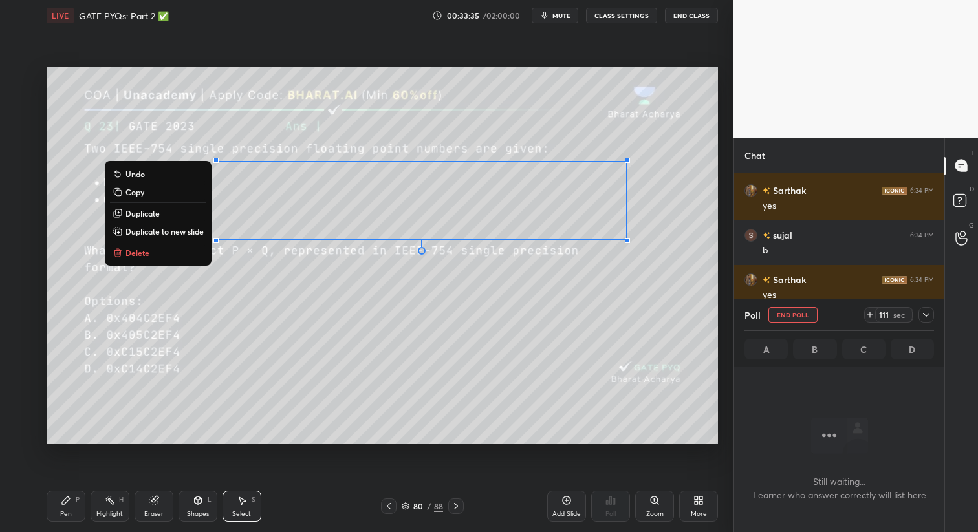
click at [534, 378] on div "0 ° Undo Copy Duplicate Duplicate to new slide Delete" at bounding box center [382, 256] width 671 height 378
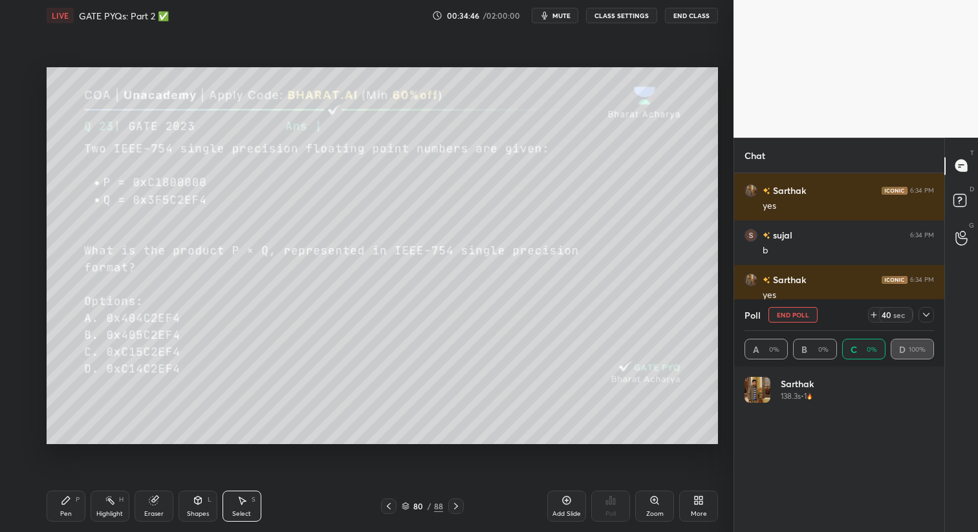
scroll to position [151, 186]
click at [930, 315] on icon at bounding box center [926, 315] width 10 height 10
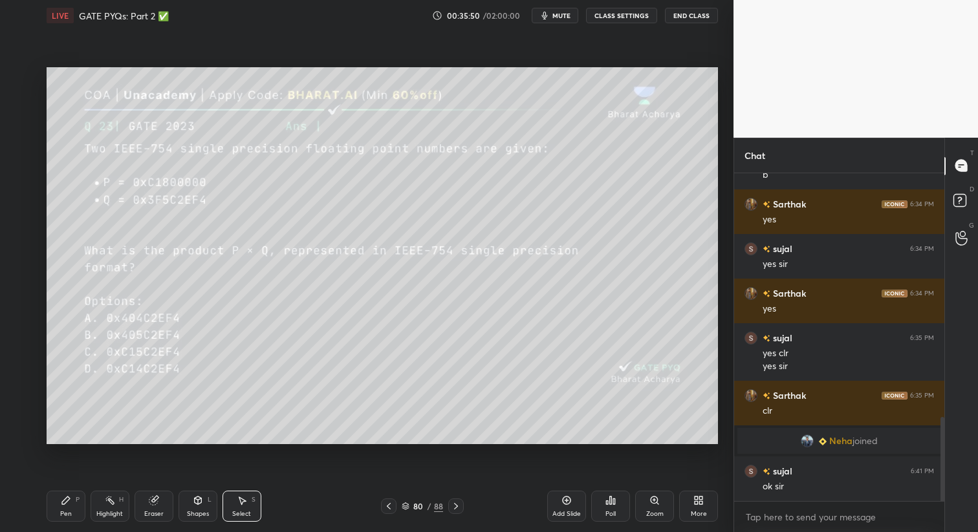
scroll to position [1001, 0]
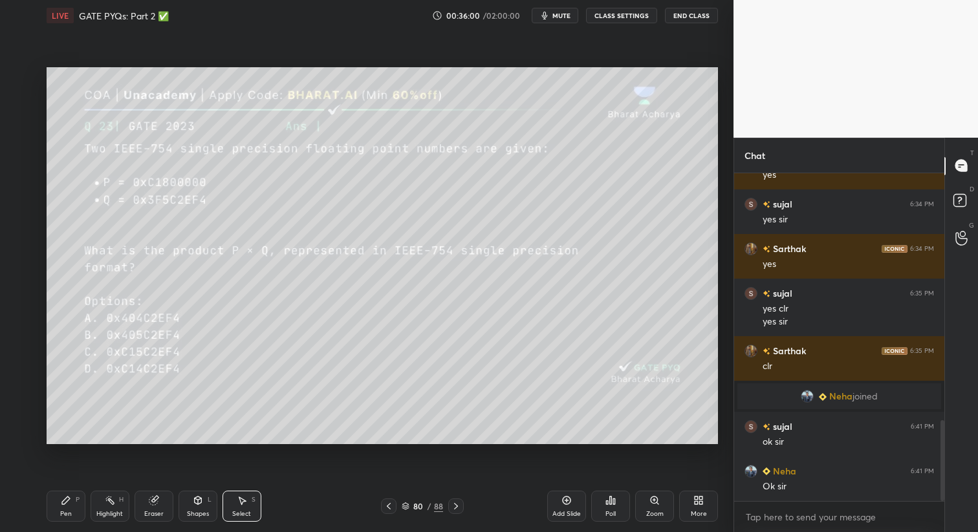
click at [65, 513] on div "Pen P" at bounding box center [66, 506] width 39 height 31
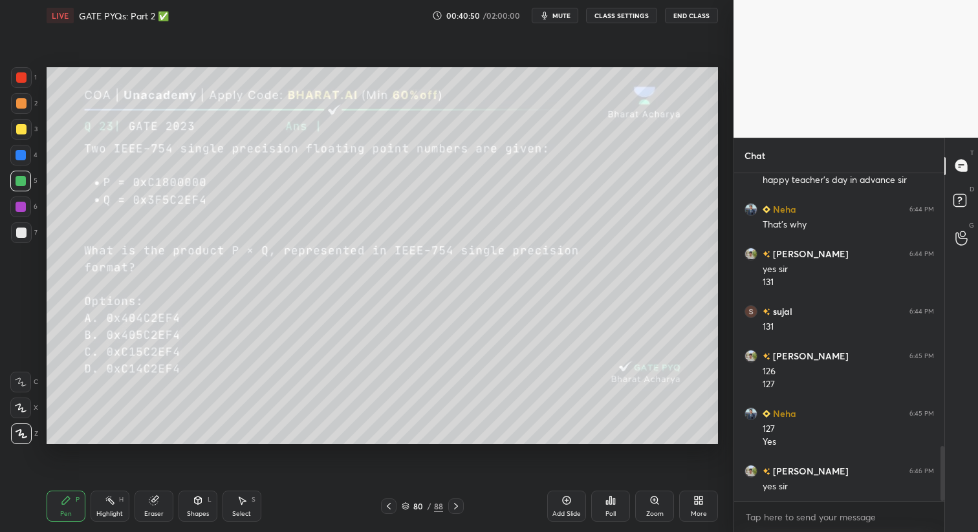
scroll to position [1663, 0]
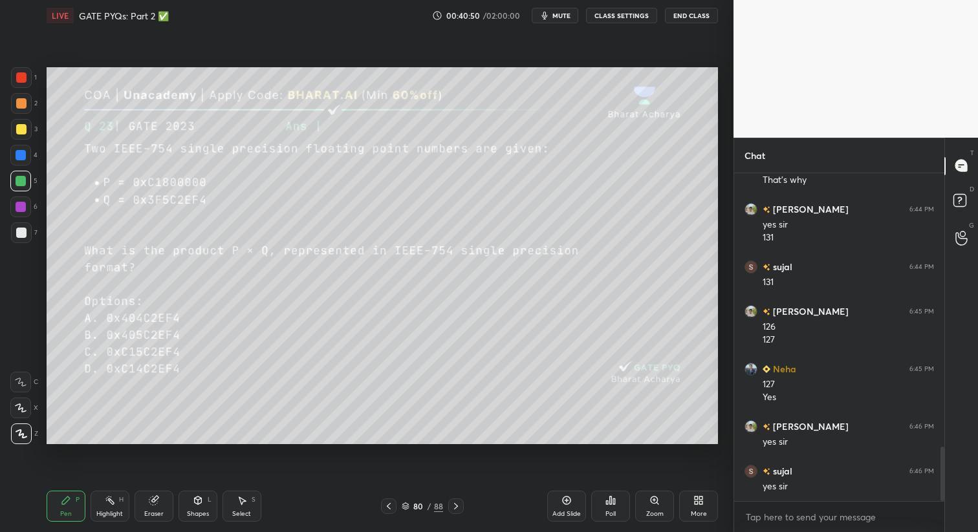
drag, startPoint x: 240, startPoint y: 503, endPoint x: 254, endPoint y: 454, distance: 51.2
click at [243, 500] on icon at bounding box center [242, 501] width 7 height 8
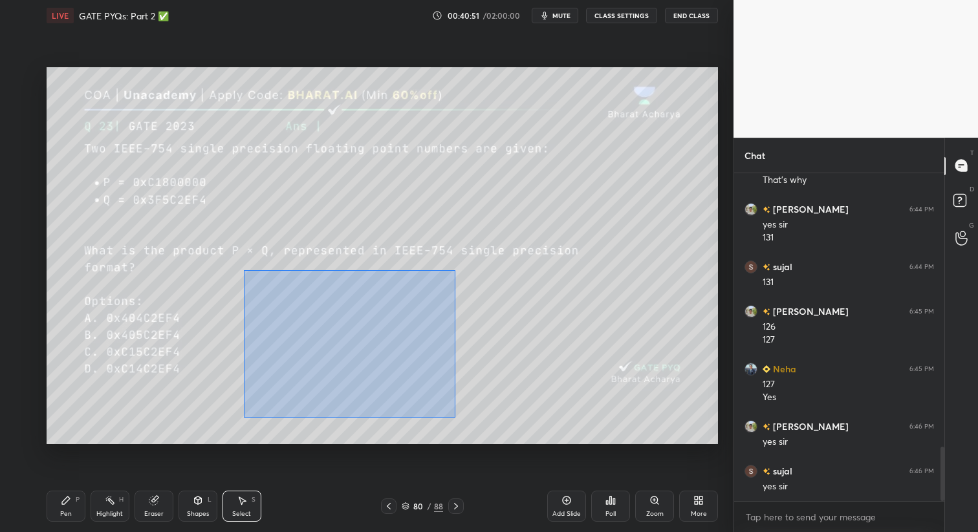
drag, startPoint x: 248, startPoint y: 293, endPoint x: 466, endPoint y: 408, distance: 246.4
click at [477, 420] on div "0 ° Undo Copy Duplicate Duplicate to new slide Delete" at bounding box center [382, 256] width 671 height 378
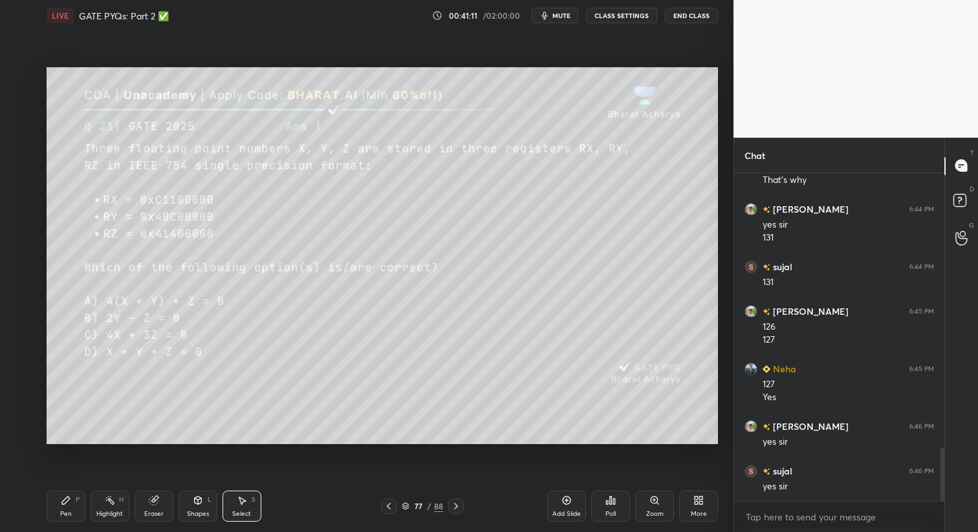
scroll to position [1708, 0]
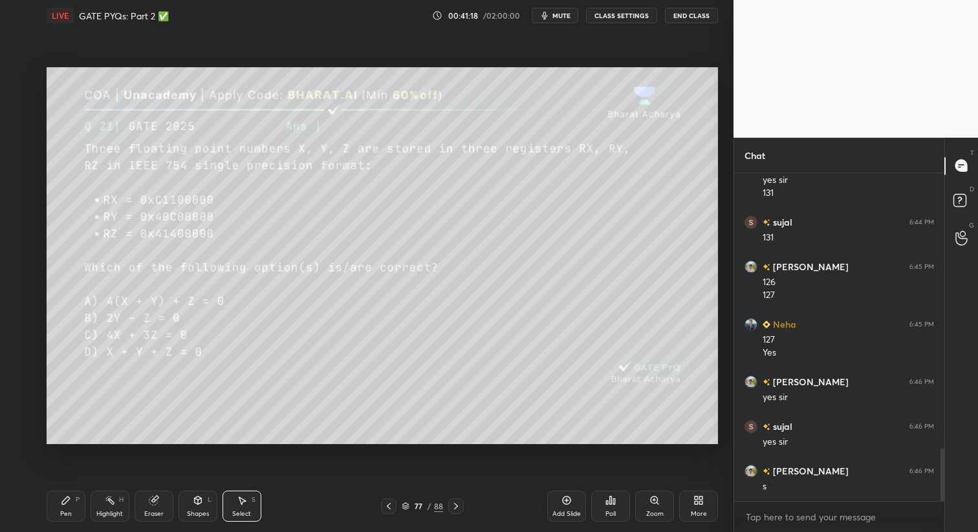
drag, startPoint x: 70, startPoint y: 507, endPoint x: 76, endPoint y: 470, distance: 37.4
click at [70, 508] on div "Pen P" at bounding box center [66, 506] width 39 height 31
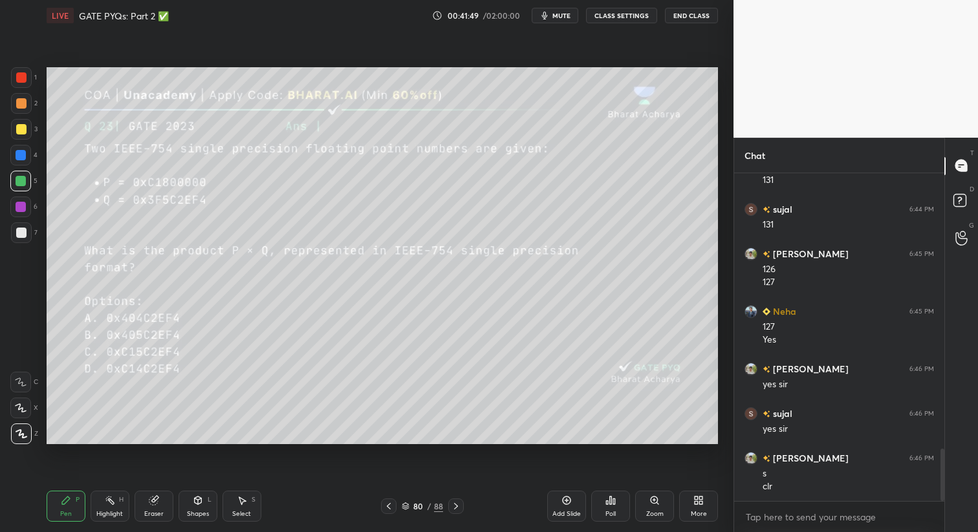
scroll to position [1765, 0]
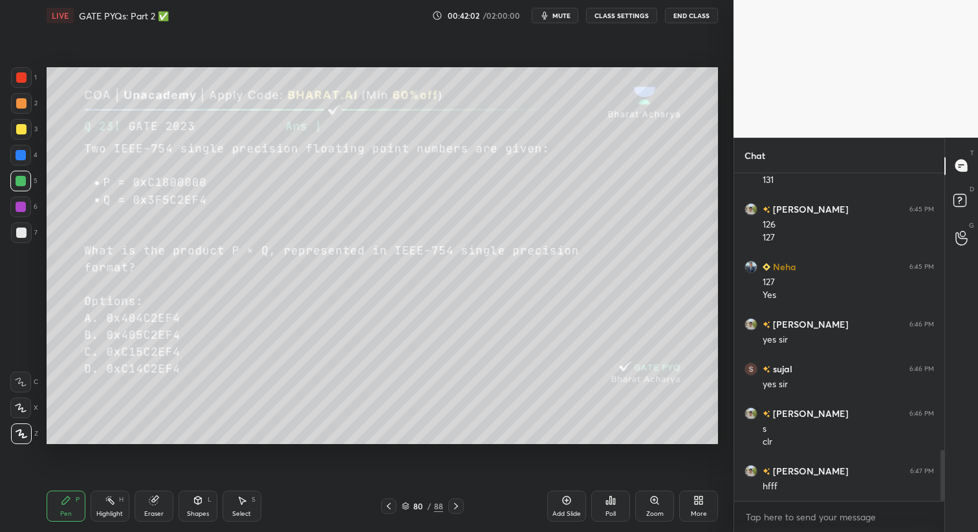
click at [23, 380] on icon at bounding box center [21, 382] width 12 height 9
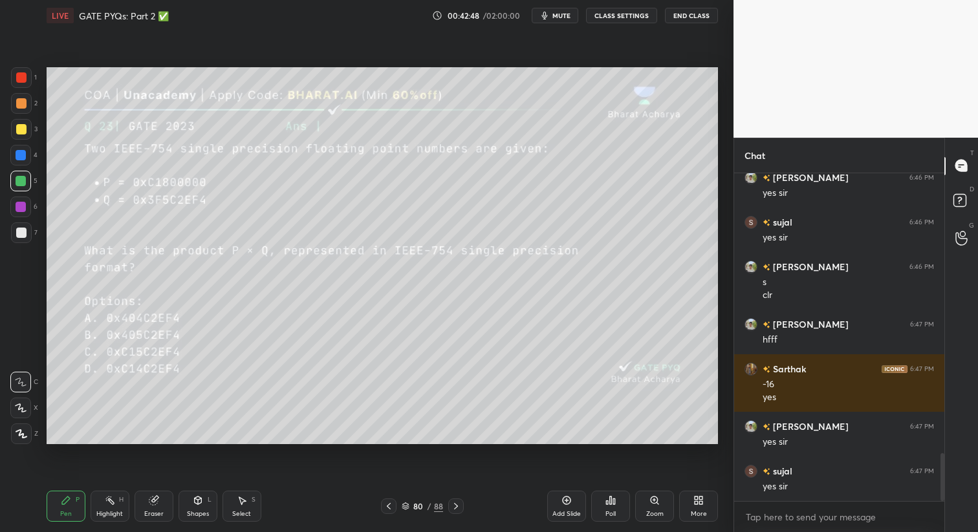
scroll to position [1957, 0]
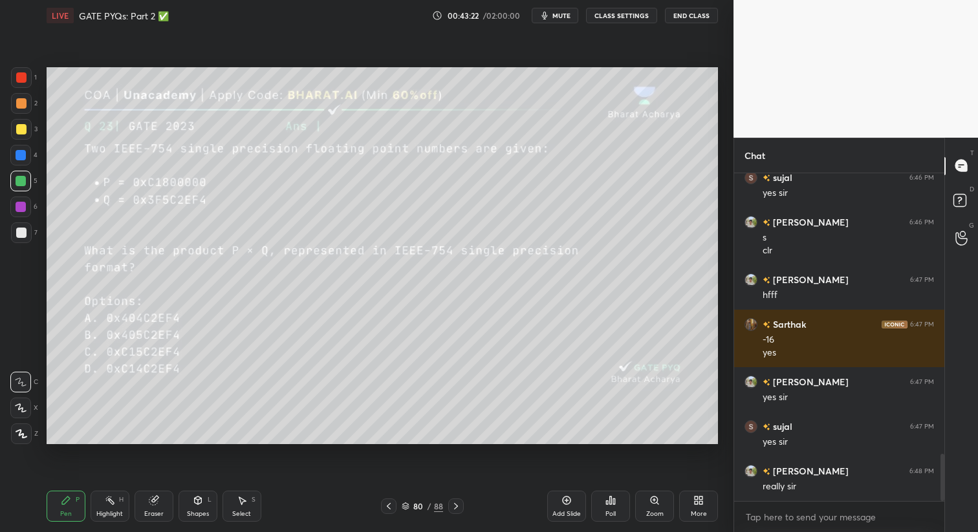
click at [149, 507] on div "Eraser" at bounding box center [153, 506] width 39 height 31
click at [74, 506] on div "Pen P" at bounding box center [66, 506] width 39 height 31
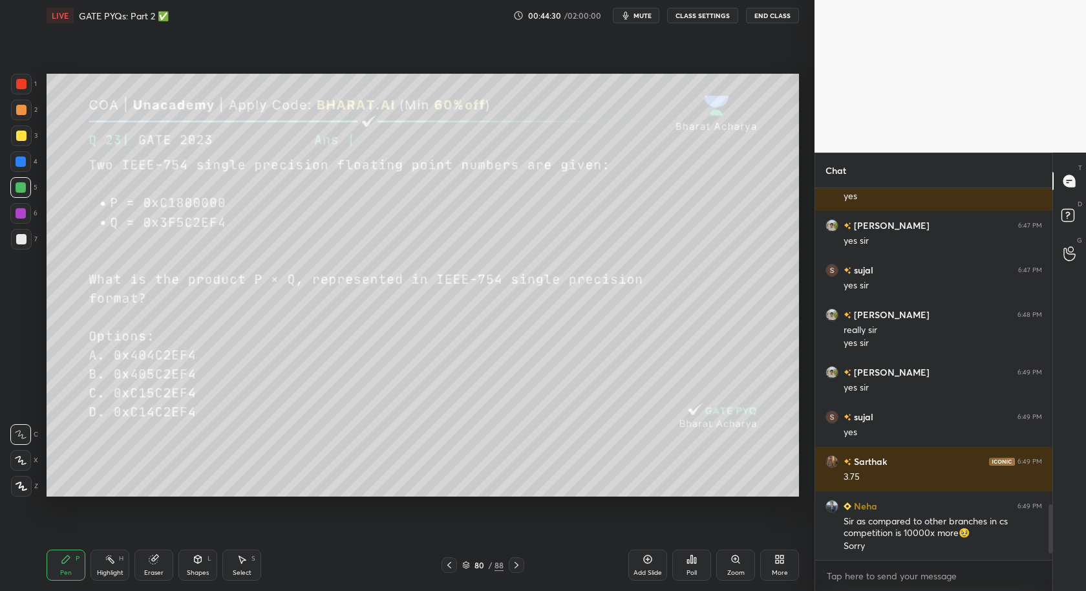
scroll to position [1308, 0]
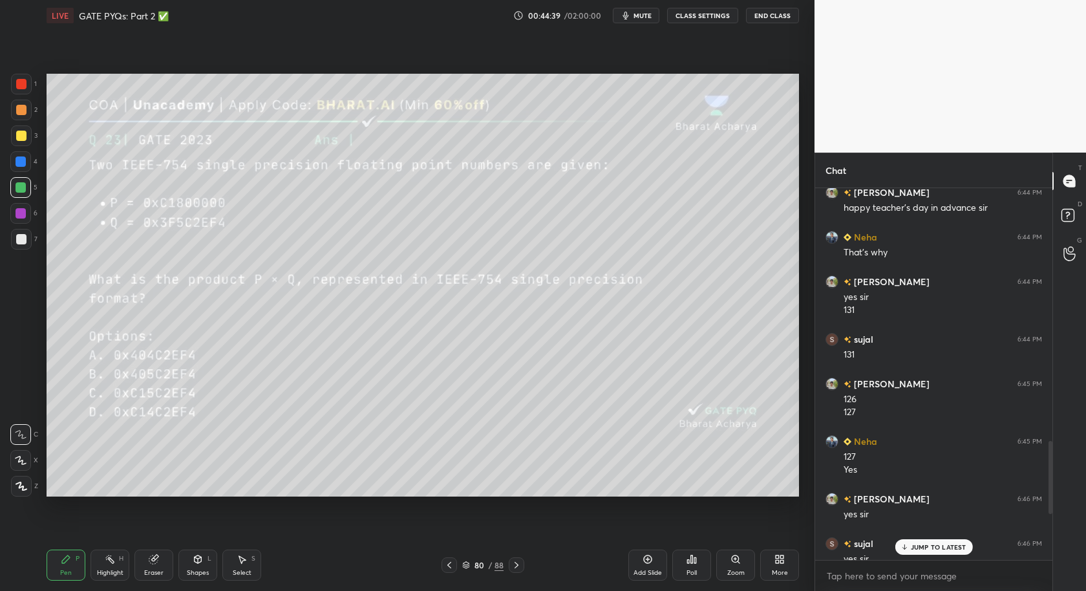
drag, startPoint x: 926, startPoint y: 540, endPoint x: 929, endPoint y: 549, distance: 9.6
click at [927, 531] on div "JUMP TO LATEST" at bounding box center [934, 547] width 78 height 16
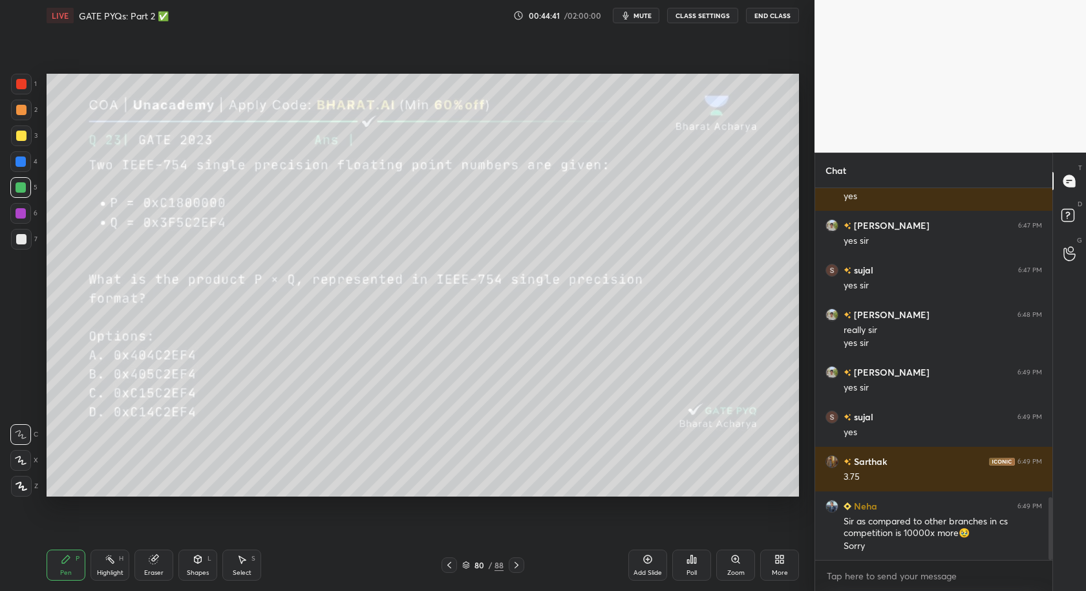
scroll to position [1875, 0]
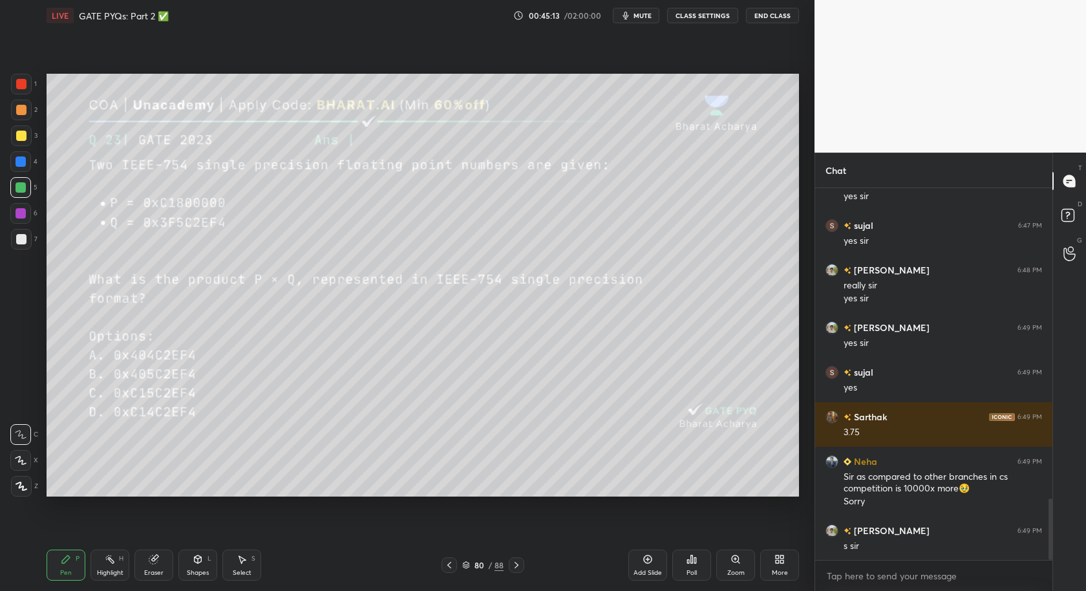
drag, startPoint x: 238, startPoint y: 571, endPoint x: 245, endPoint y: 553, distance: 18.9
click at [233, 531] on div "Select" at bounding box center [242, 573] width 19 height 6
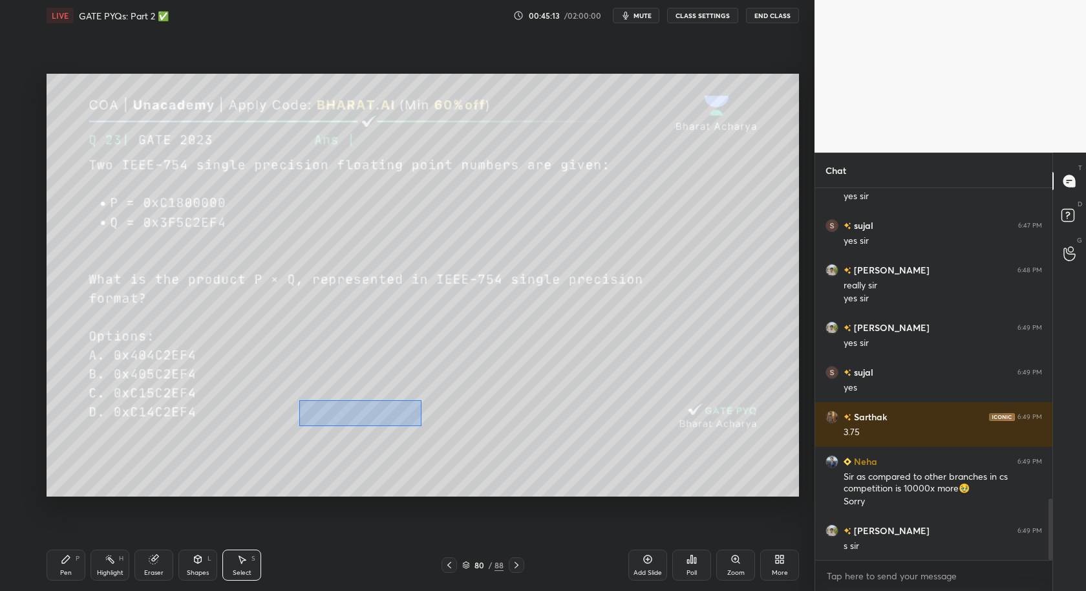
drag, startPoint x: 299, startPoint y: 425, endPoint x: 457, endPoint y: 486, distance: 169.1
click at [458, 488] on div "0 ° Undo Copy Duplicate Duplicate to new slide Delete" at bounding box center [423, 286] width 753 height 424
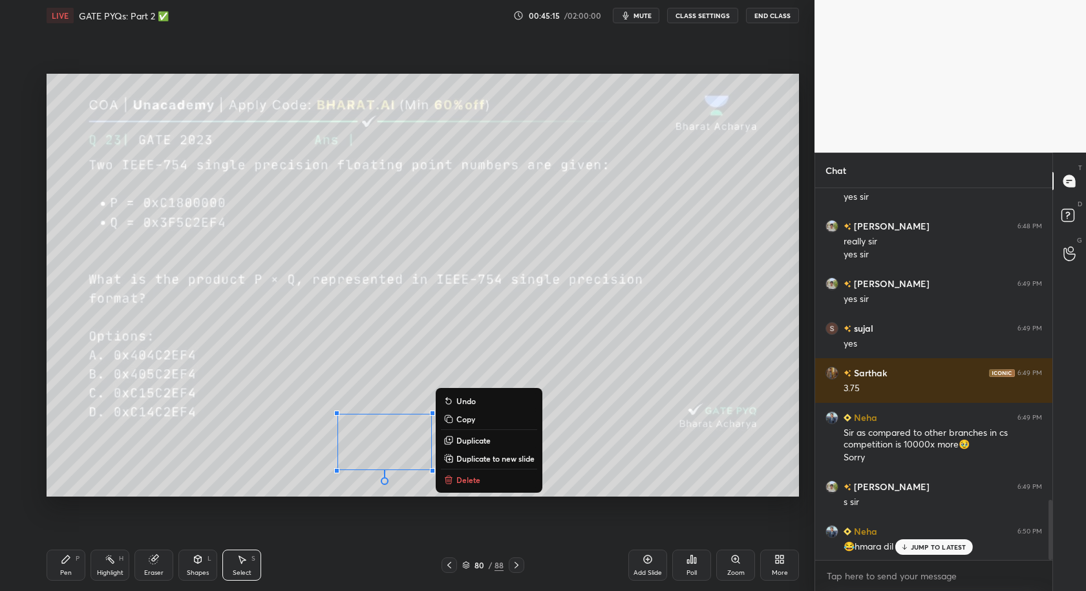
scroll to position [1964, 0]
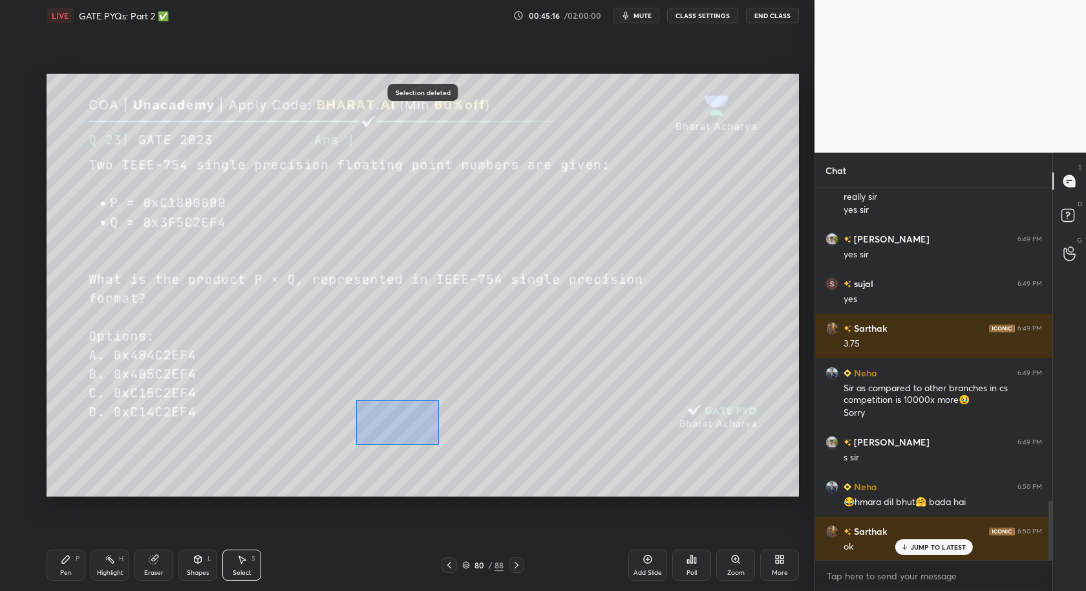
drag, startPoint x: 355, startPoint y: 400, endPoint x: 447, endPoint y: 454, distance: 107.2
click at [444, 455] on div "0 ° Undo Copy Duplicate Duplicate to new slide Delete" at bounding box center [423, 286] width 753 height 424
drag, startPoint x: 57, startPoint y: 579, endPoint x: 81, endPoint y: 560, distance: 30.8
click at [58, 531] on div "Pen P" at bounding box center [66, 565] width 39 height 31
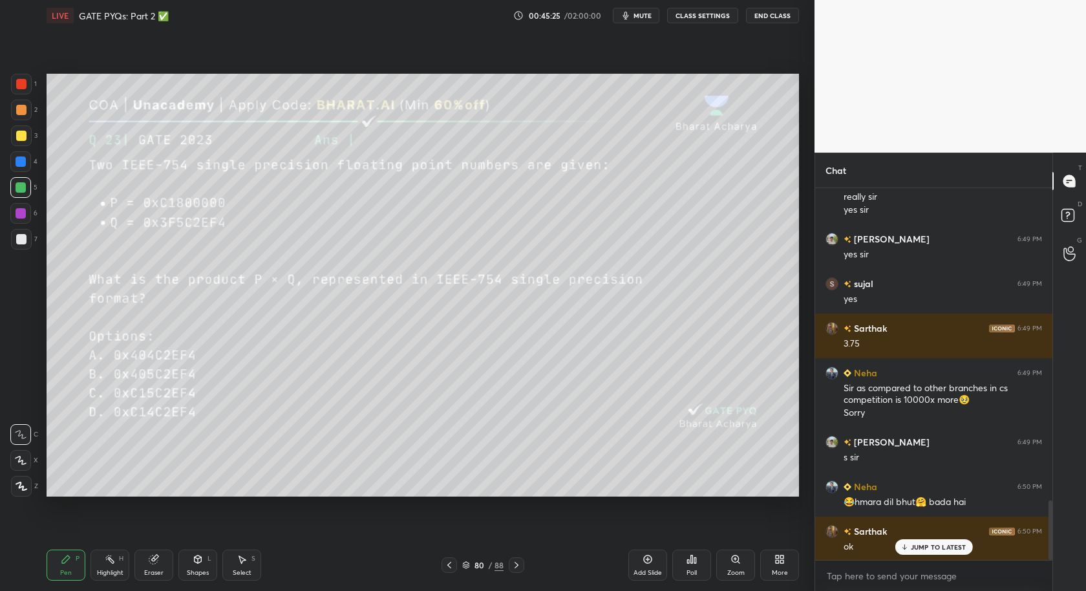
click at [19, 244] on div at bounding box center [21, 239] width 21 height 21
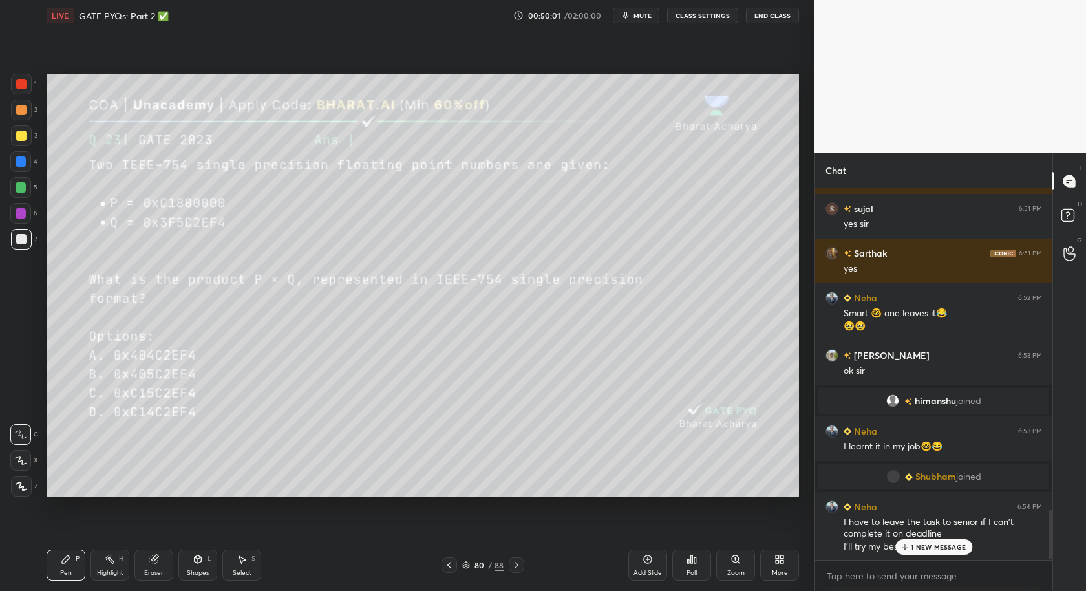
scroll to position [2465, 0]
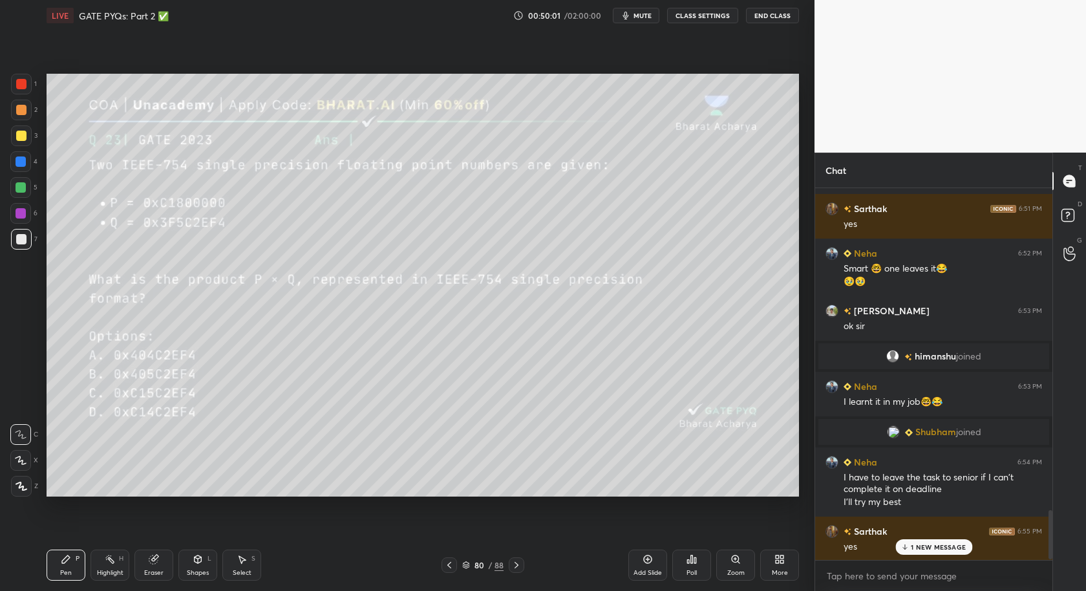
drag, startPoint x: 238, startPoint y: 566, endPoint x: 238, endPoint y: 544, distance: 22.0
click at [235, 531] on div "Select S" at bounding box center [241, 565] width 39 height 31
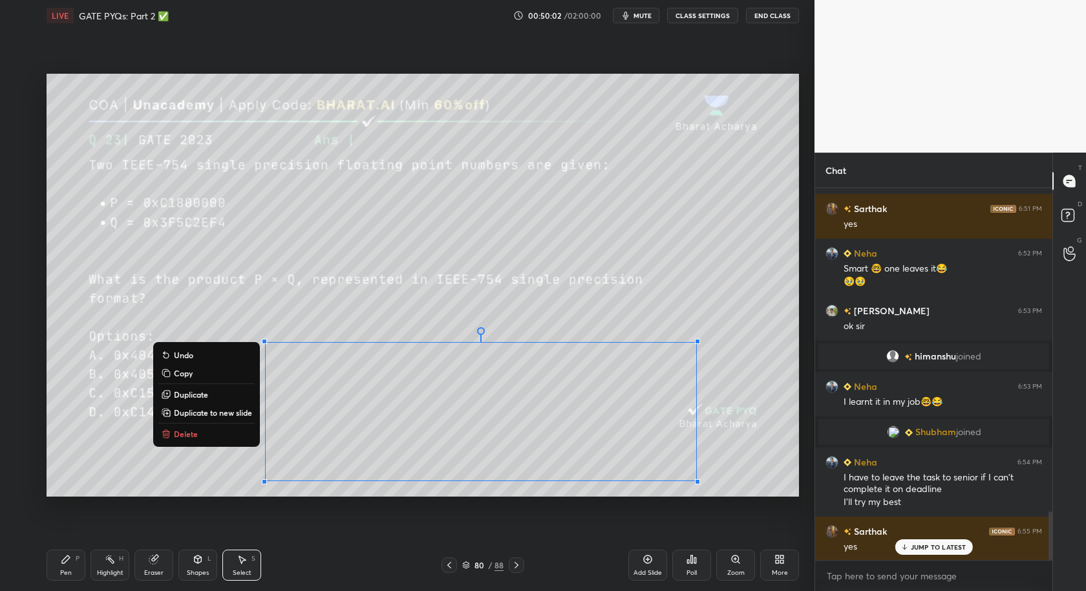
drag, startPoint x: 253, startPoint y: 327, endPoint x: 686, endPoint y: 484, distance: 460.4
click at [692, 501] on div "0 ° Undo Copy Duplicate Duplicate to new slide Delete Setting up your live clas…" at bounding box center [422, 285] width 763 height 508
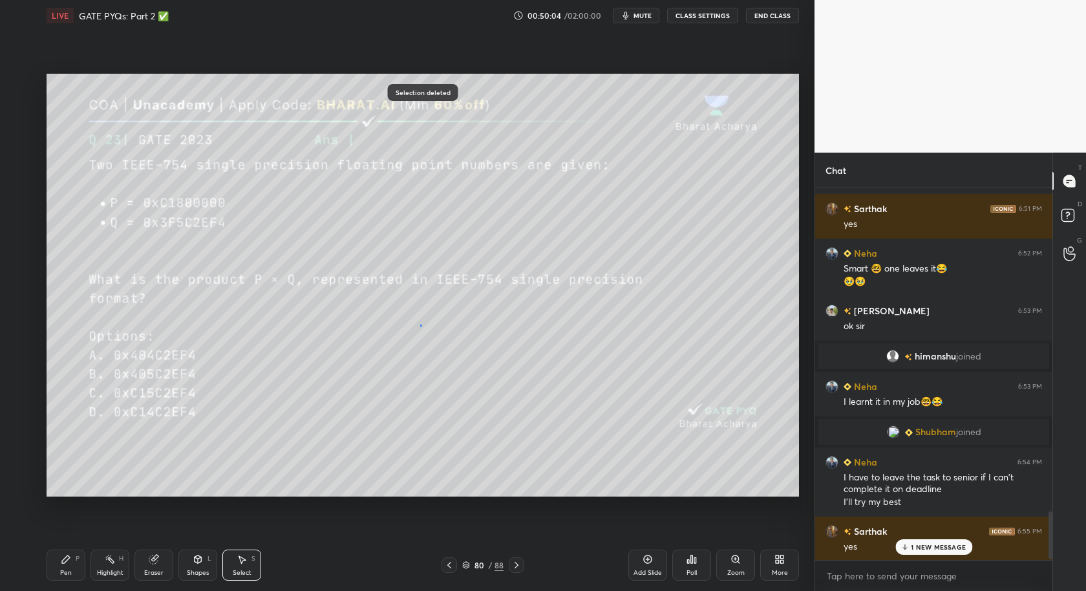
scroll to position [2509, 0]
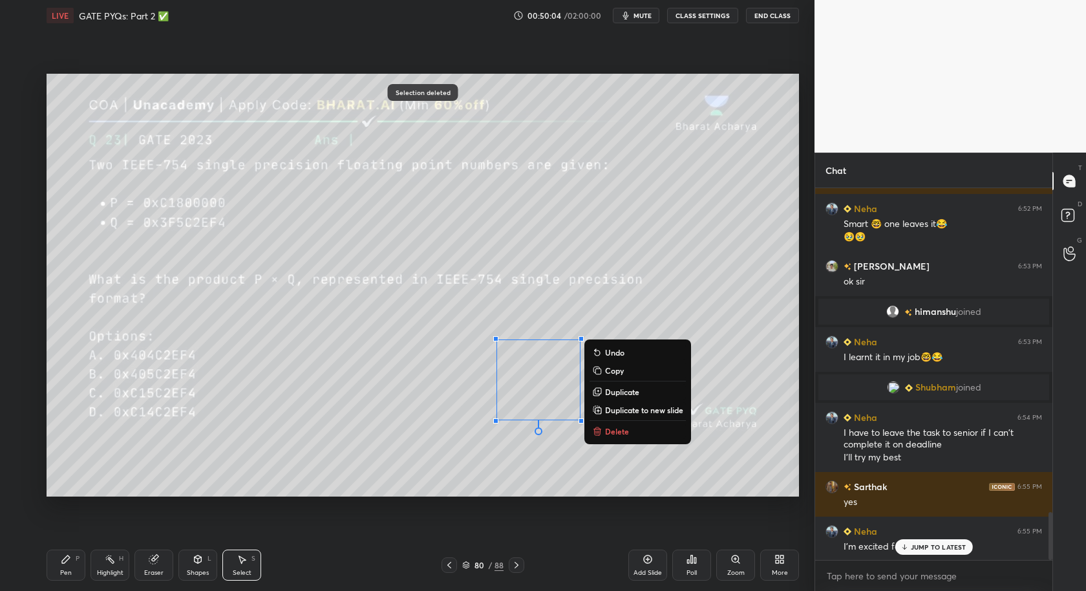
drag, startPoint x: 420, startPoint y: 325, endPoint x: 728, endPoint y: 525, distance: 367.3
click at [728, 525] on div "0 ° Undo Copy Duplicate Duplicate to new slide Delete Selection deleted Setting…" at bounding box center [422, 285] width 763 height 508
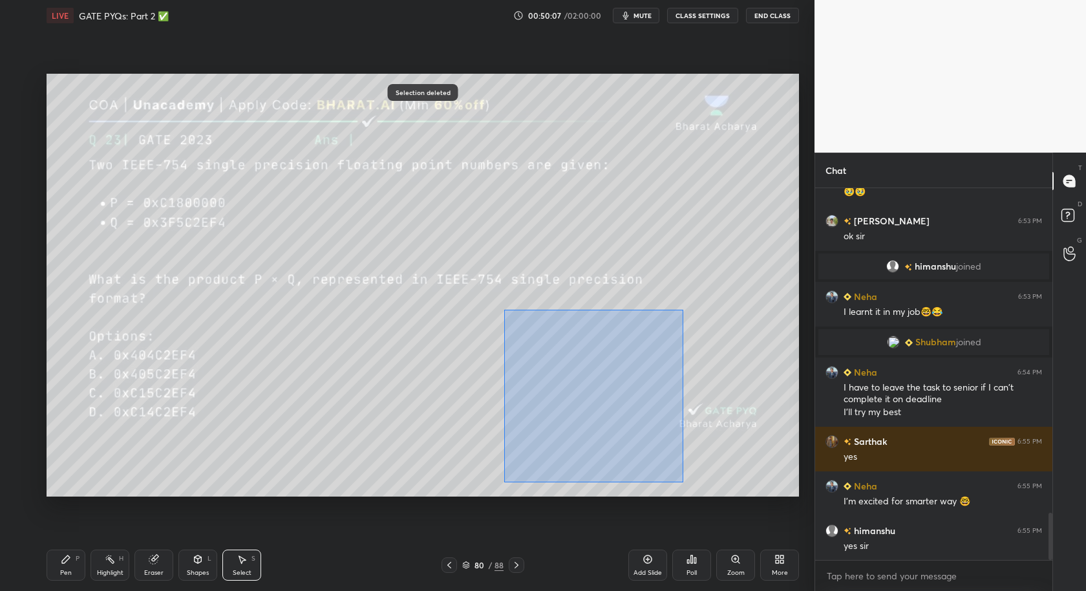
drag, startPoint x: 513, startPoint y: 326, endPoint x: 745, endPoint y: 504, distance: 292.8
click at [745, 504] on div "0 ° Undo Copy Duplicate Duplicate to new slide Delete Selection deleted Setting…" at bounding box center [422, 285] width 763 height 508
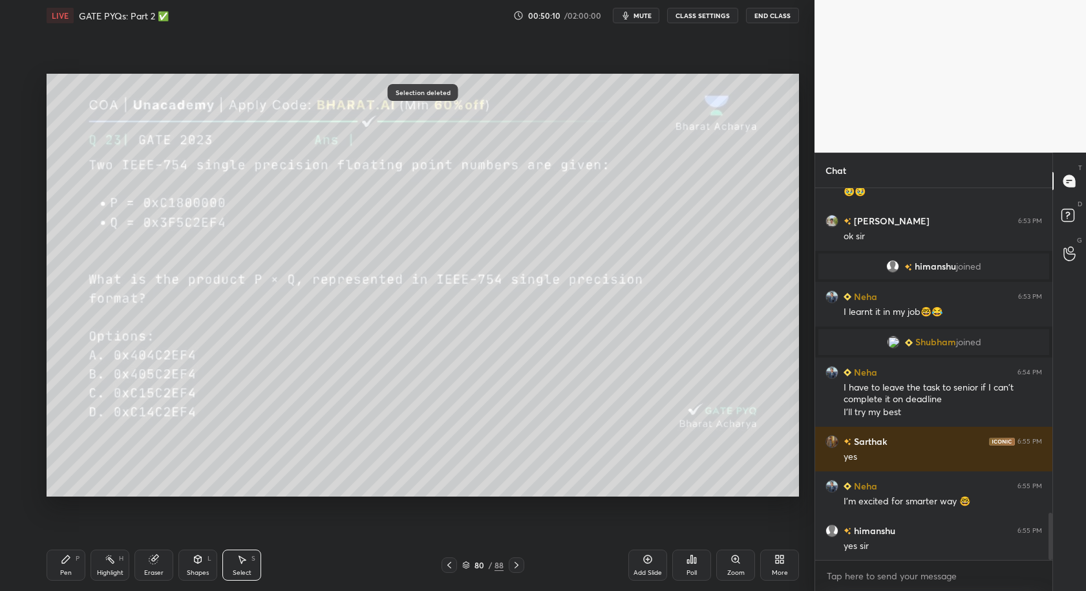
click at [75, 531] on div "Pen P" at bounding box center [66, 565] width 39 height 31
drag, startPoint x: 639, startPoint y: 562, endPoint x: 634, endPoint y: 552, distance: 10.7
click at [641, 531] on div "Add Slide" at bounding box center [647, 565] width 39 height 31
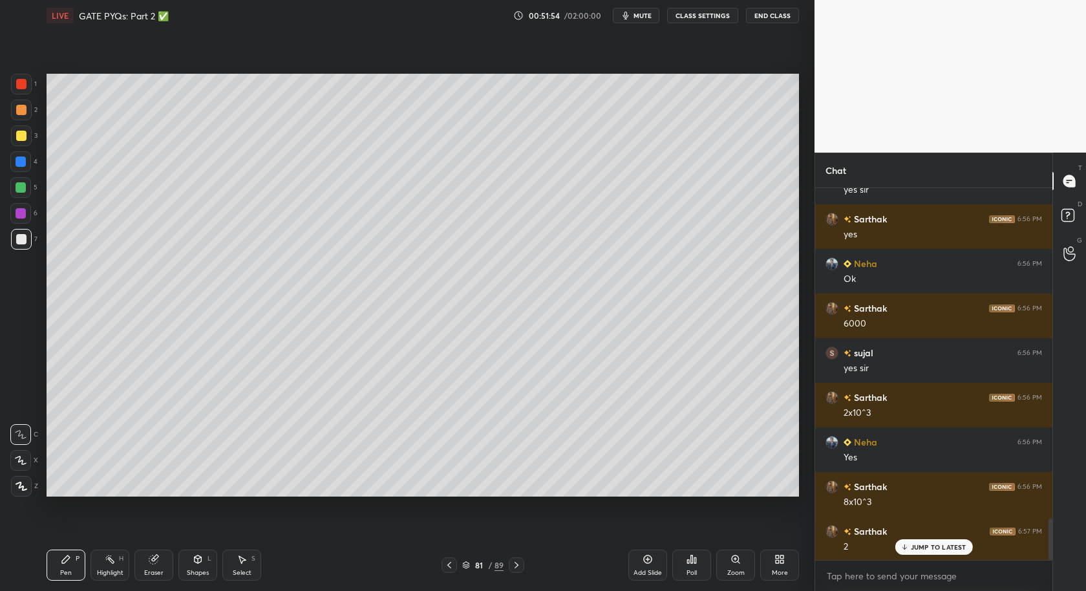
scroll to position [2955, 0]
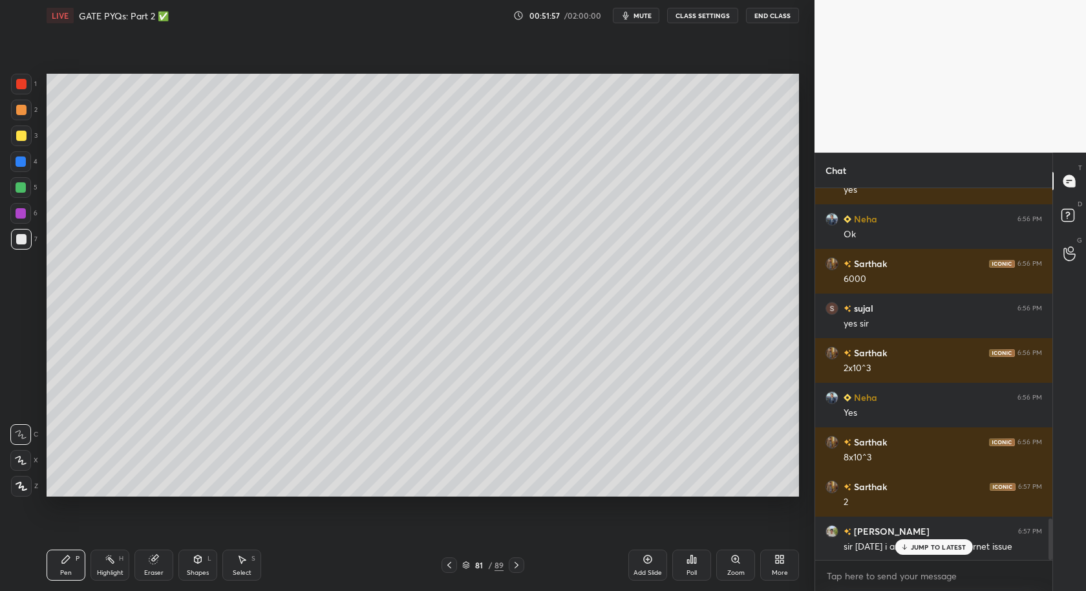
drag, startPoint x: 935, startPoint y: 548, endPoint x: 917, endPoint y: 560, distance: 21.3
click at [935, 531] on p "JUMP TO LATEST" at bounding box center [939, 547] width 56 height 8
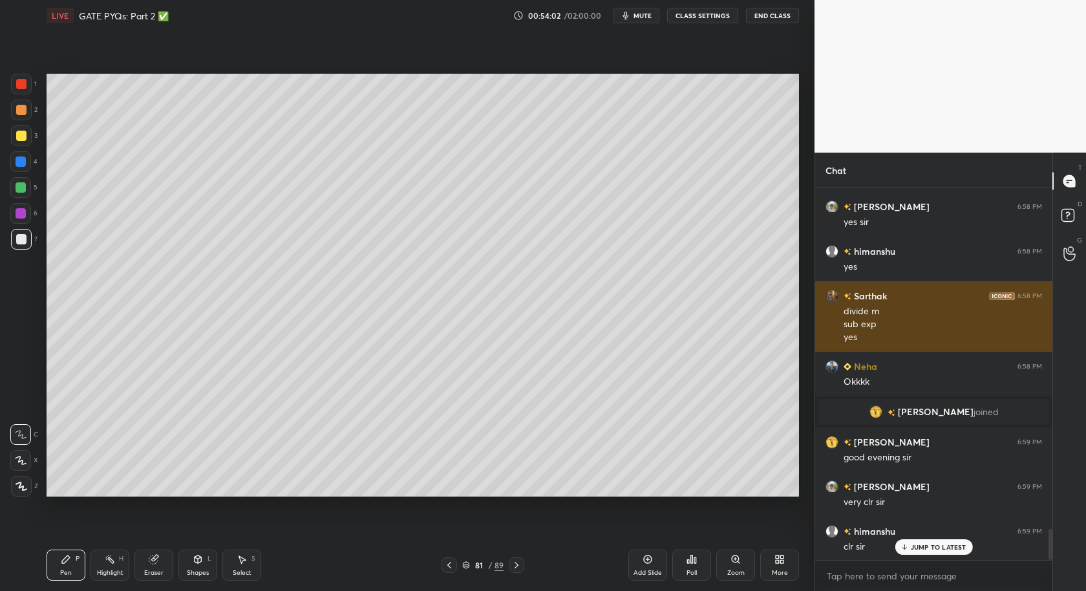
scroll to position [4064, 0]
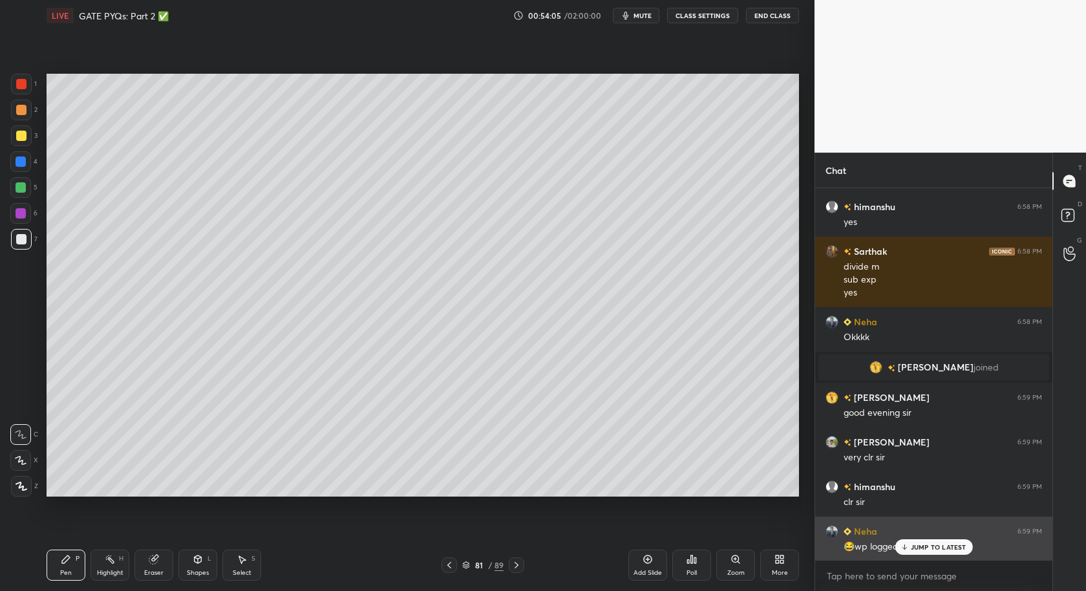
click at [940, 531] on p "JUMP TO LATEST" at bounding box center [939, 547] width 56 height 8
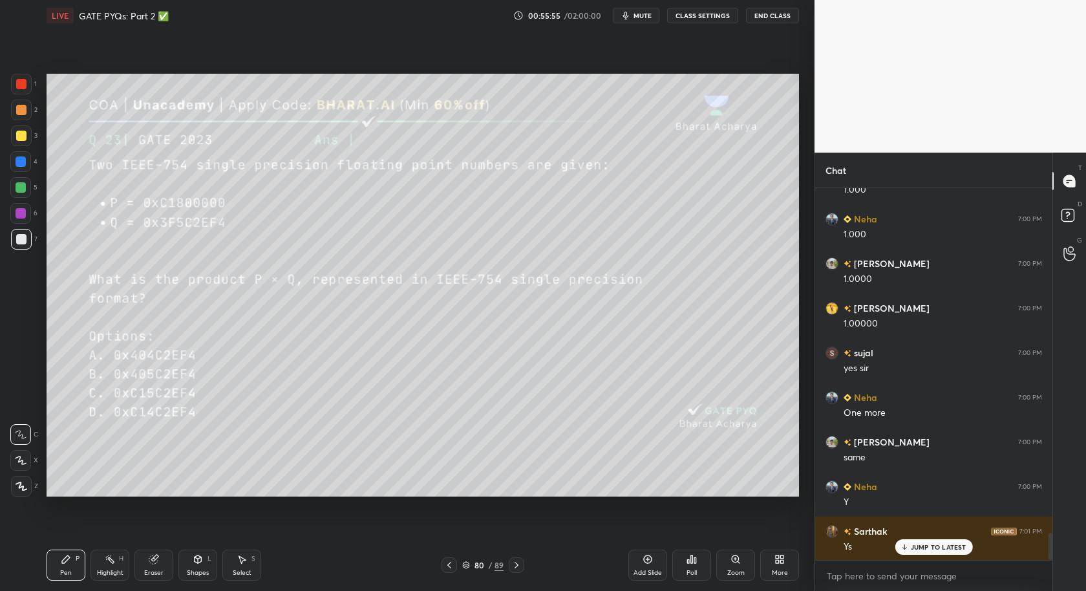
scroll to position [4734, 0]
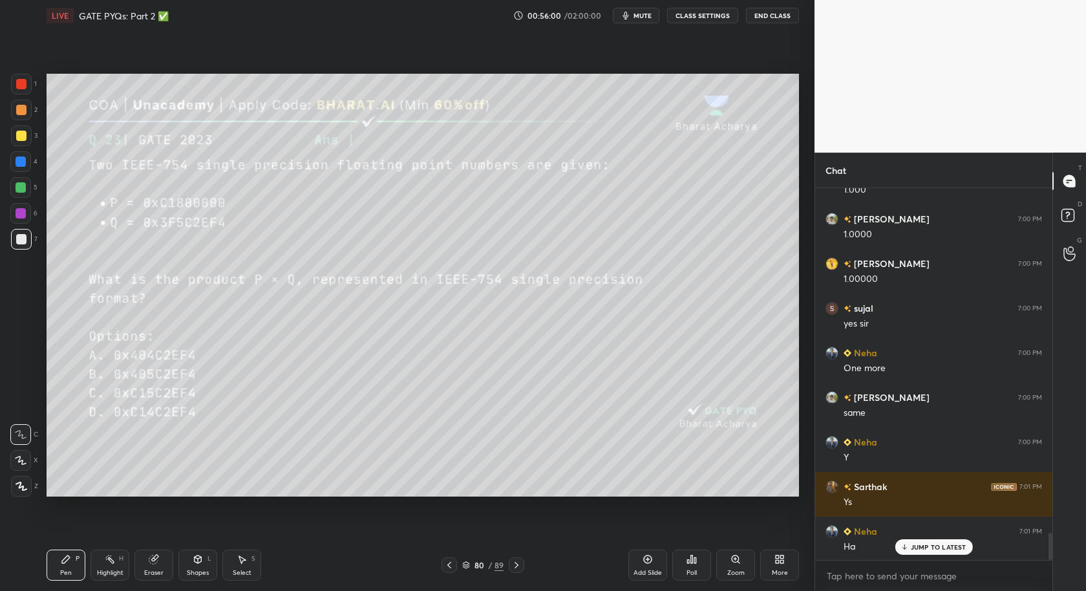
click at [185, 531] on div "Shapes L" at bounding box center [197, 565] width 39 height 31
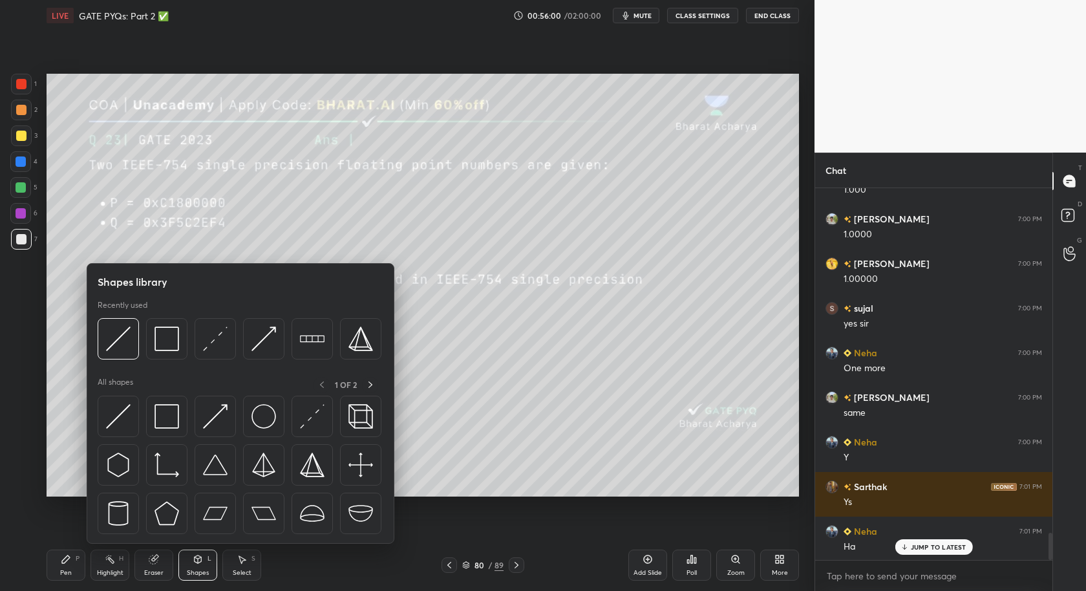
drag, startPoint x: 184, startPoint y: 570, endPoint x: 176, endPoint y: 570, distance: 8.4
click at [180, 531] on div "Shapes L" at bounding box center [197, 565] width 39 height 31
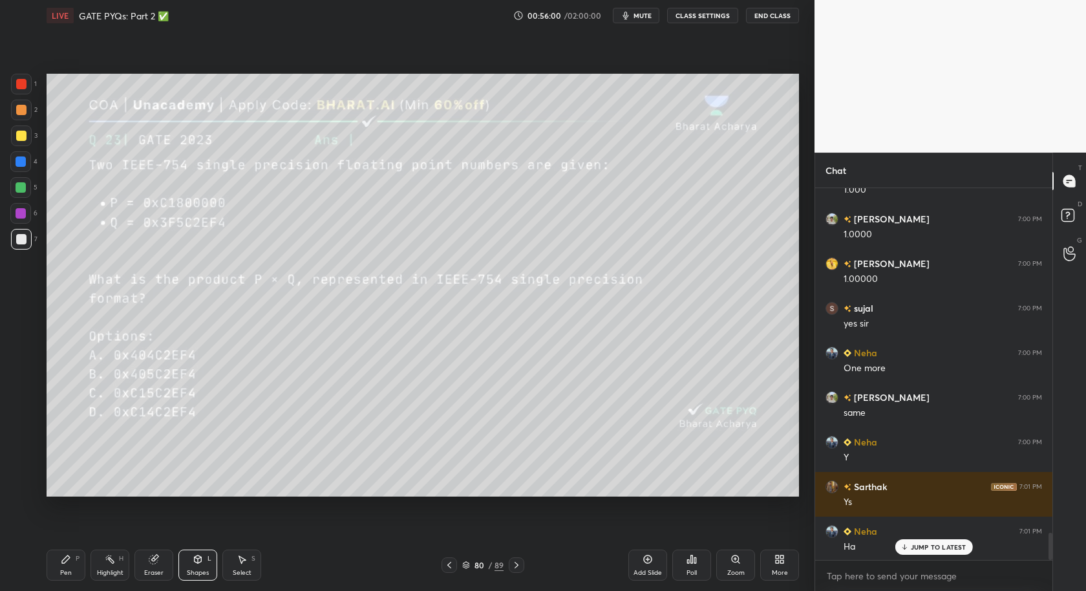
scroll to position [4779, 0]
click at [158, 531] on div "Eraser" at bounding box center [153, 573] width 19 height 6
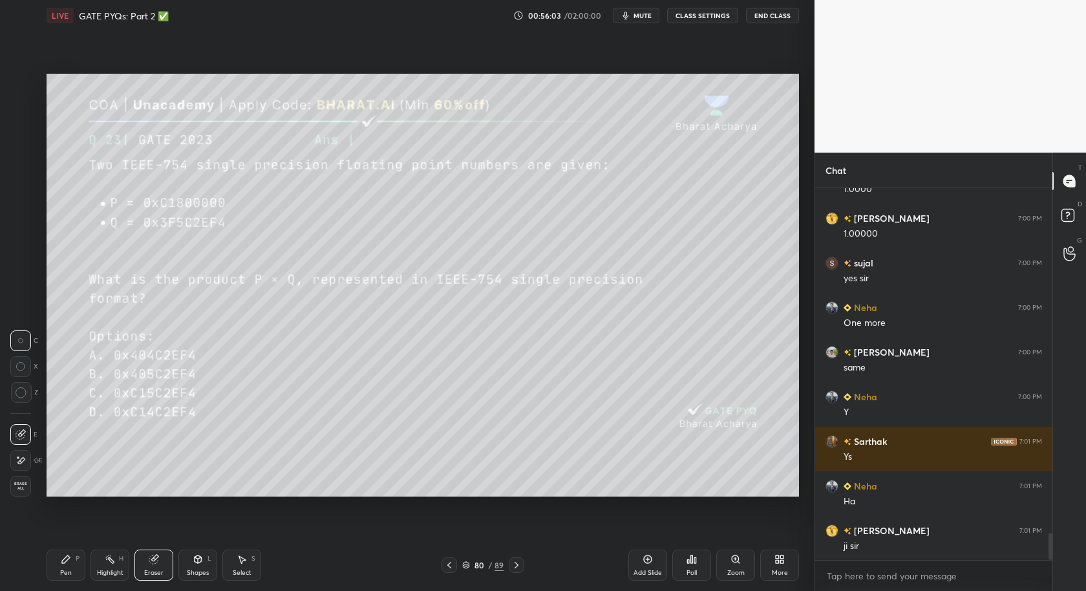
click at [66, 531] on div "Pen" at bounding box center [66, 573] width 12 height 6
click at [160, 531] on div "Eraser" at bounding box center [153, 565] width 39 height 31
drag, startPoint x: 69, startPoint y: 561, endPoint x: 83, endPoint y: 553, distance: 16.2
click at [77, 531] on div "Pen P" at bounding box center [66, 565] width 39 height 31
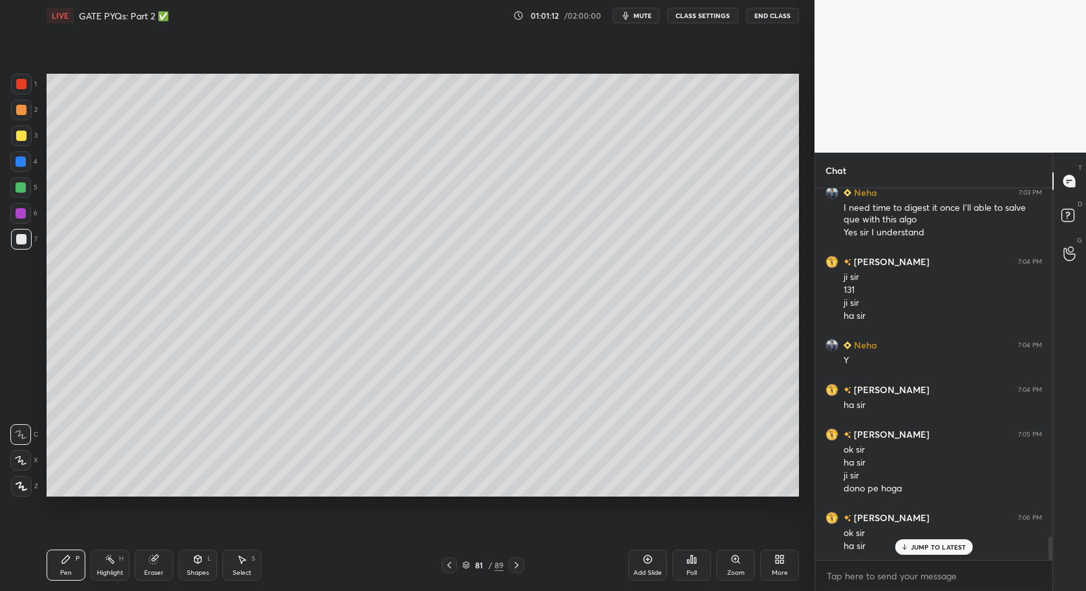
scroll to position [5562, 0]
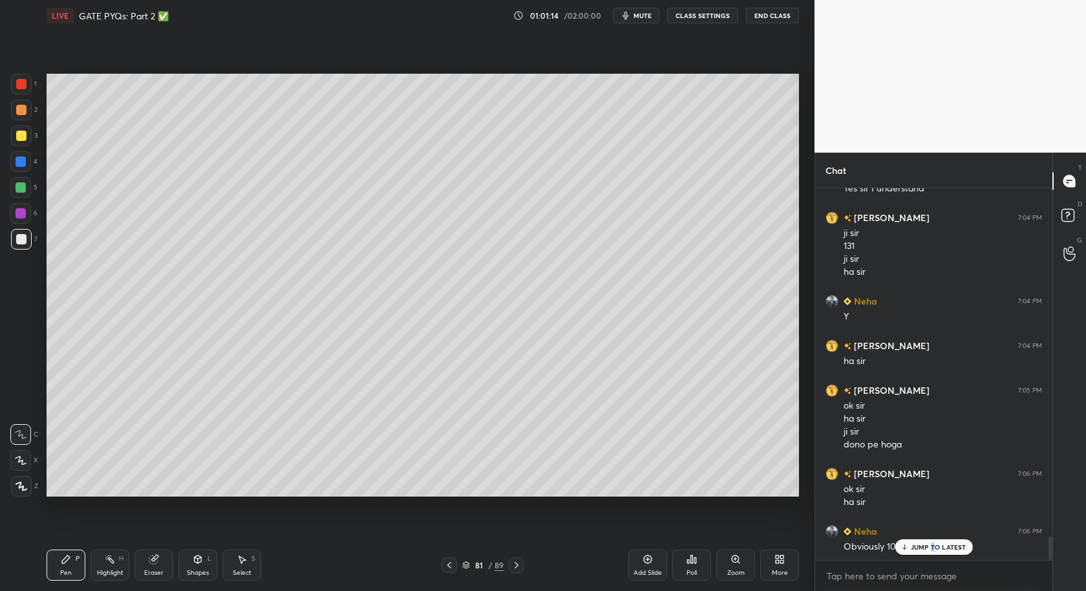
drag, startPoint x: 932, startPoint y: 544, endPoint x: 923, endPoint y: 572, distance: 28.8
click at [932, 531] on p "JUMP TO LATEST" at bounding box center [939, 547] width 56 height 8
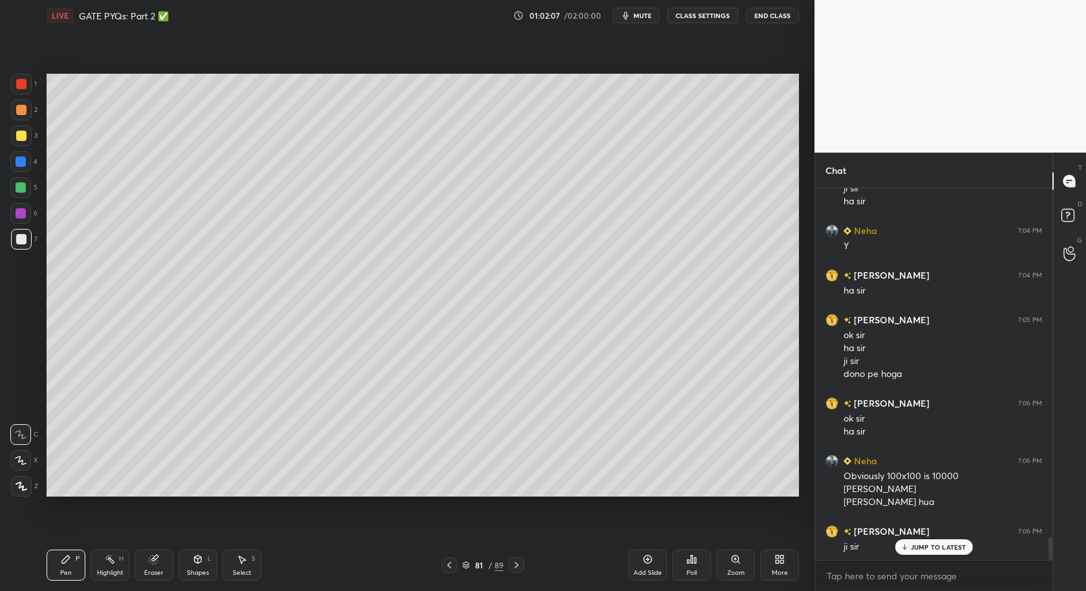
scroll to position [5678, 0]
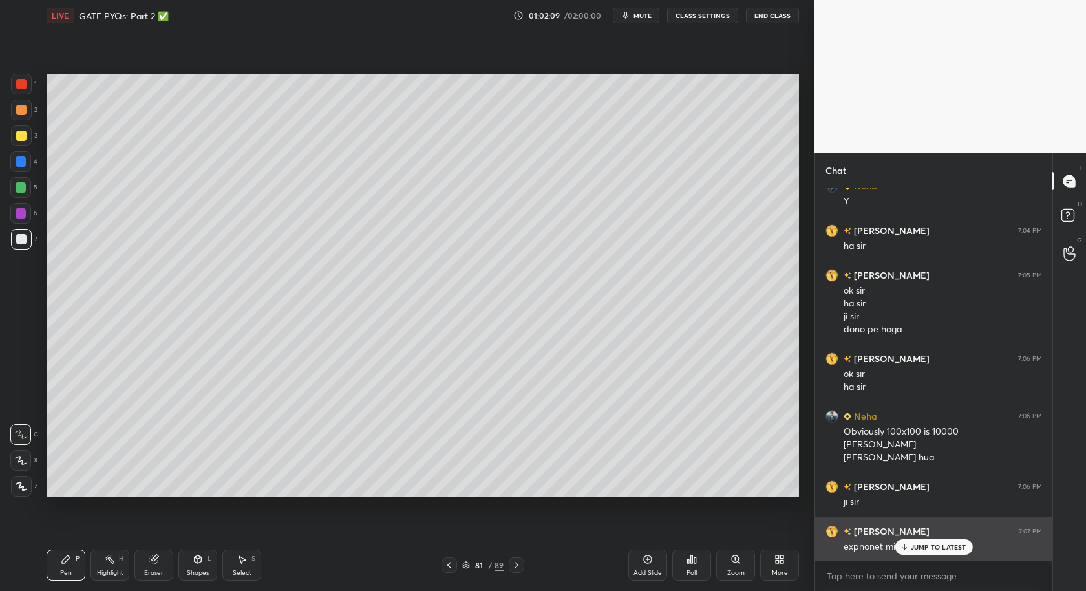
drag, startPoint x: 930, startPoint y: 552, endPoint x: 931, endPoint y: 559, distance: 7.2
click at [930, 531] on div "JUMP TO LATEST" at bounding box center [934, 547] width 78 height 16
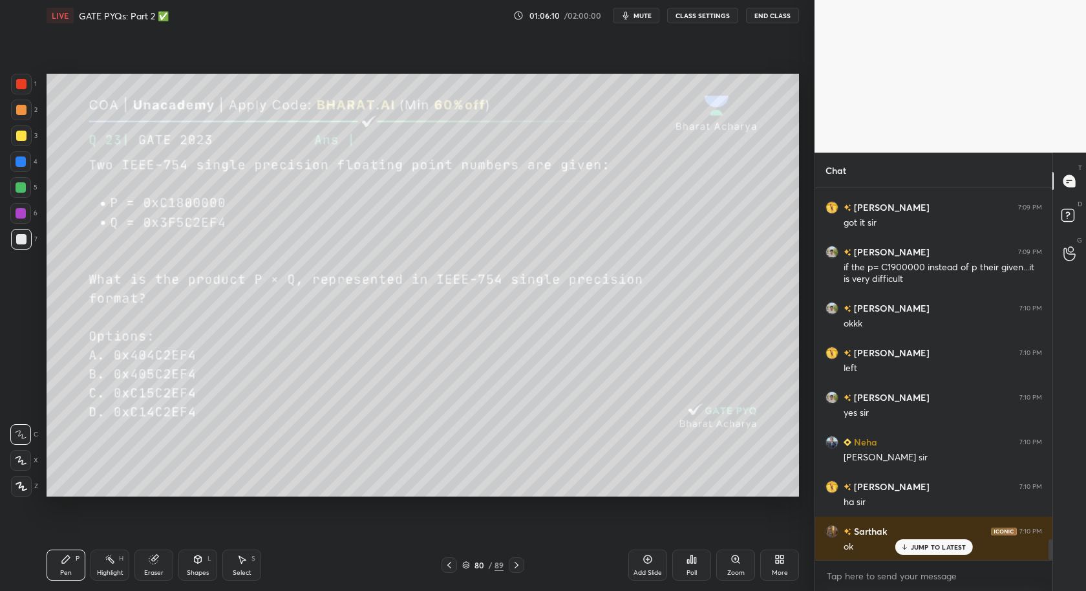
scroll to position [6263, 0]
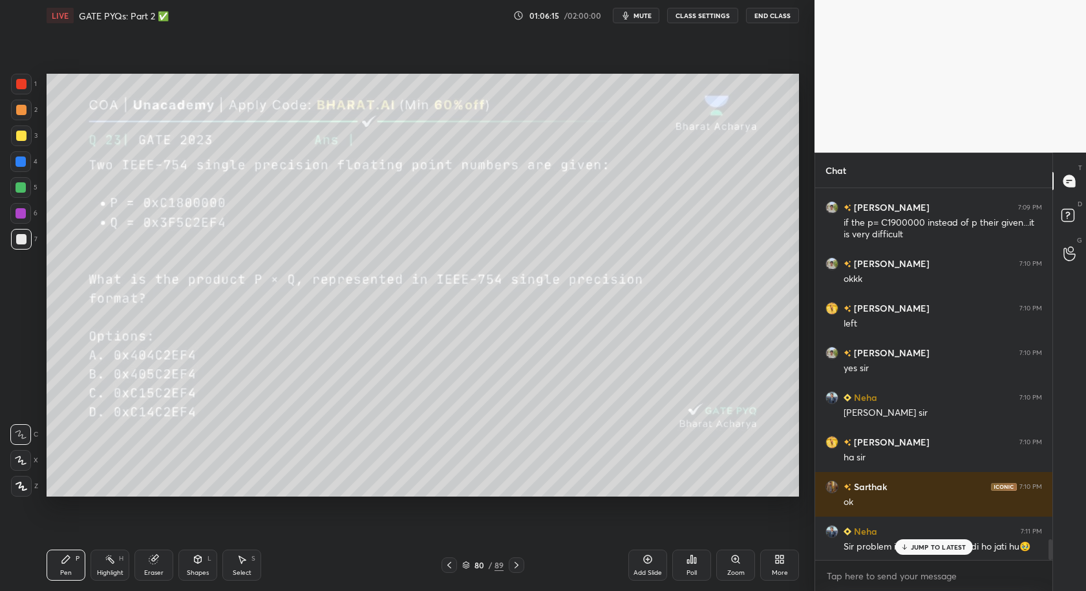
click at [947, 531] on div "JUMP TO LATEST" at bounding box center [934, 547] width 78 height 16
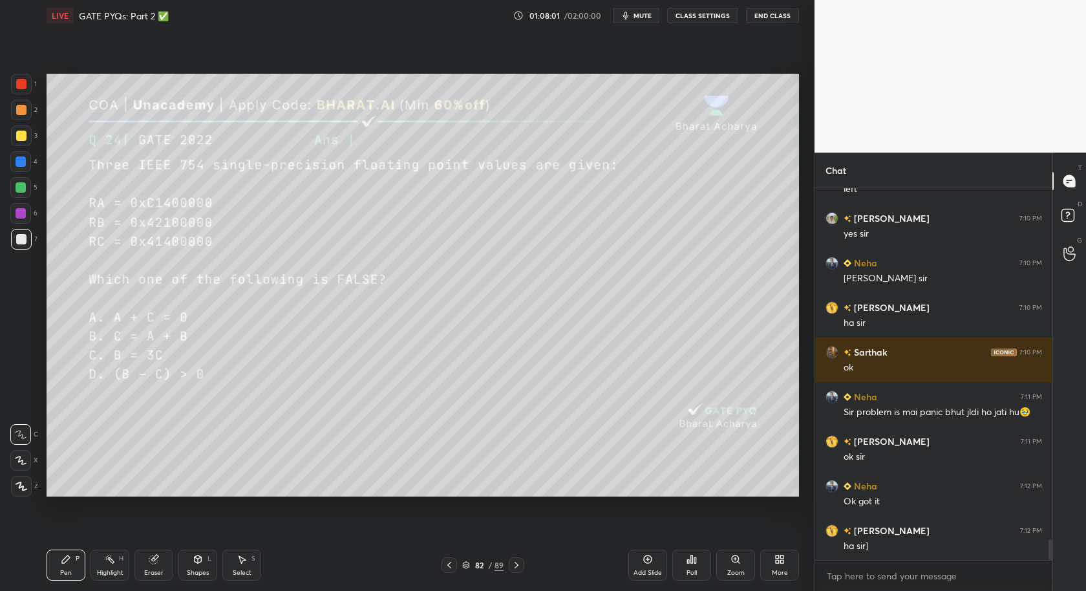
scroll to position [6453, 0]
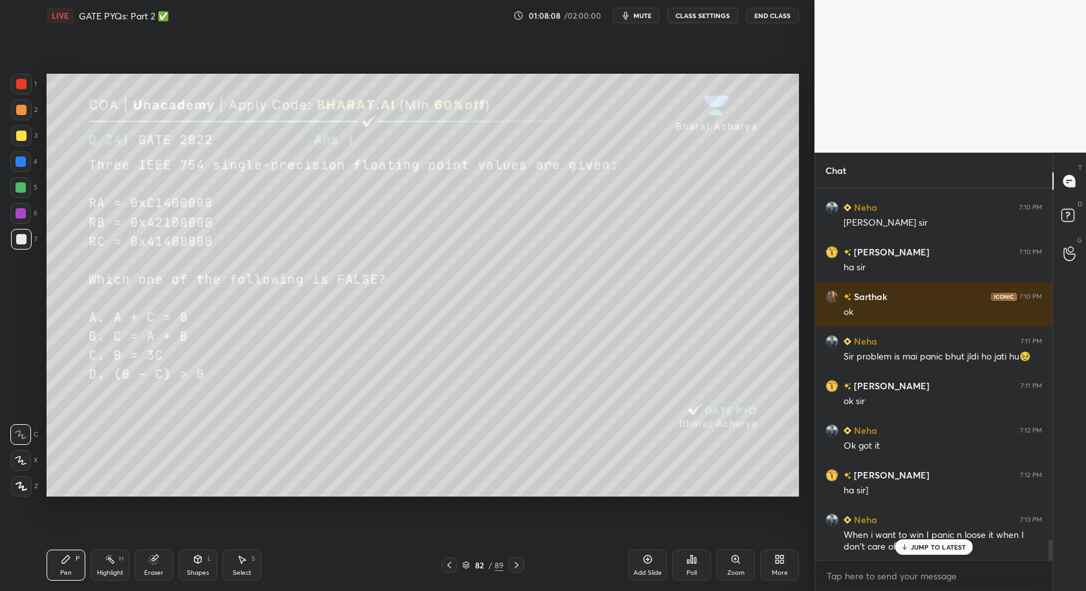
click at [242, 531] on div "Select S" at bounding box center [241, 565] width 39 height 31
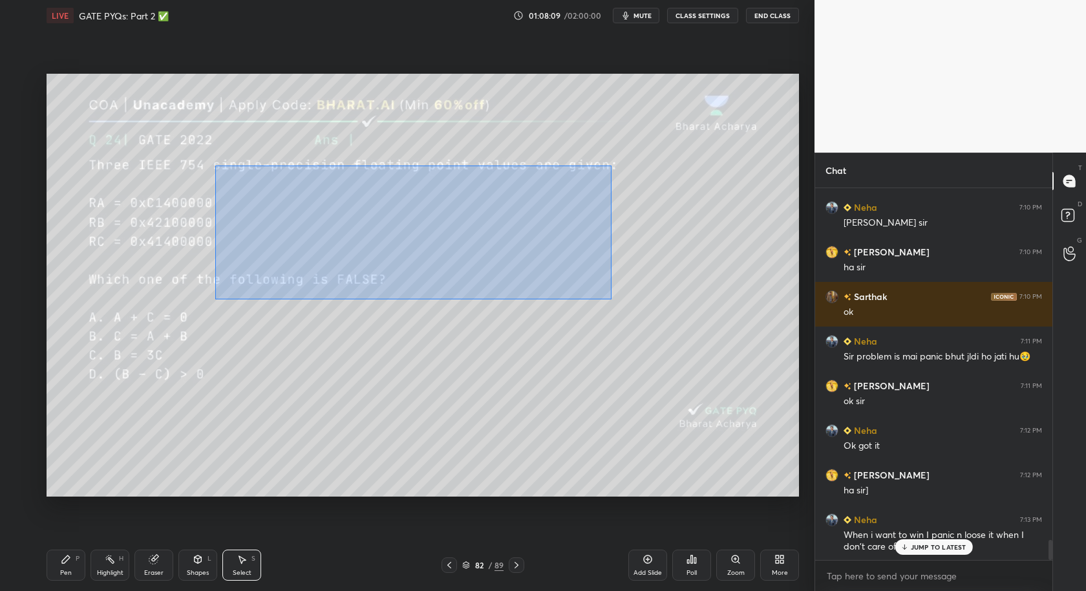
drag, startPoint x: 215, startPoint y: 166, endPoint x: 602, endPoint y: 277, distance: 403.1
click at [611, 299] on div "0 ° Undo Copy Duplicate Duplicate to new slide Delete" at bounding box center [423, 286] width 753 height 424
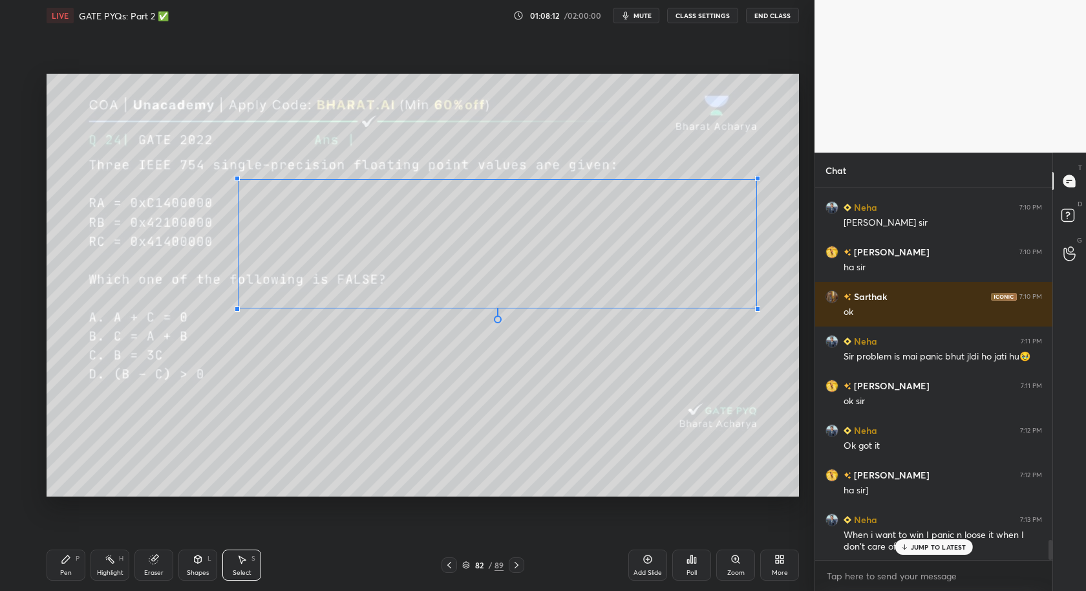
drag, startPoint x: 570, startPoint y: 260, endPoint x: 756, endPoint y: 308, distance: 192.9
click at [756, 308] on div at bounding box center [757, 308] width 5 height 5
drag, startPoint x: 758, startPoint y: 308, endPoint x: 722, endPoint y: 273, distance: 50.3
click at [723, 273] on div at bounding box center [723, 272] width 5 height 5
drag, startPoint x: 660, startPoint y: 246, endPoint x: 651, endPoint y: 255, distance: 12.8
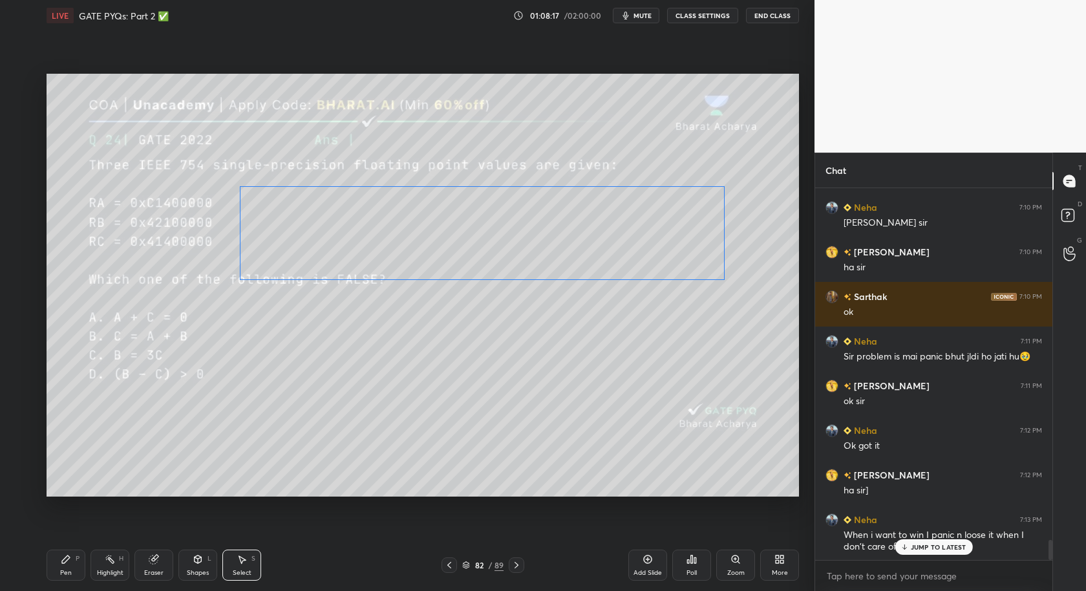
click at [661, 252] on div "0 ° Undo Copy Duplicate Duplicate to new slide Delete" at bounding box center [423, 286] width 753 height 424
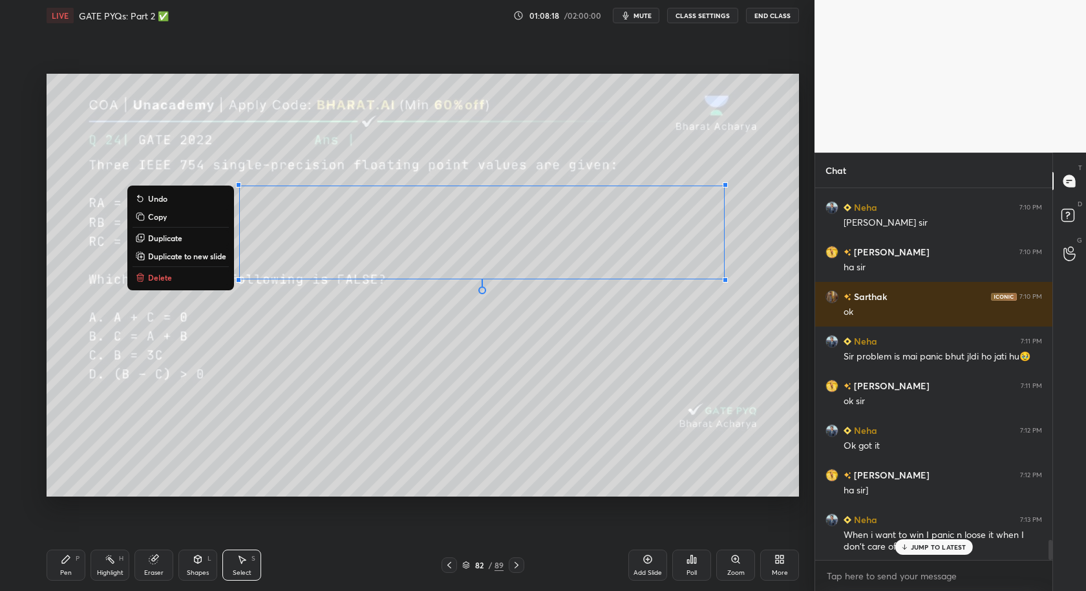
click at [440, 376] on div "0 ° Undo Copy Duplicate Duplicate to new slide Delete" at bounding box center [423, 286] width 753 height 424
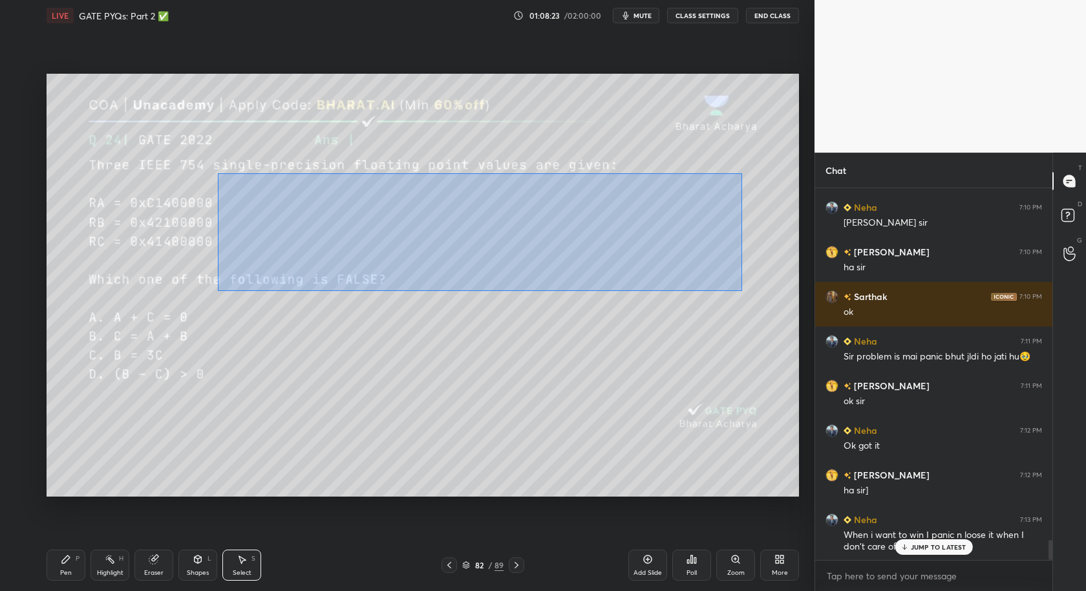
drag, startPoint x: 226, startPoint y: 194, endPoint x: 744, endPoint y: 292, distance: 527.7
click at [744, 292] on div "0 ° Undo Copy Duplicate Duplicate to new slide Delete" at bounding box center [423, 286] width 753 height 424
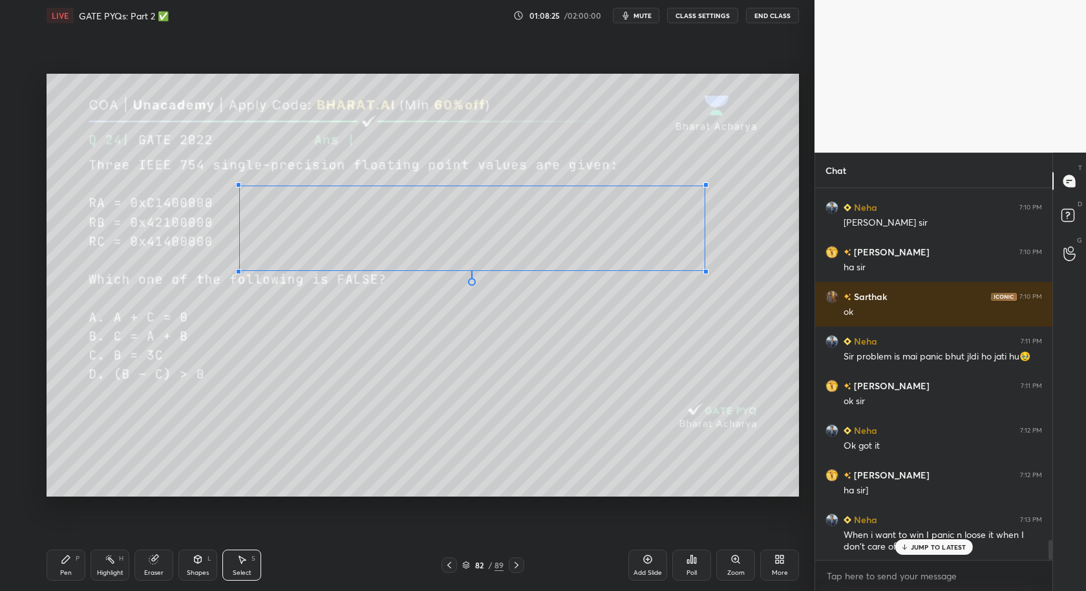
drag, startPoint x: 724, startPoint y: 281, endPoint x: 705, endPoint y: 271, distance: 21.7
click at [705, 271] on div at bounding box center [705, 271] width 5 height 5
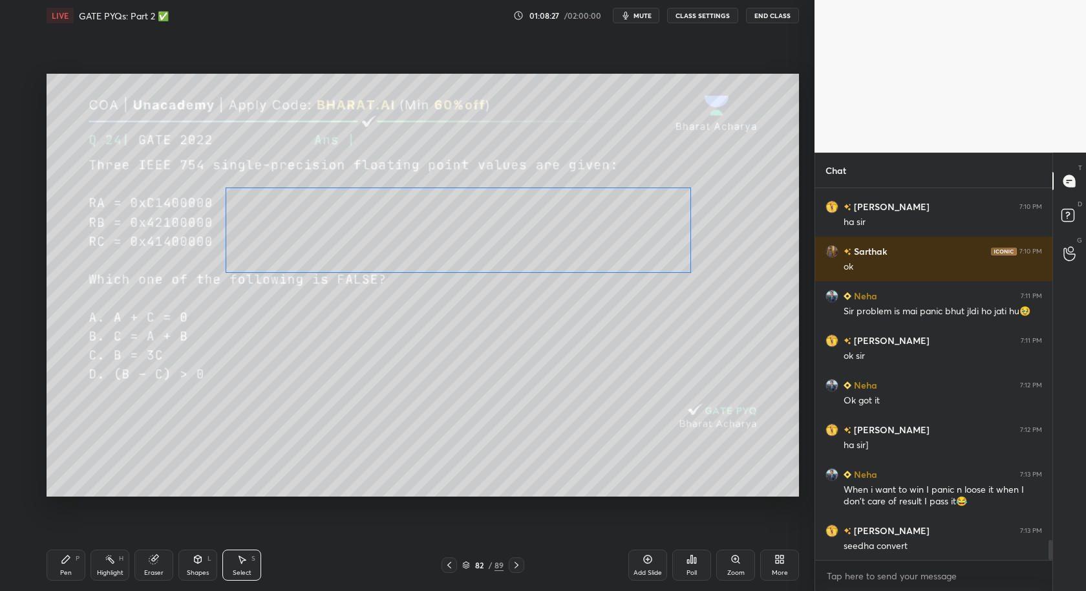
drag, startPoint x: 643, startPoint y: 252, endPoint x: 628, endPoint y: 253, distance: 14.4
click at [628, 253] on div "0 ° Undo Copy Duplicate Duplicate to new slide Delete" at bounding box center [423, 286] width 753 height 424
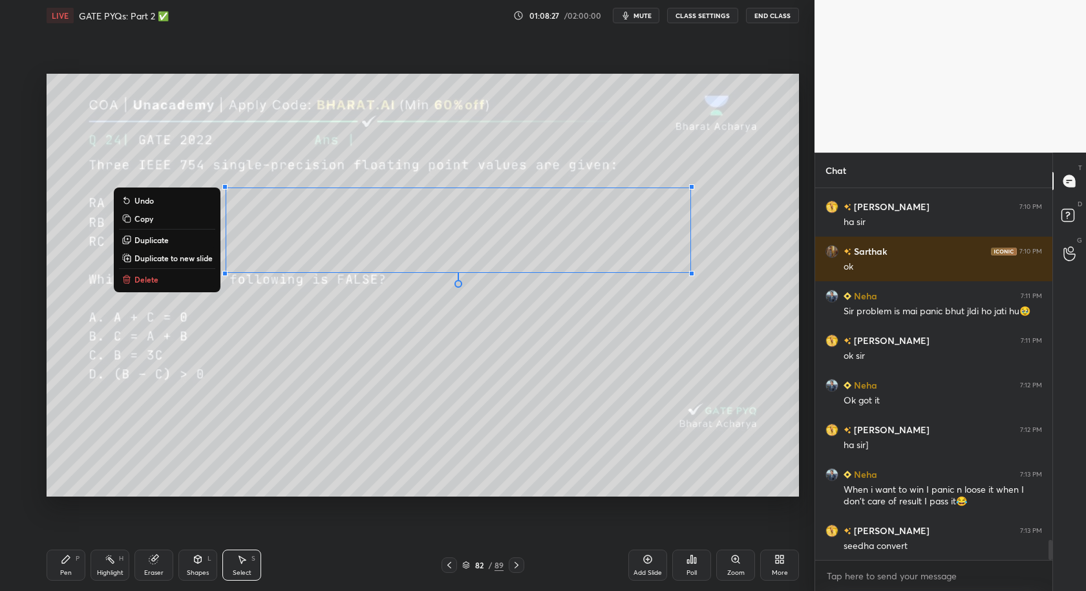
drag, startPoint x: 499, startPoint y: 344, endPoint x: 482, endPoint y: 338, distance: 18.0
click at [499, 345] on div "0 ° Undo Copy Duplicate Duplicate to new slide Delete" at bounding box center [423, 286] width 753 height 424
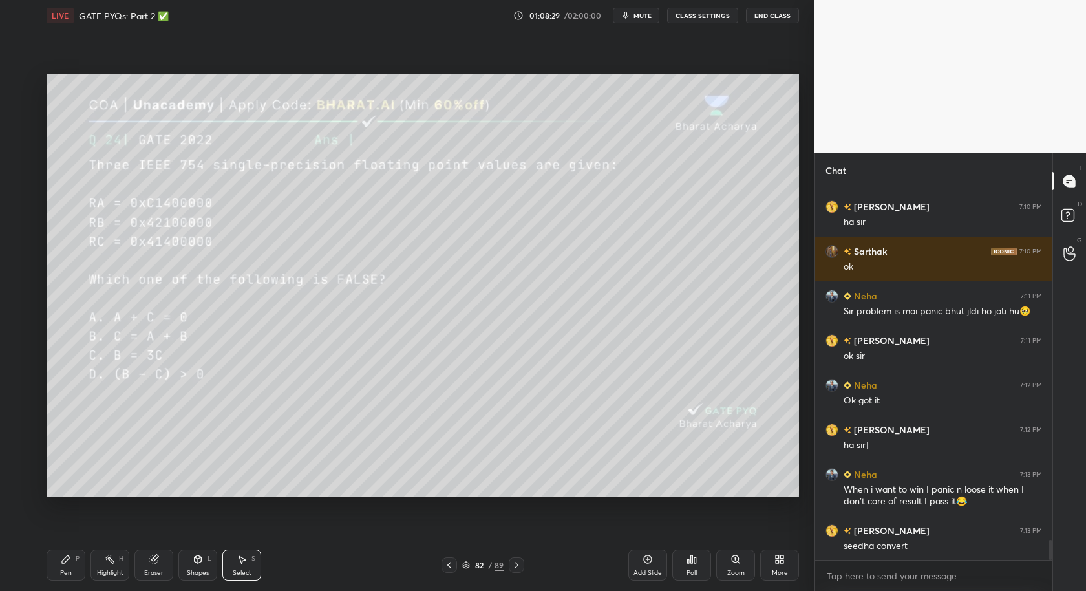
click at [60, 531] on div "Pen P" at bounding box center [66, 565] width 39 height 31
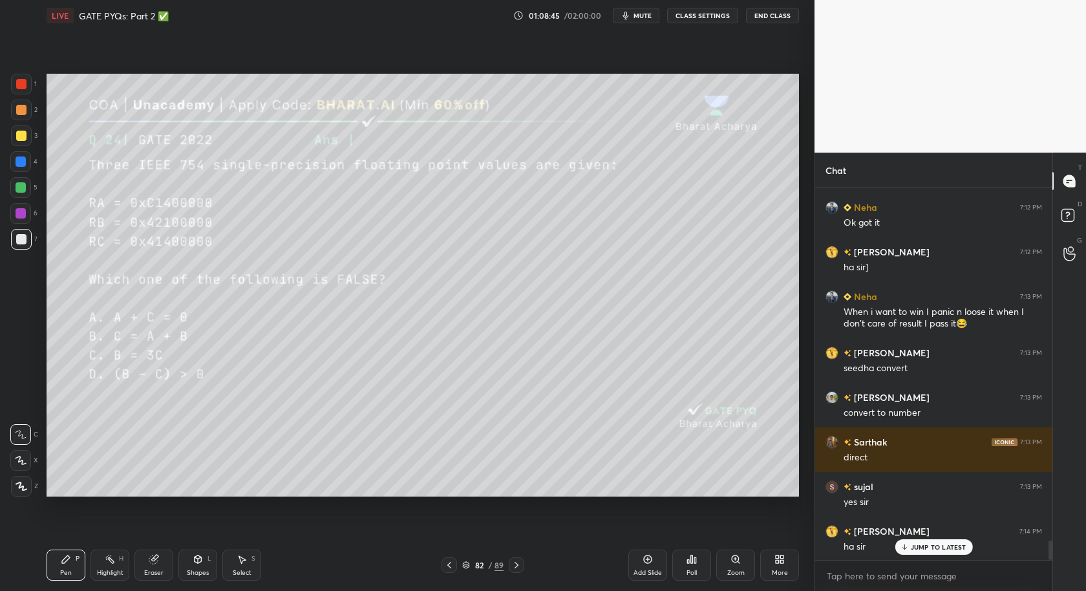
scroll to position [6722, 0]
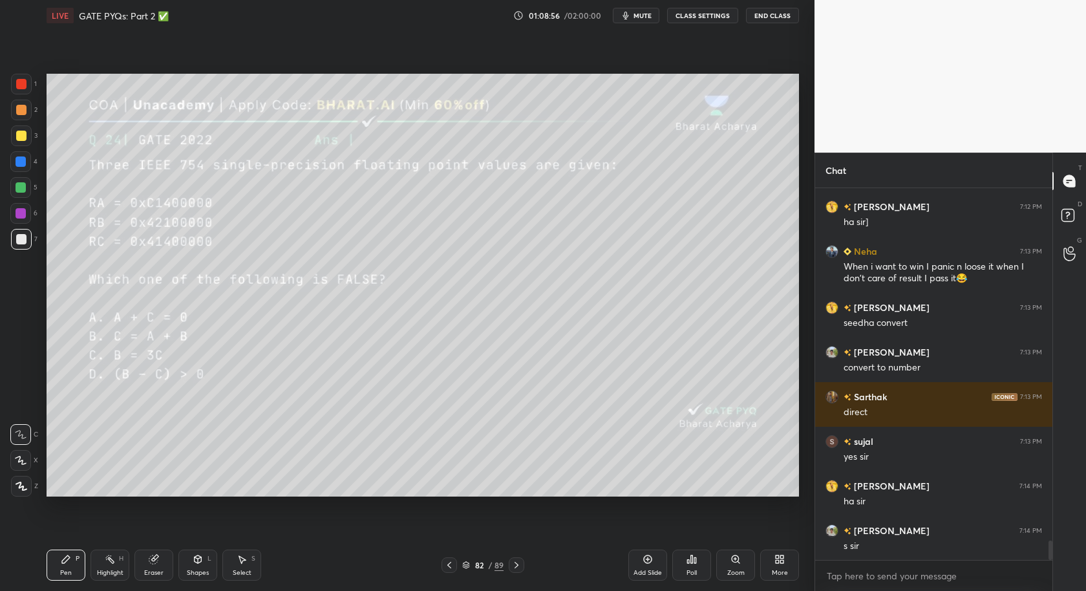
click at [692, 531] on icon at bounding box center [692, 559] width 10 height 10
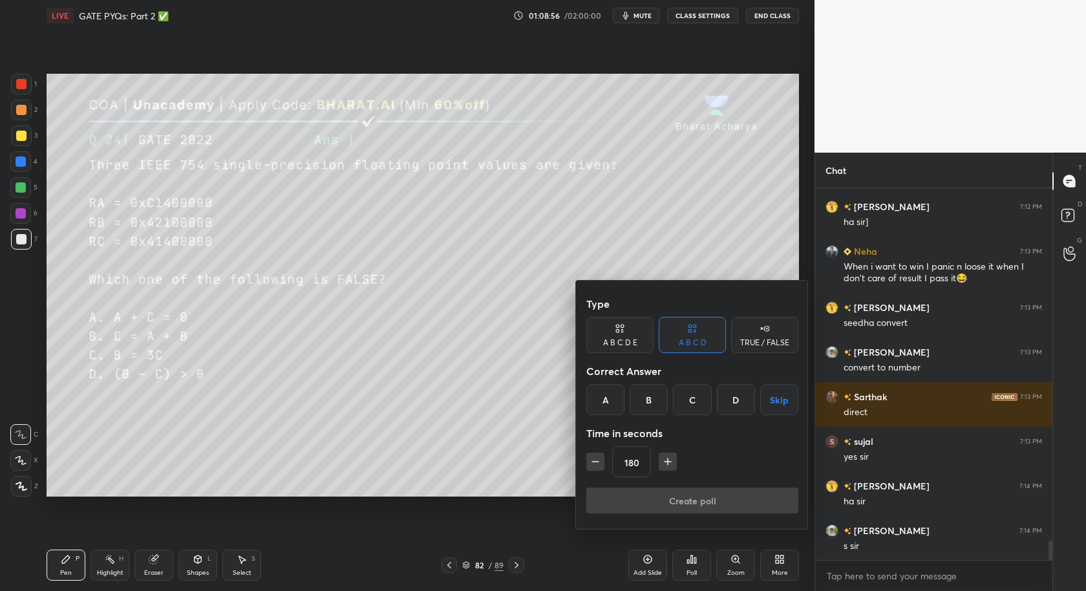
drag, startPoint x: 650, startPoint y: 398, endPoint x: 663, endPoint y: 471, distance: 73.7
click at [649, 399] on div "B" at bounding box center [649, 399] width 38 height 31
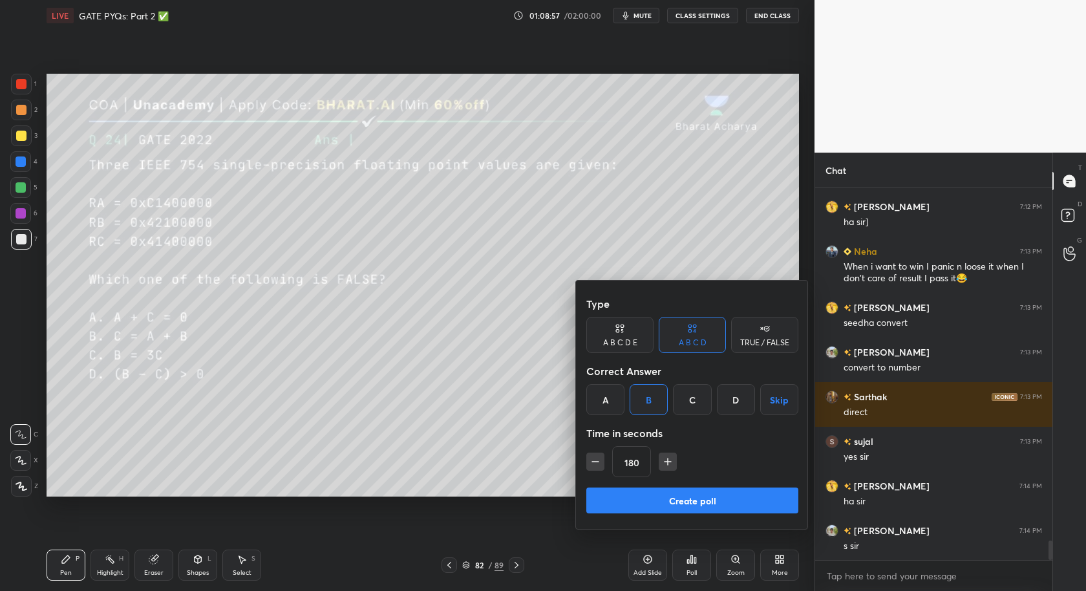
click at [692, 497] on button "Create poll" at bounding box center [692, 501] width 212 height 26
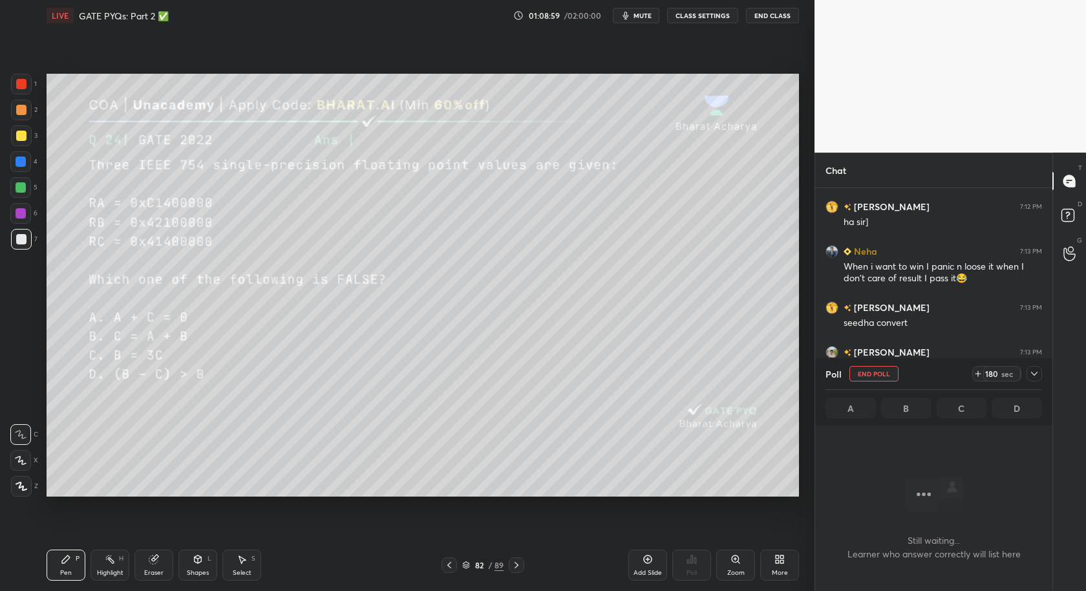
scroll to position [194, 234]
click at [977, 374] on icon at bounding box center [1034, 374] width 10 height 10
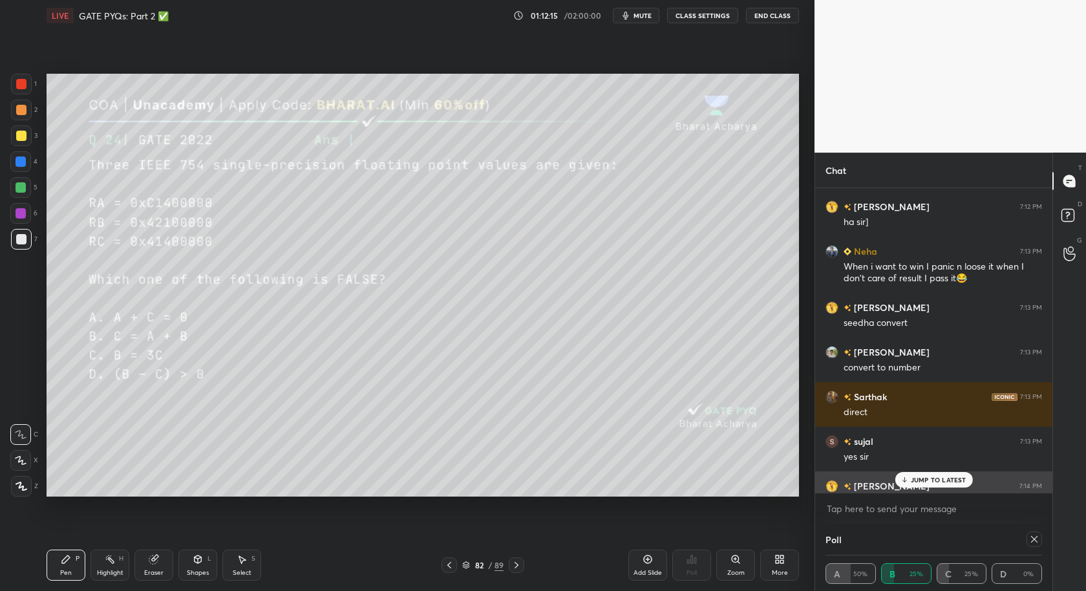
scroll to position [6833, 0]
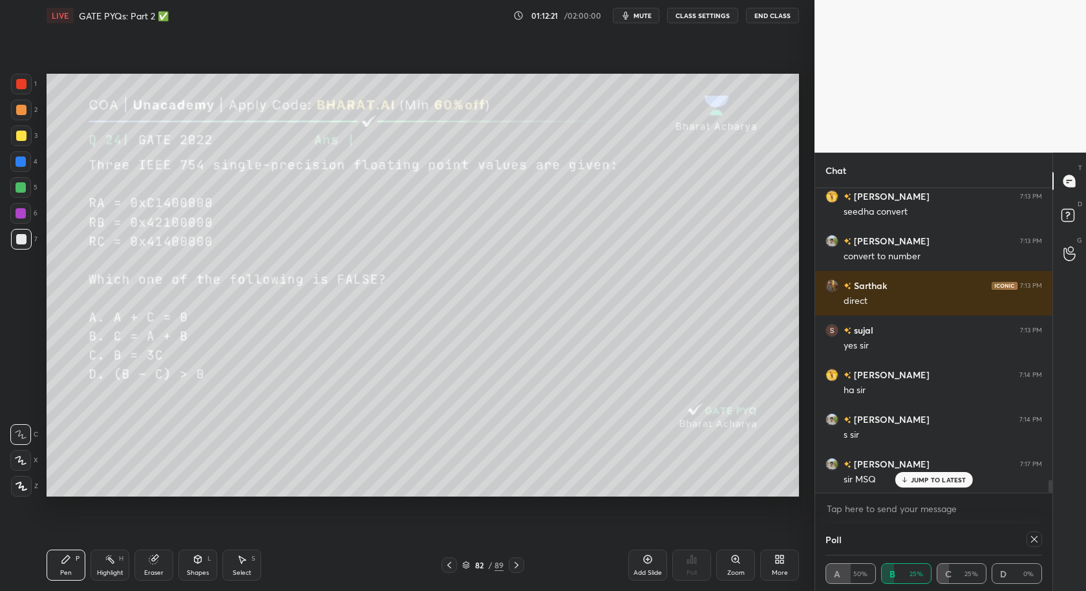
click at [246, 531] on div "Select" at bounding box center [242, 573] width 19 height 6
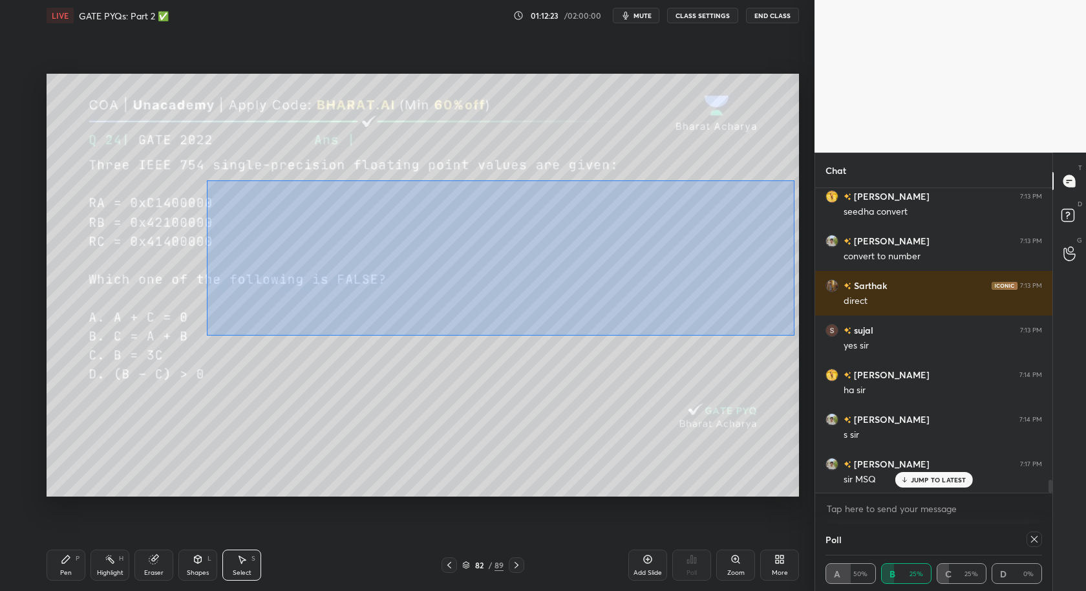
drag, startPoint x: 206, startPoint y: 180, endPoint x: 794, endPoint y: 335, distance: 607.7
click at [794, 335] on div "0 ° Undo Copy Duplicate Duplicate to new slide Delete" at bounding box center [423, 286] width 753 height 424
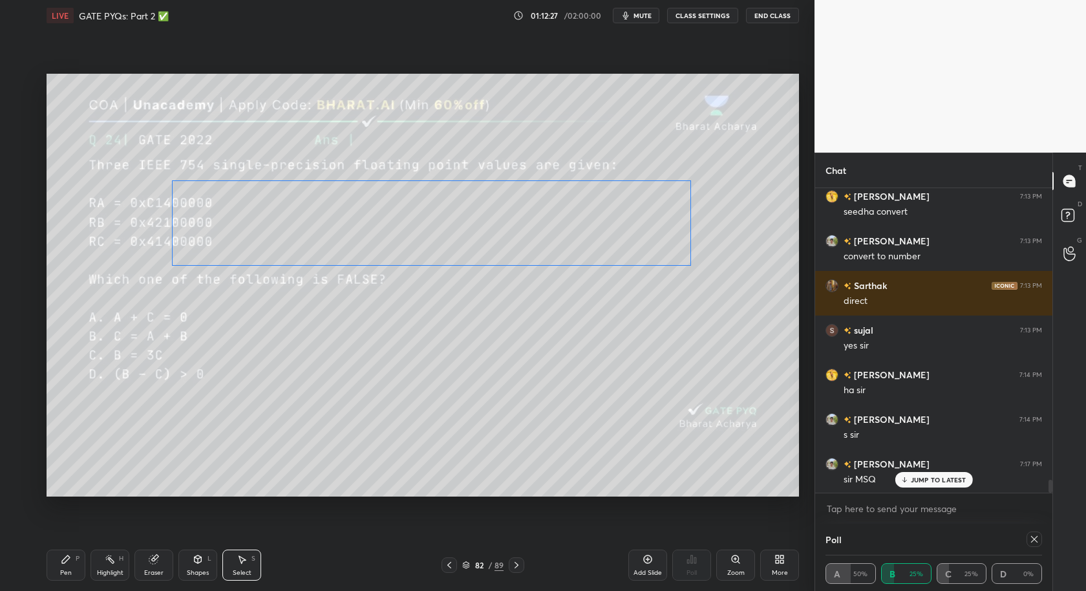
click at [630, 235] on div "0 ° Undo Copy Duplicate Duplicate to new slide Delete" at bounding box center [423, 286] width 753 height 424
click at [570, 407] on div "0 ° Undo Copy Duplicate Duplicate to new slide Delete" at bounding box center [423, 286] width 753 height 424
click at [977, 531] on div at bounding box center [1035, 539] width 16 height 16
type textarea "x"
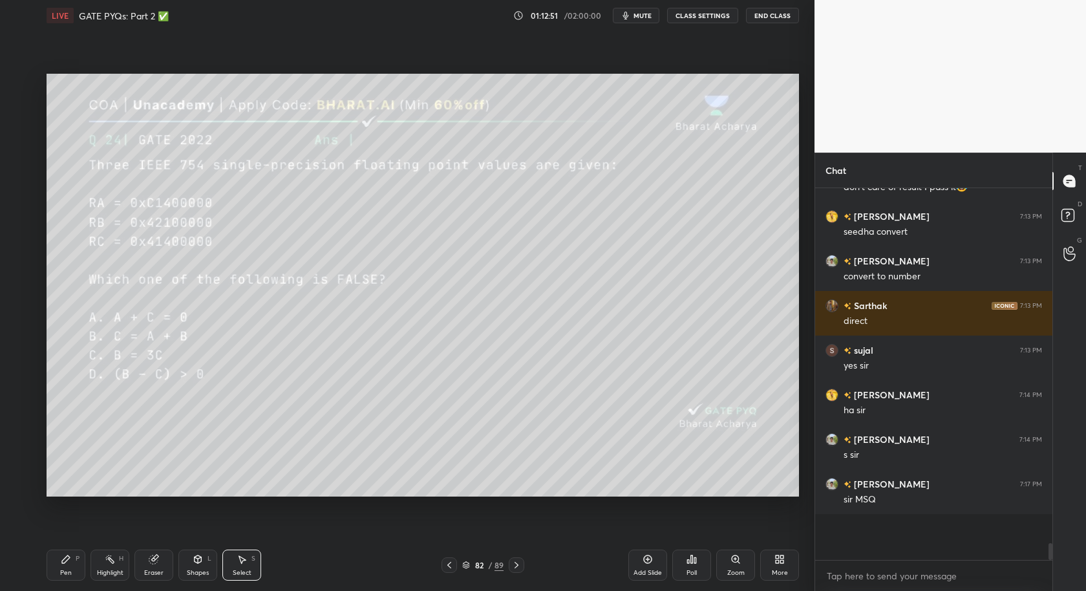
scroll to position [4, 4]
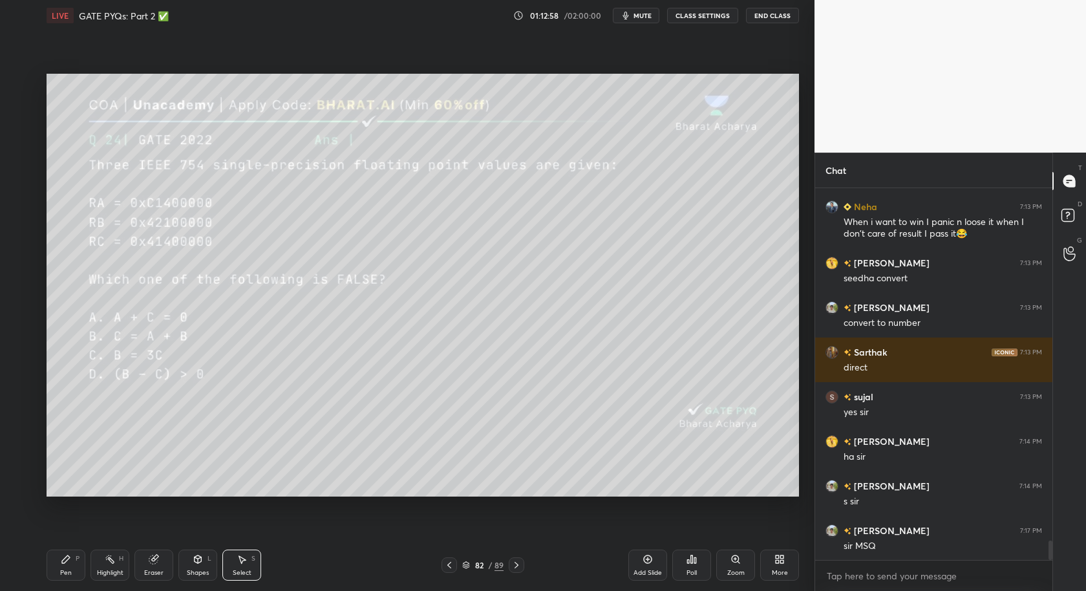
click at [66, 531] on div "Pen P" at bounding box center [66, 565] width 39 height 31
click at [151, 531] on div "Eraser" at bounding box center [153, 565] width 39 height 31
drag, startPoint x: 246, startPoint y: 566, endPoint x: 242, endPoint y: 555, distance: 12.3
click at [246, 531] on div "Select S" at bounding box center [241, 565] width 39 height 31
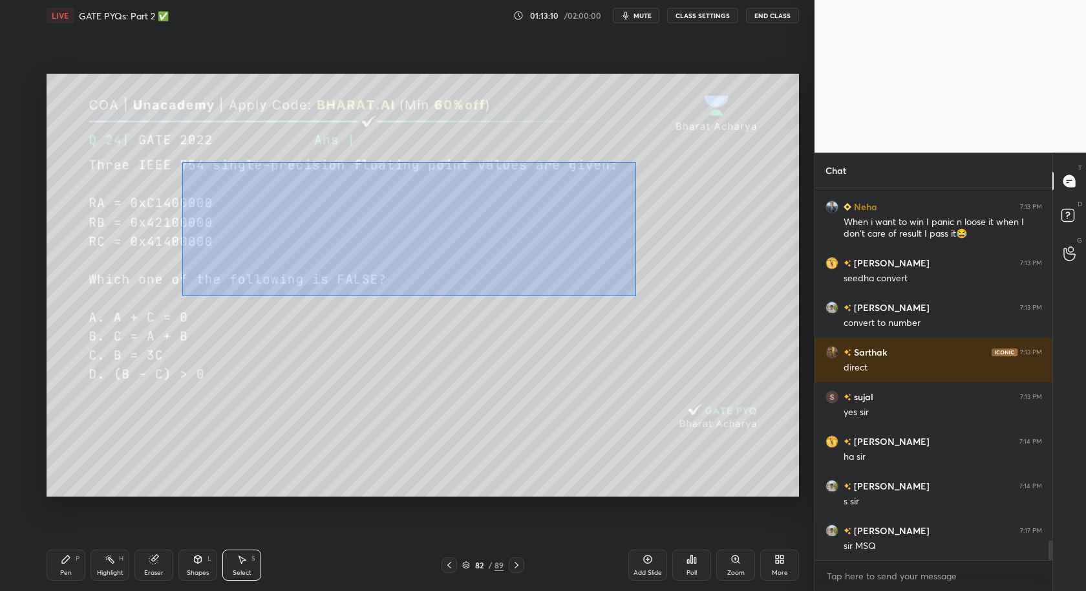
drag, startPoint x: 182, startPoint y: 163, endPoint x: 622, endPoint y: 273, distance: 453.2
click at [636, 294] on div "0 ° Undo Copy Duplicate Duplicate to new slide Delete" at bounding box center [423, 286] width 753 height 424
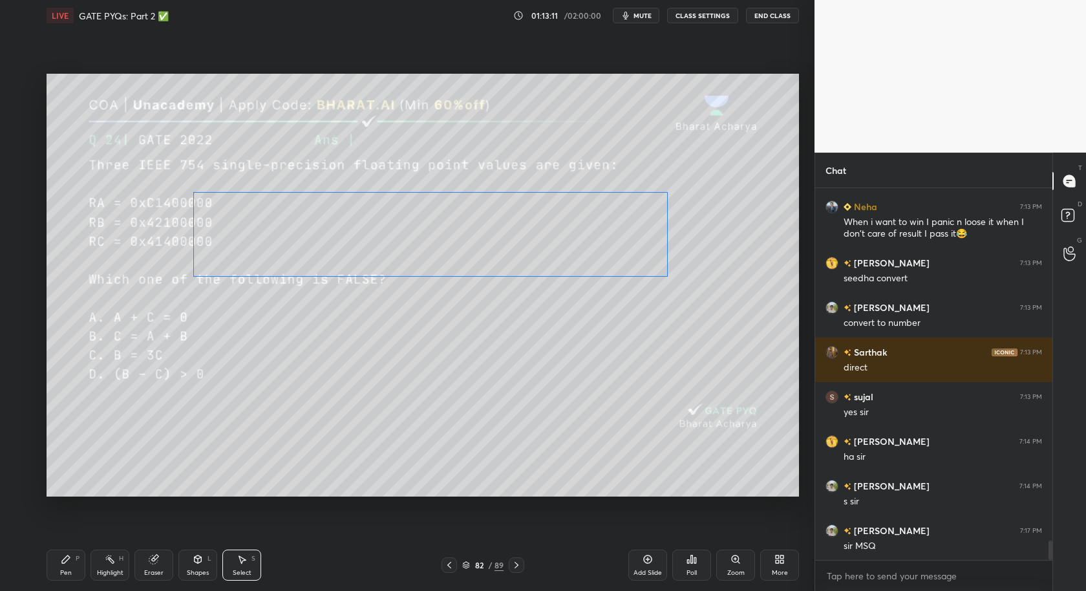
drag, startPoint x: 579, startPoint y: 237, endPoint x: 601, endPoint y: 246, distance: 23.8
click at [600, 248] on div "0 ° Undo Copy Duplicate Duplicate to new slide Delete" at bounding box center [423, 286] width 753 height 424
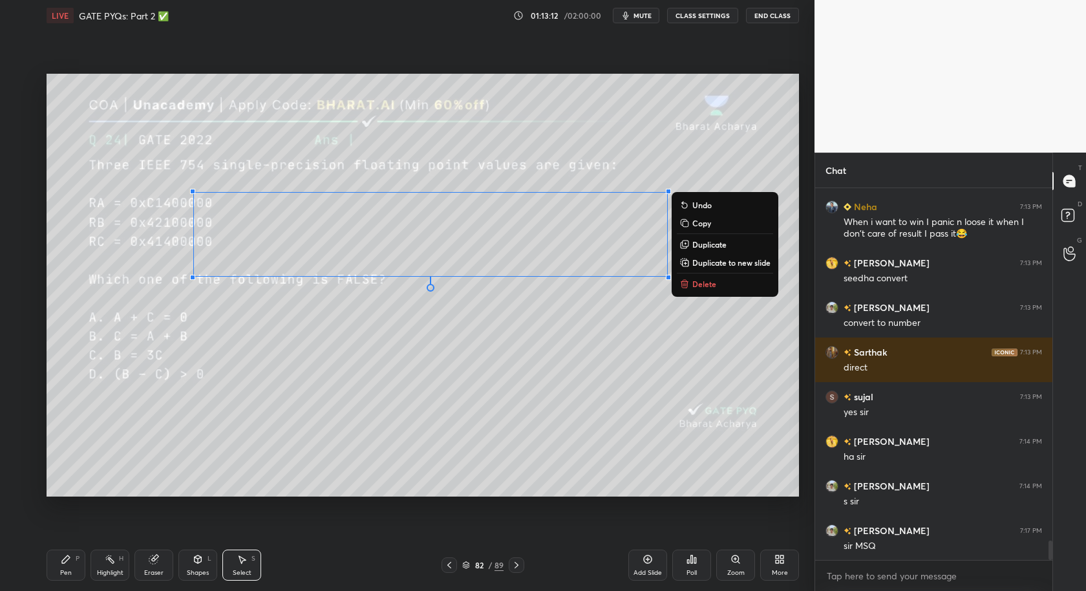
drag, startPoint x: 518, startPoint y: 345, endPoint x: 515, endPoint y: 355, distance: 10.2
click at [518, 346] on div "0 ° Undo Copy Duplicate Duplicate to new slide Delete" at bounding box center [423, 286] width 753 height 424
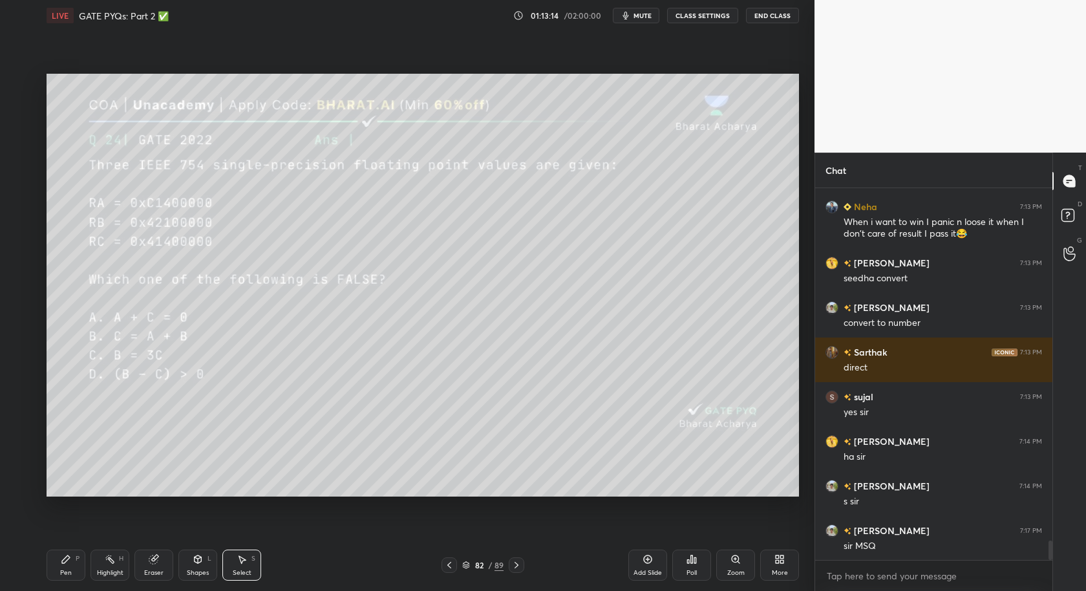
click at [58, 531] on div "Pen P" at bounding box center [66, 565] width 39 height 31
drag, startPoint x: 726, startPoint y: 564, endPoint x: 711, endPoint y: 529, distance: 38.2
click at [730, 531] on div "Zoom" at bounding box center [735, 565] width 39 height 31
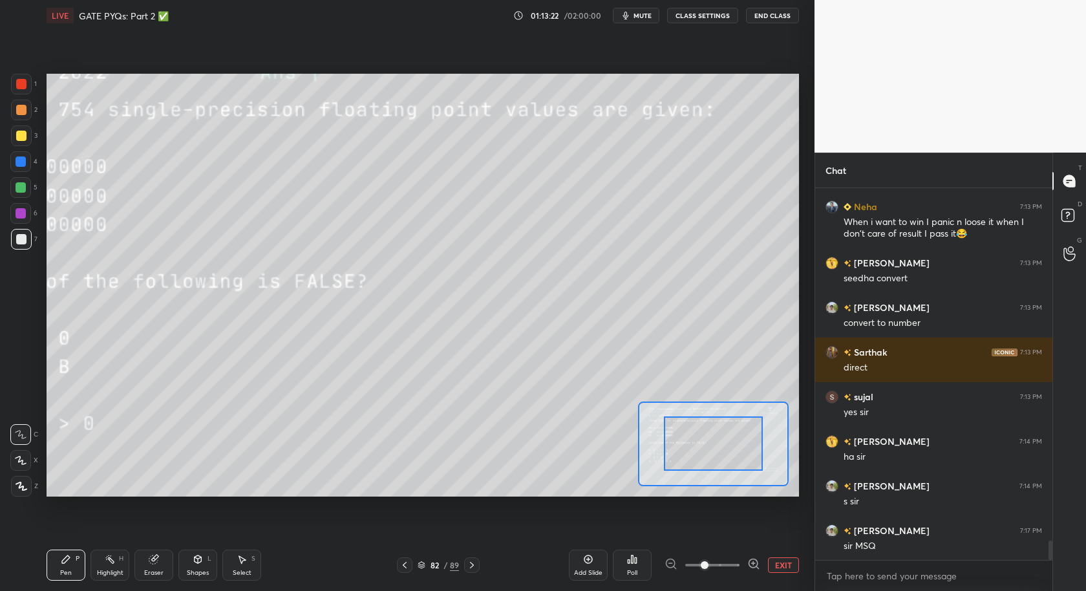
drag, startPoint x: 704, startPoint y: 447, endPoint x: 676, endPoint y: 425, distance: 35.4
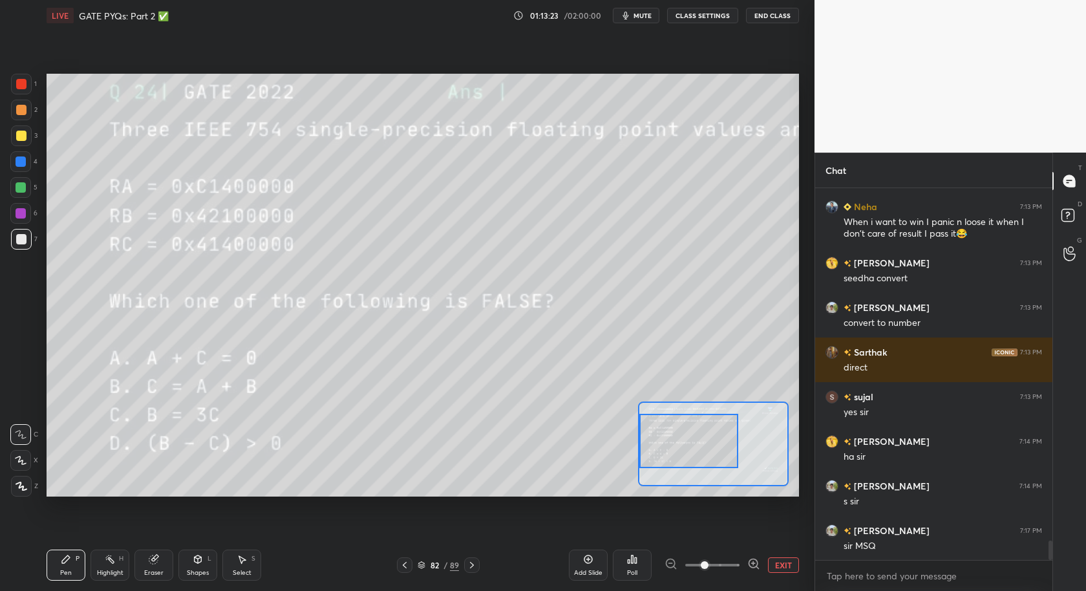
drag, startPoint x: 674, startPoint y: 445, endPoint x: 654, endPoint y: 422, distance: 31.2
click at [672, 442] on div at bounding box center [688, 441] width 99 height 55
drag, startPoint x: 77, startPoint y: 561, endPoint x: 85, endPoint y: 526, distance: 35.8
click at [78, 531] on div "P" at bounding box center [78, 558] width 4 height 6
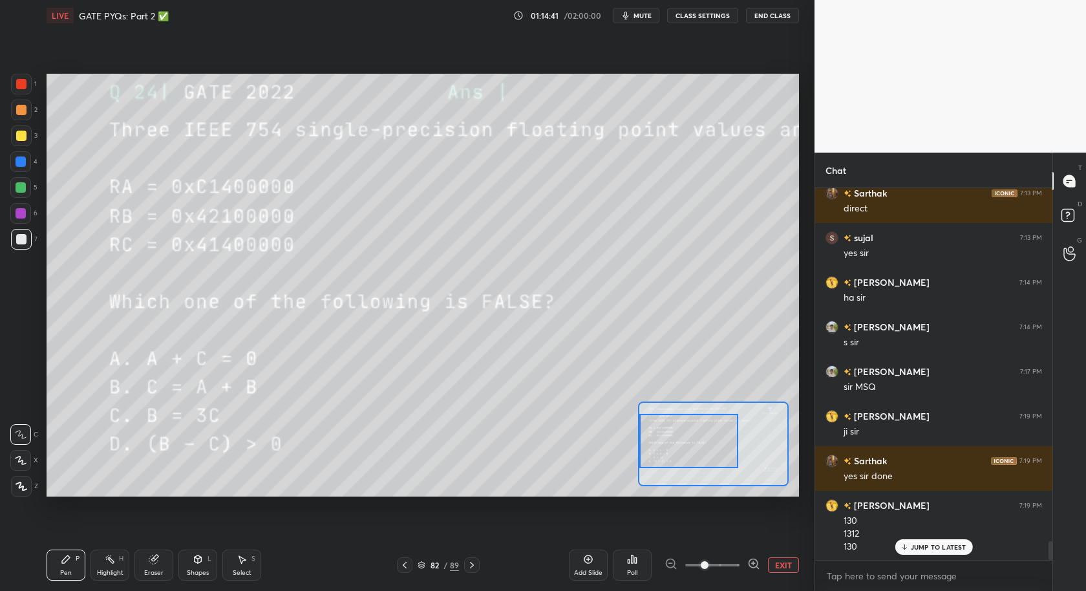
scroll to position [6971, 0]
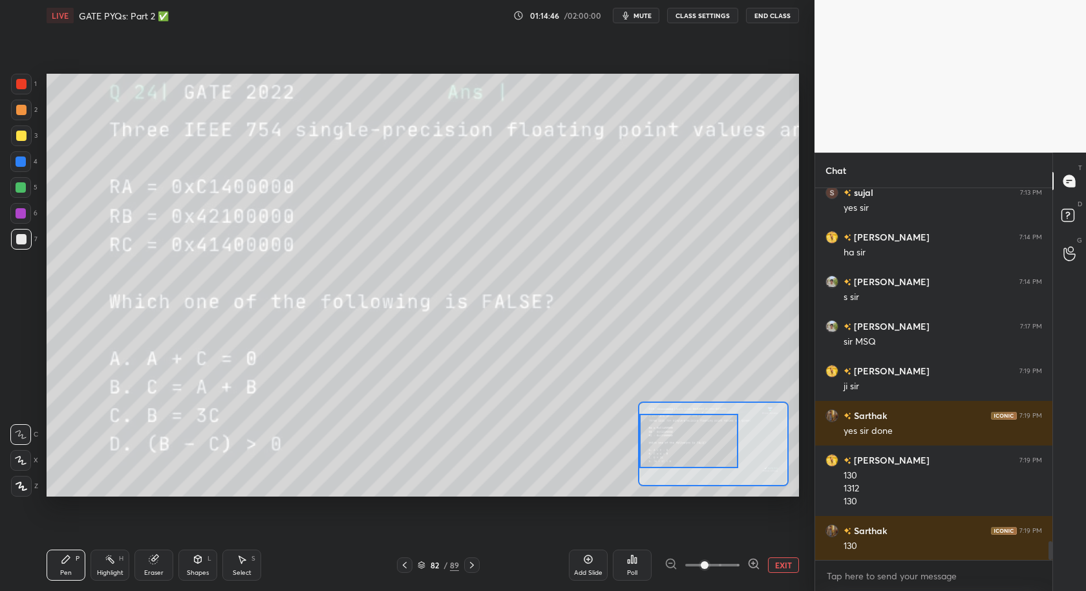
drag, startPoint x: 786, startPoint y: 566, endPoint x: 787, endPoint y: 542, distance: 23.3
click at [786, 531] on button "EXIT" at bounding box center [783, 565] width 31 height 16
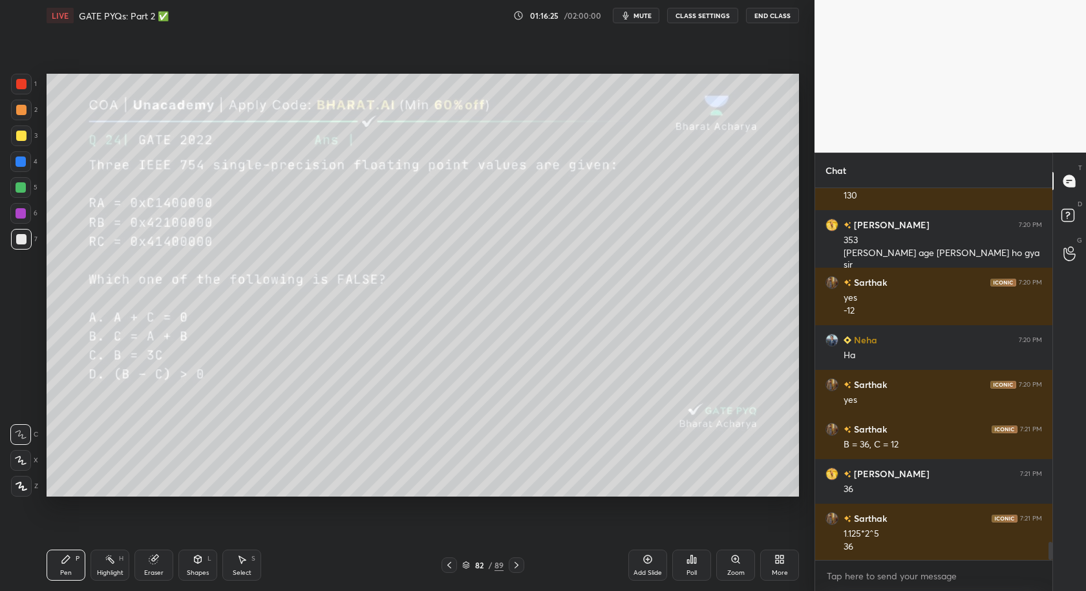
scroll to position [7366, 0]
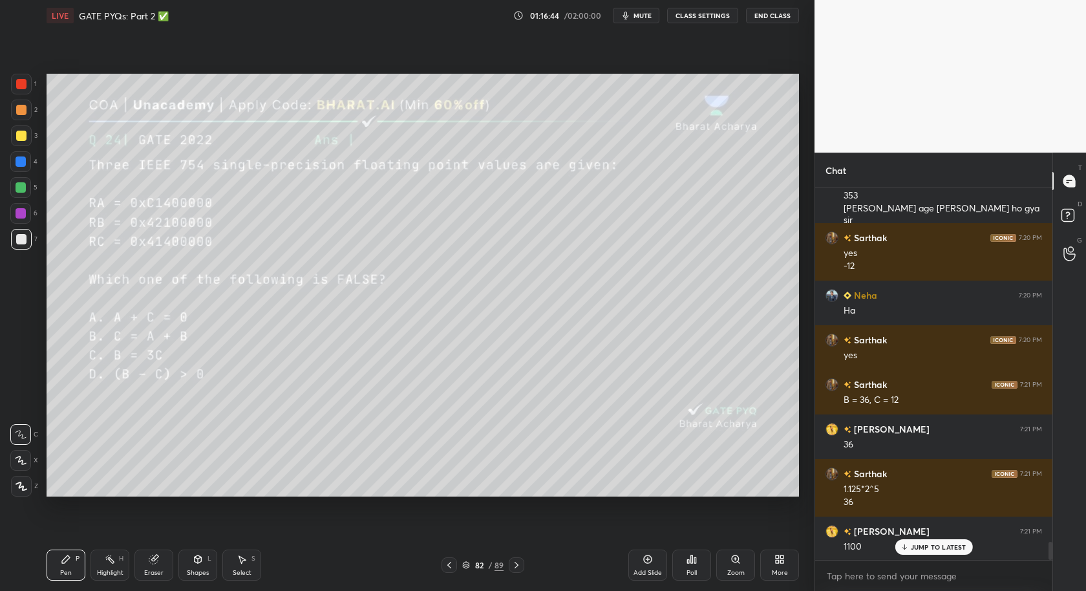
drag, startPoint x: 18, startPoint y: 162, endPoint x: 29, endPoint y: 160, distance: 11.3
click at [18, 164] on div at bounding box center [21, 161] width 10 height 10
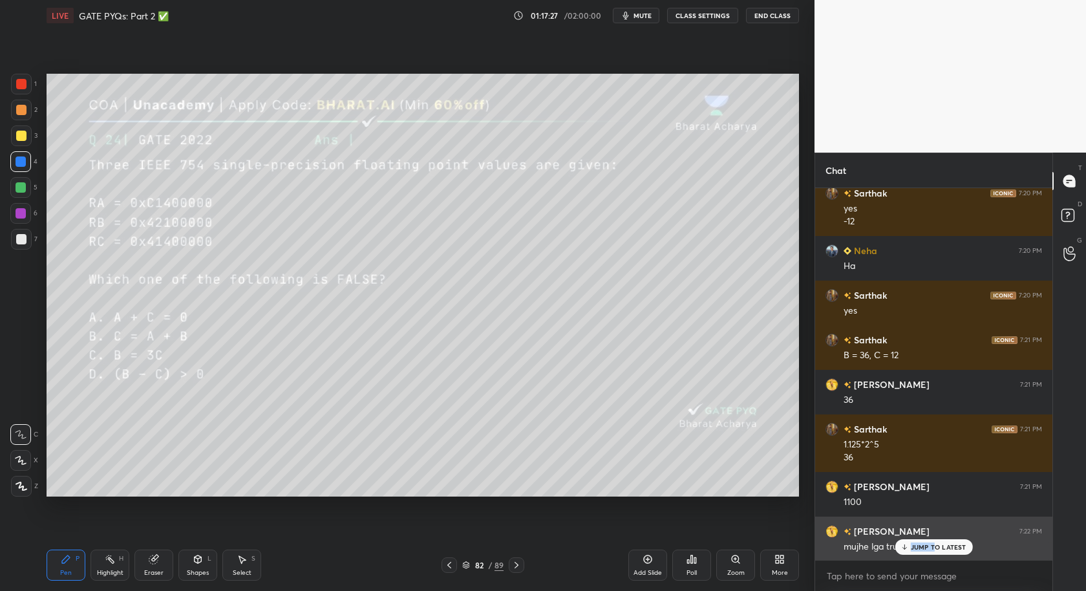
click at [934, 531] on div "JUMP TO LATEST" at bounding box center [934, 547] width 78 height 16
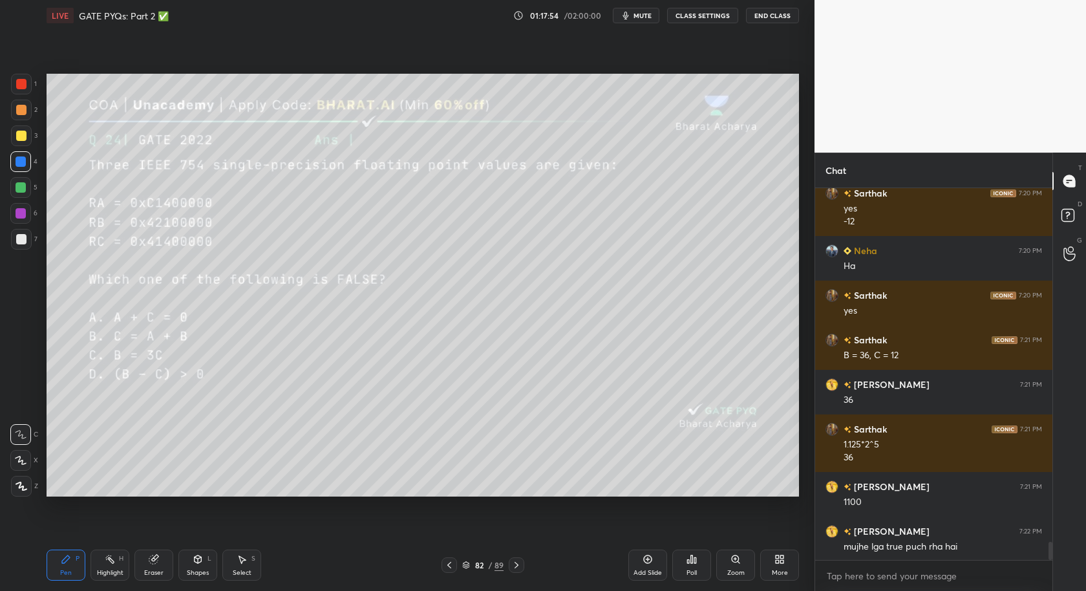
scroll to position [7456, 0]
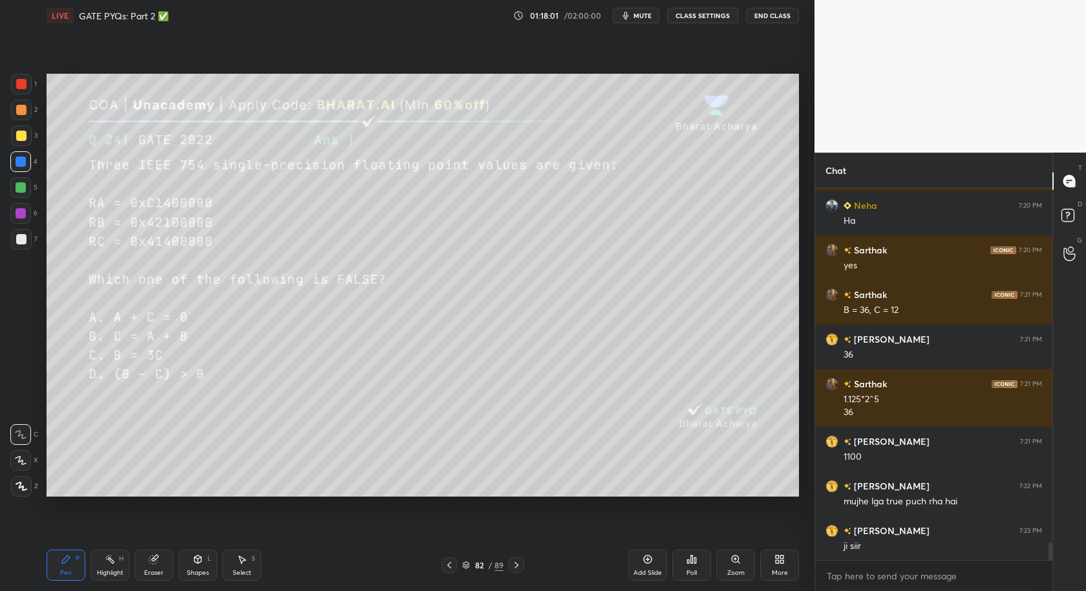
click at [19, 243] on div at bounding box center [21, 239] width 10 height 10
click at [24, 489] on icon at bounding box center [22, 486] width 12 height 9
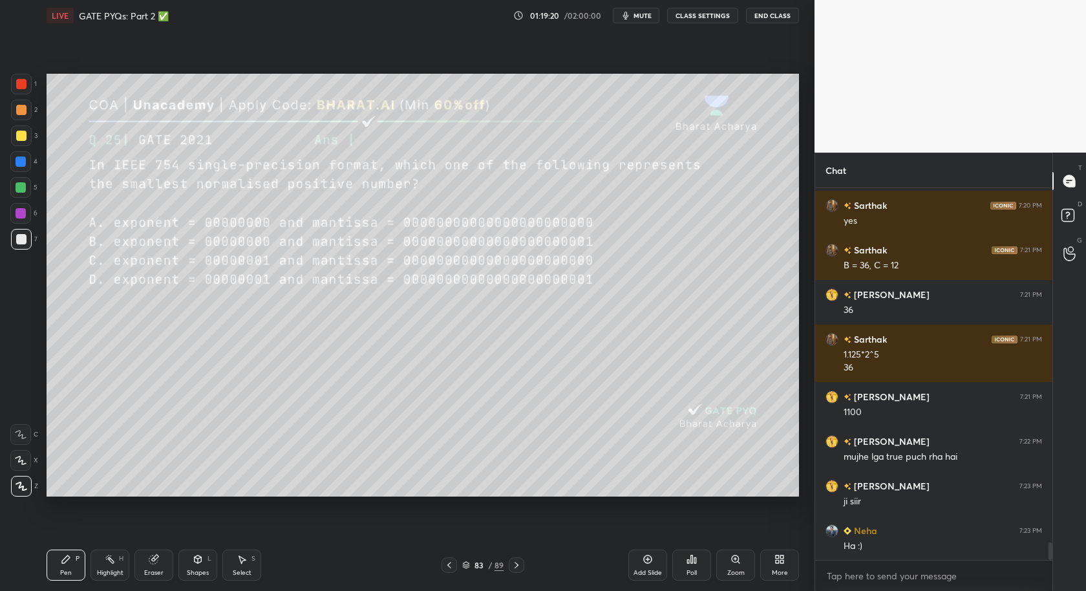
click at [693, 531] on icon at bounding box center [692, 559] width 10 height 10
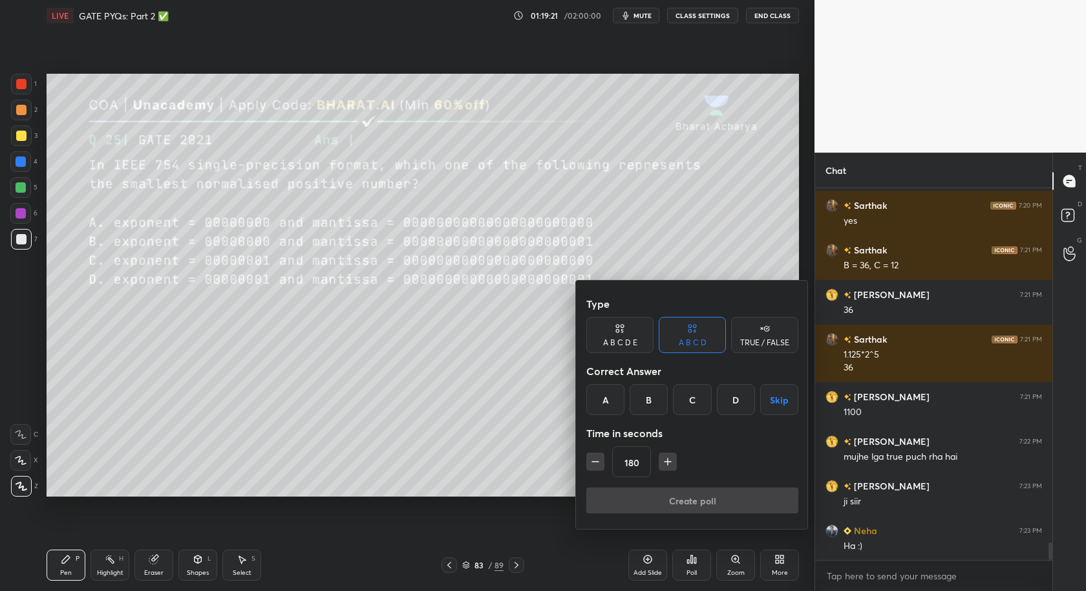
drag, startPoint x: 689, startPoint y: 399, endPoint x: 677, endPoint y: 427, distance: 30.1
click at [690, 401] on div "C" at bounding box center [692, 399] width 38 height 31
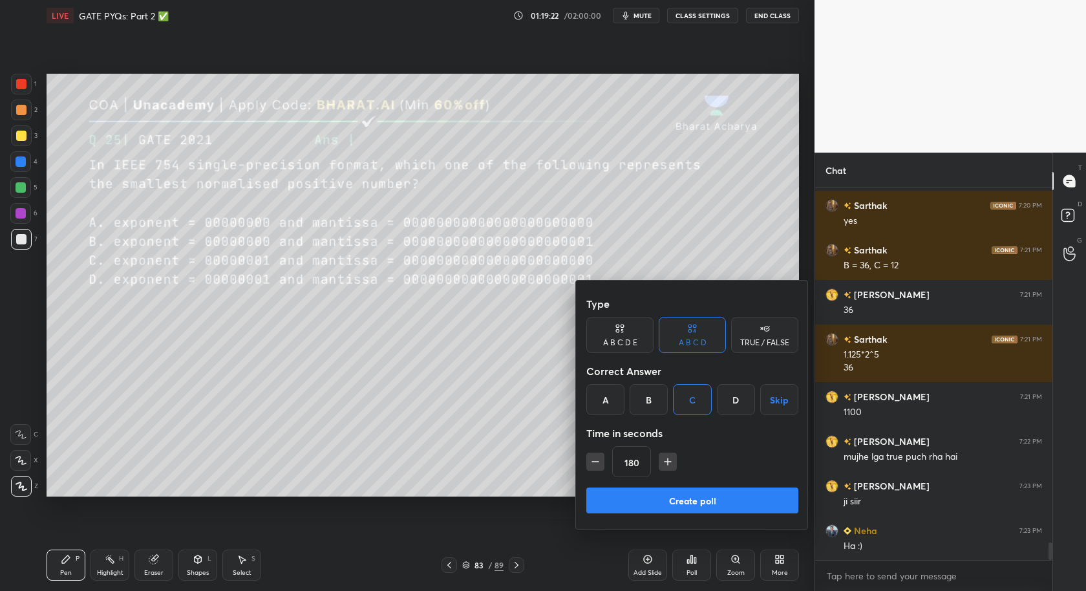
click at [599, 459] on icon "button" at bounding box center [595, 461] width 13 height 13
click at [594, 463] on icon "button" at bounding box center [595, 461] width 13 height 13
click at [589, 458] on icon "button" at bounding box center [595, 461] width 13 height 13
click at [594, 462] on icon "button" at bounding box center [595, 462] width 6 height 0
drag, startPoint x: 595, startPoint y: 463, endPoint x: 604, endPoint y: 466, distance: 9.6
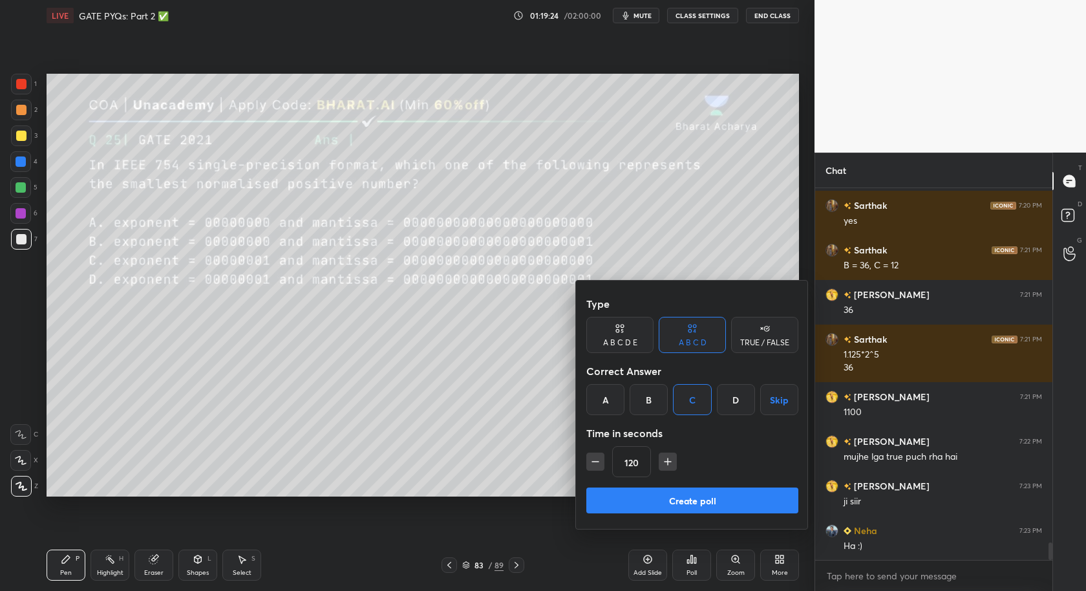
click at [597, 462] on icon "button" at bounding box center [595, 461] width 13 height 13
click at [594, 462] on icon "button" at bounding box center [595, 461] width 13 height 13
click at [594, 458] on icon "button" at bounding box center [595, 461] width 13 height 13
click at [659, 459] on icon "button" at bounding box center [662, 461] width 13 height 13
type input "90"
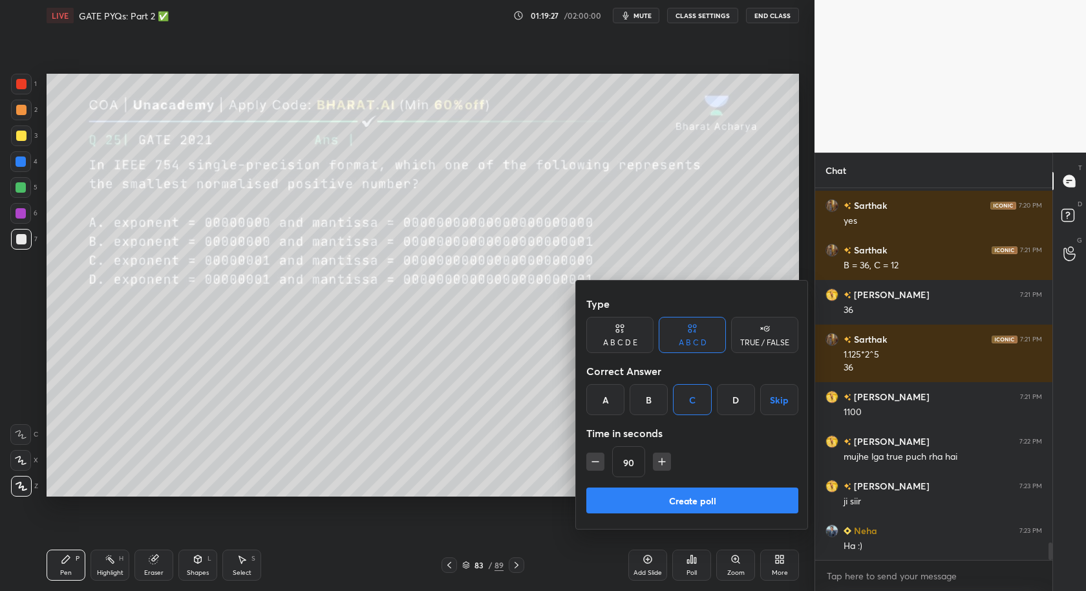
drag, startPoint x: 687, startPoint y: 500, endPoint x: 673, endPoint y: 499, distance: 13.6
click at [689, 499] on button "Create poll" at bounding box center [692, 501] width 212 height 26
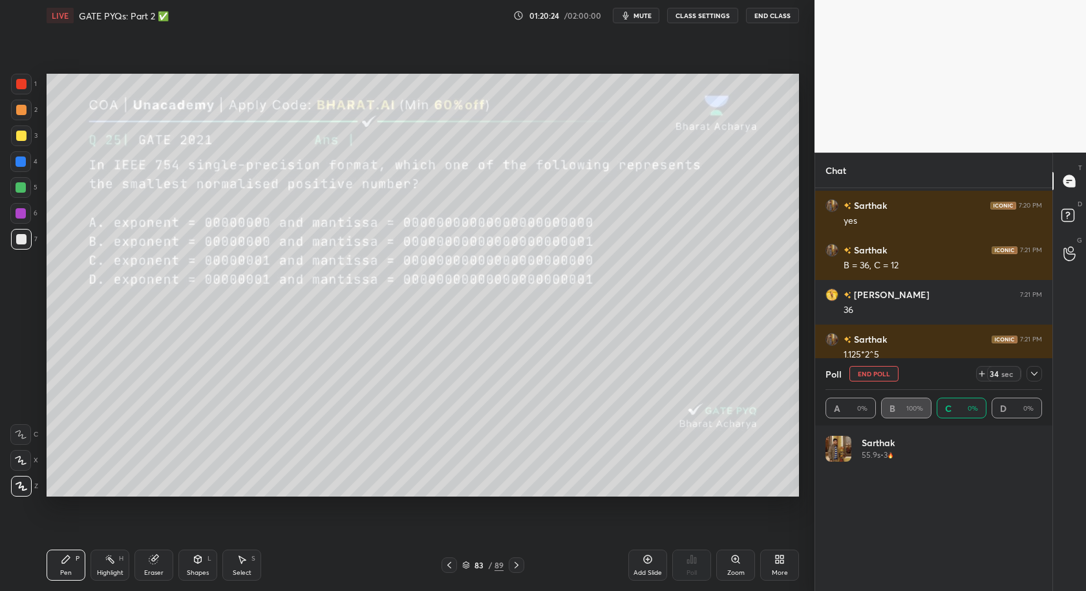
scroll to position [151, 213]
click at [977, 378] on icon at bounding box center [1034, 374] width 10 height 10
type textarea "x"
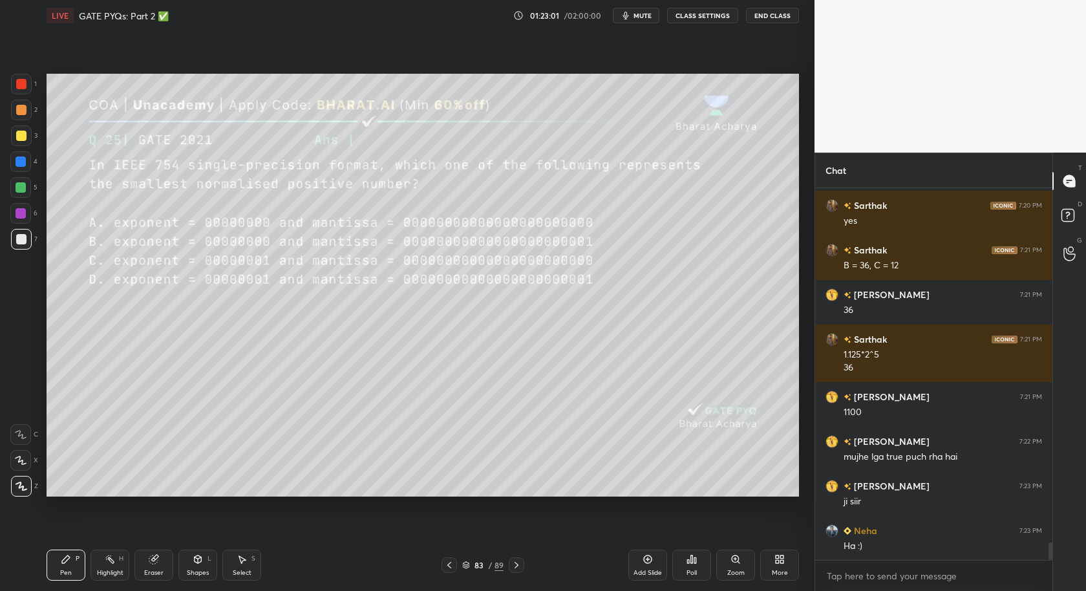
scroll to position [7544, 0]
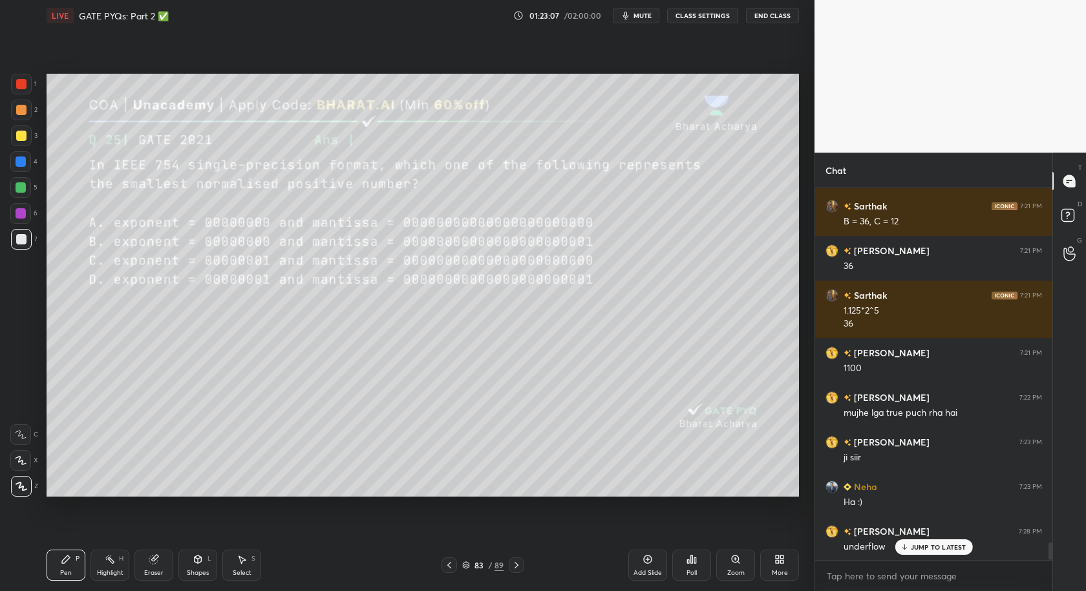
drag, startPoint x: 17, startPoint y: 139, endPoint x: 30, endPoint y: 179, distance: 41.9
click at [17, 140] on div at bounding box center [21, 136] width 10 height 10
click at [925, 531] on p "JUMP TO LATEST" at bounding box center [939, 547] width 56 height 8
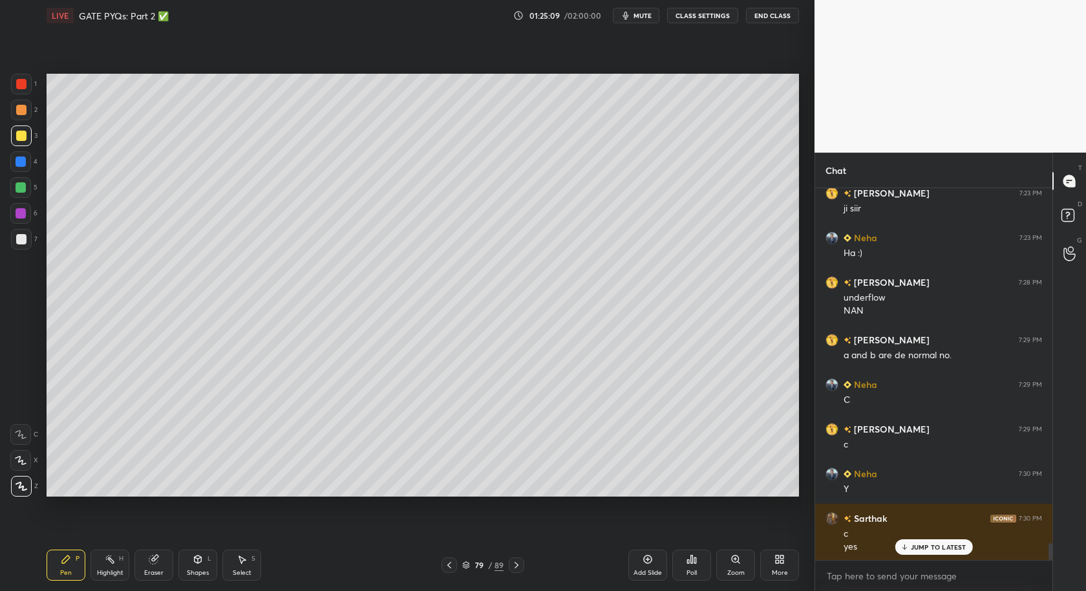
scroll to position [7838, 0]
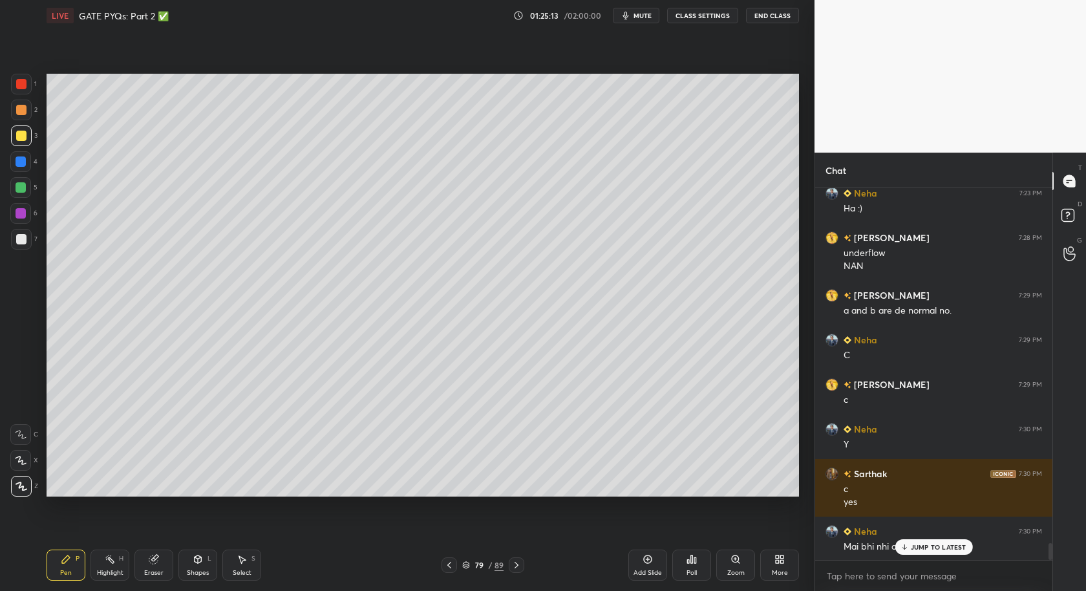
click at [946, 531] on p "JUMP TO LATEST" at bounding box center [939, 547] width 56 height 8
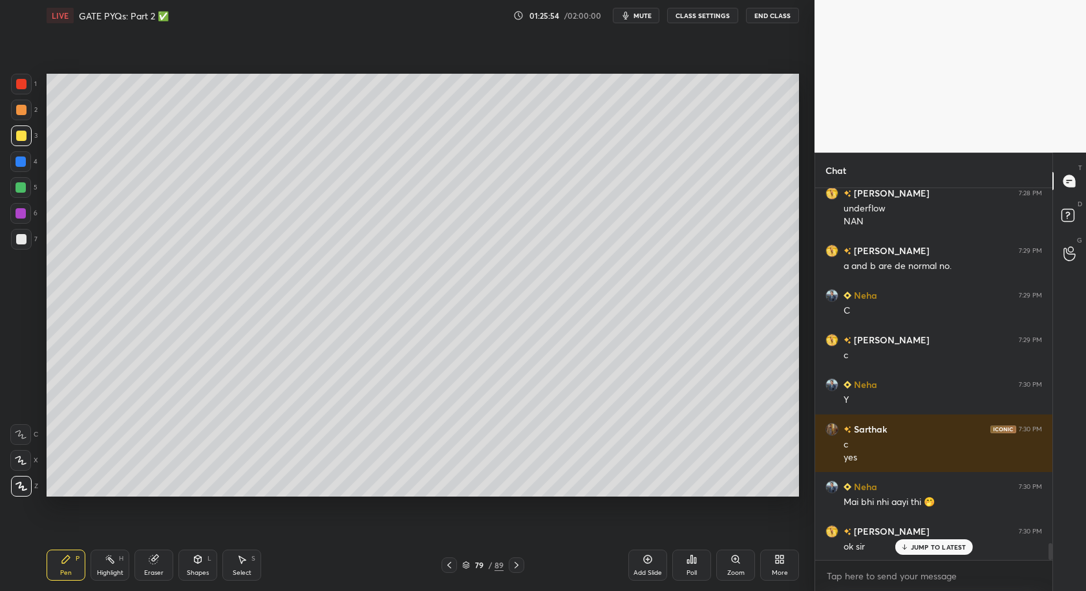
scroll to position [7928, 0]
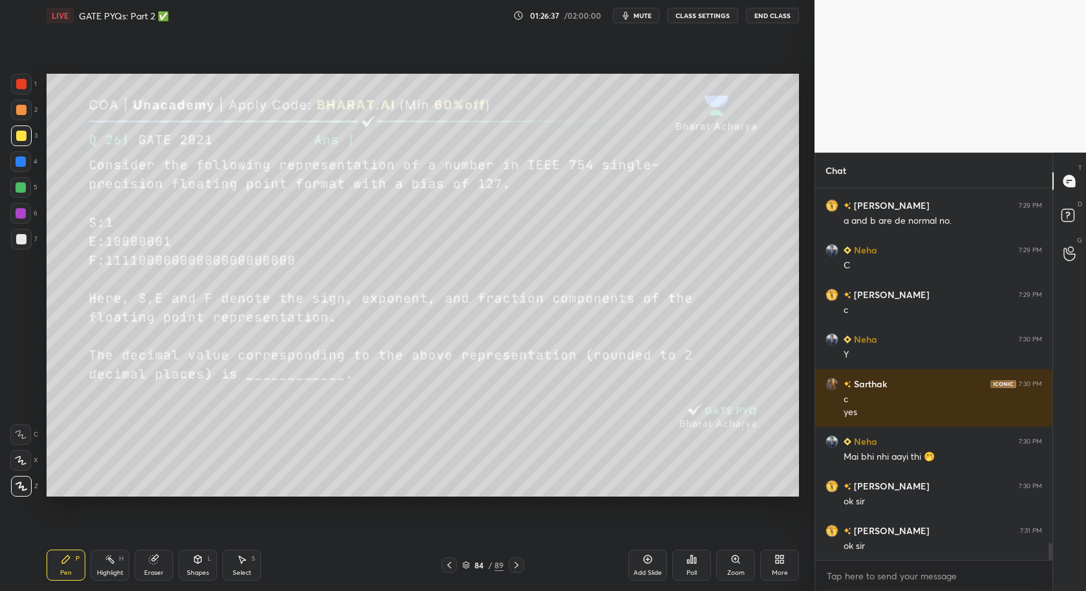
click at [696, 531] on div "Poll" at bounding box center [691, 565] width 39 height 31
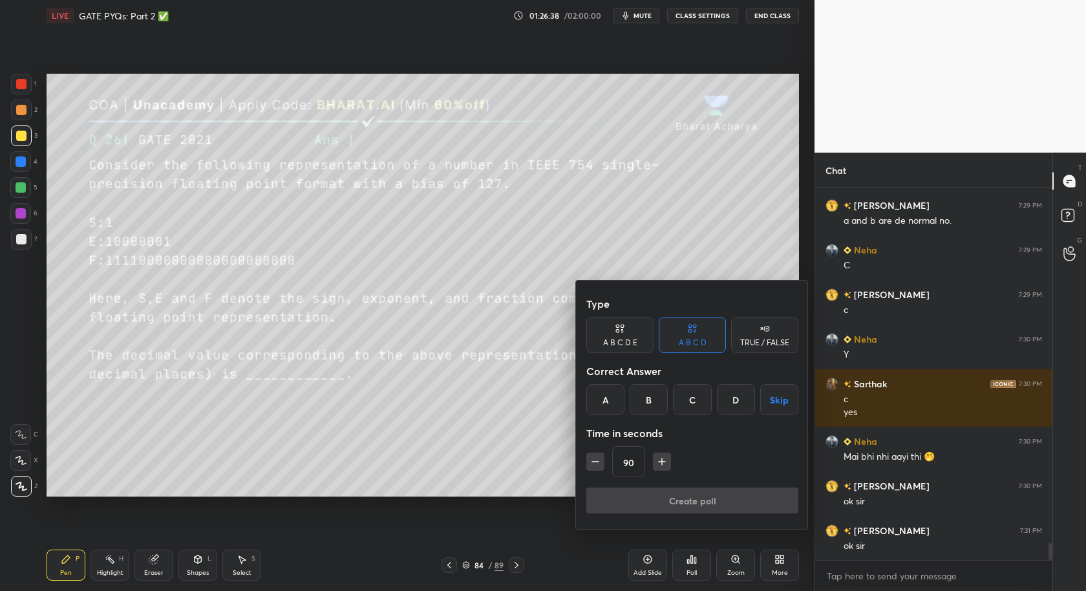
drag, startPoint x: 694, startPoint y: 405, endPoint x: 687, endPoint y: 447, distance: 42.6
click at [695, 406] on div "C" at bounding box center [692, 399] width 38 height 31
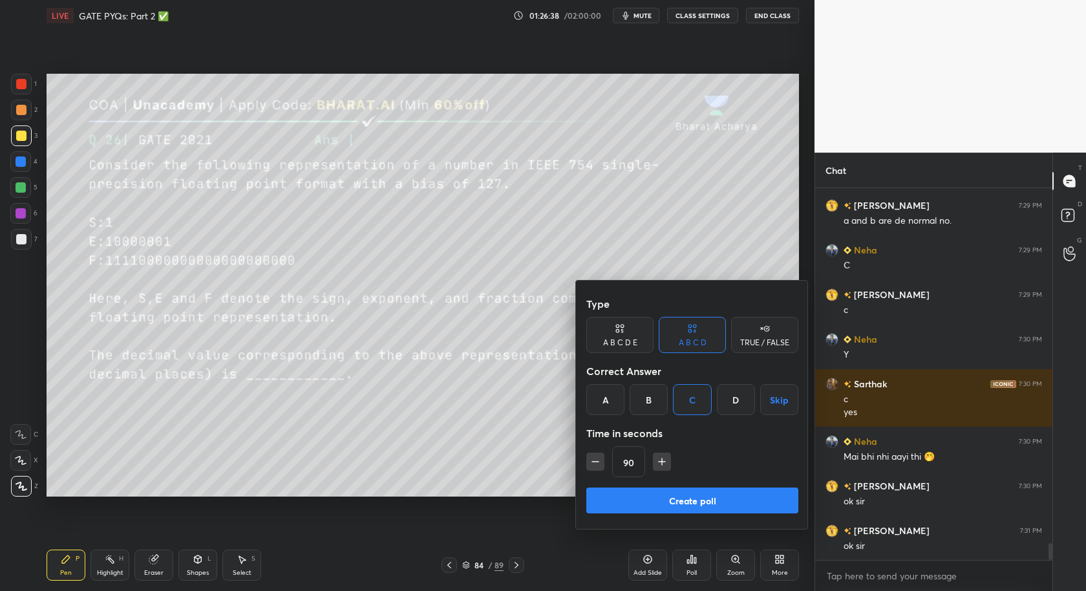
click at [657, 462] on icon "button" at bounding box center [662, 461] width 13 height 13
click at [659, 460] on button "button" at bounding box center [668, 462] width 18 height 18
click at [659, 462] on button "button" at bounding box center [668, 462] width 18 height 18
click at [661, 461] on icon "button" at bounding box center [667, 461] width 13 height 13
click at [663, 461] on icon "button" at bounding box center [667, 461] width 13 height 13
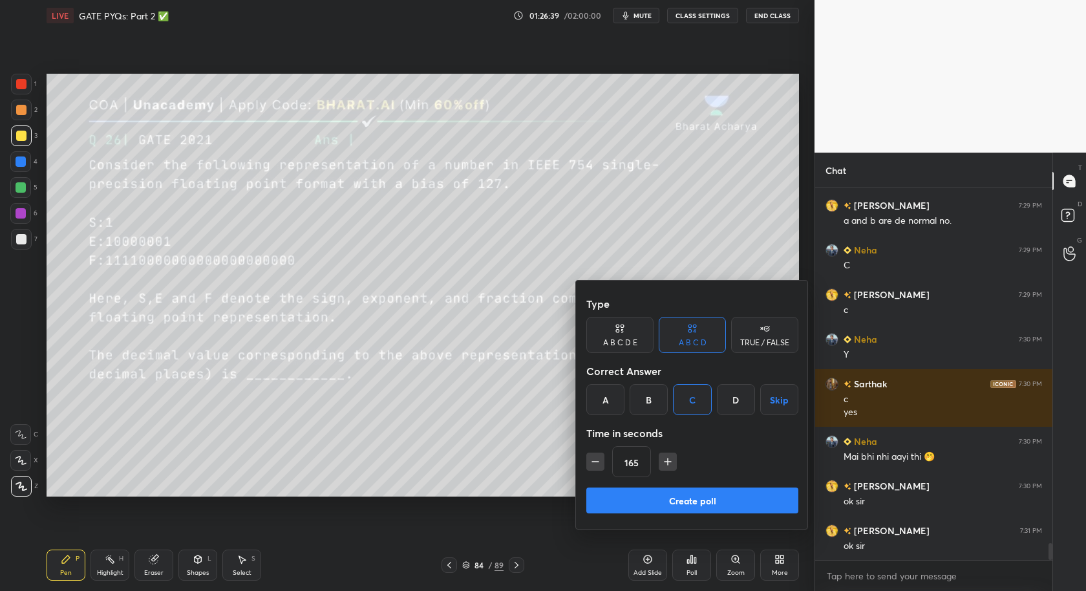
click at [670, 460] on icon "button" at bounding box center [667, 461] width 13 height 13
type input "180"
drag, startPoint x: 683, startPoint y: 495, endPoint x: 676, endPoint y: 498, distance: 7.6
click at [681, 495] on button "Create poll" at bounding box center [692, 501] width 212 height 26
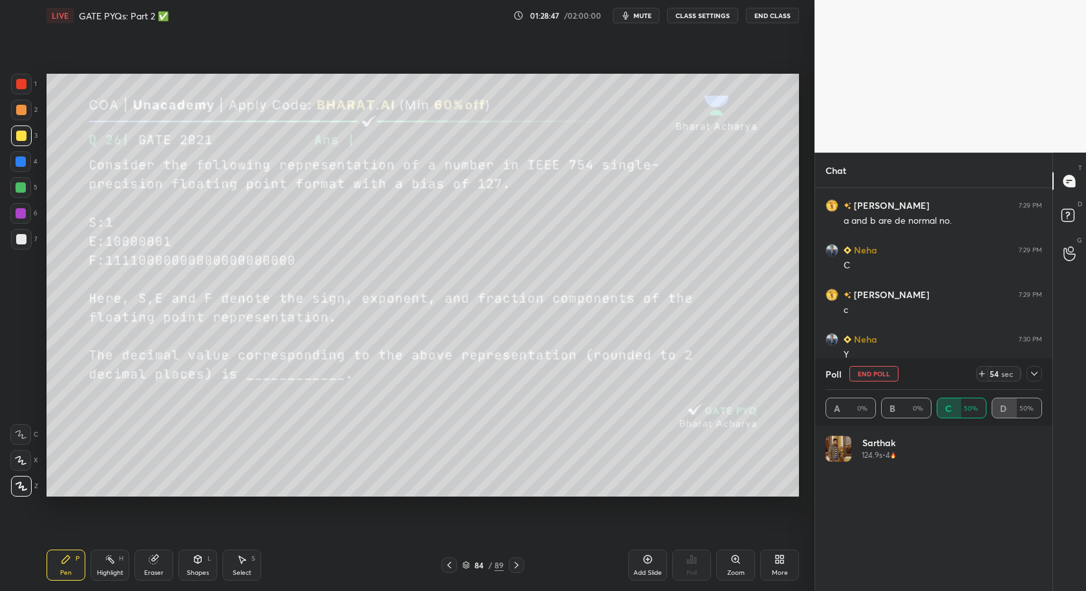
scroll to position [151, 213]
click at [17, 164] on div at bounding box center [21, 161] width 10 height 10
click at [18, 462] on icon at bounding box center [21, 460] width 12 height 9
drag, startPoint x: 238, startPoint y: 565, endPoint x: 259, endPoint y: 498, distance: 70.5
click at [239, 531] on icon at bounding box center [242, 559] width 10 height 10
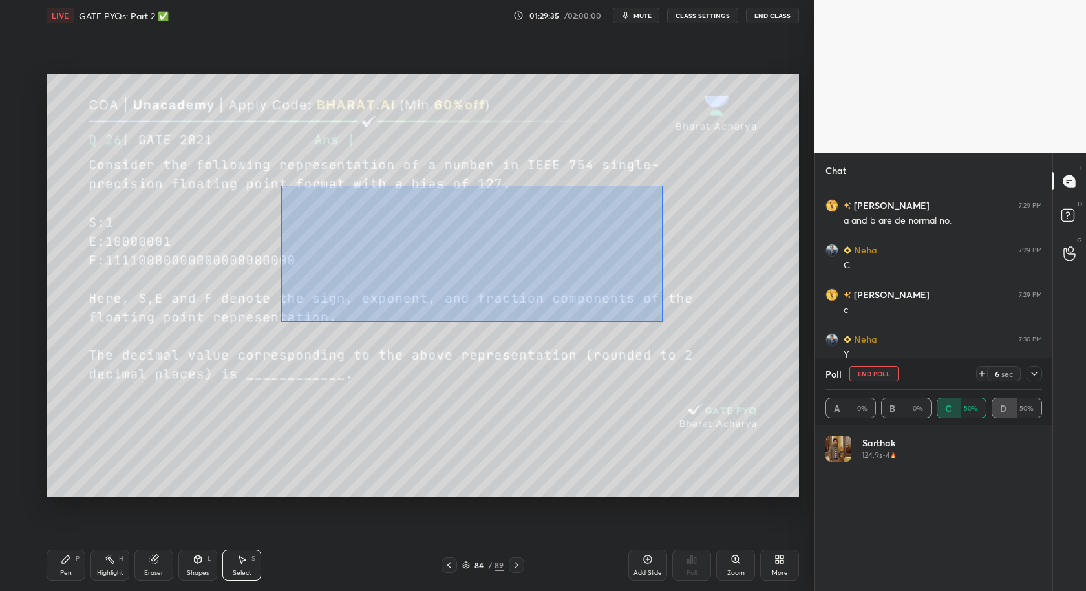
drag, startPoint x: 282, startPoint y: 184, endPoint x: 661, endPoint y: 309, distance: 398.9
click at [664, 323] on div "0 ° Undo Copy Duplicate Duplicate to new slide Delete" at bounding box center [423, 286] width 753 height 424
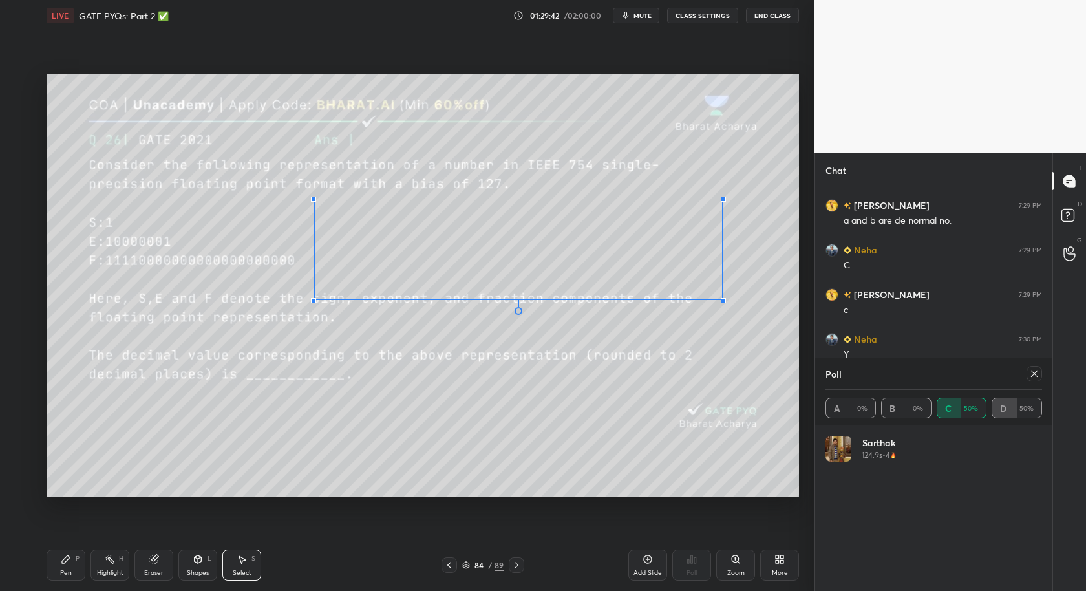
drag, startPoint x: 646, startPoint y: 279, endPoint x: 720, endPoint y: 297, distance: 75.9
click at [722, 299] on div at bounding box center [723, 300] width 5 height 5
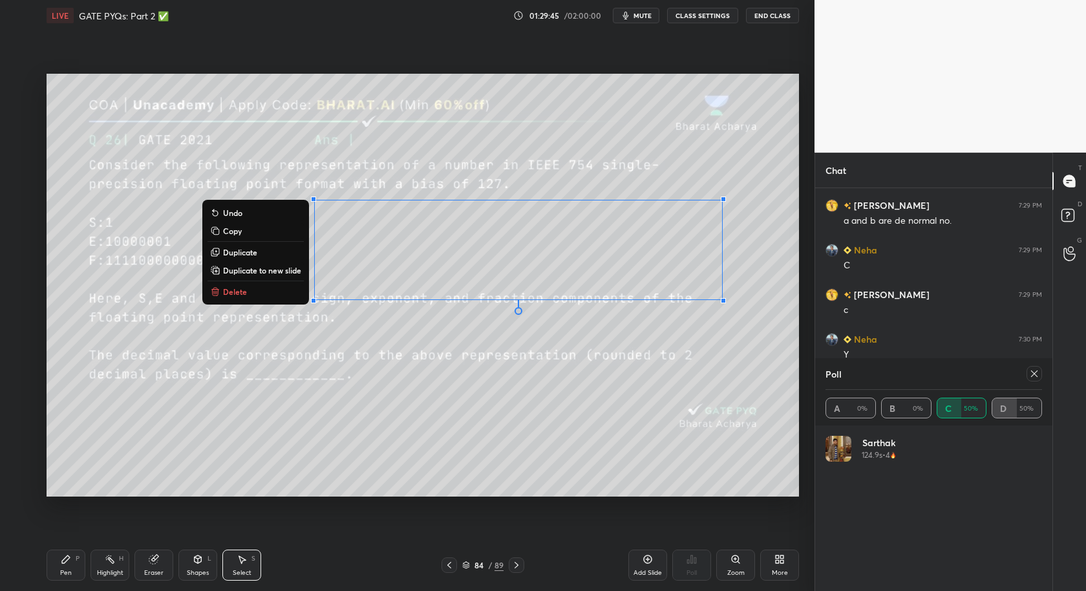
click at [572, 342] on div "0 ° Undo Copy Duplicate Duplicate to new slide Delete" at bounding box center [423, 286] width 753 height 424
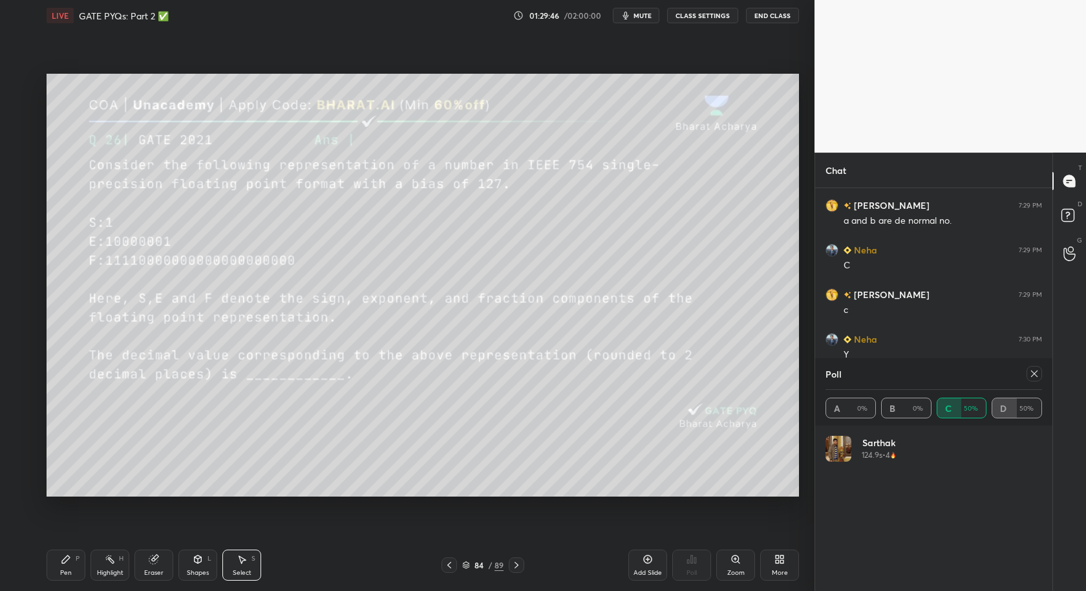
drag, startPoint x: 155, startPoint y: 565, endPoint x: 175, endPoint y: 502, distance: 66.5
click at [155, 531] on icon at bounding box center [153, 559] width 8 height 8
drag, startPoint x: 71, startPoint y: 563, endPoint x: 106, endPoint y: 539, distance: 42.0
click at [73, 531] on div "Pen P" at bounding box center [66, 565] width 39 height 31
click at [154, 531] on icon at bounding box center [153, 559] width 8 height 8
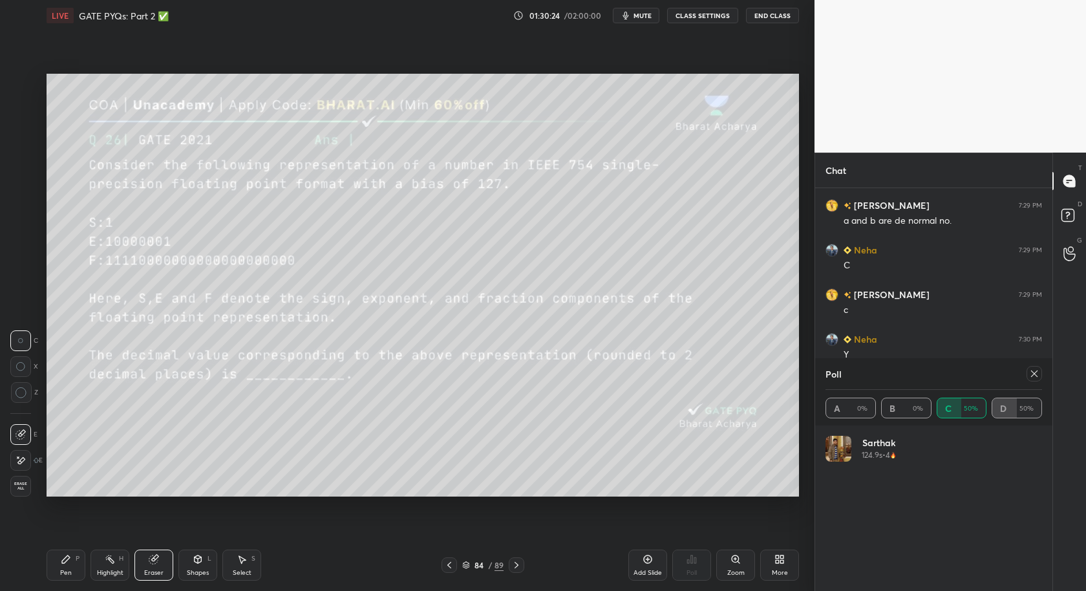
click at [75, 531] on div "Pen P" at bounding box center [66, 565] width 39 height 31
click at [977, 385] on div "Poll" at bounding box center [934, 373] width 217 height 31
drag, startPoint x: 1033, startPoint y: 376, endPoint x: 996, endPoint y: 394, distance: 41.9
click at [977, 376] on icon at bounding box center [1034, 374] width 10 height 10
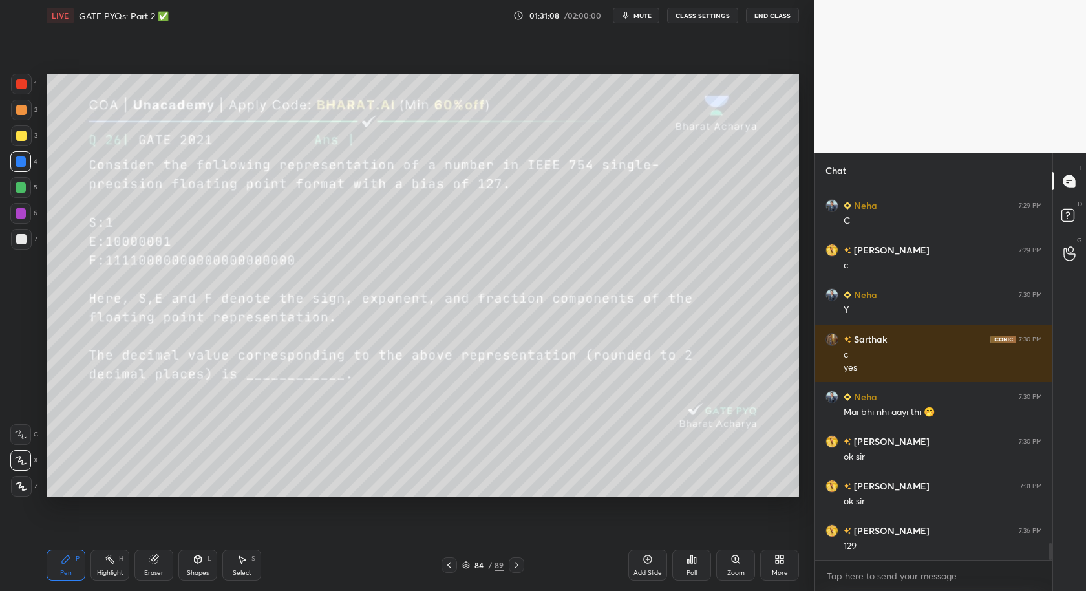
scroll to position [8016, 0]
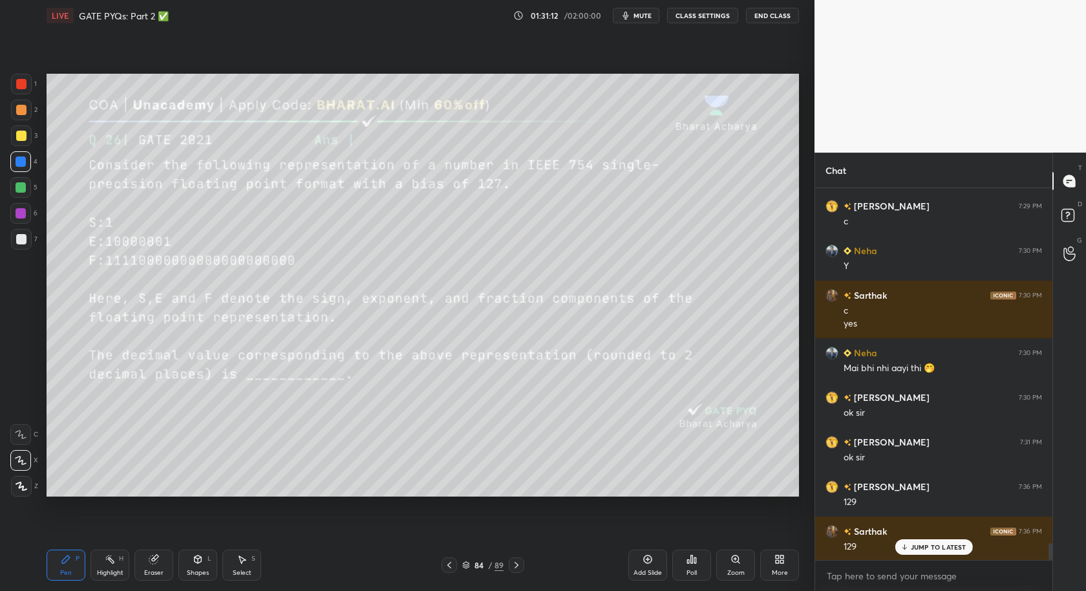
click at [28, 245] on div at bounding box center [21, 239] width 21 height 21
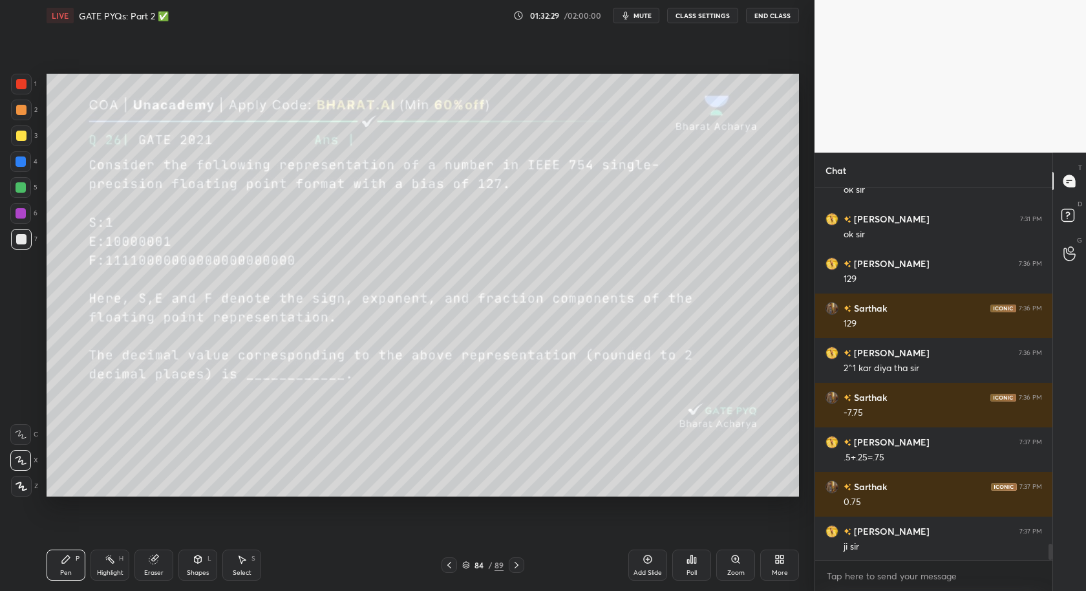
scroll to position [8284, 0]
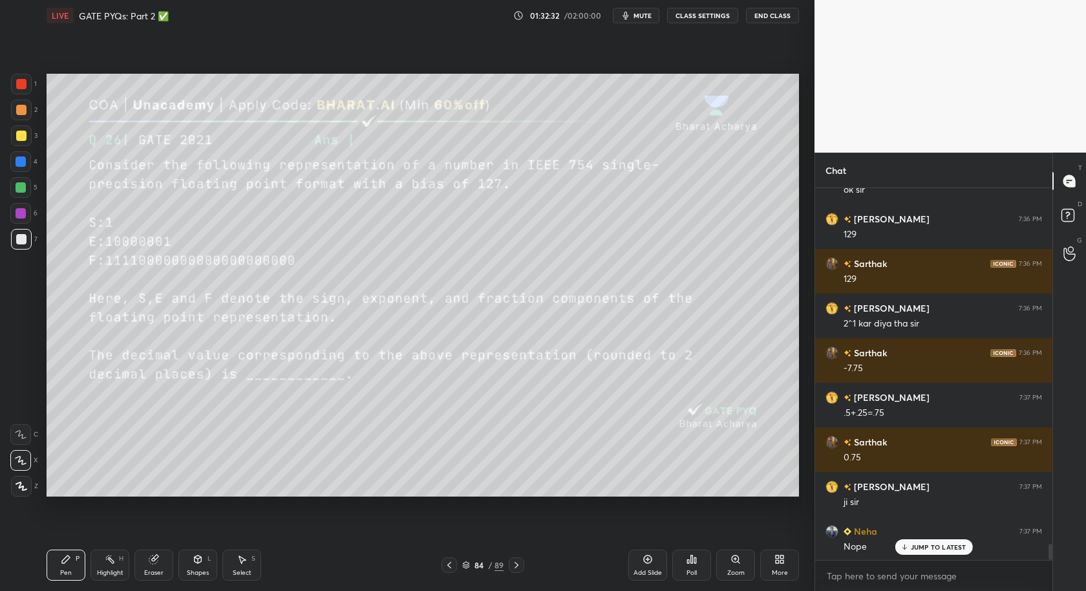
drag, startPoint x: 20, startPoint y: 434, endPoint x: 35, endPoint y: 440, distance: 16.0
click at [21, 438] on icon at bounding box center [21, 434] width 12 height 9
click at [650, 531] on icon at bounding box center [648, 559] width 10 height 10
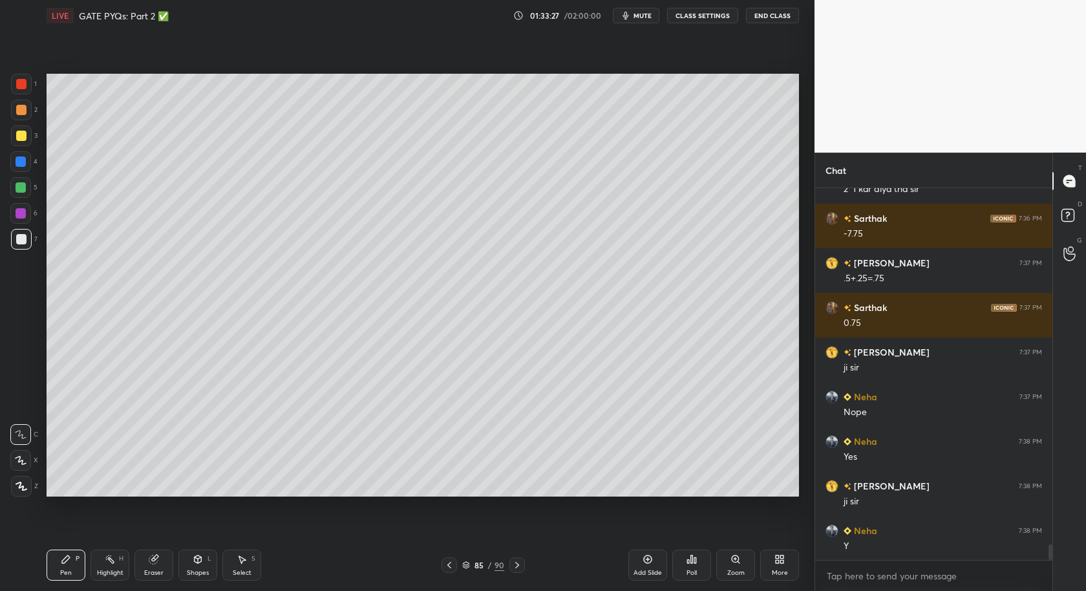
scroll to position [8431, 0]
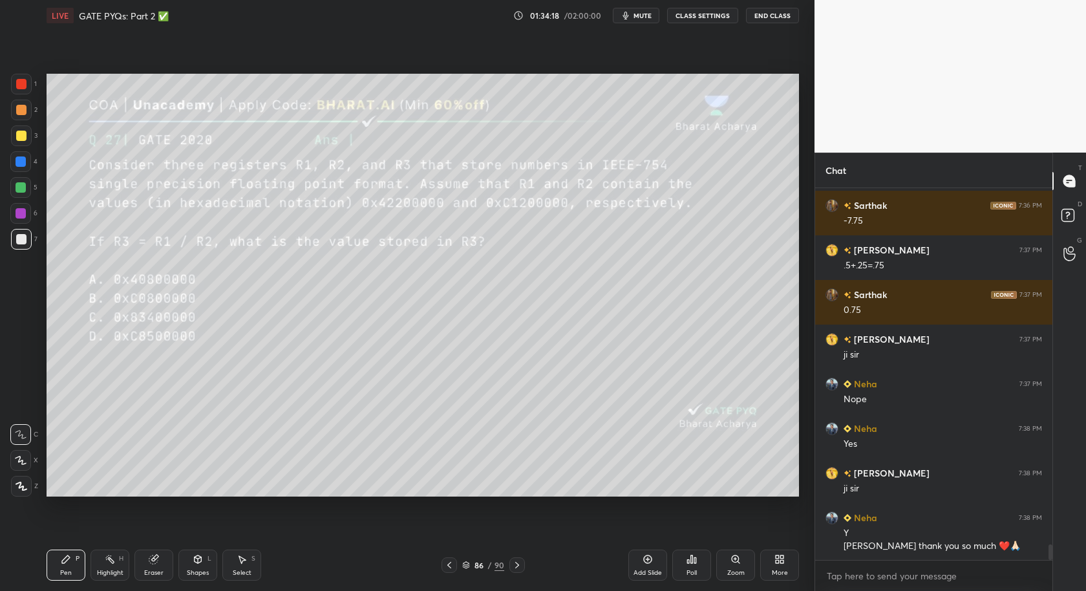
click at [696, 531] on div "Poll" at bounding box center [691, 565] width 39 height 31
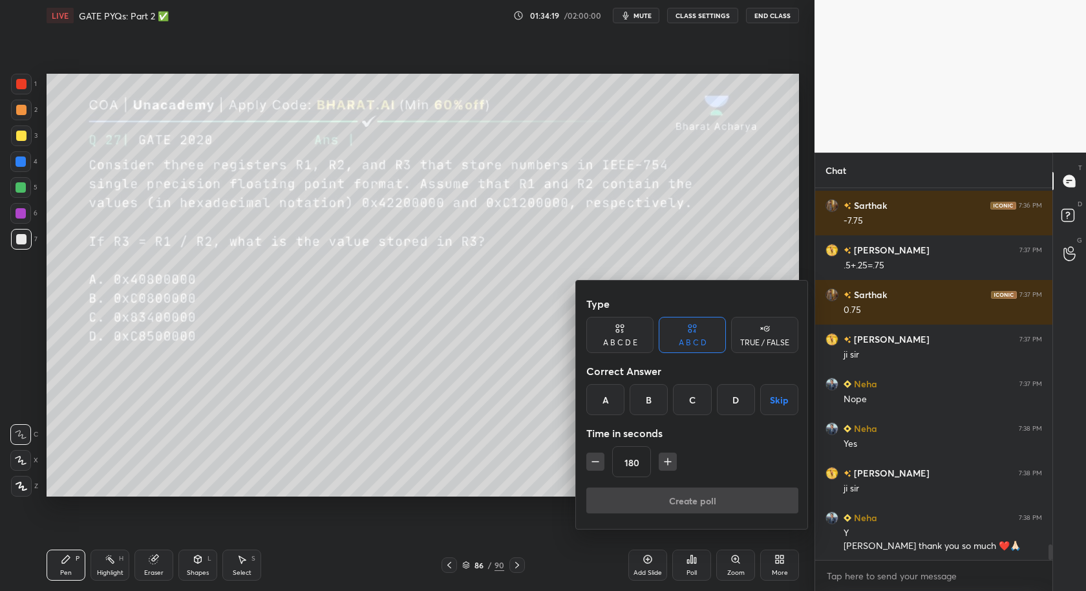
click at [652, 394] on div "B" at bounding box center [649, 399] width 38 height 31
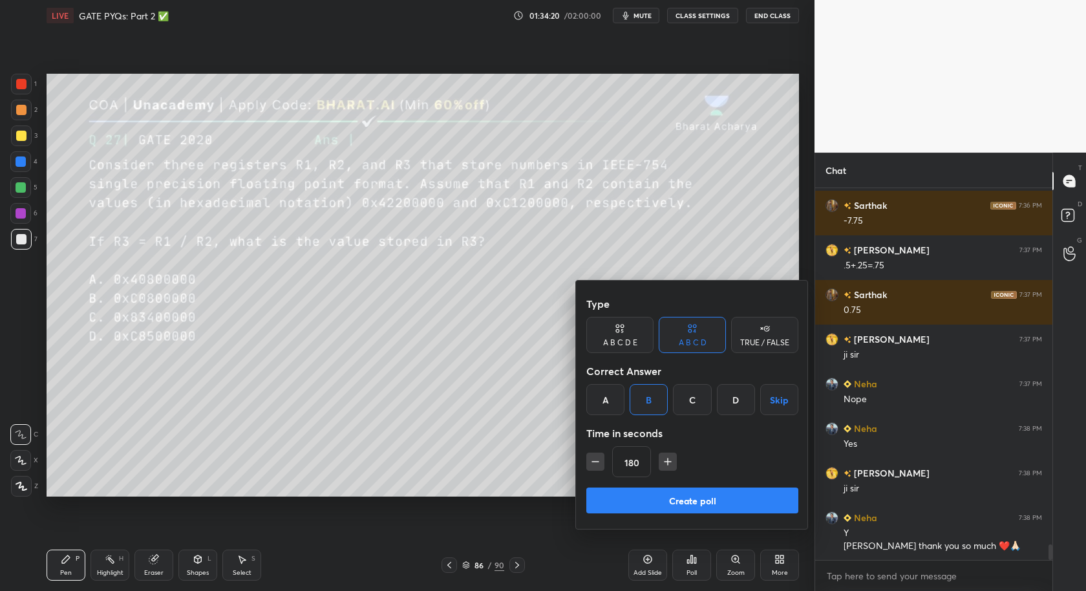
click at [670, 506] on button "Create poll" at bounding box center [692, 501] width 212 height 26
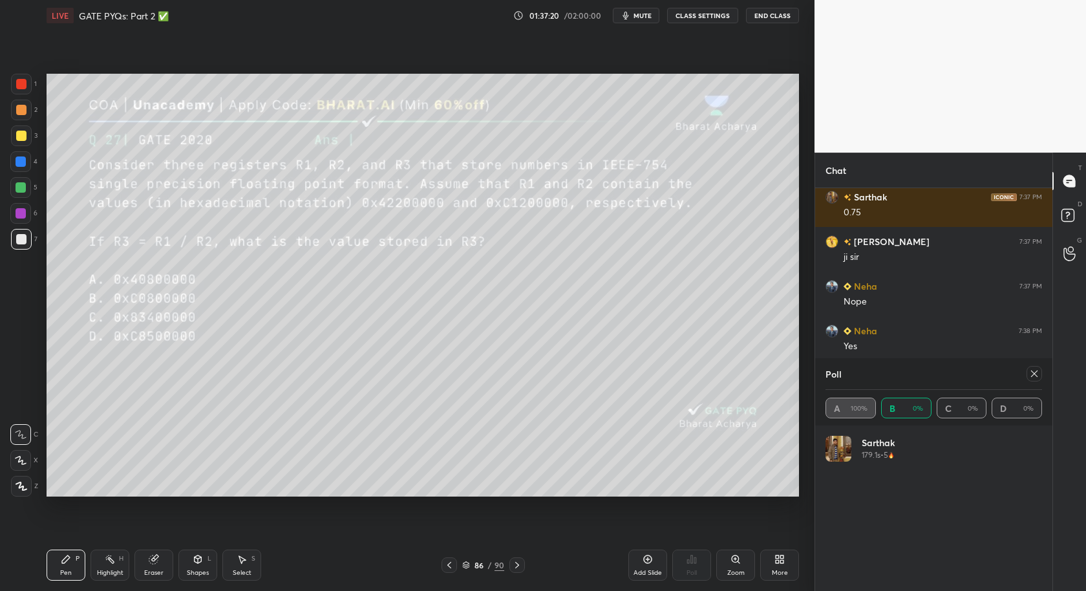
scroll to position [151, 213]
click at [977, 372] on icon at bounding box center [1034, 374] width 10 height 10
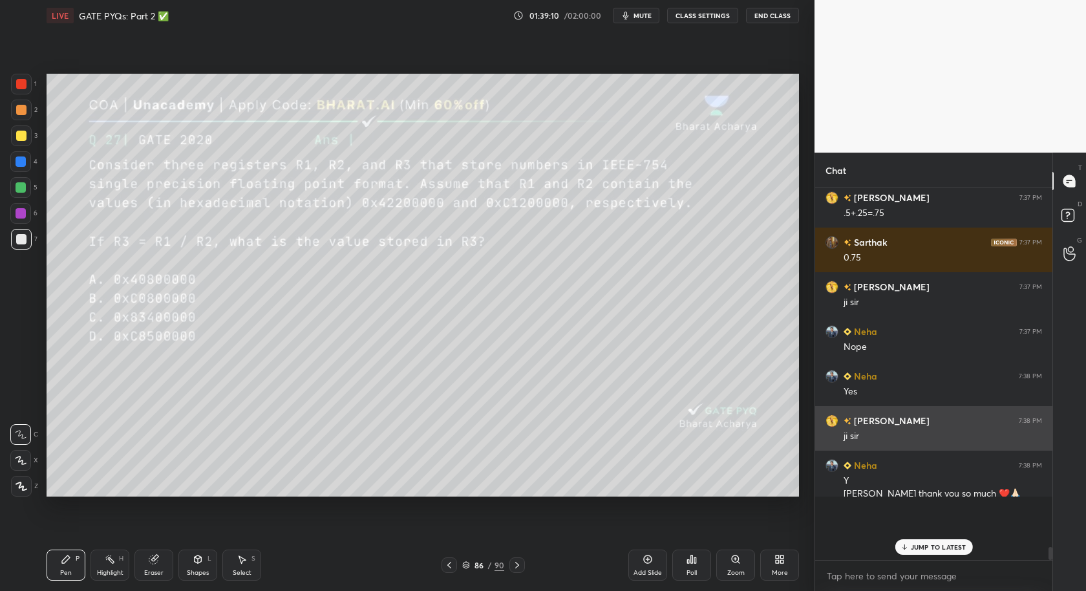
scroll to position [256, 234]
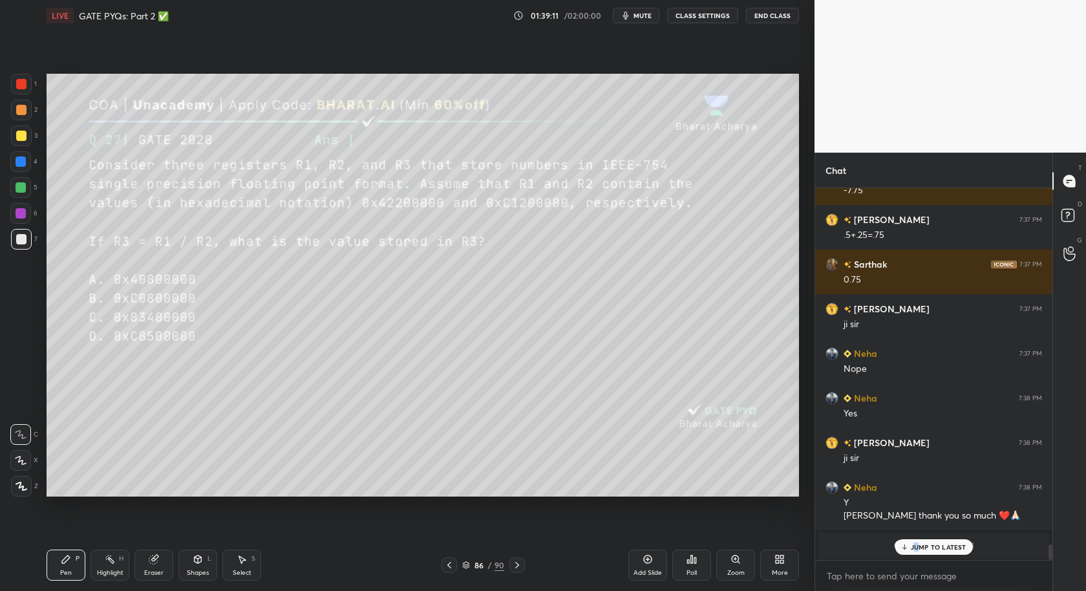
drag, startPoint x: 916, startPoint y: 550, endPoint x: 901, endPoint y: 544, distance: 16.6
click at [918, 531] on p "JUMP TO LATEST" at bounding box center [939, 547] width 56 height 8
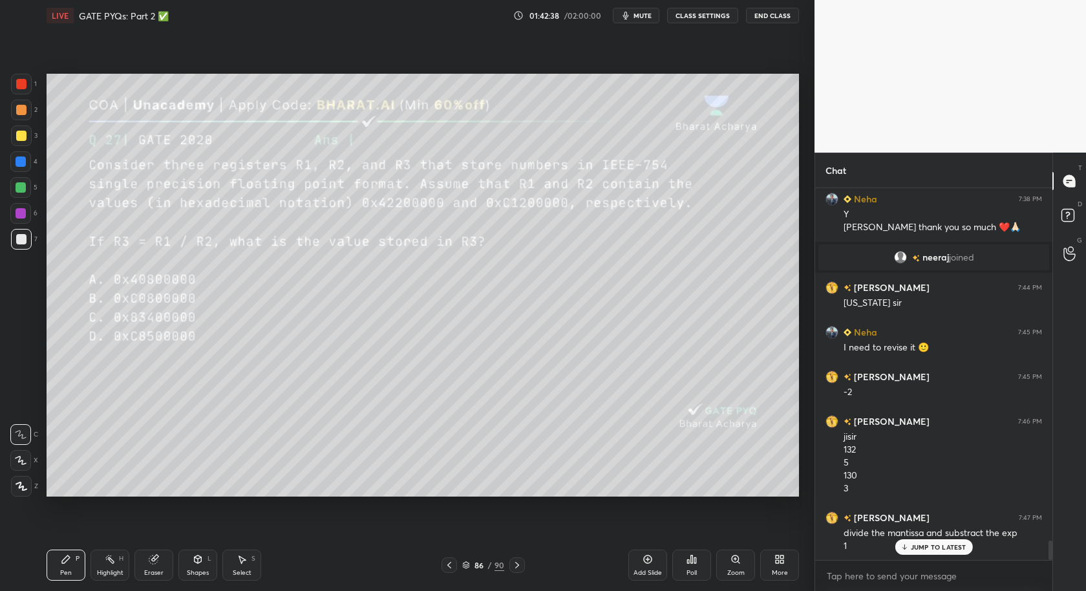
scroll to position [6817, 0]
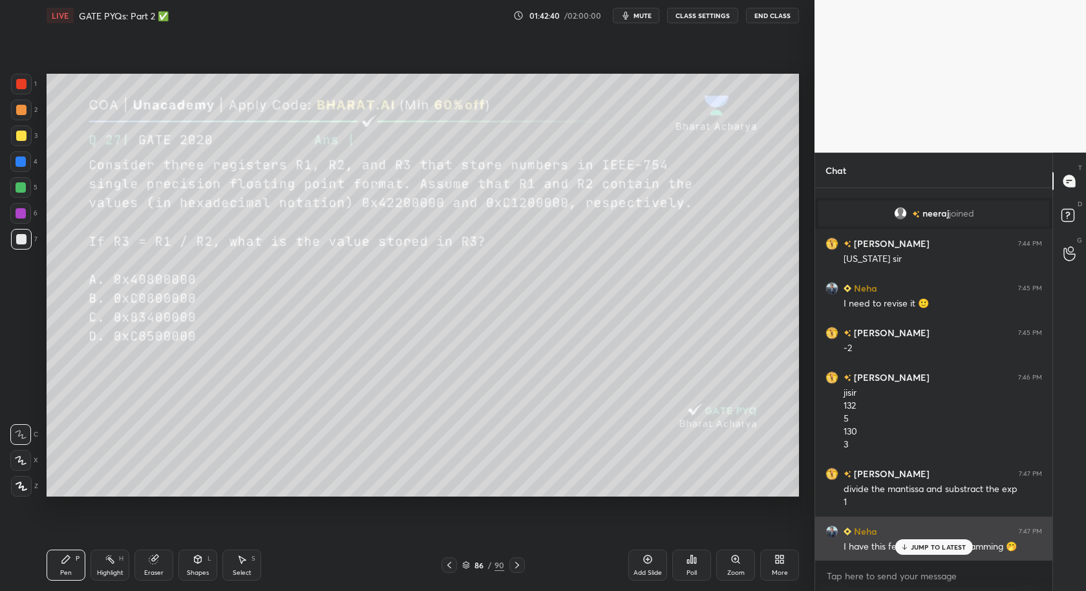
drag, startPoint x: 938, startPoint y: 542, endPoint x: 939, endPoint y: 555, distance: 12.9
click at [938, 531] on p "JUMP TO LATEST" at bounding box center [939, 547] width 56 height 8
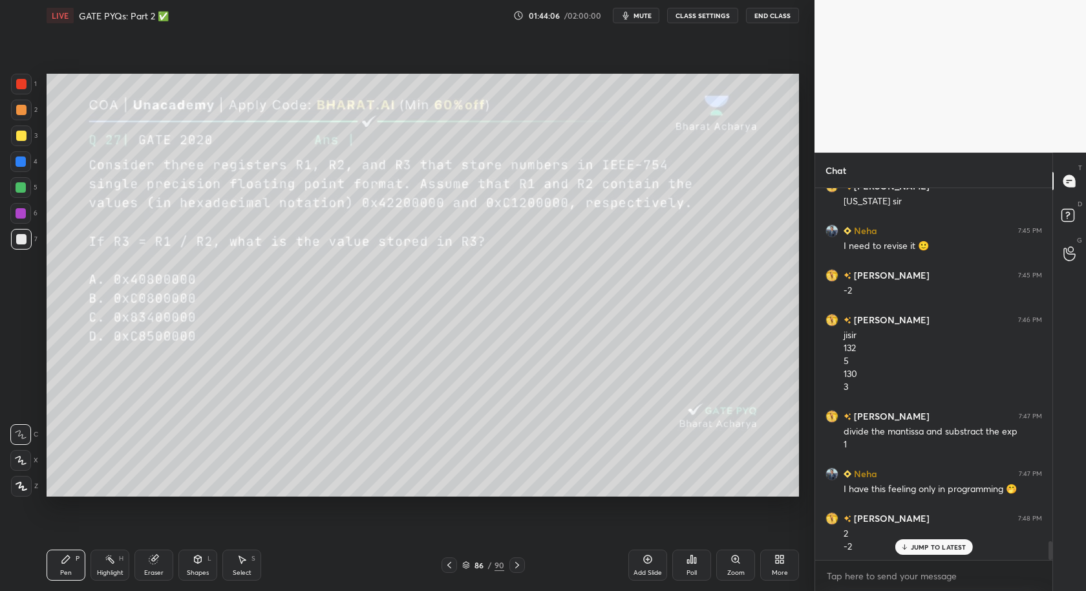
scroll to position [6919, 0]
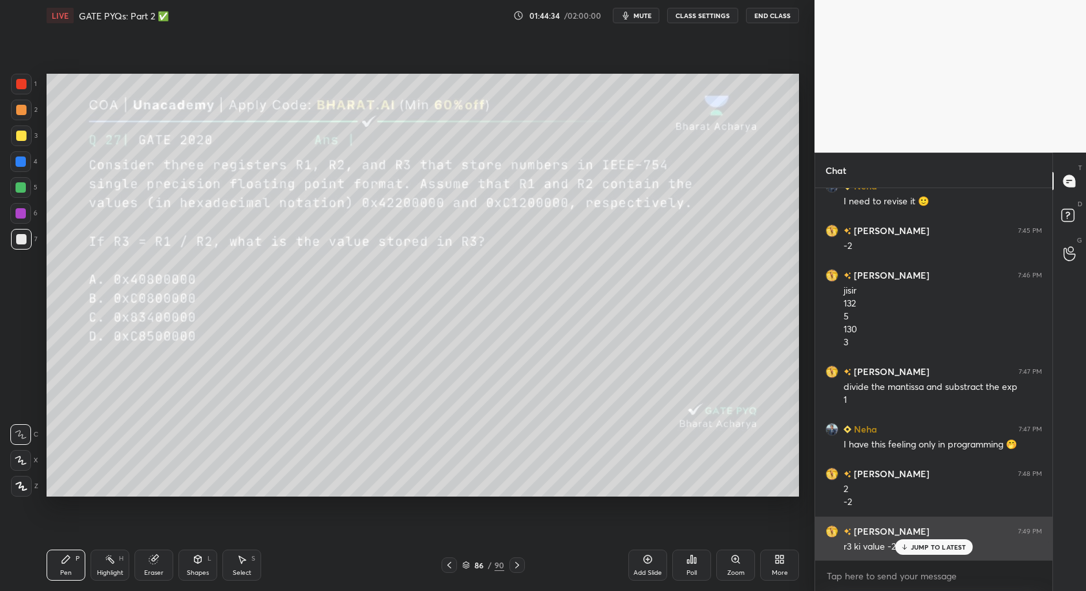
drag, startPoint x: 925, startPoint y: 546, endPoint x: 939, endPoint y: 557, distance: 17.1
click at [925, 531] on p "JUMP TO LATEST" at bounding box center [939, 547] width 56 height 8
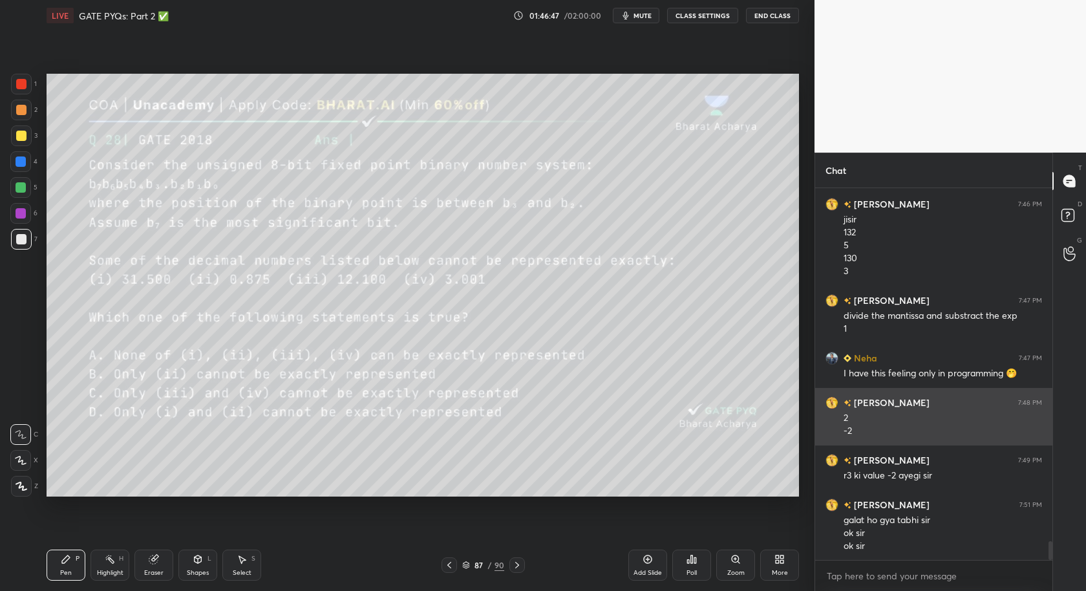
scroll to position [7035, 0]
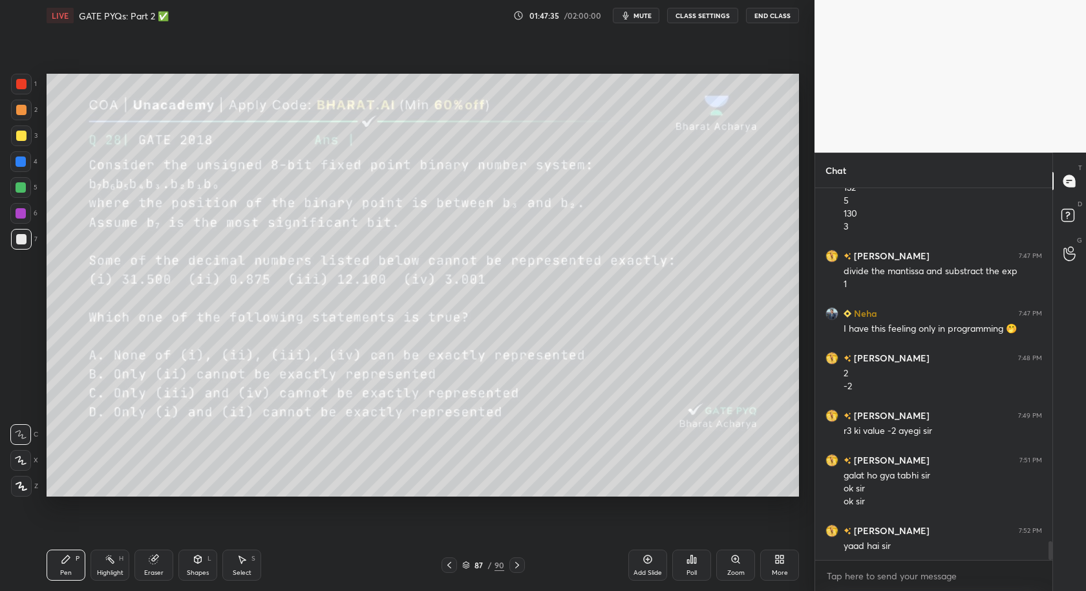
click at [247, 531] on div "Select S" at bounding box center [241, 565] width 39 height 31
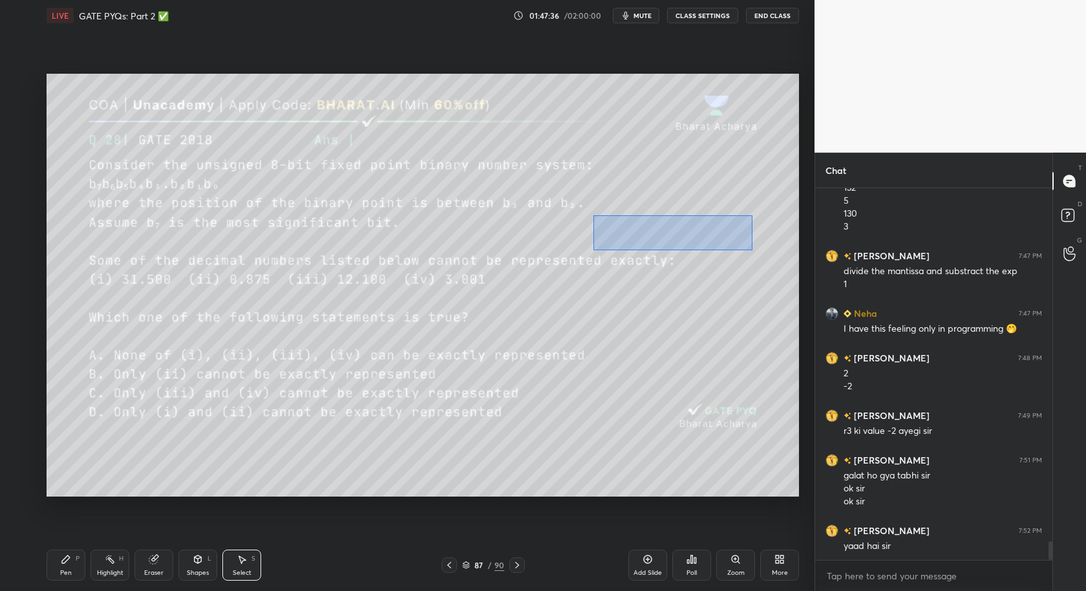
drag, startPoint x: 592, startPoint y: 217, endPoint x: 741, endPoint y: 248, distance: 152.0
click at [756, 258] on div "0 ° Undo Copy Duplicate Duplicate to new slide Delete" at bounding box center [423, 286] width 753 height 424
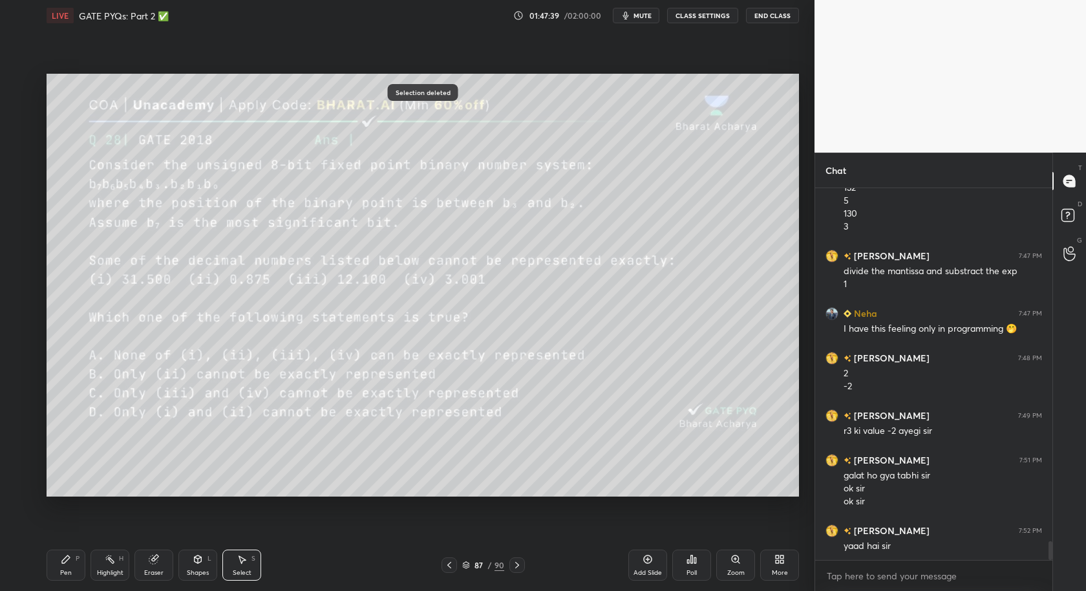
click at [70, 531] on div "Pen P" at bounding box center [66, 565] width 39 height 31
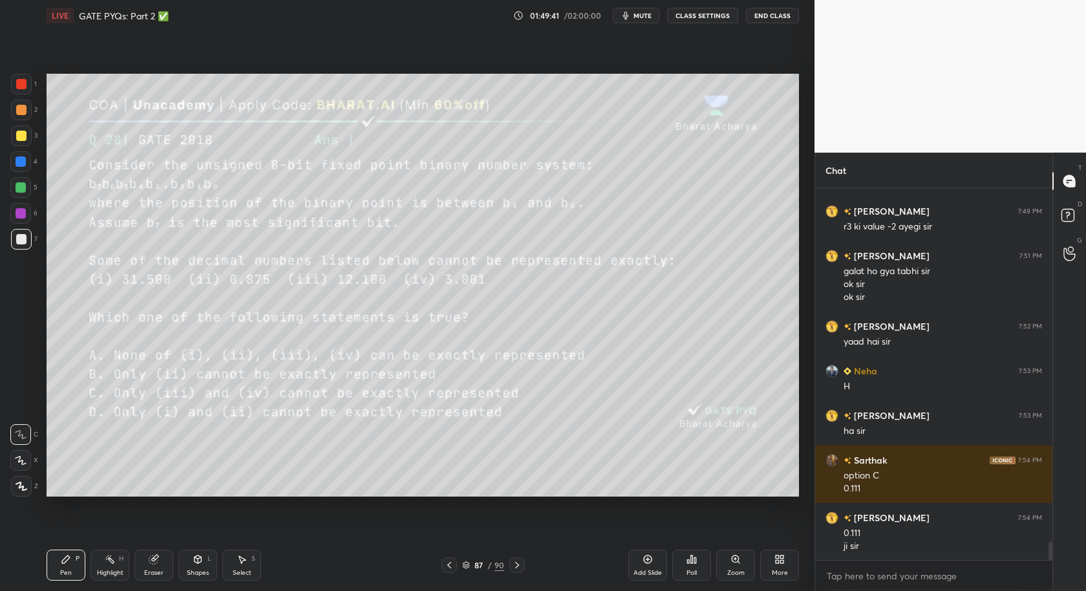
scroll to position [7284, 0]
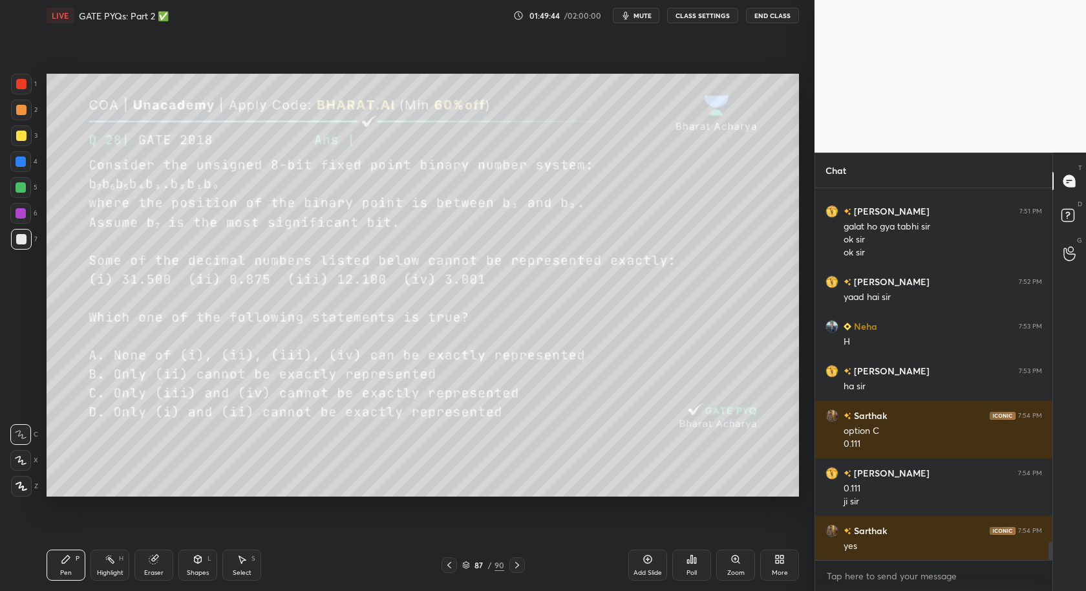
drag, startPoint x: 242, startPoint y: 564, endPoint x: 303, endPoint y: 506, distance: 85.1
click at [244, 531] on div "Select S" at bounding box center [241, 565] width 39 height 31
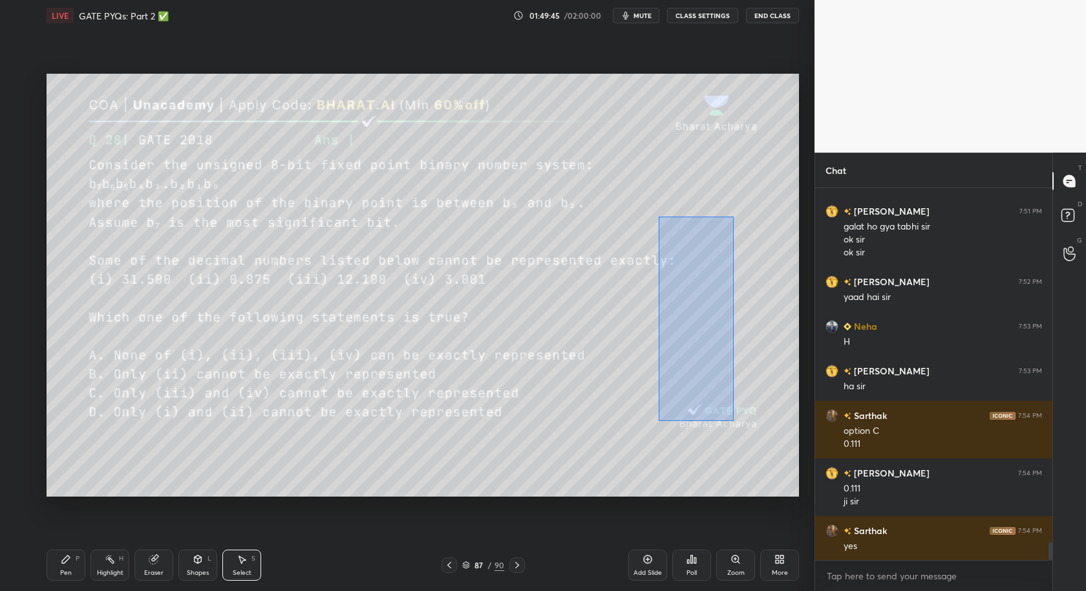
drag, startPoint x: 658, startPoint y: 217, endPoint x: 782, endPoint y: 445, distance: 260.4
click at [784, 447] on div "0 ° Undo Copy Duplicate Duplicate to new slide Delete" at bounding box center [423, 286] width 753 height 424
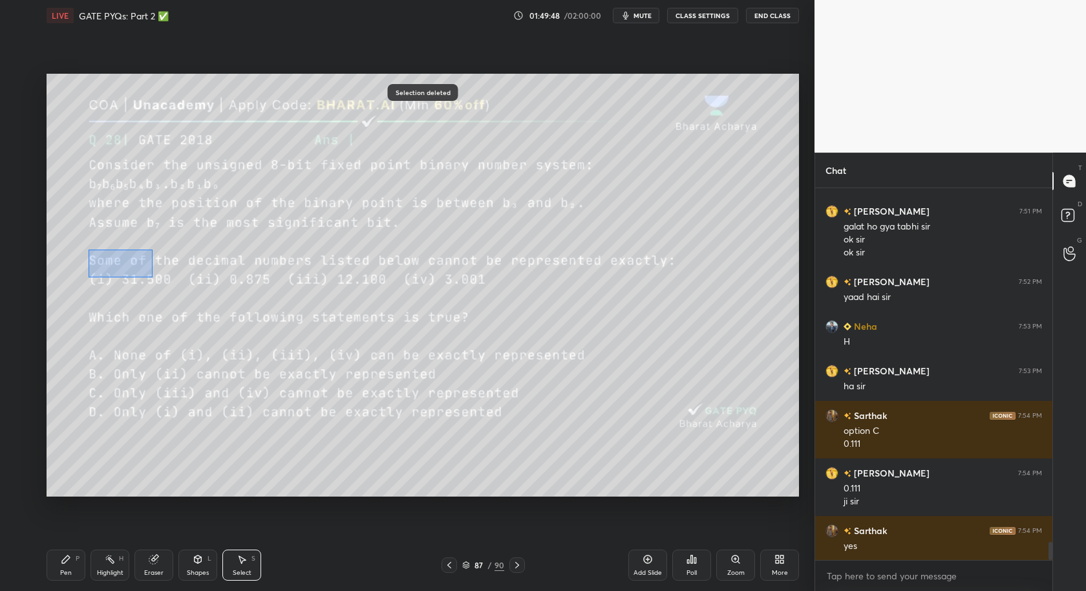
drag, startPoint x: 140, startPoint y: 259, endPoint x: 215, endPoint y: 260, distance: 75.0
click at [158, 246] on div "0 ° Undo Copy Duplicate Duplicate to new slide Delete" at bounding box center [423, 286] width 753 height 424
click at [113, 531] on div "Highlight" at bounding box center [110, 573] width 27 height 6
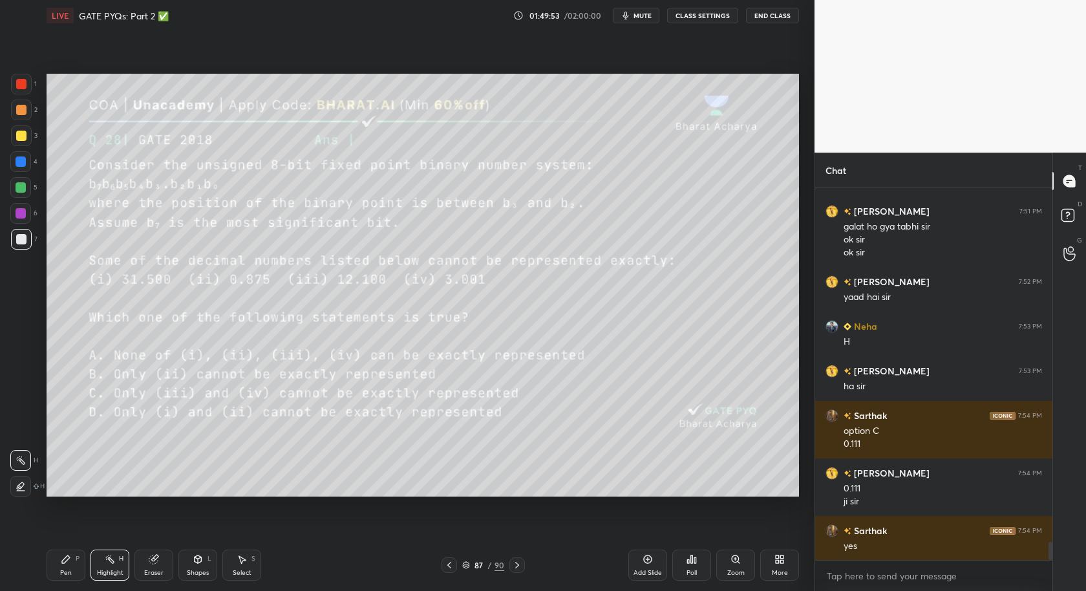
drag, startPoint x: 67, startPoint y: 561, endPoint x: 87, endPoint y: 530, distance: 36.9
click at [70, 531] on icon at bounding box center [66, 559] width 10 height 10
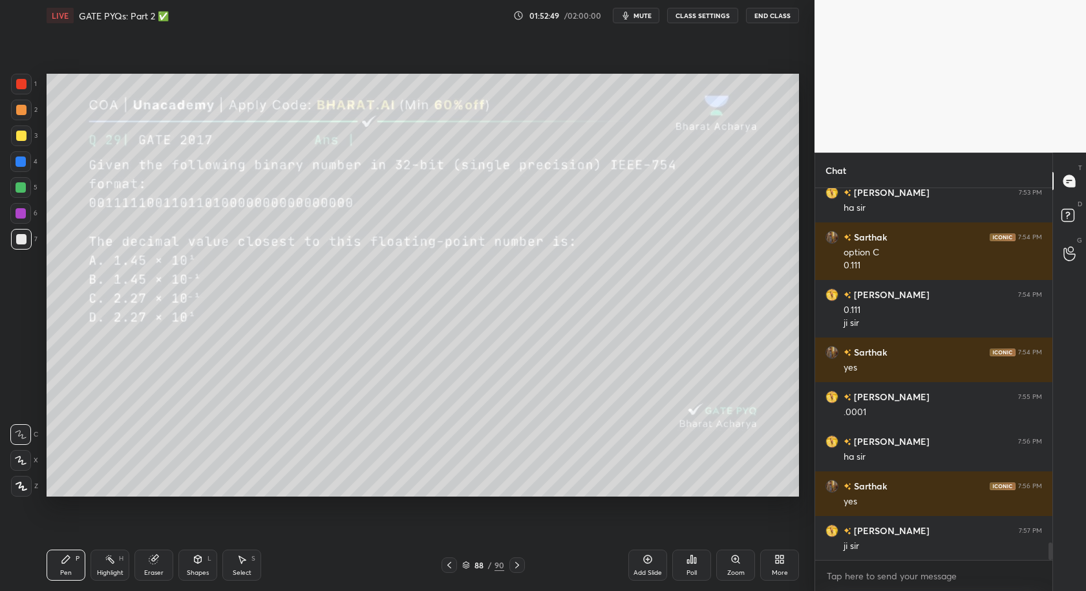
scroll to position [7507, 0]
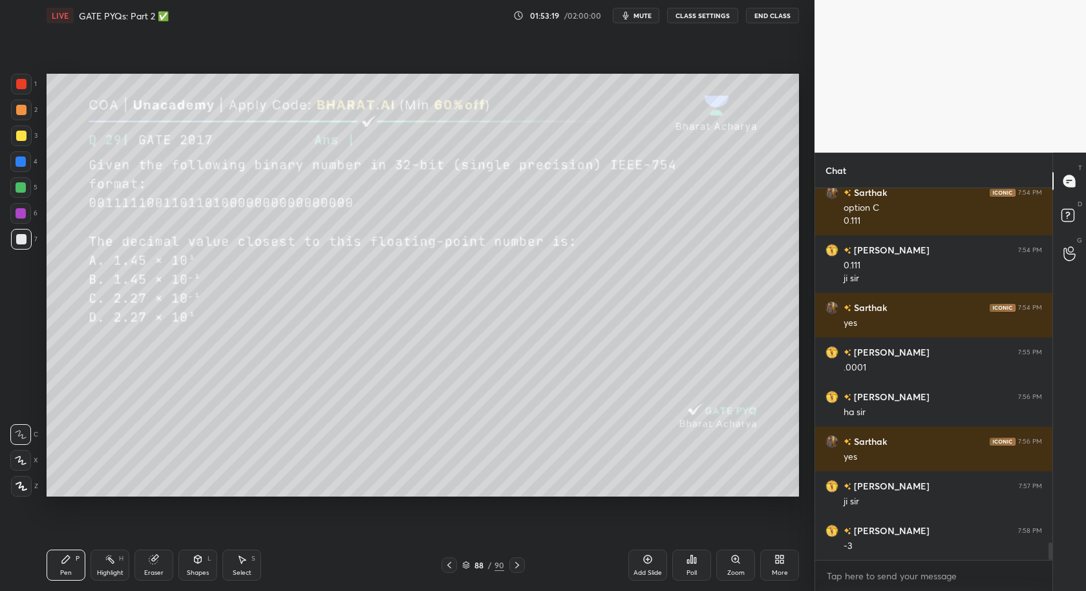
drag, startPoint x: 244, startPoint y: 568, endPoint x: 282, endPoint y: 513, distance: 66.9
click at [248, 531] on div "Select S" at bounding box center [241, 565] width 39 height 31
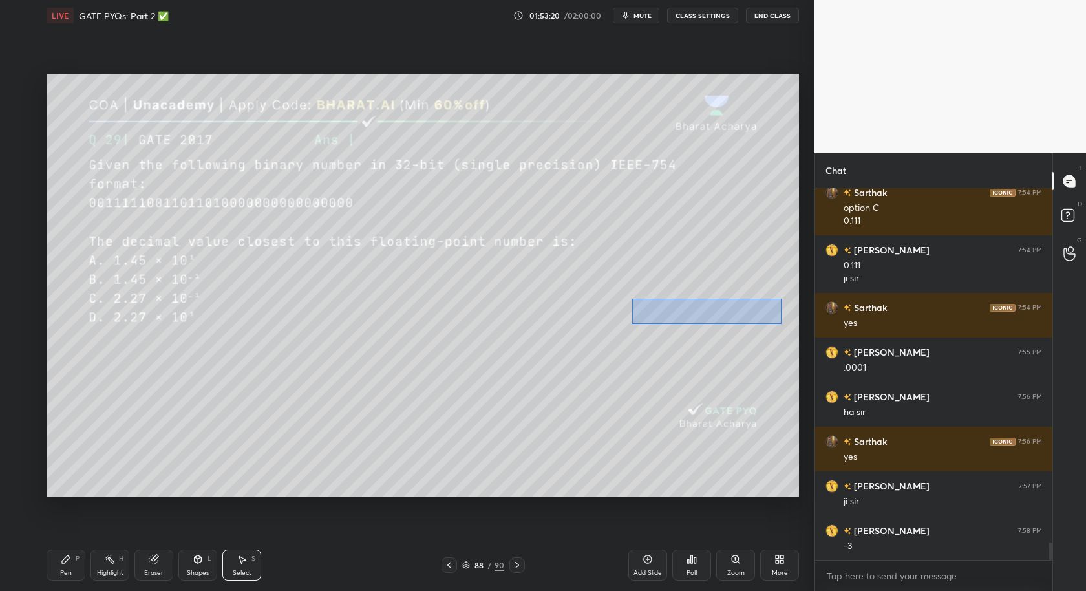
drag, startPoint x: 640, startPoint y: 325, endPoint x: 786, endPoint y: 322, distance: 146.2
click at [788, 325] on div "0 ° Undo Copy Duplicate Duplicate to new slide Delete" at bounding box center [423, 286] width 753 height 424
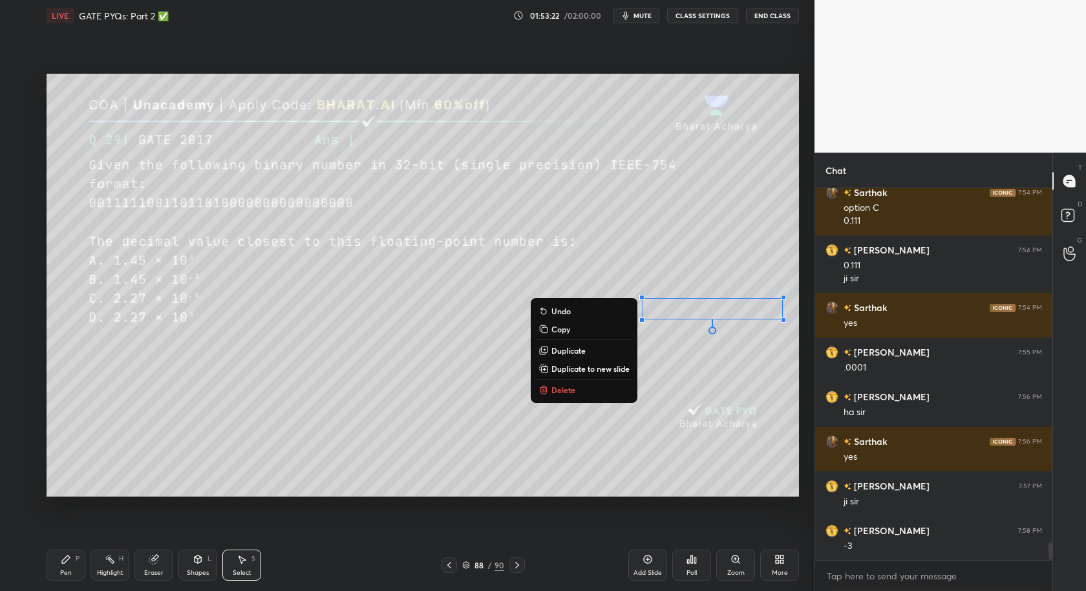
click at [575, 328] on button "Copy" at bounding box center [584, 329] width 96 height 16
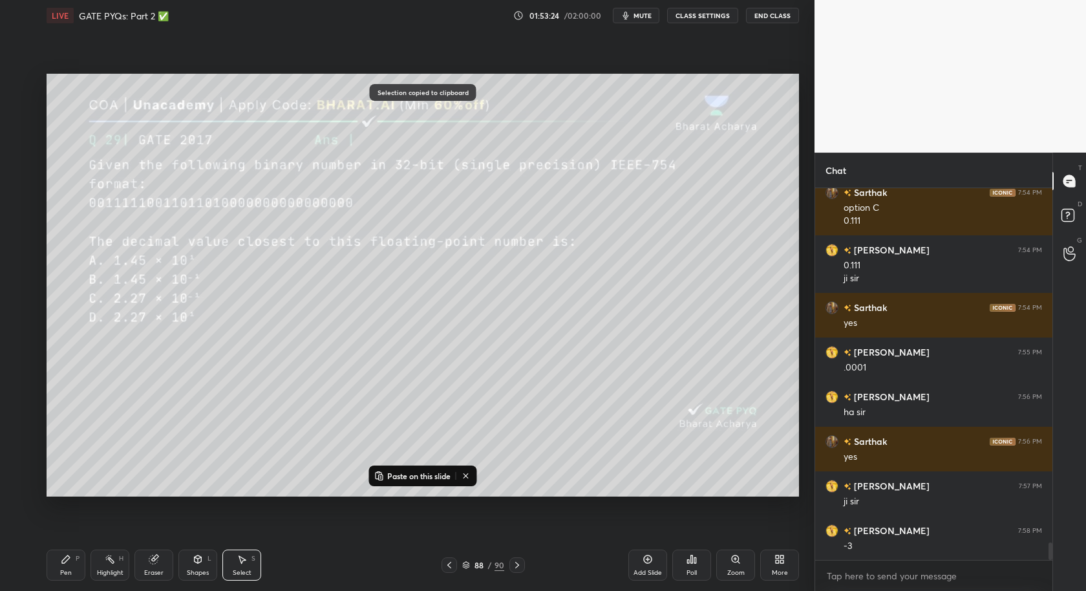
click at [111, 395] on div "0 ° Undo Copy Paste here Duplicate Duplicate to new slide Delete" at bounding box center [423, 286] width 753 height 424
click at [467, 478] on icon at bounding box center [466, 476] width 10 height 10
click at [237, 531] on icon at bounding box center [242, 559] width 10 height 10
click at [285, 231] on div "0 ° Undo Copy Paste here Duplicate Duplicate to new slide Delete" at bounding box center [423, 286] width 753 height 424
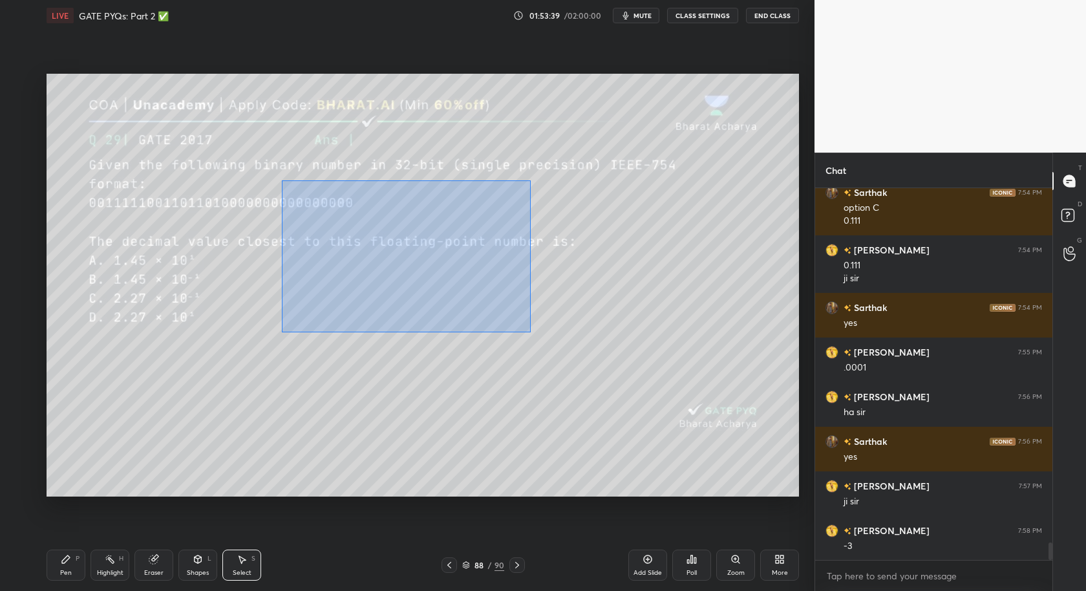
drag, startPoint x: 281, startPoint y: 173, endPoint x: 656, endPoint y: 333, distance: 407.3
click at [669, 344] on div "0 ° Undo Copy Paste here Duplicate Duplicate to new slide Delete" at bounding box center [423, 286] width 753 height 424
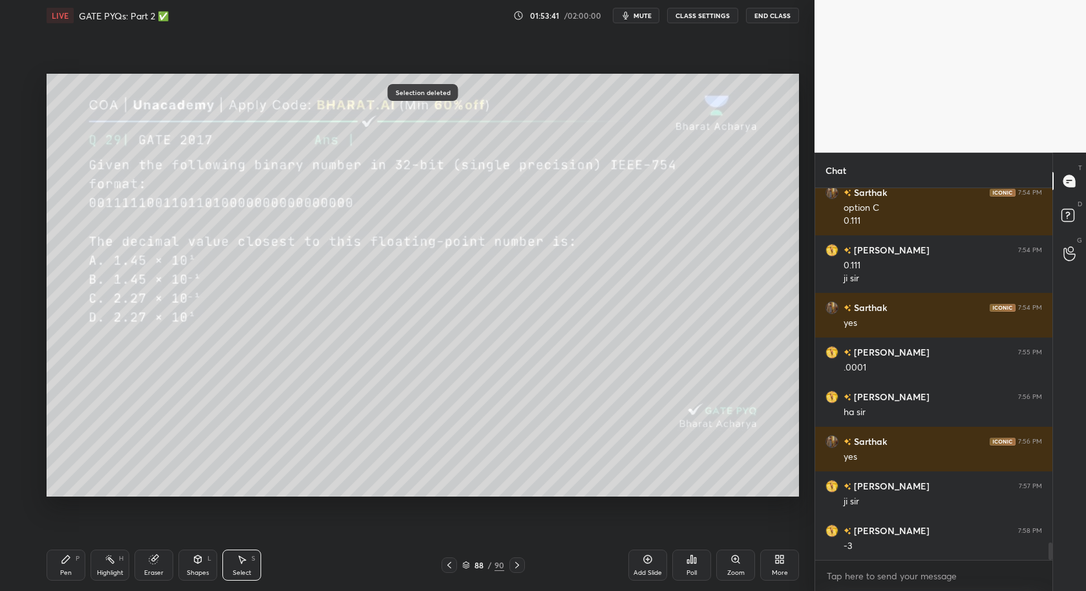
click at [63, 531] on div "Pen P" at bounding box center [66, 565] width 39 height 31
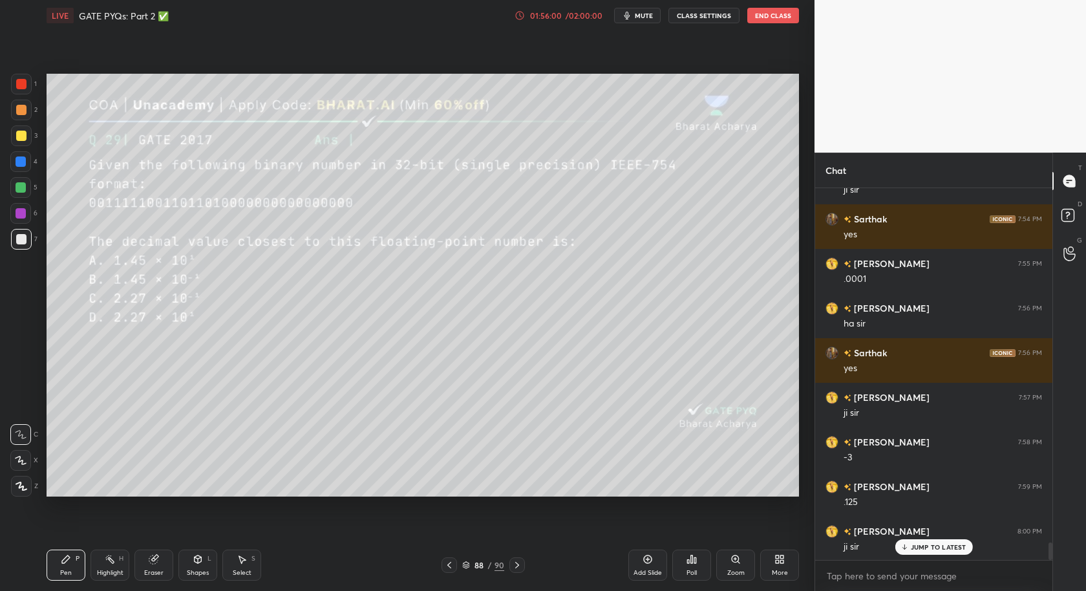
scroll to position [7640, 0]
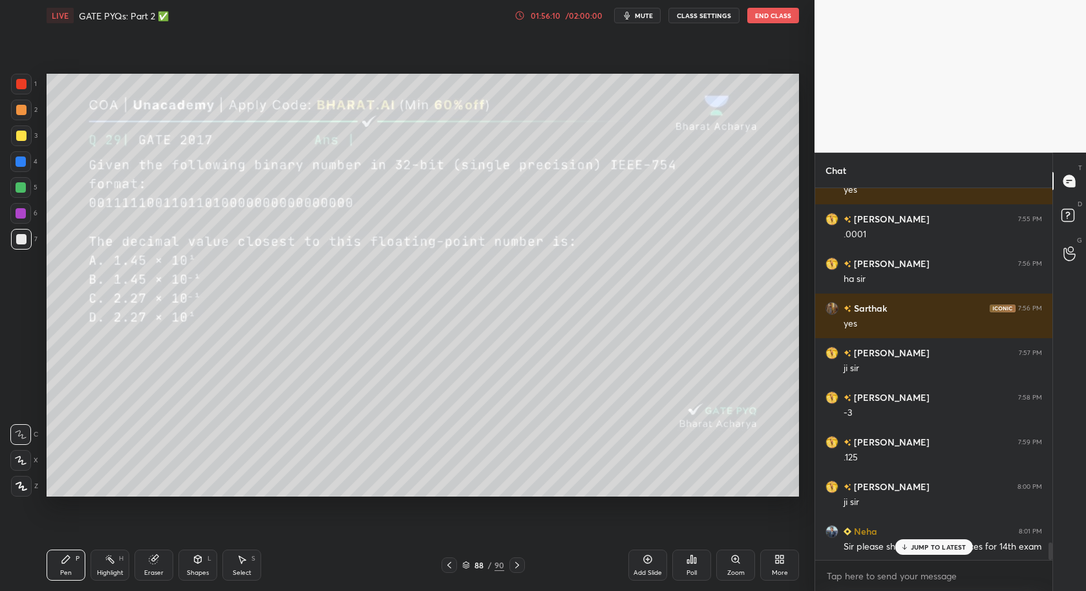
click at [921, 531] on p "JUMP TO LATEST" at bounding box center [939, 547] width 56 height 8
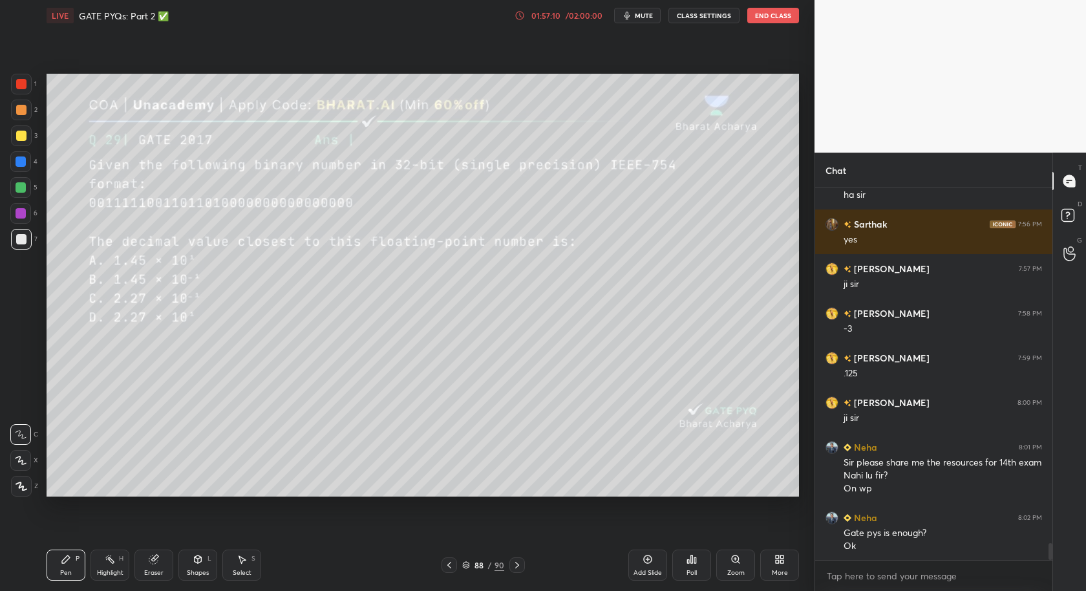
scroll to position [7737, 0]
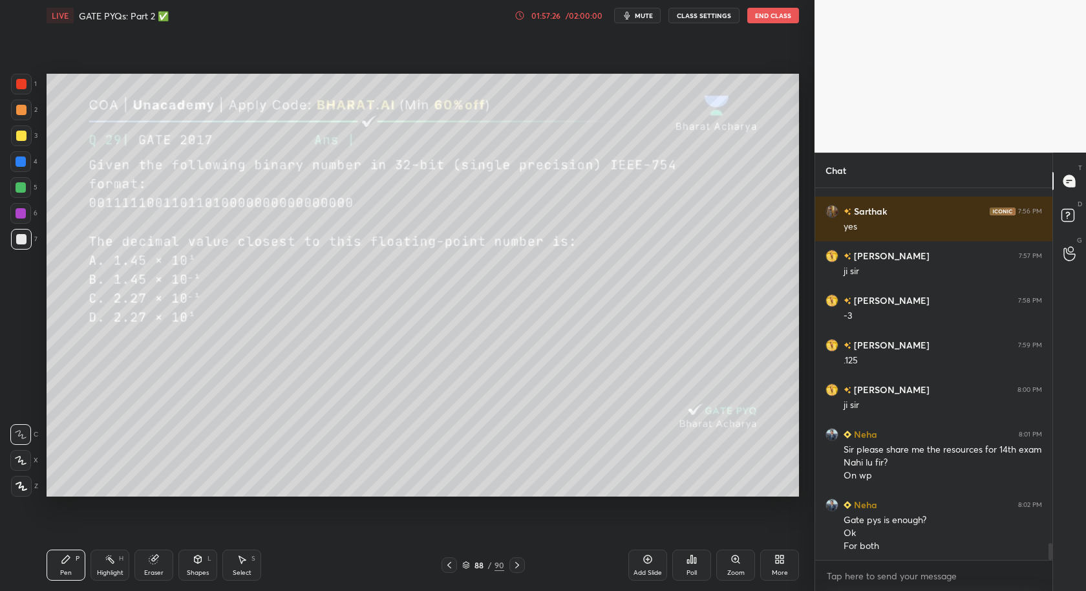
click at [778, 17] on button "End Class" at bounding box center [773, 16] width 52 height 16
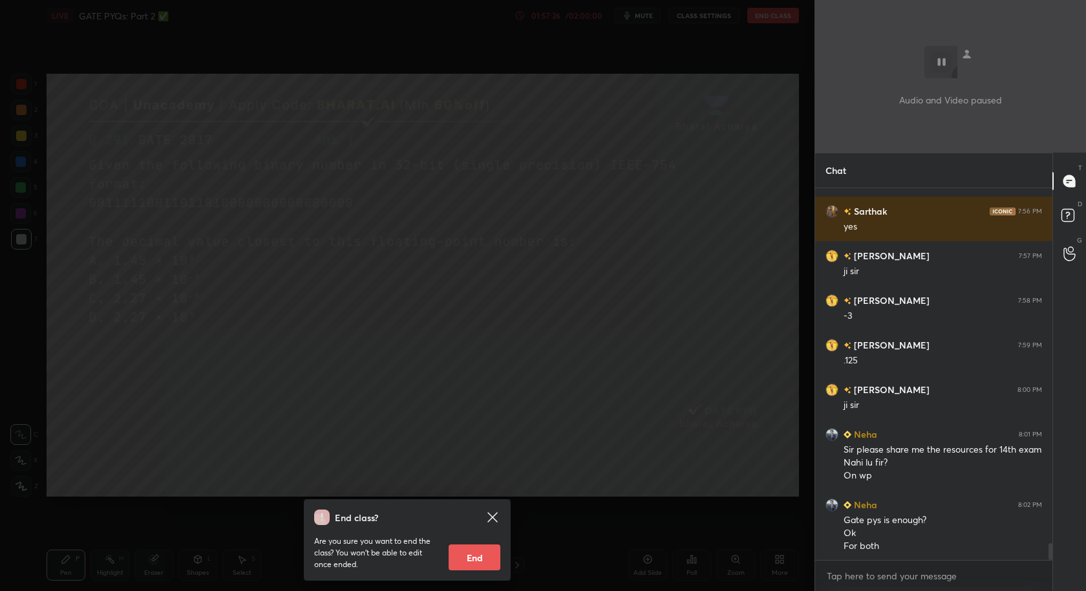
scroll to position [7781, 0]
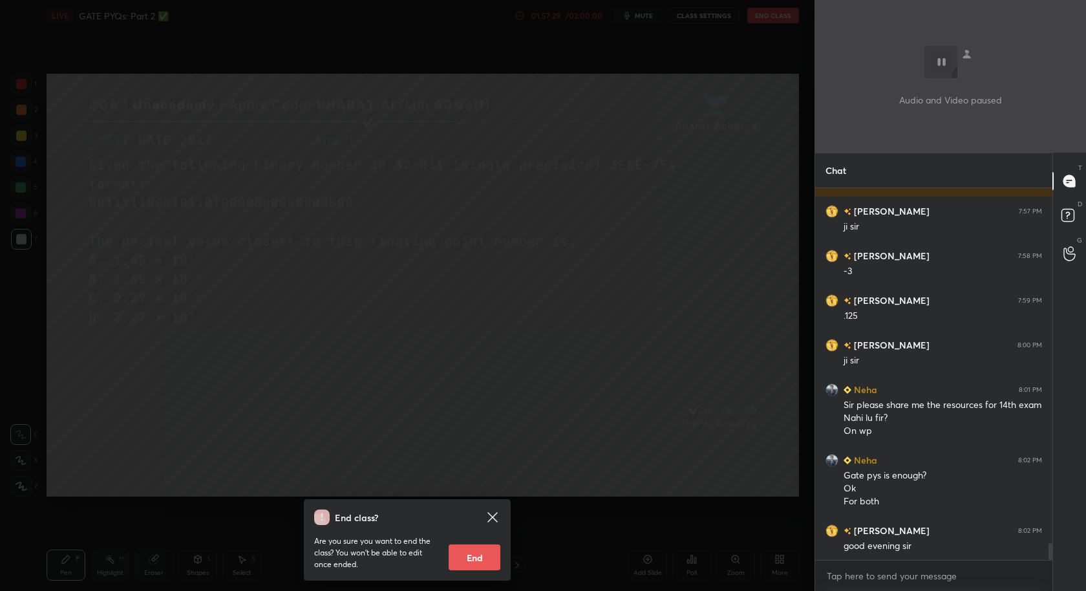
click at [482, 531] on button "End" at bounding box center [475, 557] width 52 height 26
type textarea "x"
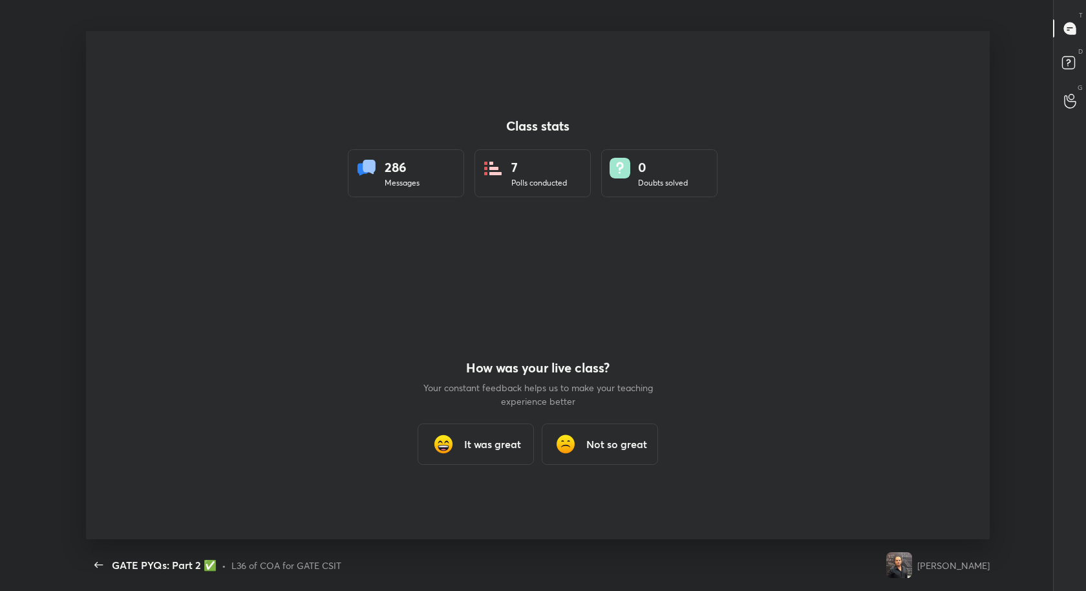
scroll to position [64148, 63593]
click at [487, 451] on h3 "It was great" at bounding box center [492, 444] width 57 height 16
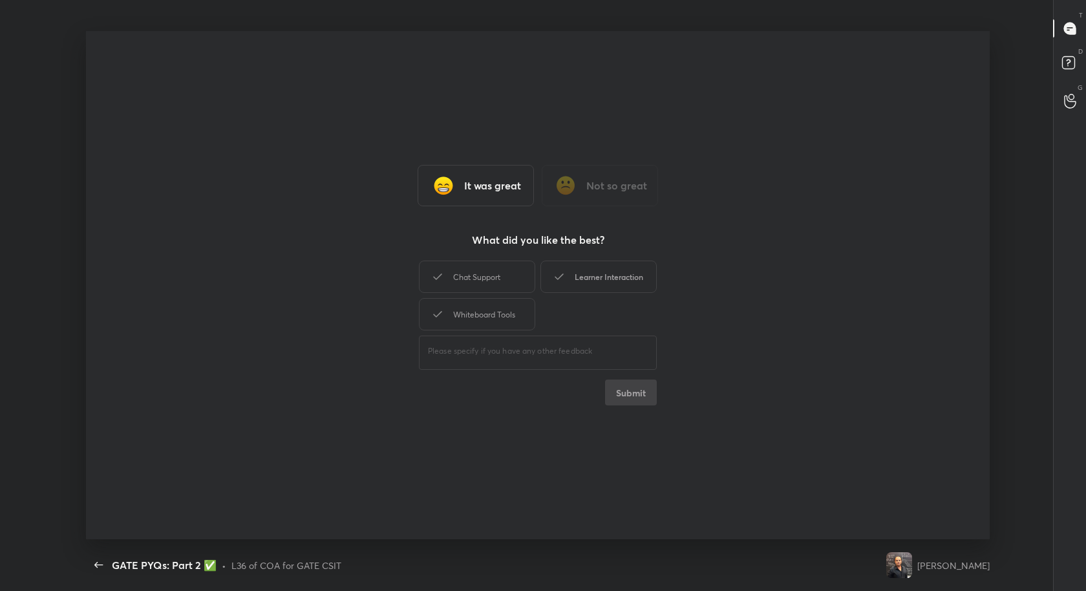
click at [605, 271] on div "Learner Interaction" at bounding box center [599, 277] width 116 height 32
click at [636, 403] on button "Submit" at bounding box center [631, 393] width 52 height 26
